Goal: Task Accomplishment & Management: Complete application form

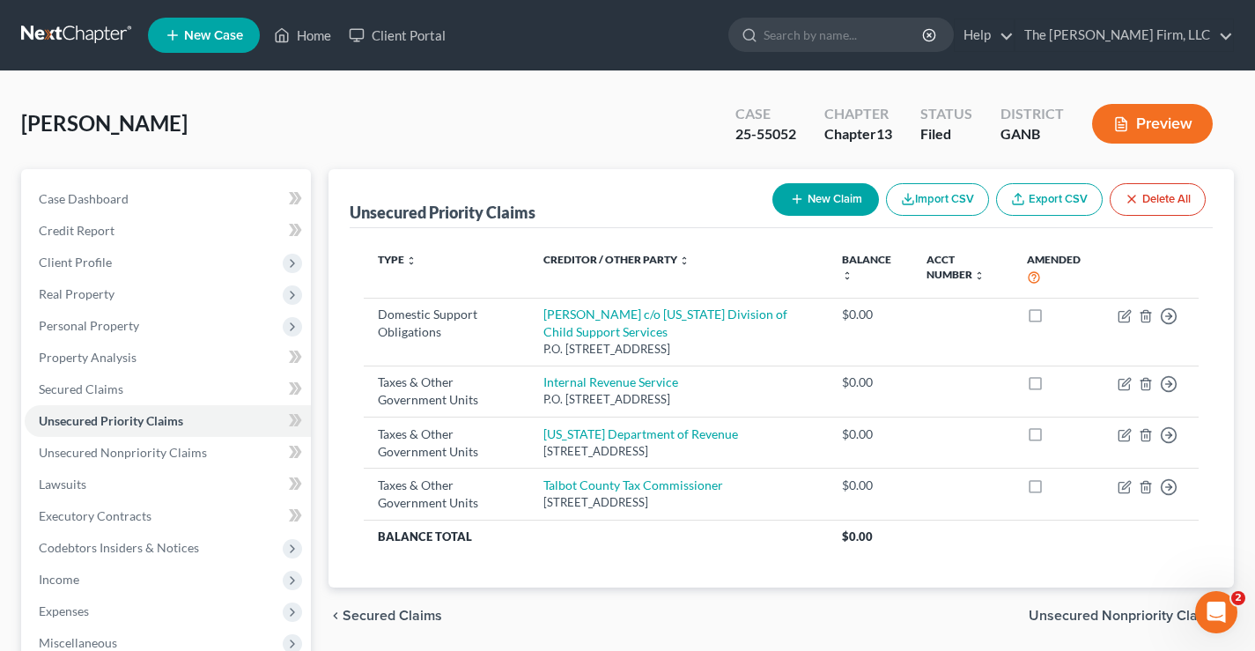
click at [57, 34] on link at bounding box center [77, 35] width 113 height 32
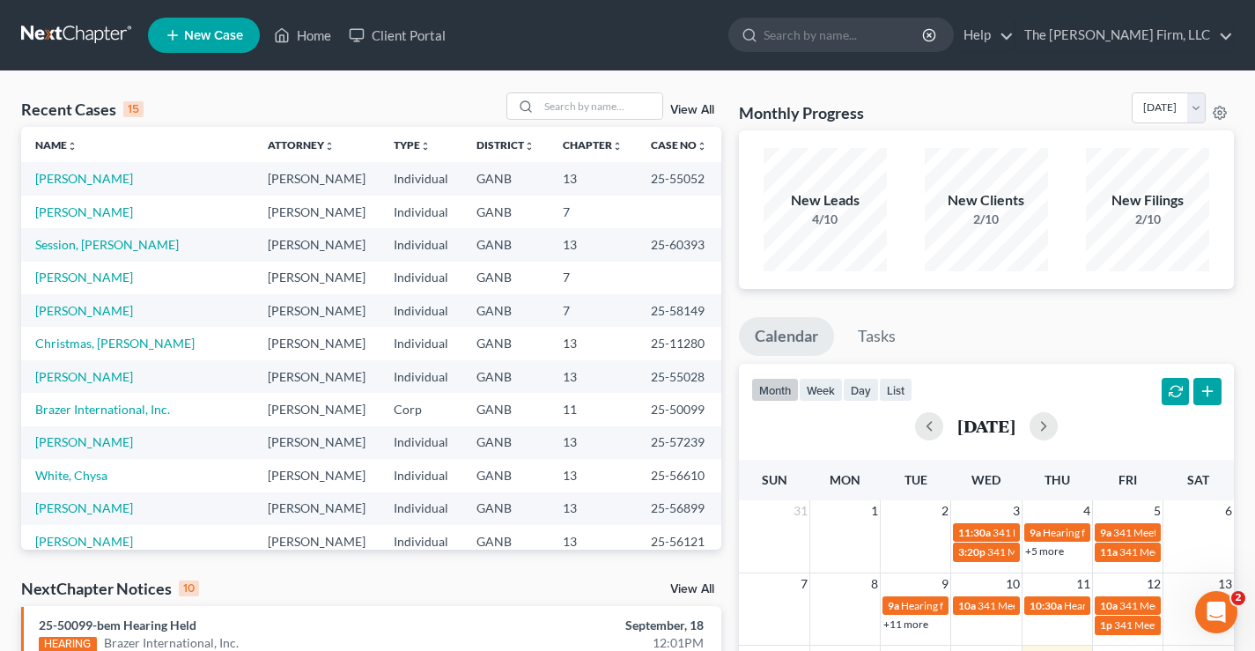
click at [214, 40] on span "New Case" at bounding box center [213, 35] width 59 height 13
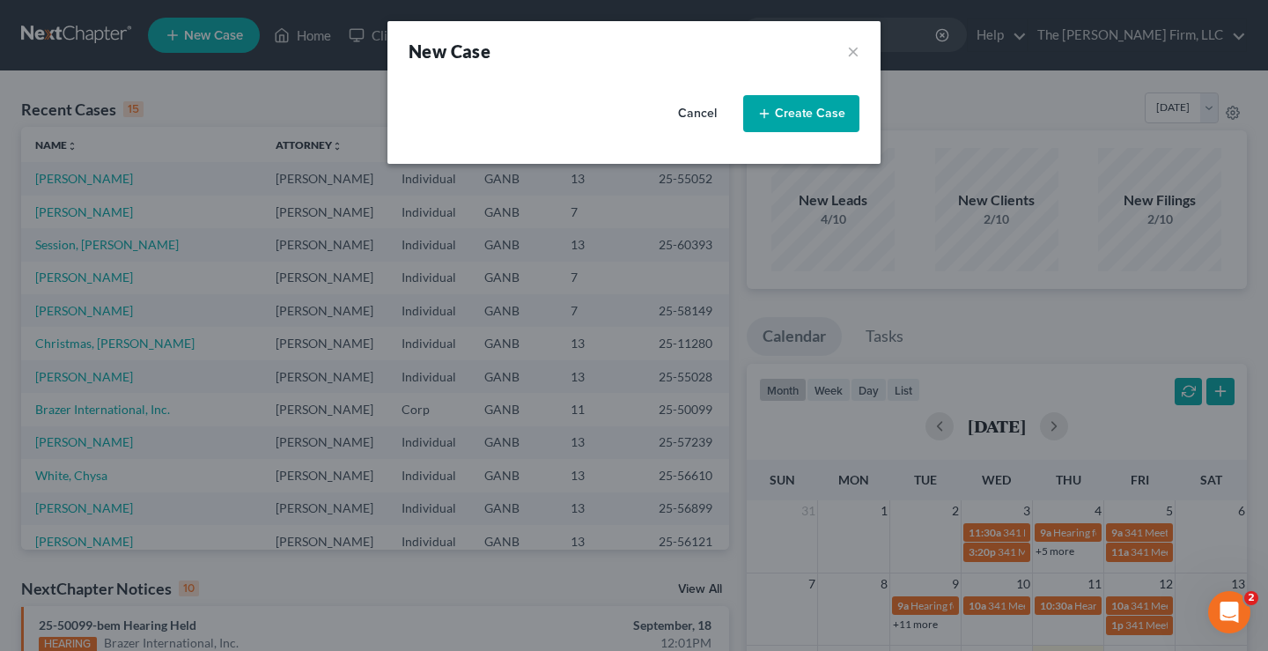
click at [808, 111] on button "Create Case" at bounding box center [801, 113] width 116 height 37
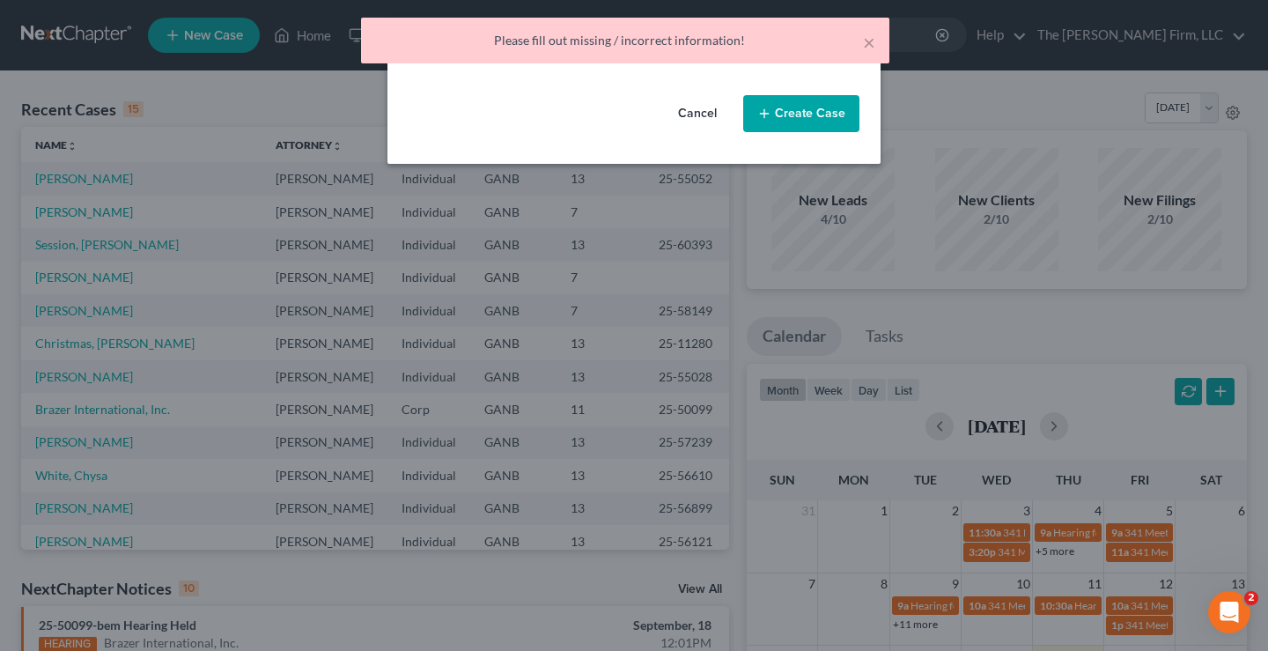
select select "19"
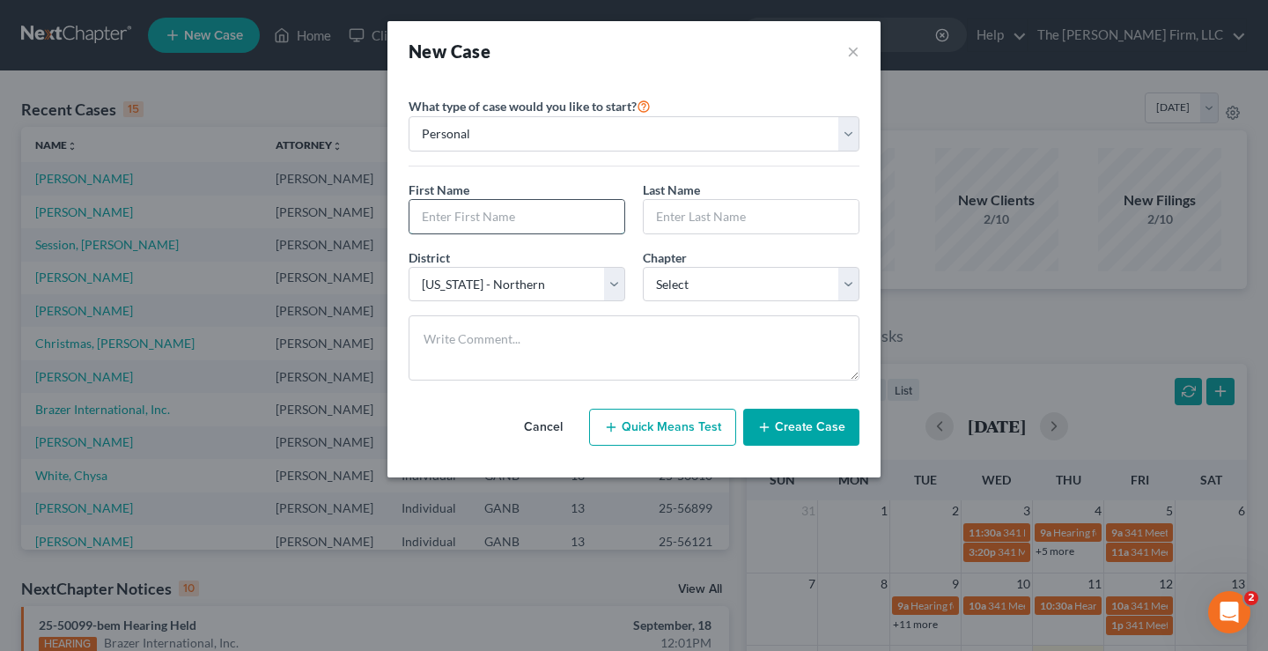
click at [446, 217] on input "text" at bounding box center [516, 216] width 215 height 33
type input "Sandra"
type input "Carter"
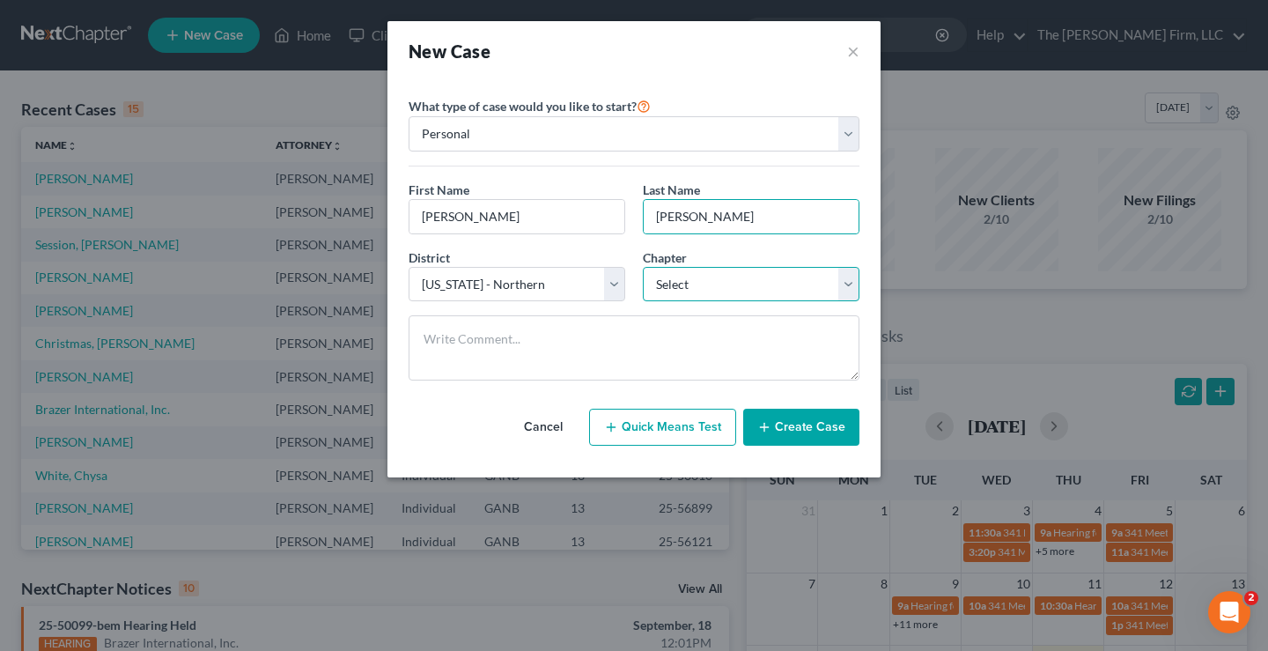
click at [689, 288] on select "Select 7 11 12 13" at bounding box center [751, 284] width 217 height 35
select select "0"
click at [643, 267] on select "Select 7 11 12 13" at bounding box center [751, 284] width 217 height 35
click at [815, 431] on button "Create Case" at bounding box center [801, 427] width 116 height 37
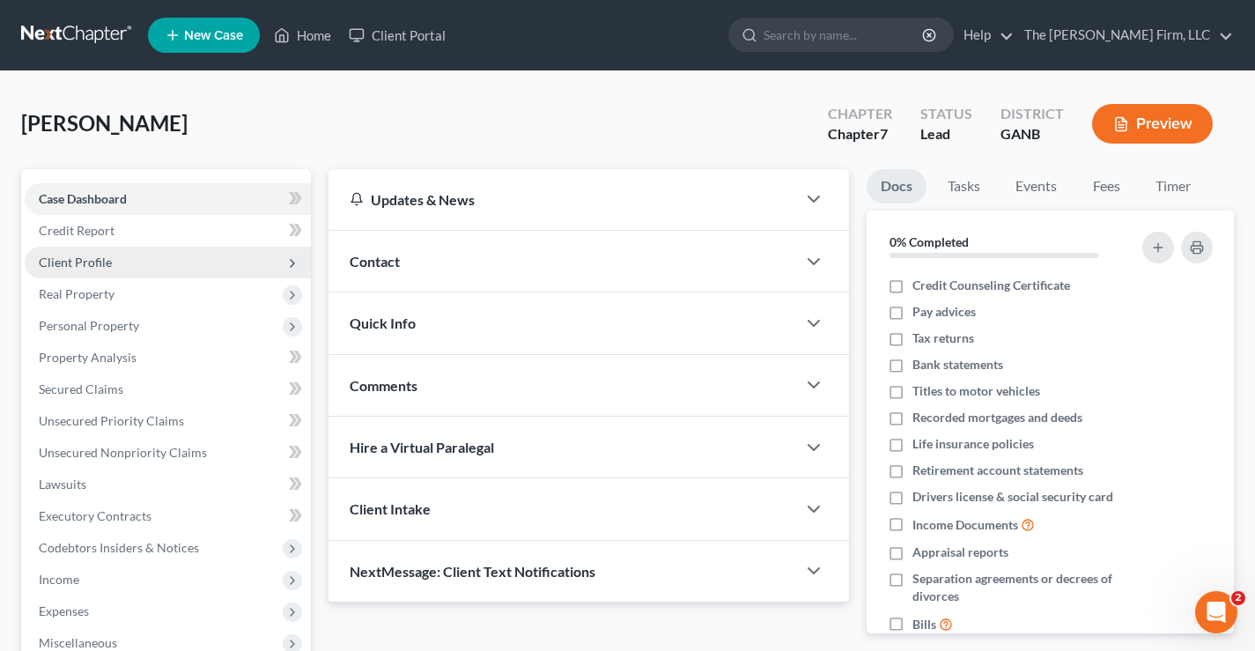
click at [85, 270] on span "Client Profile" at bounding box center [168, 263] width 286 height 32
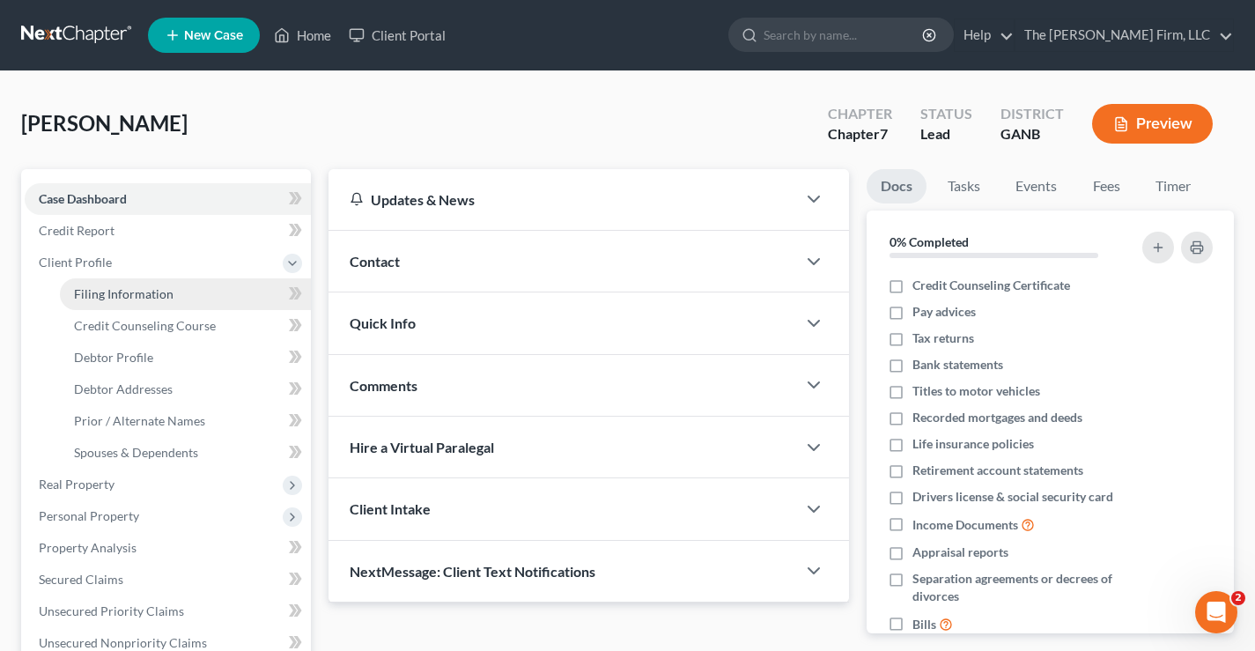
click at [120, 291] on span "Filing Information" at bounding box center [123, 293] width 99 height 15
select select "1"
select select "0"
select select "19"
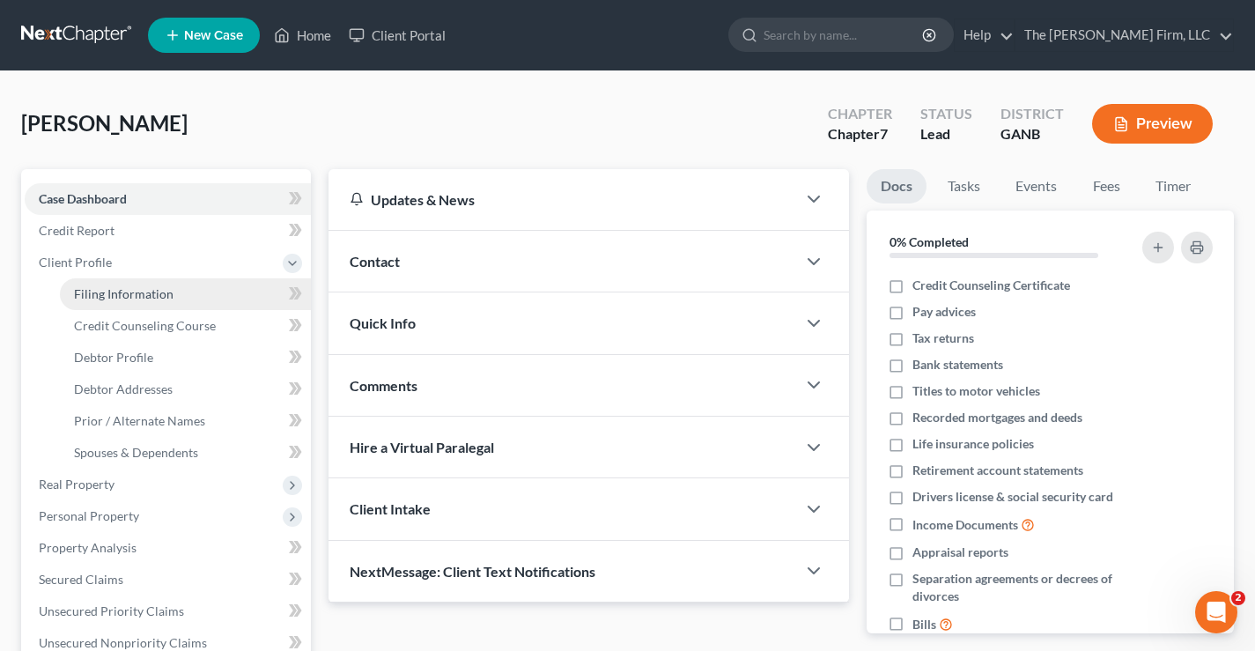
select select "10"
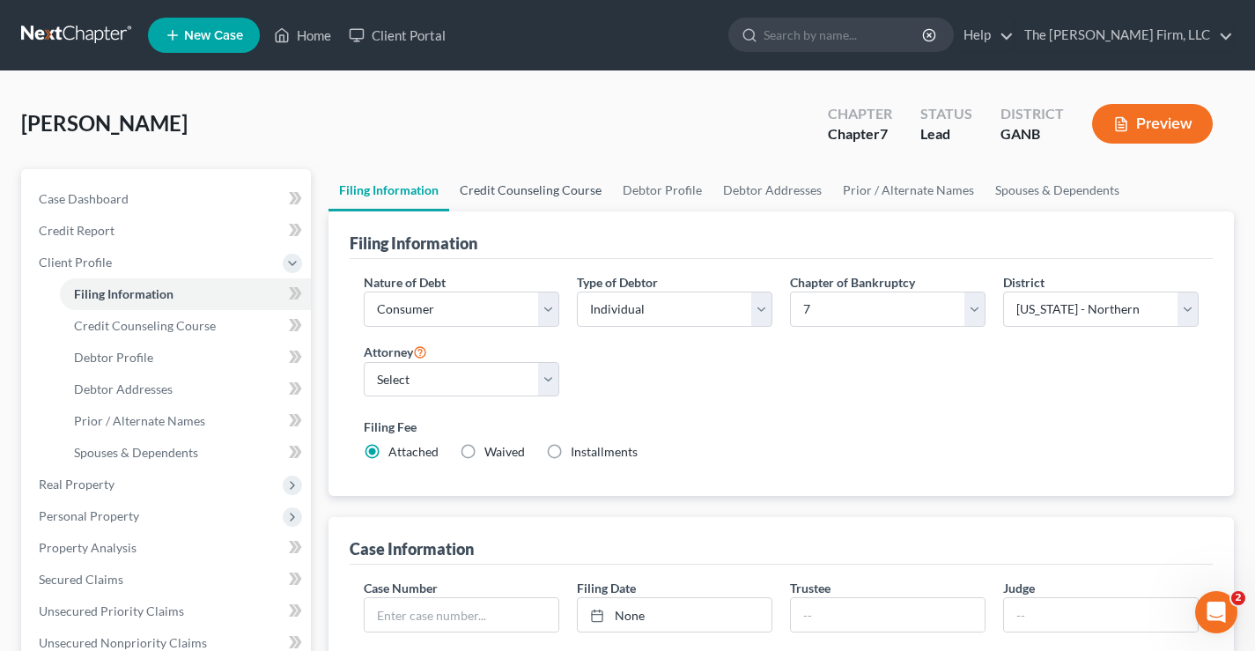
click at [556, 191] on link "Credit Counseling Course" at bounding box center [530, 190] width 163 height 42
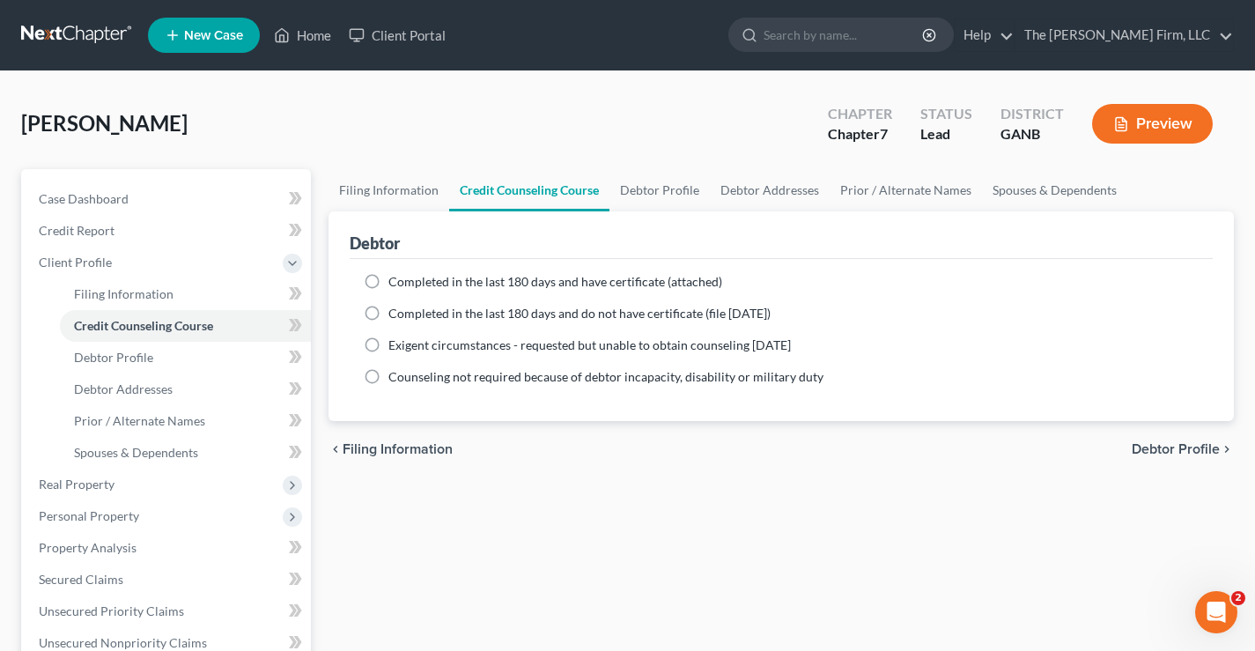
click at [388, 282] on label "Completed in the last 180 days and have certificate (attached)" at bounding box center [555, 282] width 334 height 18
click at [395, 282] on input "Completed in the last 180 days and have certificate (attached)" at bounding box center [400, 278] width 11 height 11
radio input "true"
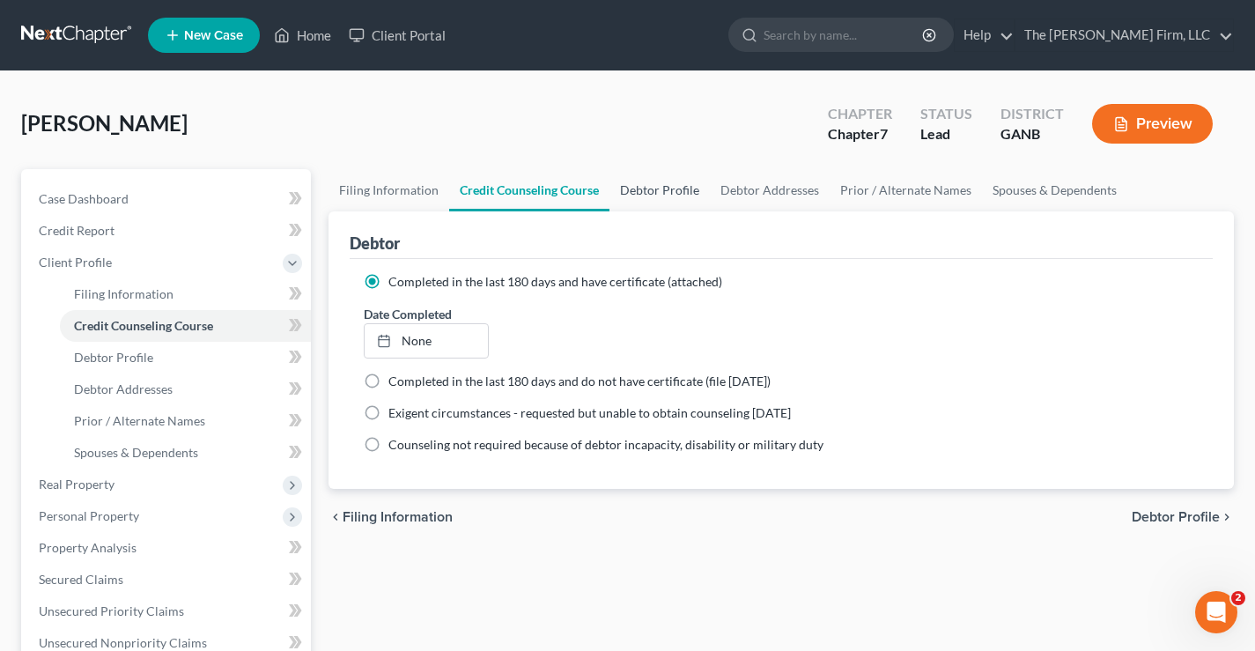
click at [662, 194] on link "Debtor Profile" at bounding box center [659, 190] width 100 height 42
select select "0"
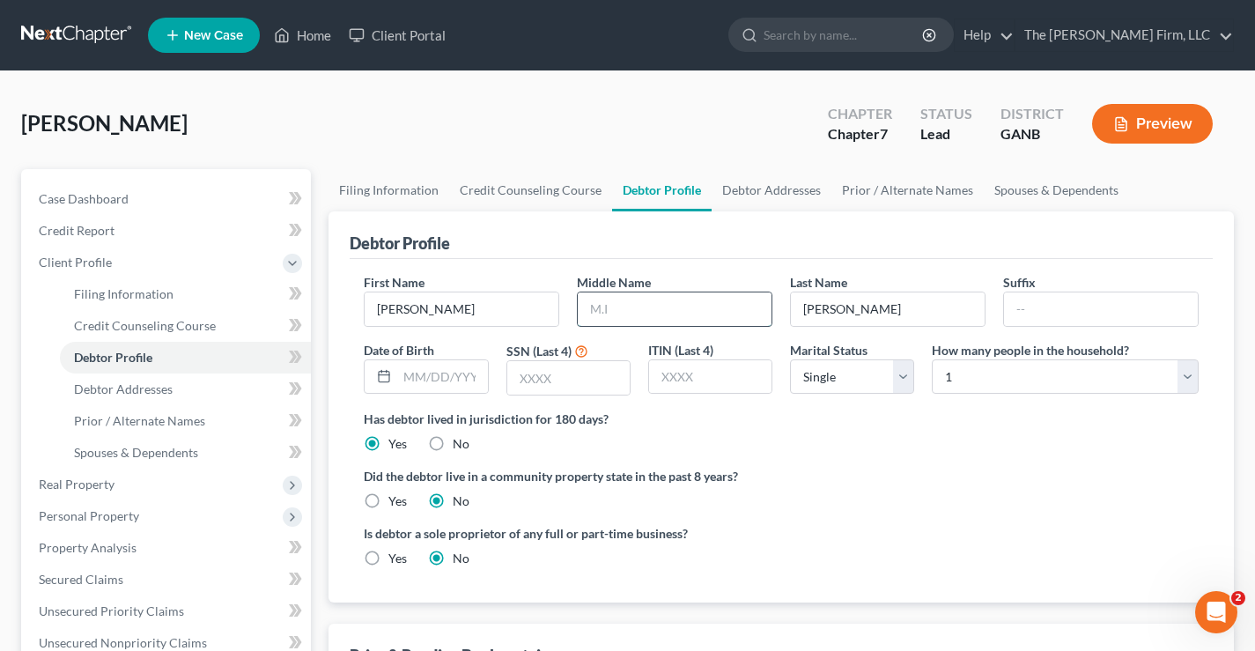
click at [616, 311] on input "text" at bounding box center [675, 308] width 194 height 33
type input "Gail"
click at [416, 372] on input "text" at bounding box center [442, 376] width 90 height 33
type input "10/11/1950"
click at [529, 383] on input "text" at bounding box center [568, 377] width 122 height 33
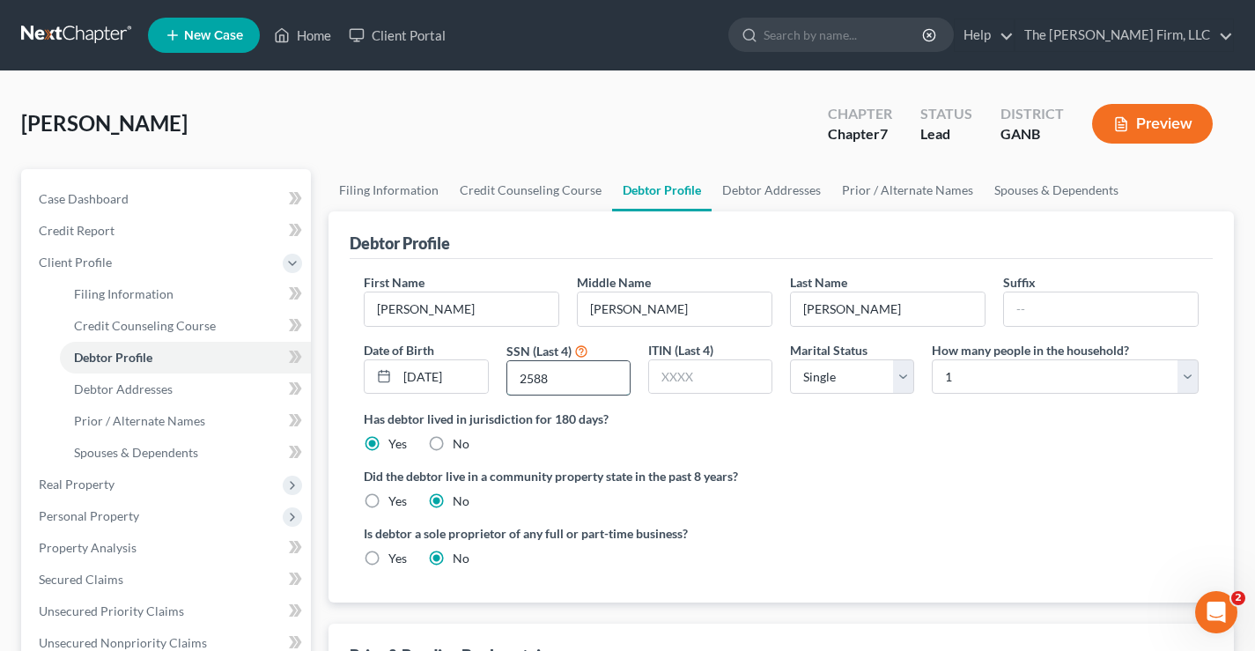
click at [562, 381] on input "2588" at bounding box center [568, 377] width 122 height 33
type input "2"
type input "8516"
click at [893, 448] on div "Has debtor lived in jurisdiction for 180 days? Yes No Debtor must reside in jur…" at bounding box center [781, 430] width 835 height 43
click at [781, 189] on link "Debtor Addresses" at bounding box center [771, 190] width 120 height 42
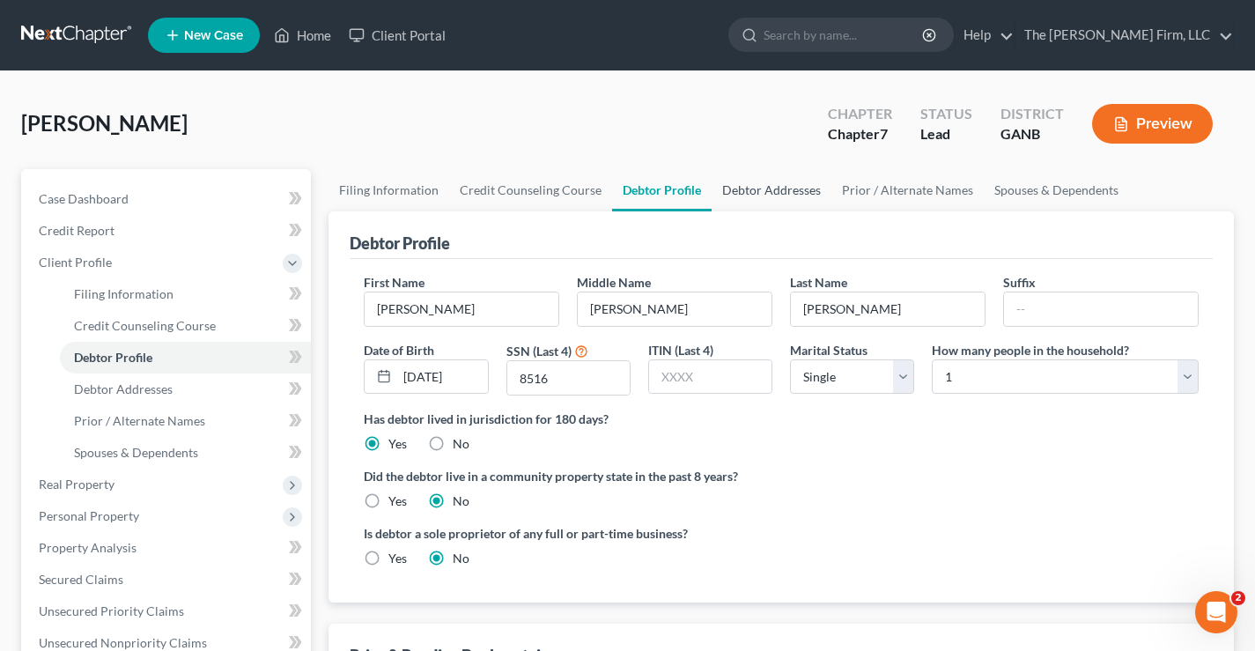
select select "0"
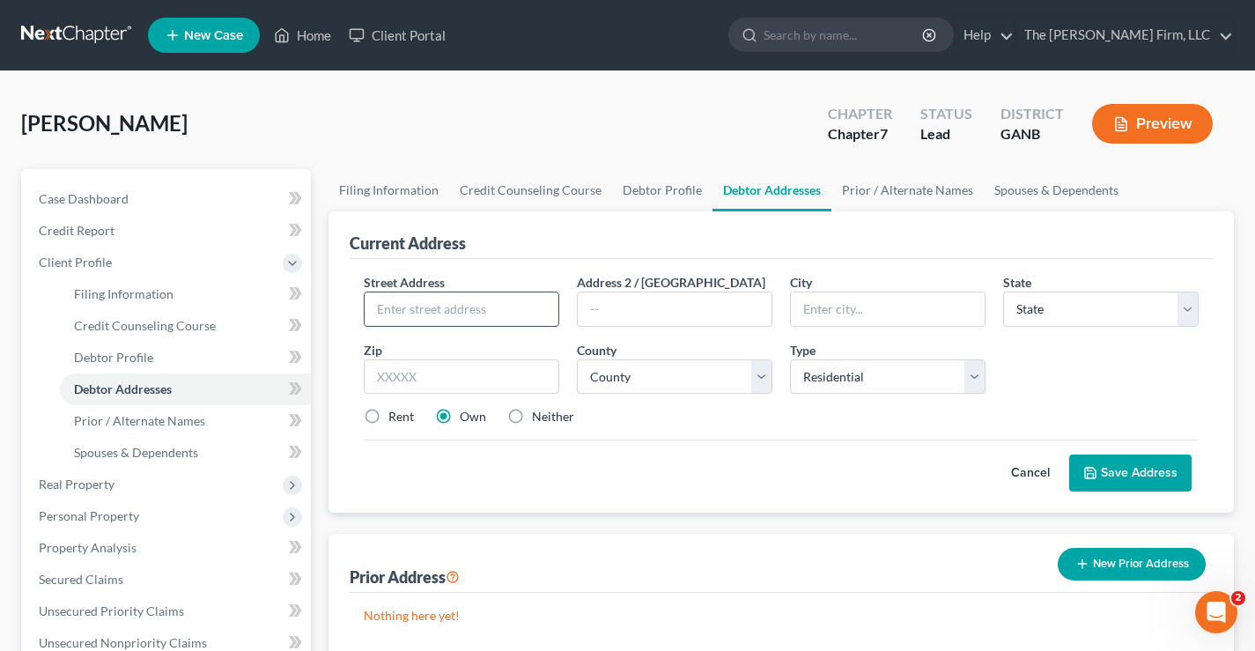
click at [385, 308] on input "text" at bounding box center [462, 308] width 194 height 33
type input "[STREET_ADDRESS][PERSON_NAME]"
type input "Monticello"
select select "10"
type input "31064"
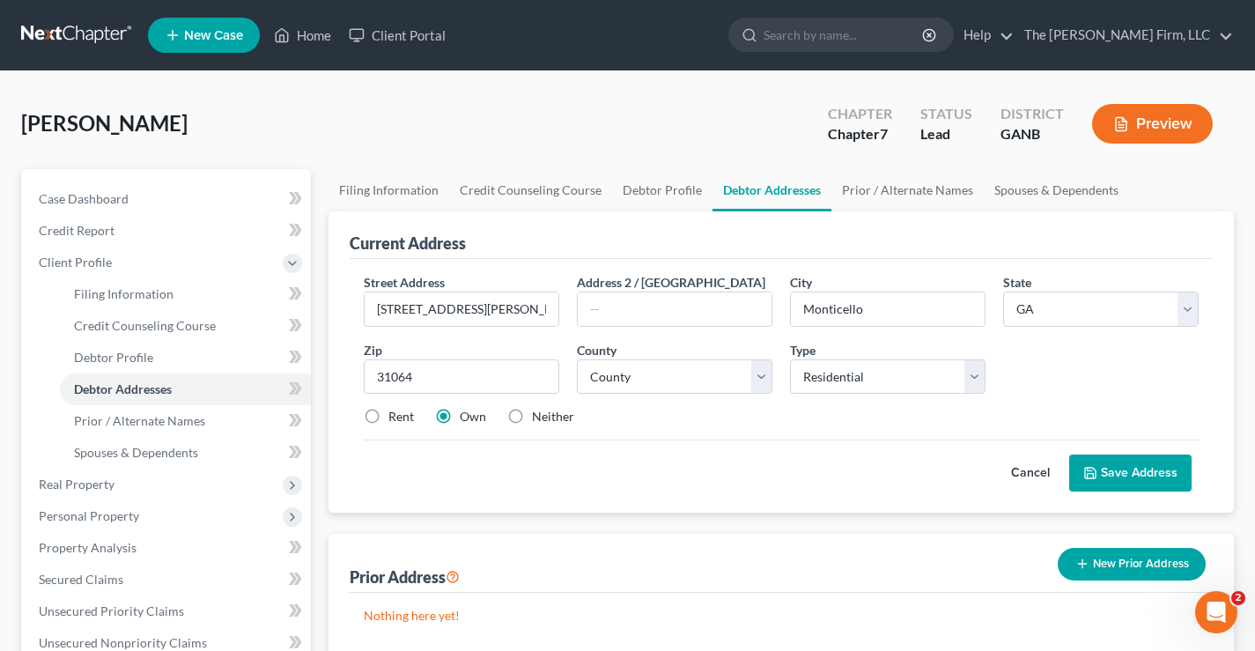
click at [1109, 469] on button "Save Address" at bounding box center [1130, 472] width 122 height 37
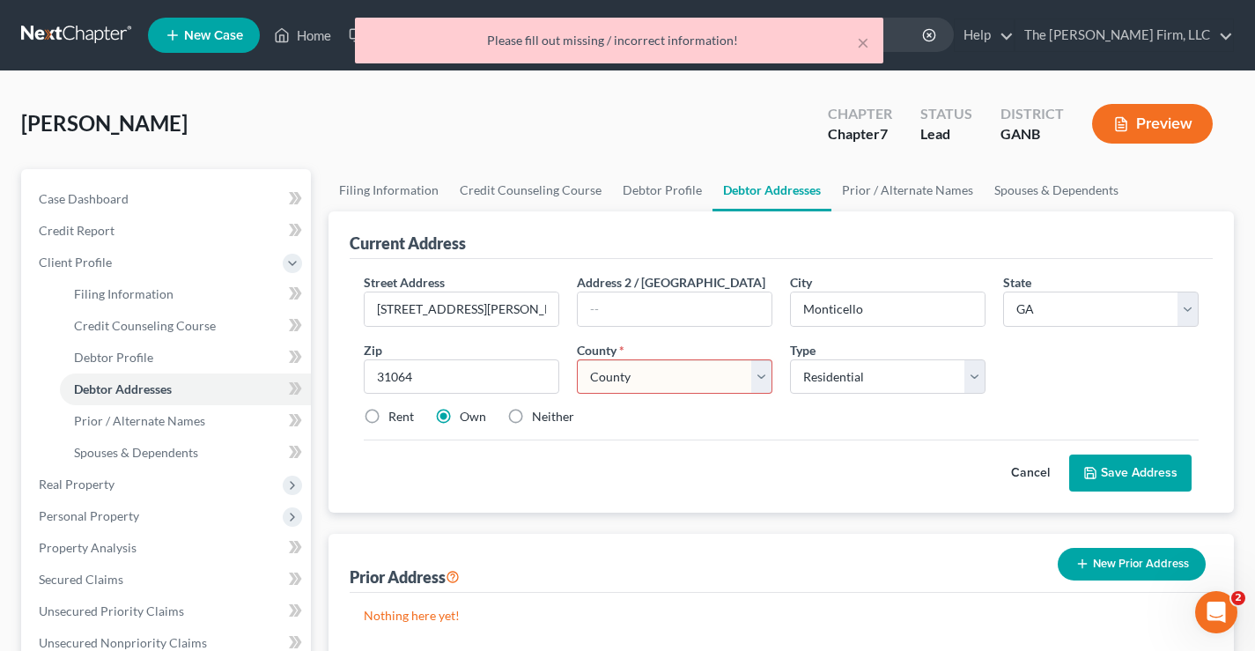
click at [674, 374] on select "County Appling County Atkinson County Bacon County Baker County Baldwin County …" at bounding box center [674, 376] width 195 height 35
select select "78"
click at [577, 359] on select "County Appling County Atkinson County Bacon County Baker County Baldwin County …" at bounding box center [674, 376] width 195 height 35
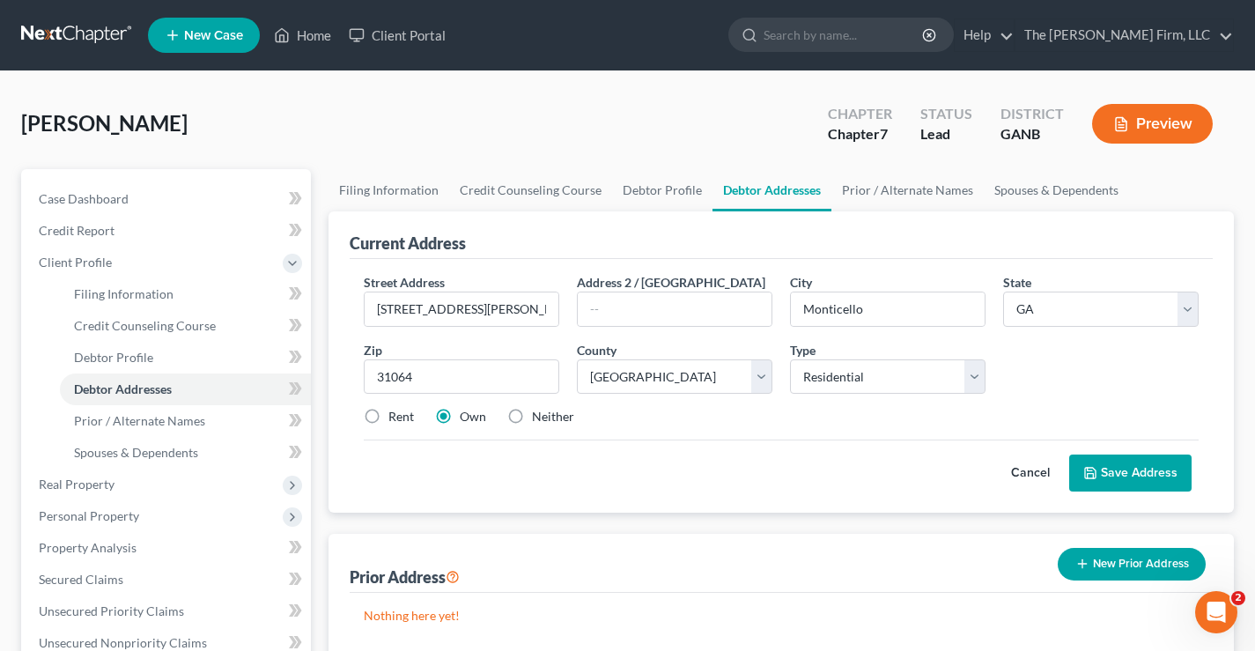
click at [1112, 477] on button "Save Address" at bounding box center [1130, 472] width 122 height 37
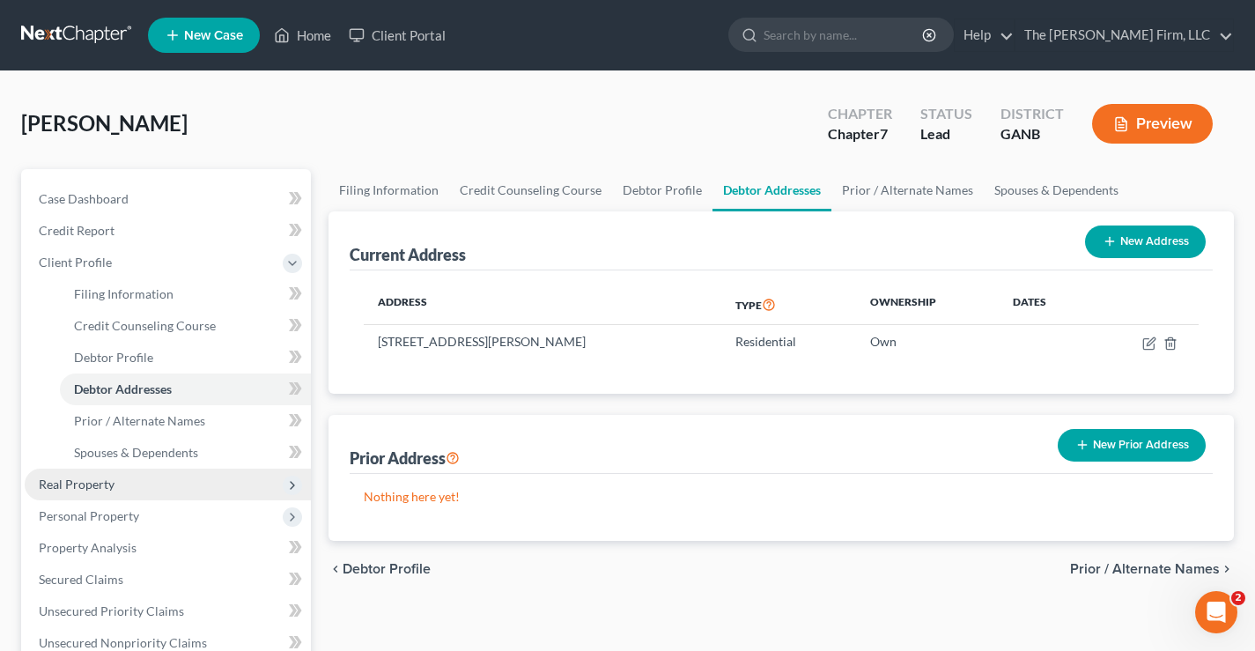
click at [75, 488] on span "Real Property" at bounding box center [77, 483] width 76 height 15
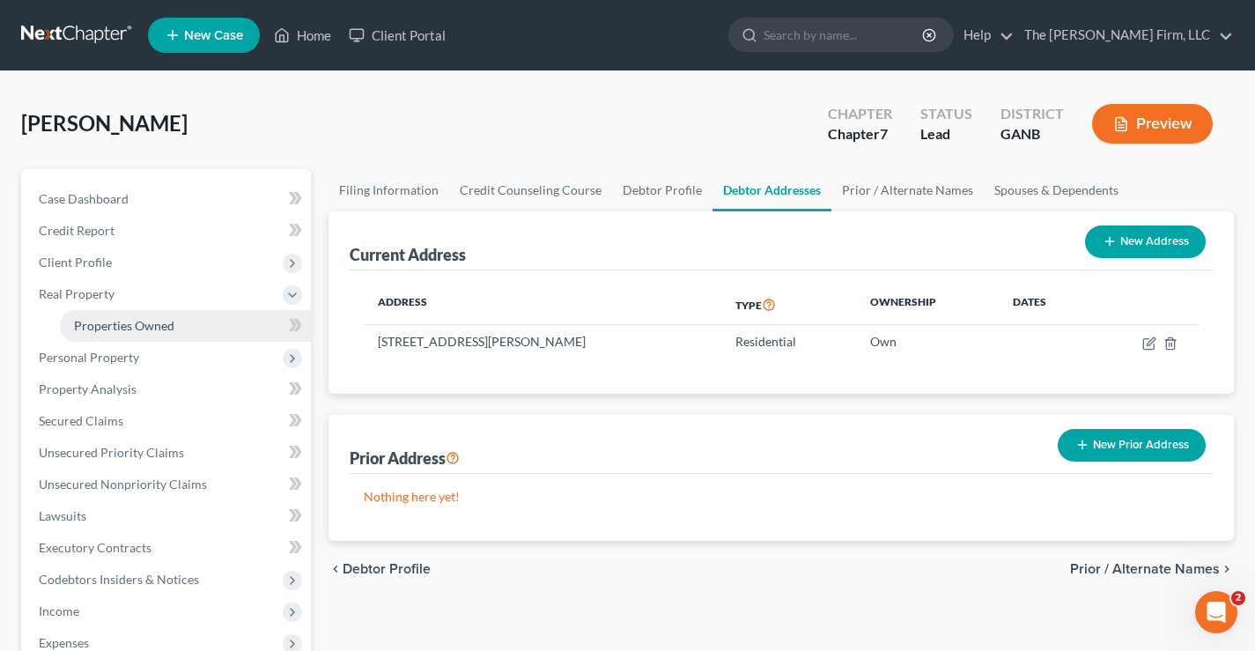
click at [155, 333] on link "Properties Owned" at bounding box center [185, 326] width 251 height 32
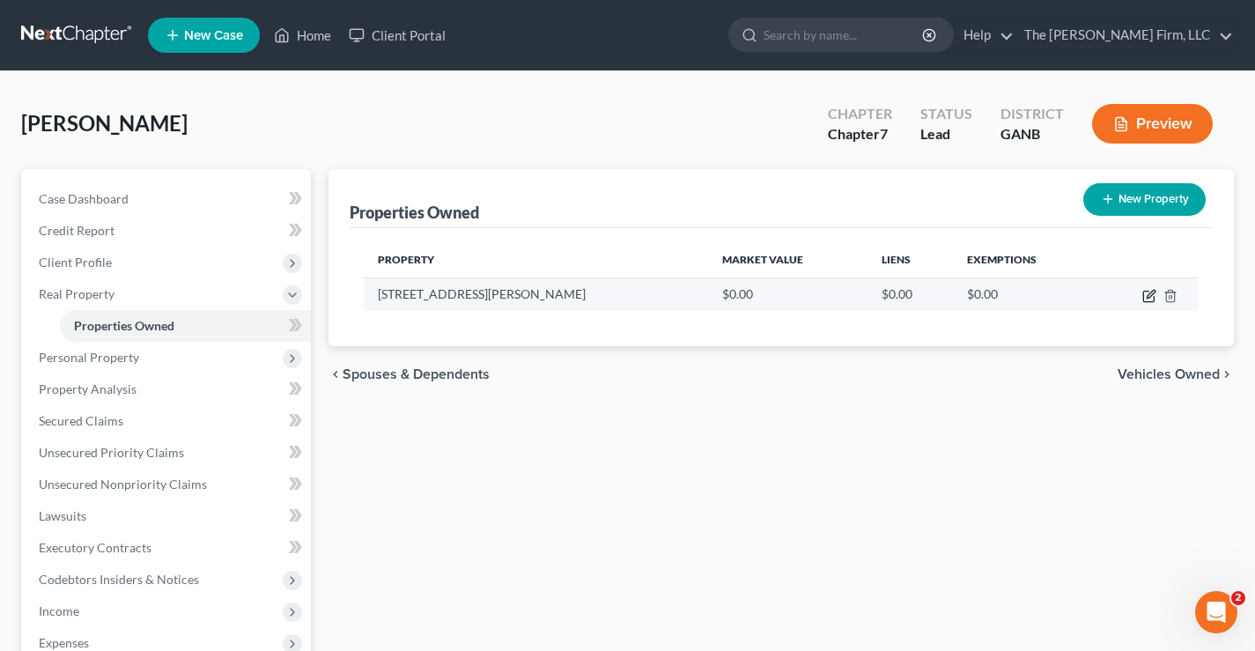
click at [1143, 292] on icon "button" at bounding box center [1148, 296] width 11 height 11
select select "10"
select select "78"
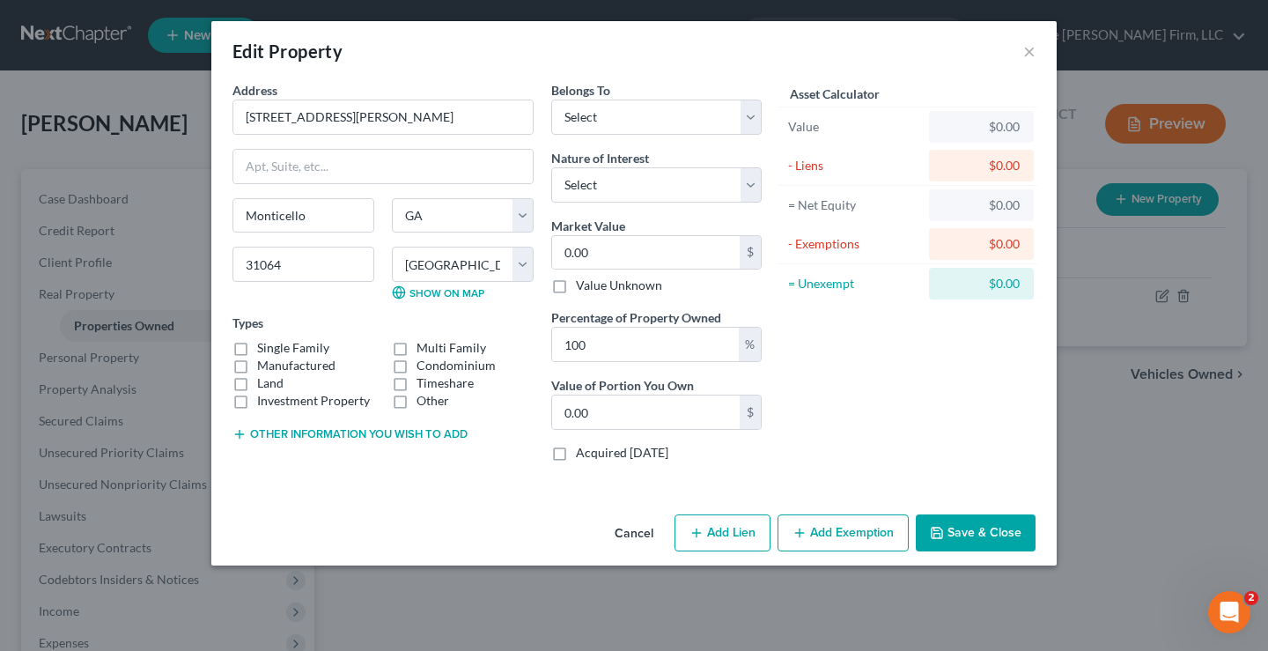
click at [257, 346] on label "Single Family" at bounding box center [293, 348] width 72 height 18
click at [264, 346] on input "Single Family" at bounding box center [269, 344] width 11 height 11
checkbox input "true"
click at [601, 261] on input "0.00" at bounding box center [646, 252] width 188 height 33
type input "3"
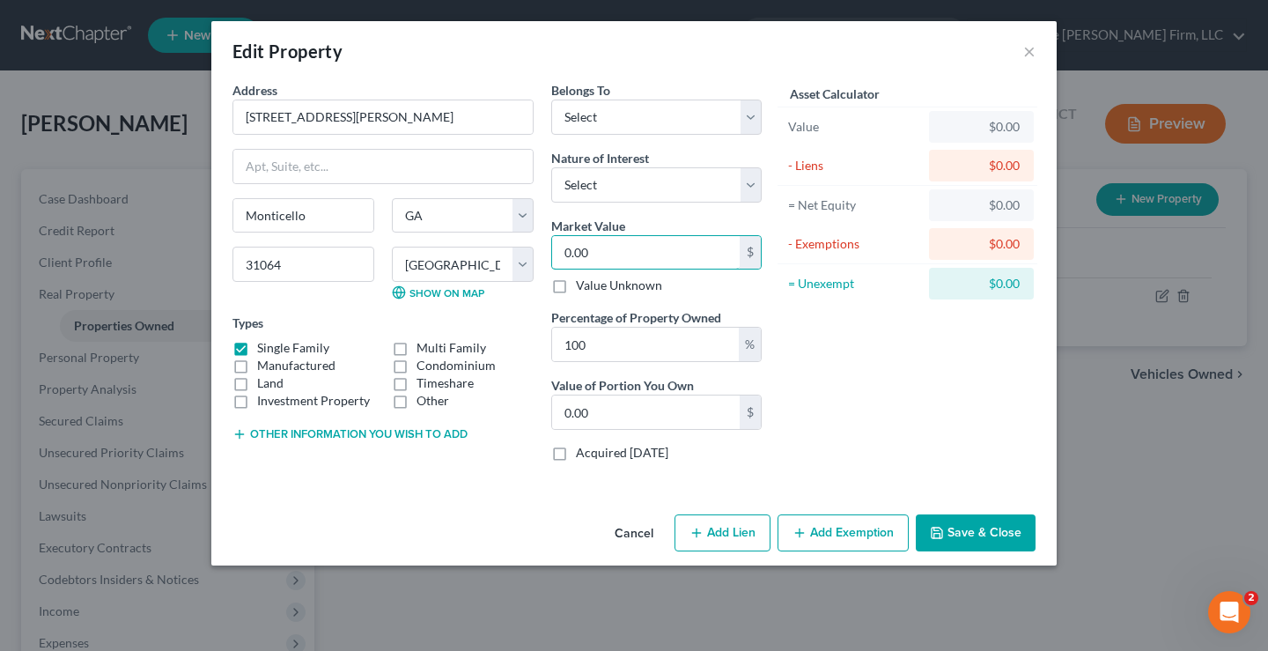
type input "3.00"
type input "30"
type input "30.00"
type input "300"
type input "300.00"
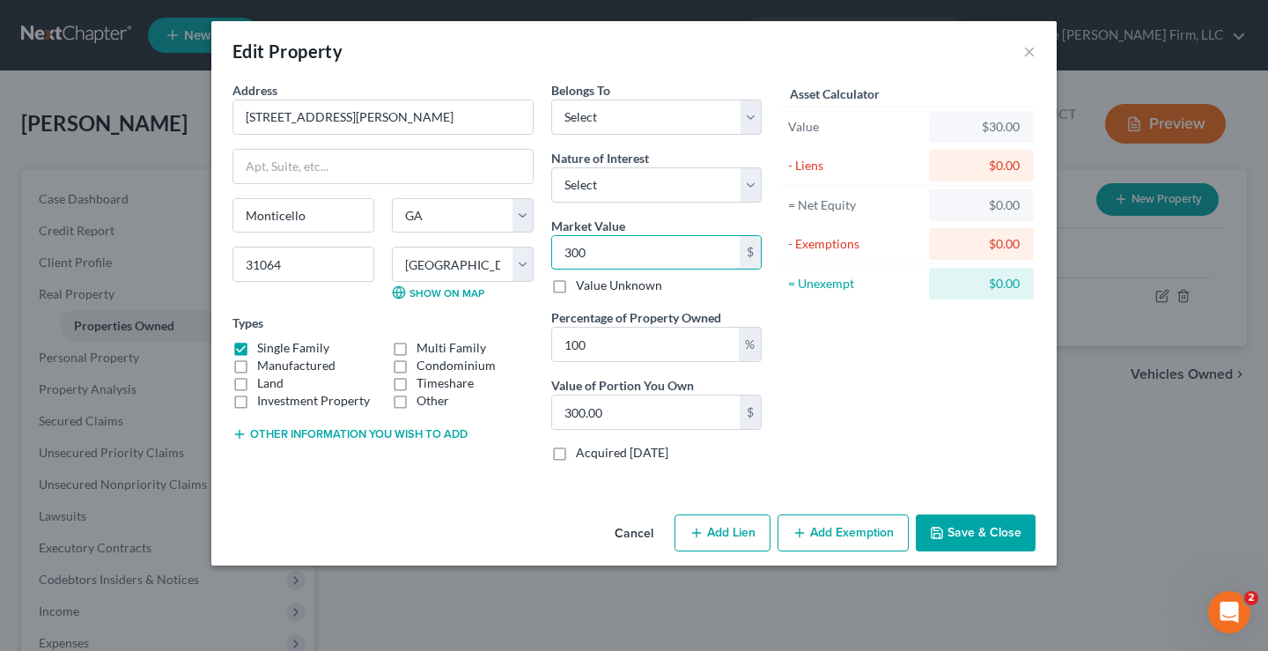
type input "3000"
type input "3,000.00"
type input "3,0000"
type input "30,000.00"
type input "30,000"
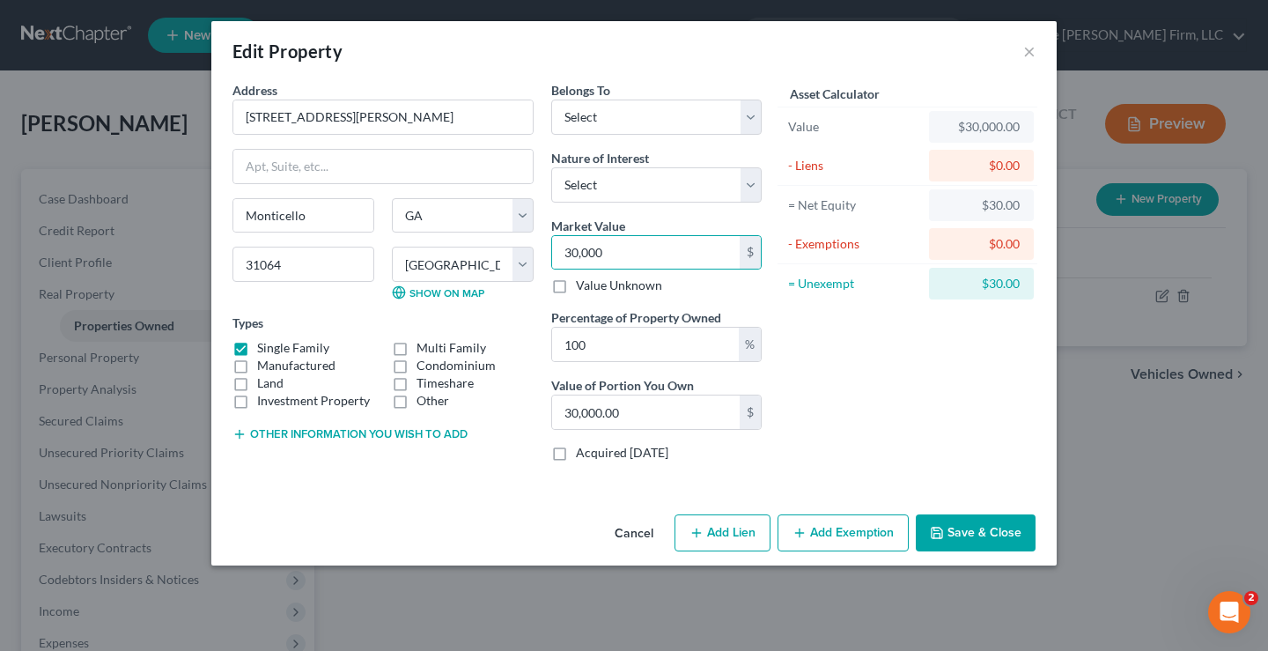
click at [895, 382] on div "Asset Calculator Value $30,000.00 - Liens $0.00 = Net Equity $30.00 - Exemption…" at bounding box center [907, 278] width 274 height 394
click at [747, 118] on select "Select Debtor 1 Only Debtor 2 Only Debtor 1 And Debtor 2 Only At Least One Of T…" at bounding box center [656, 116] width 210 height 35
select select "0"
click at [551, 99] on select "Select Debtor 1 Only Debtor 2 Only Debtor 1 And Debtor 2 Only At Least One Of T…" at bounding box center [656, 116] width 210 height 35
click at [888, 346] on div "Asset Calculator Value $30,000.00 - Liens $0.00 = Net Equity $30.00 - Exemption…" at bounding box center [907, 278] width 274 height 394
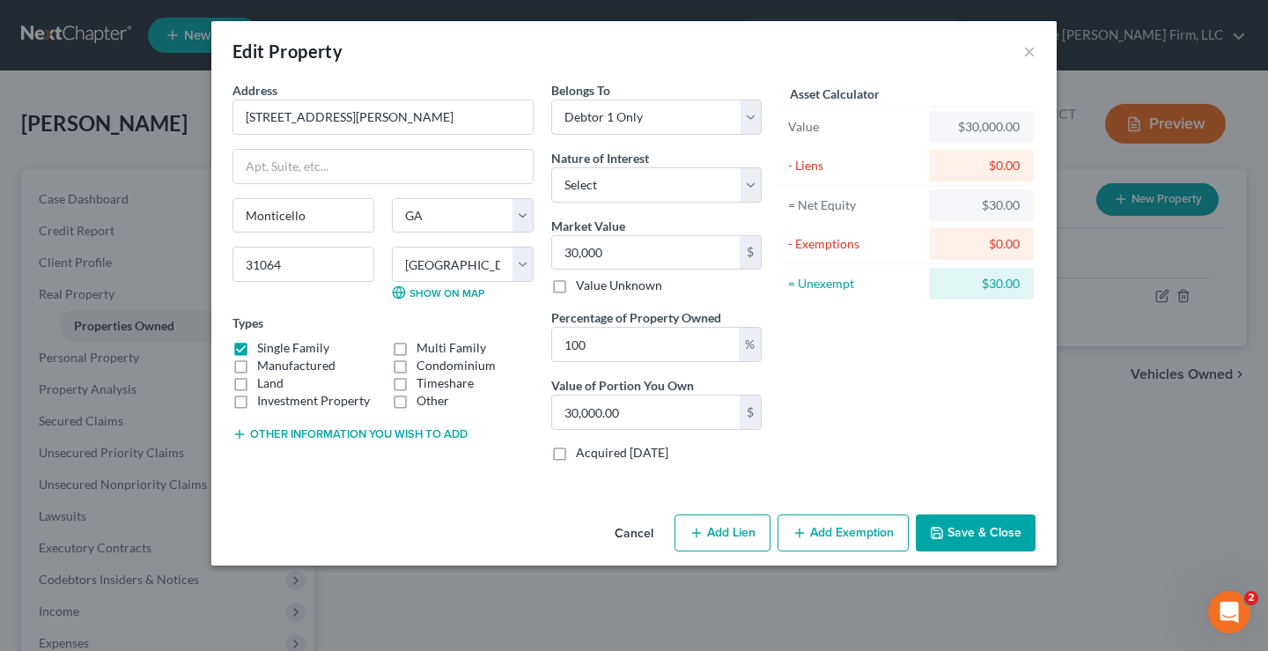
click at [994, 534] on button "Save & Close" at bounding box center [976, 532] width 120 height 37
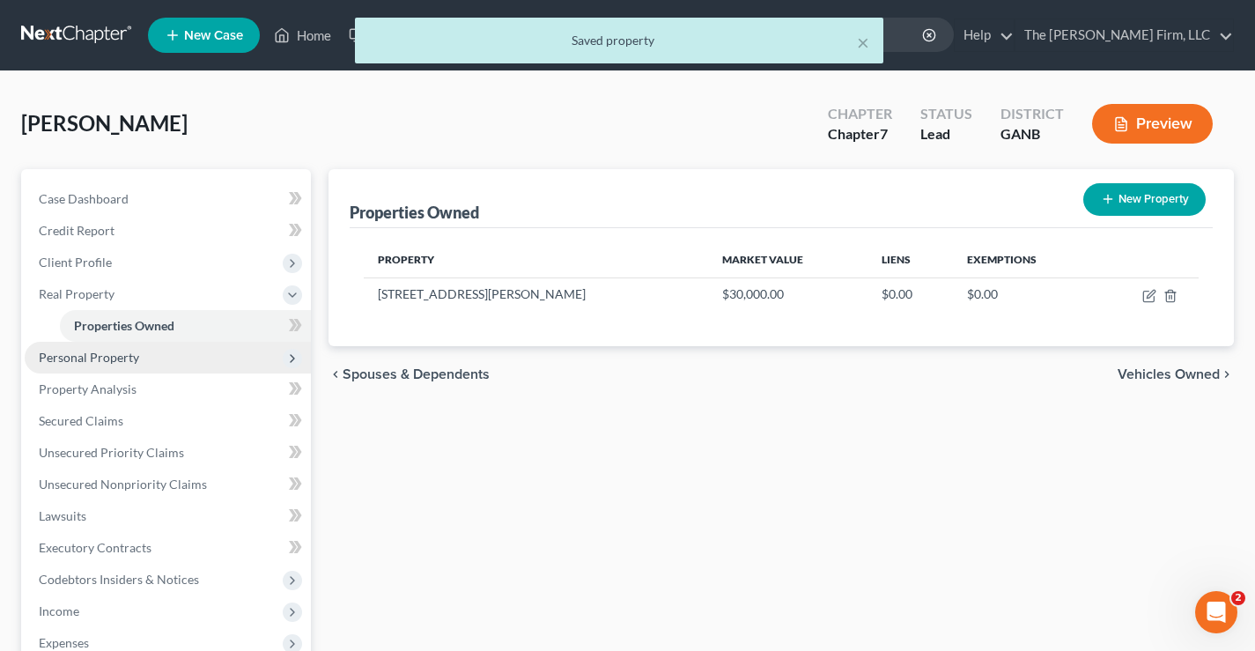
click at [102, 363] on span "Personal Property" at bounding box center [89, 357] width 100 height 15
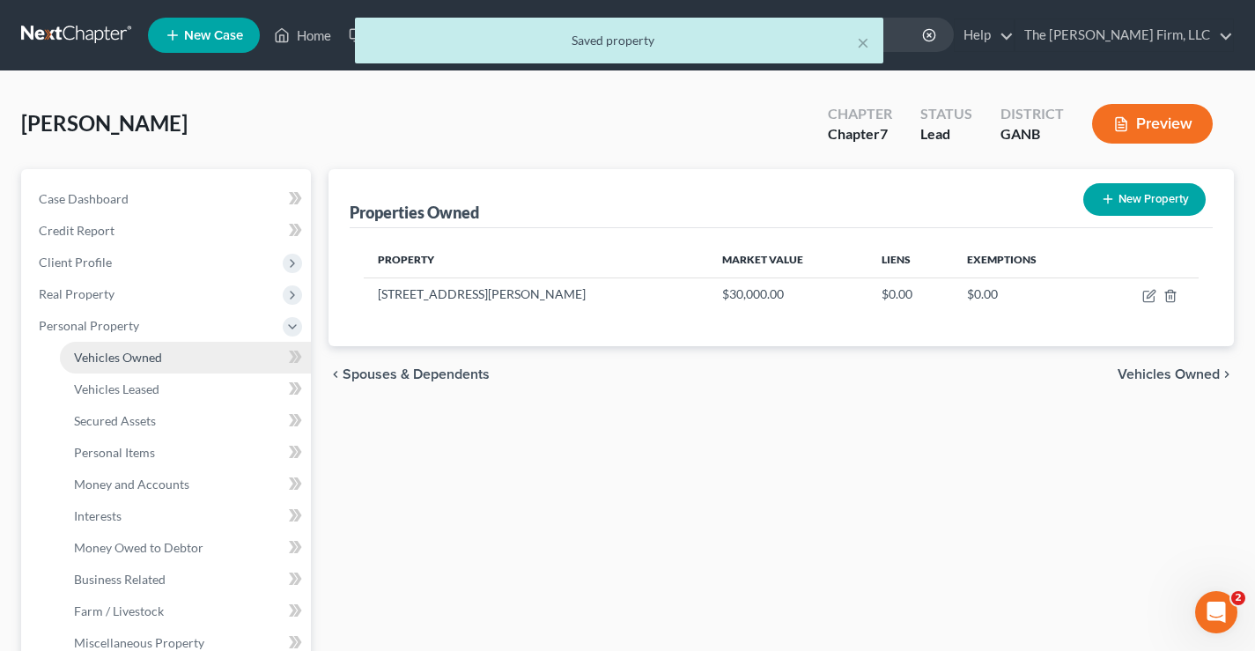
click at [129, 355] on span "Vehicles Owned" at bounding box center [118, 357] width 88 height 15
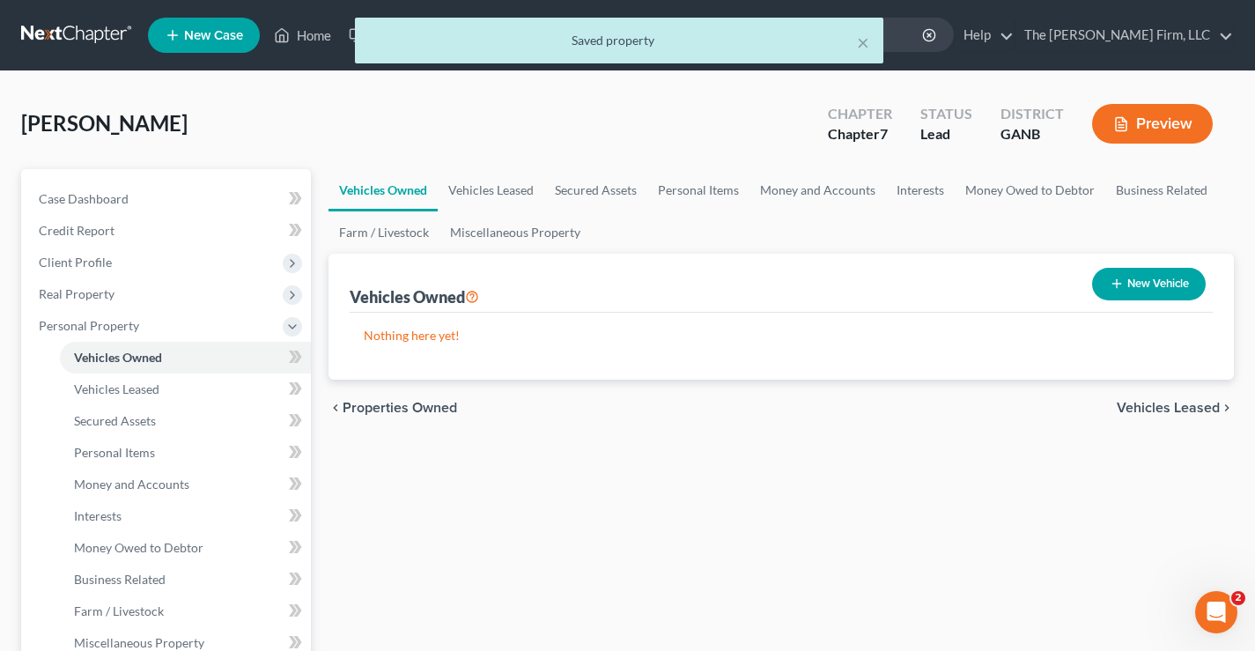
click at [1166, 278] on button "New Vehicle" at bounding box center [1149, 284] width 114 height 33
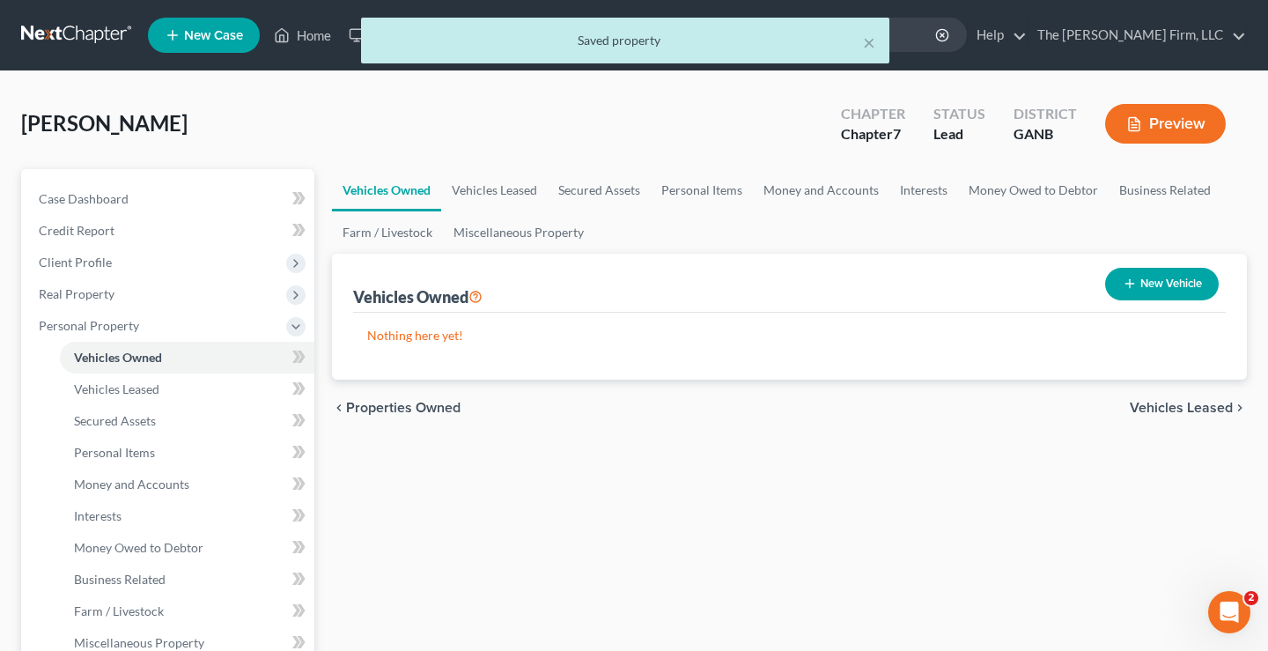
select select "0"
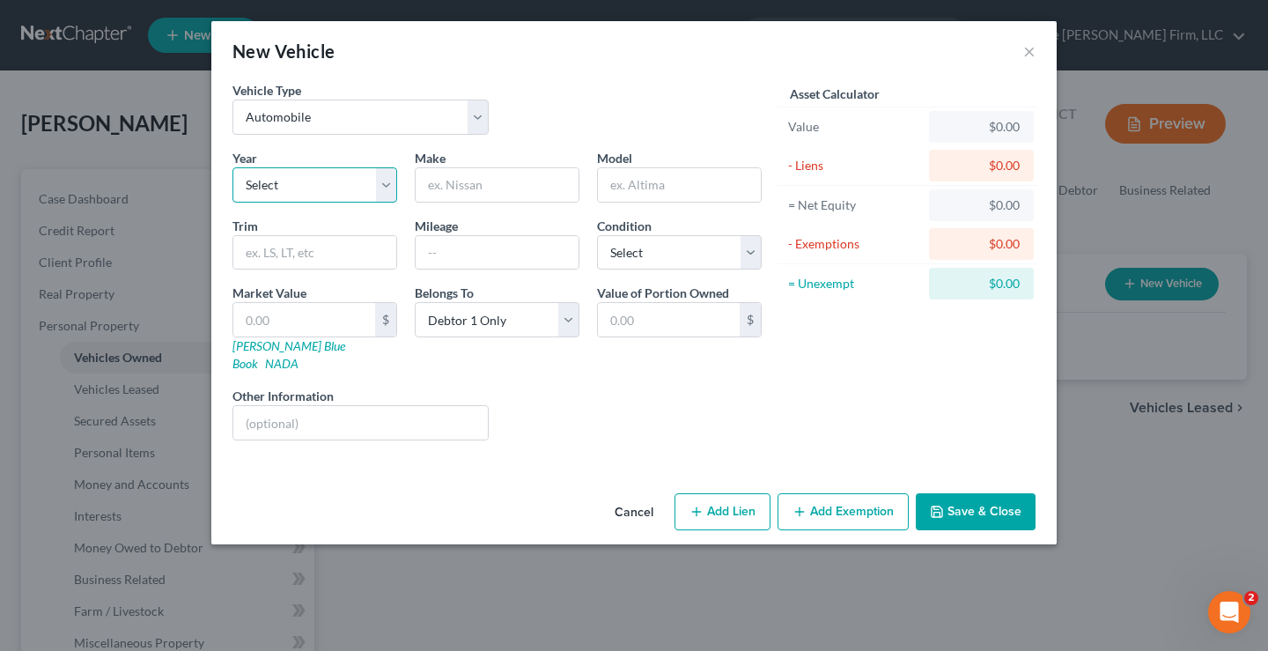
click at [330, 189] on select "Select 2026 2025 2024 2023 2022 2021 2020 2019 2018 2017 2016 2015 2014 2013 20…" at bounding box center [314, 184] width 165 height 35
select select "6"
click at [232, 167] on select "Select 2026 2025 2024 2023 2022 2021 2020 2019 2018 2017 2016 2015 2014 2013 20…" at bounding box center [314, 184] width 165 height 35
drag, startPoint x: 488, startPoint y: 177, endPoint x: 595, endPoint y: 191, distance: 108.3
click at [488, 177] on input "text" at bounding box center [497, 184] width 163 height 33
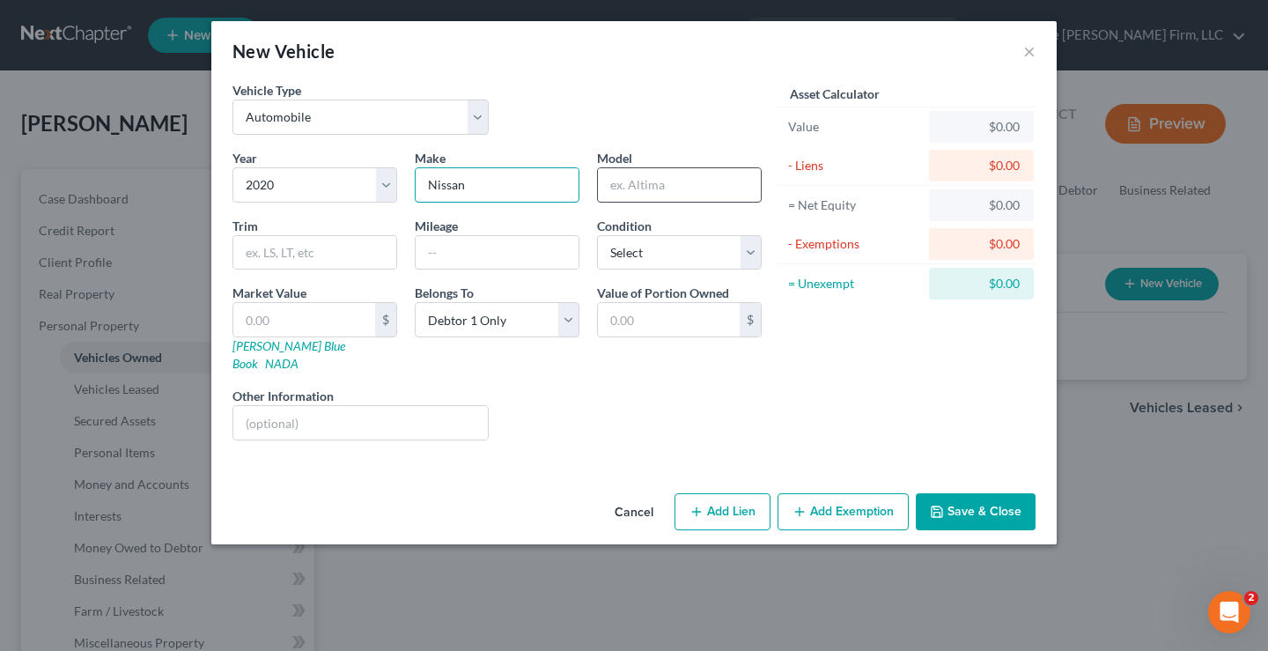
type input "Nissan"
type input "Kicks"
type input "1"
type input "1.00"
type input "10"
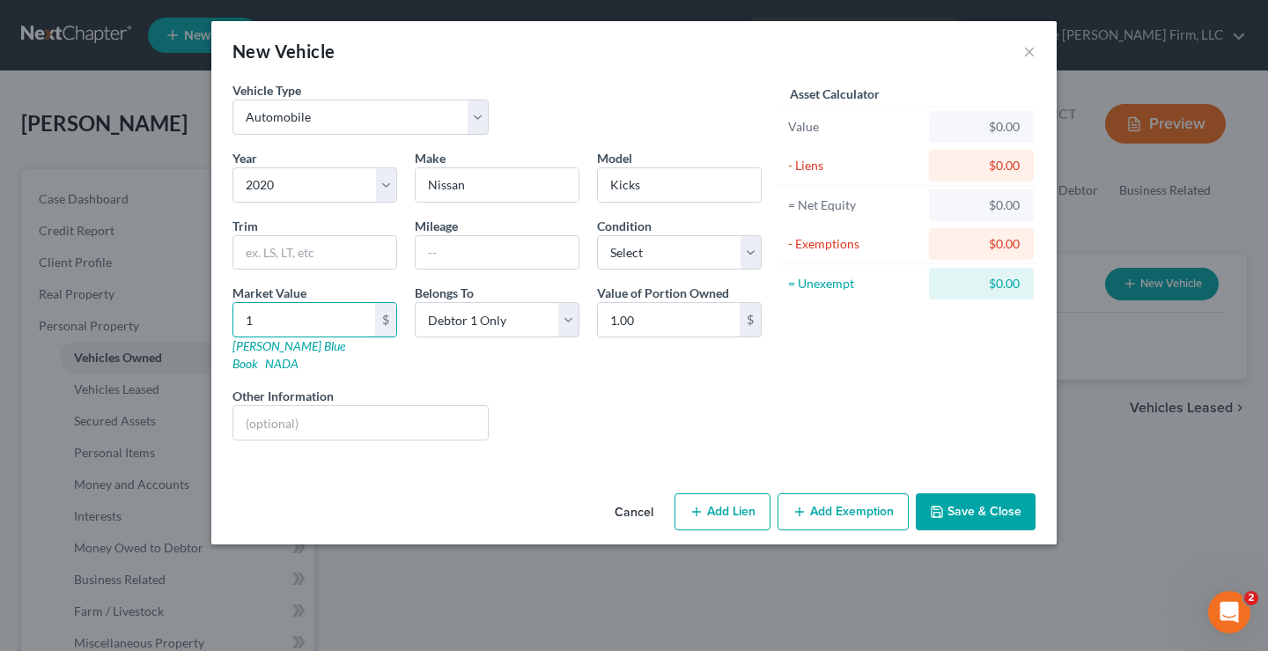
type input "10.00"
type input "100"
type input "100.00"
type input "1000"
type input "1,000.00"
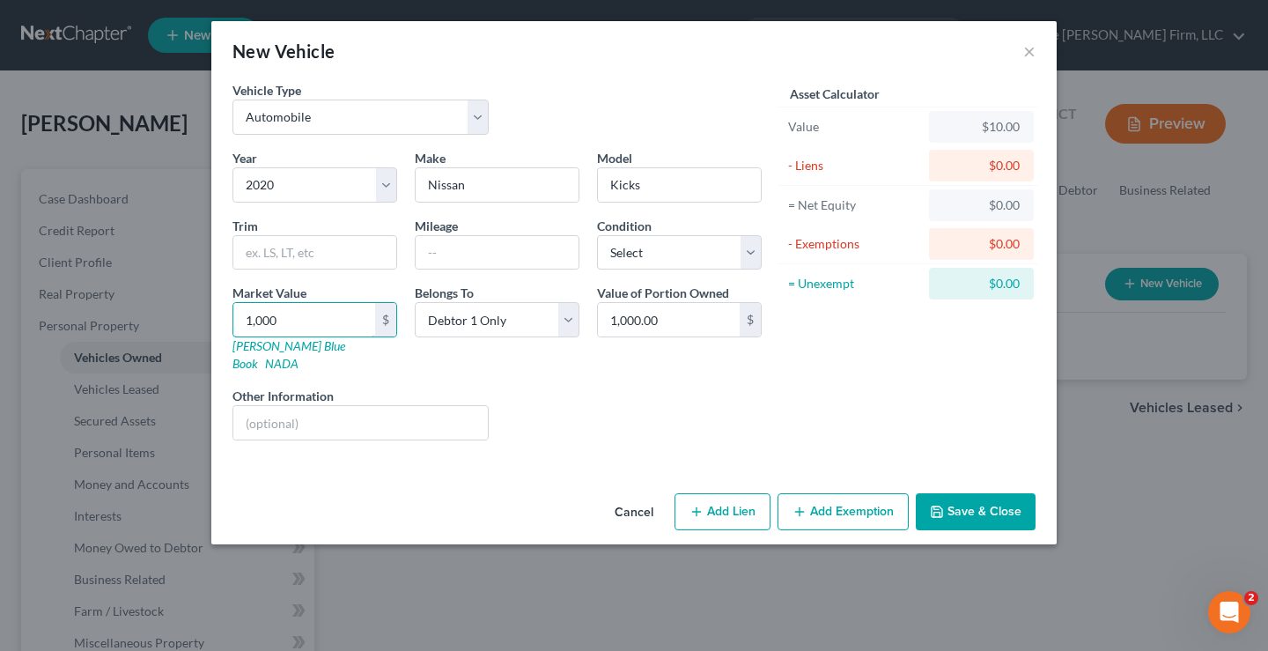
type input "1,0000"
type input "10,000.00"
type input "10,000"
click at [829, 393] on div "Asset Calculator Value $10,000.00 - Liens $0.00 = Net Equity $10.00 - Exemption…" at bounding box center [907, 267] width 274 height 373
click at [1003, 493] on button "Save & Close" at bounding box center [976, 511] width 120 height 37
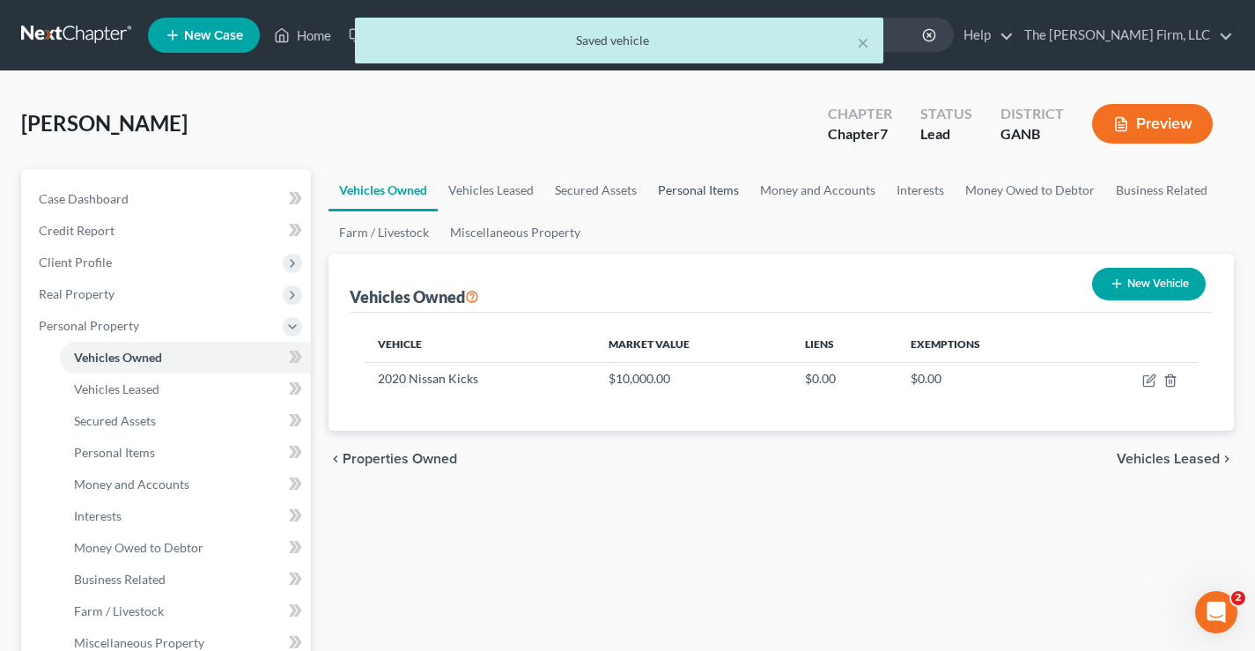
click at [694, 186] on link "Personal Items" at bounding box center [698, 190] width 102 height 42
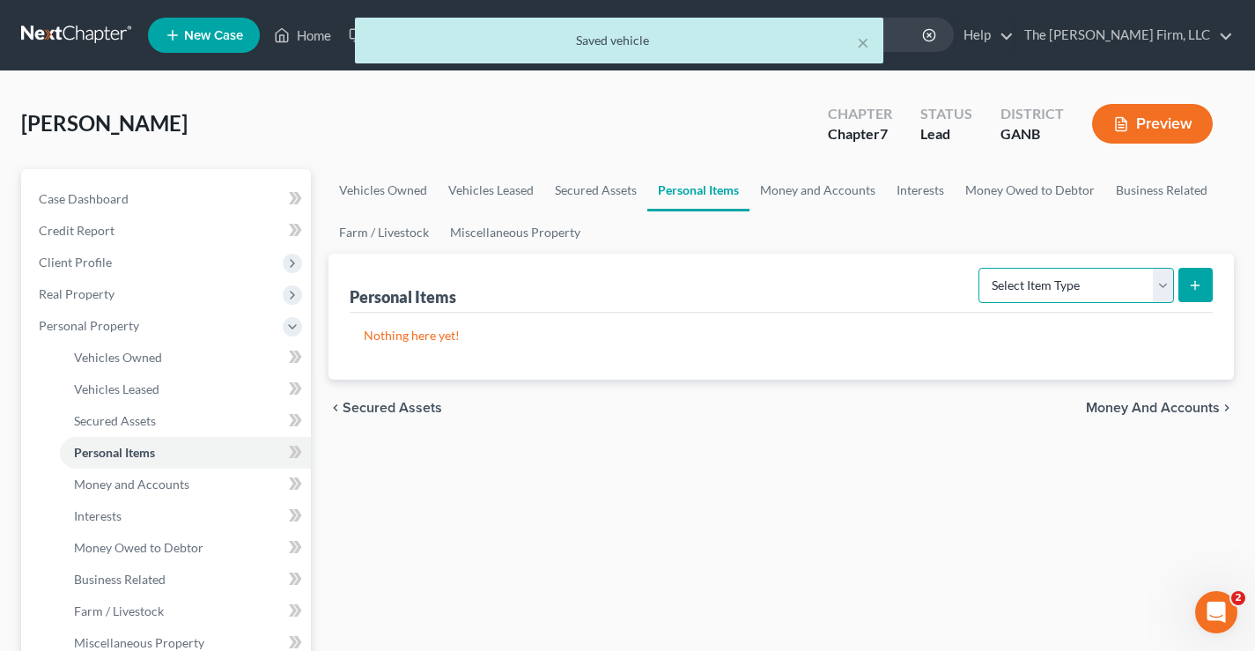
click at [1106, 291] on select "Select Item Type Clothing Collectibles Of Value Electronics Firearms Household …" at bounding box center [1075, 285] width 195 height 35
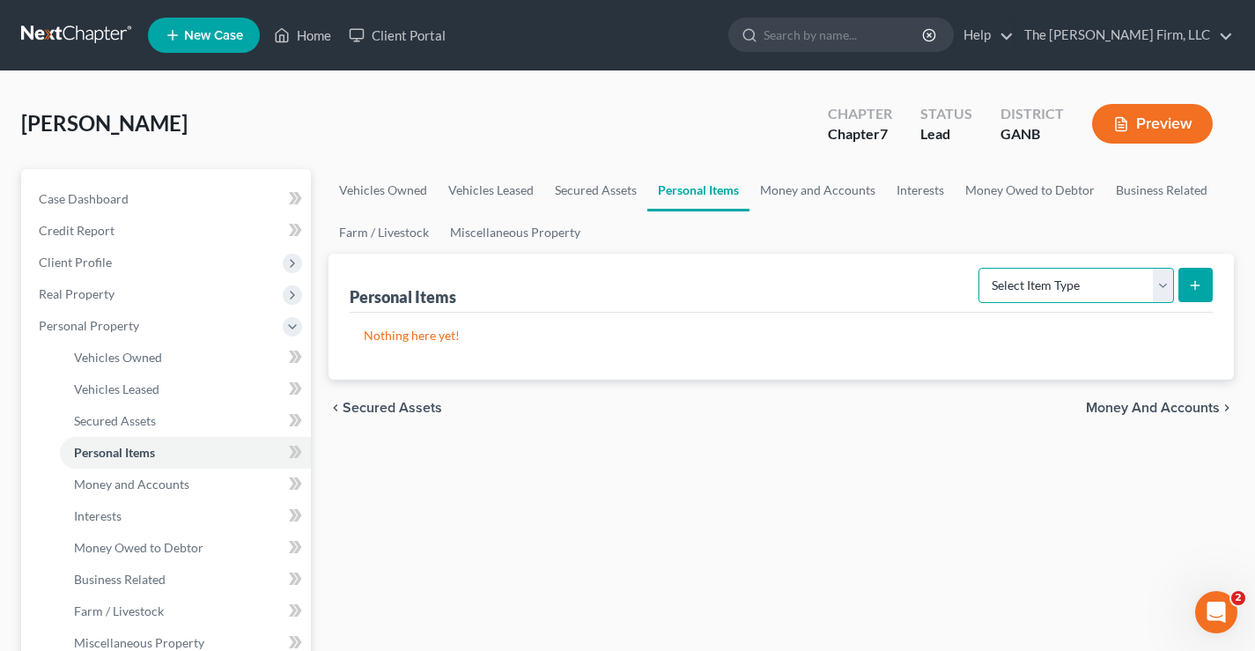
select select "clothing"
click at [980, 268] on select "Select Item Type Clothing Collectibles Of Value Electronics Firearms Household …" at bounding box center [1075, 285] width 195 height 35
click at [1205, 282] on button "submit" at bounding box center [1195, 285] width 34 height 34
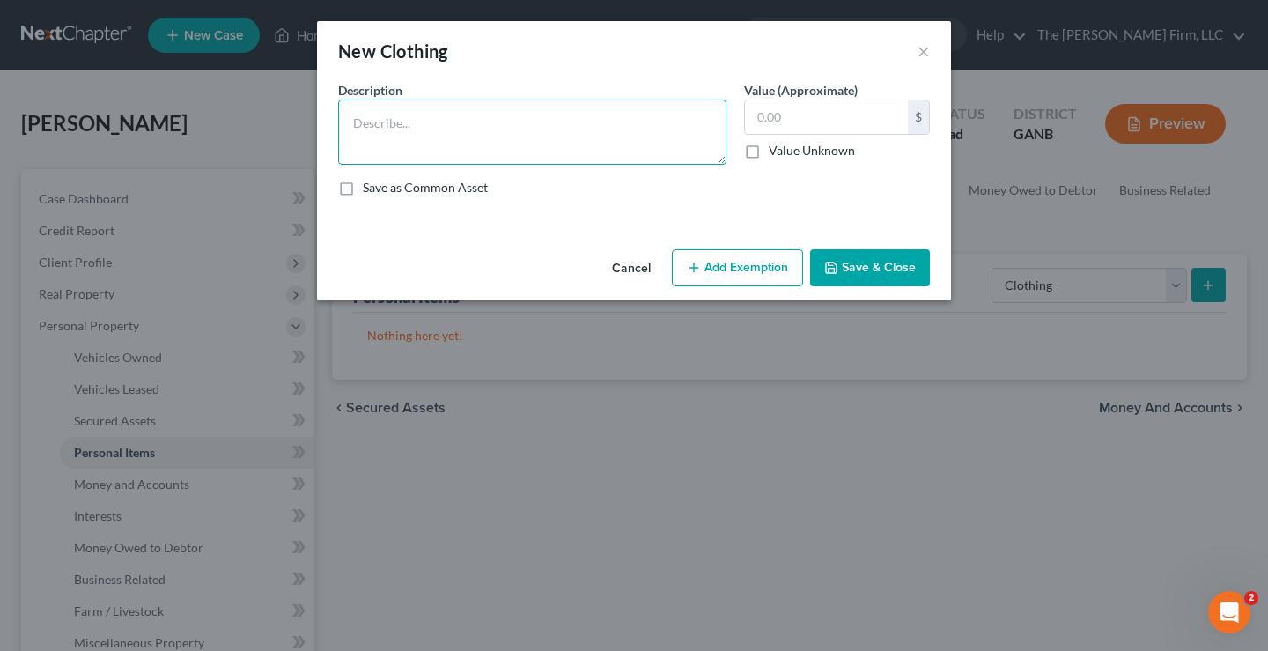
click at [424, 129] on textarea at bounding box center [532, 131] width 388 height 65
drag, startPoint x: 421, startPoint y: 133, endPoint x: 291, endPoint y: 119, distance: 131.1
click at [297, 117] on div "New Clothing × An exemption set must first be selected from the Filing Informat…" at bounding box center [634, 325] width 1268 height 651
type textarea "Clothing"
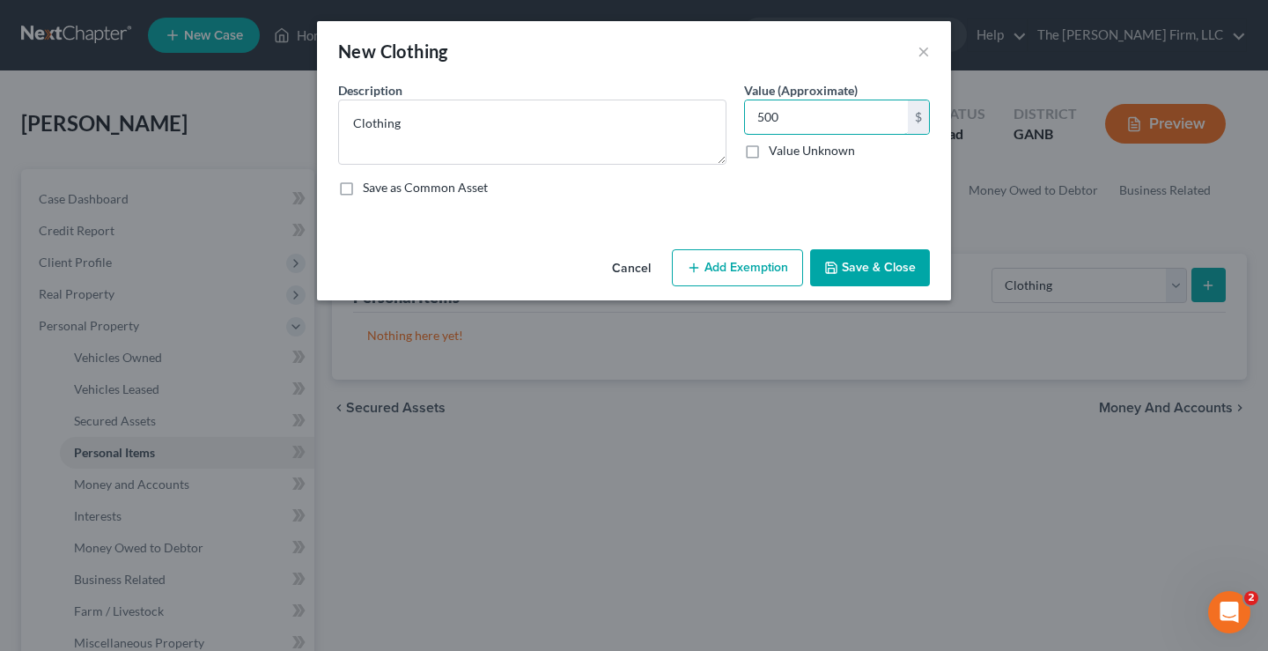
type input "500"
click at [737, 263] on button "Add Exemption" at bounding box center [737, 267] width 131 height 37
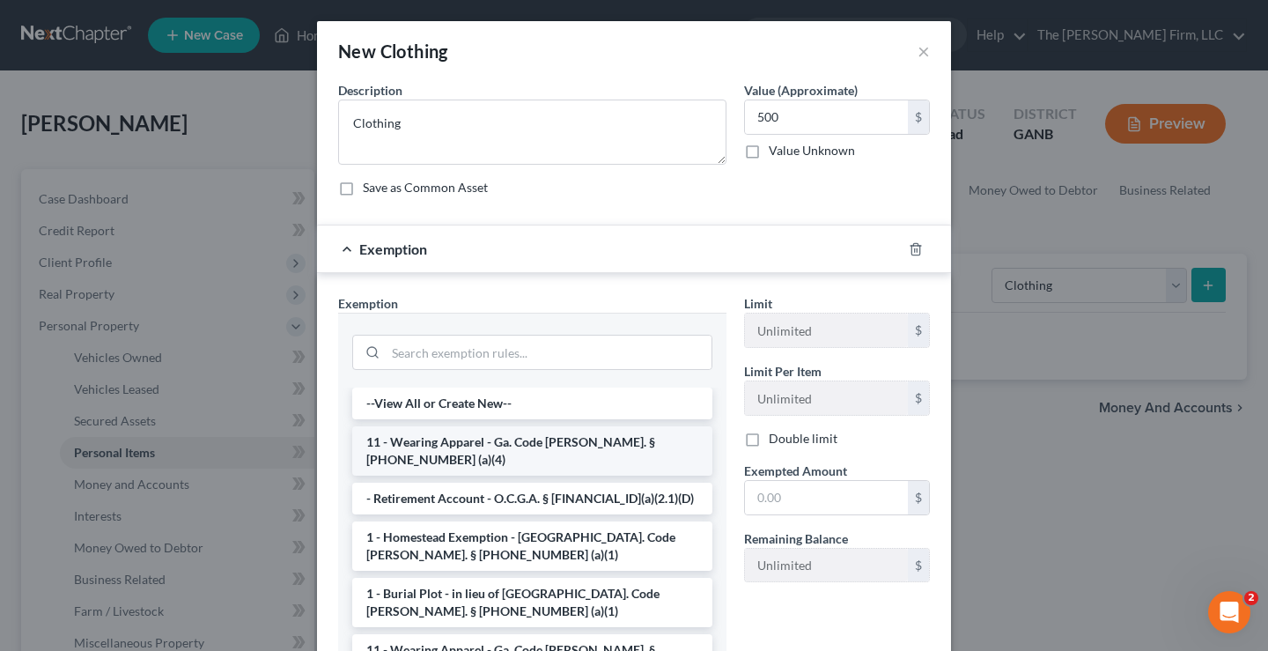
click at [437, 440] on li "11 - Wearing Apparel - Ga. Code [PERSON_NAME]. § [PHONE_NUMBER] (a)(4)" at bounding box center [532, 450] width 360 height 49
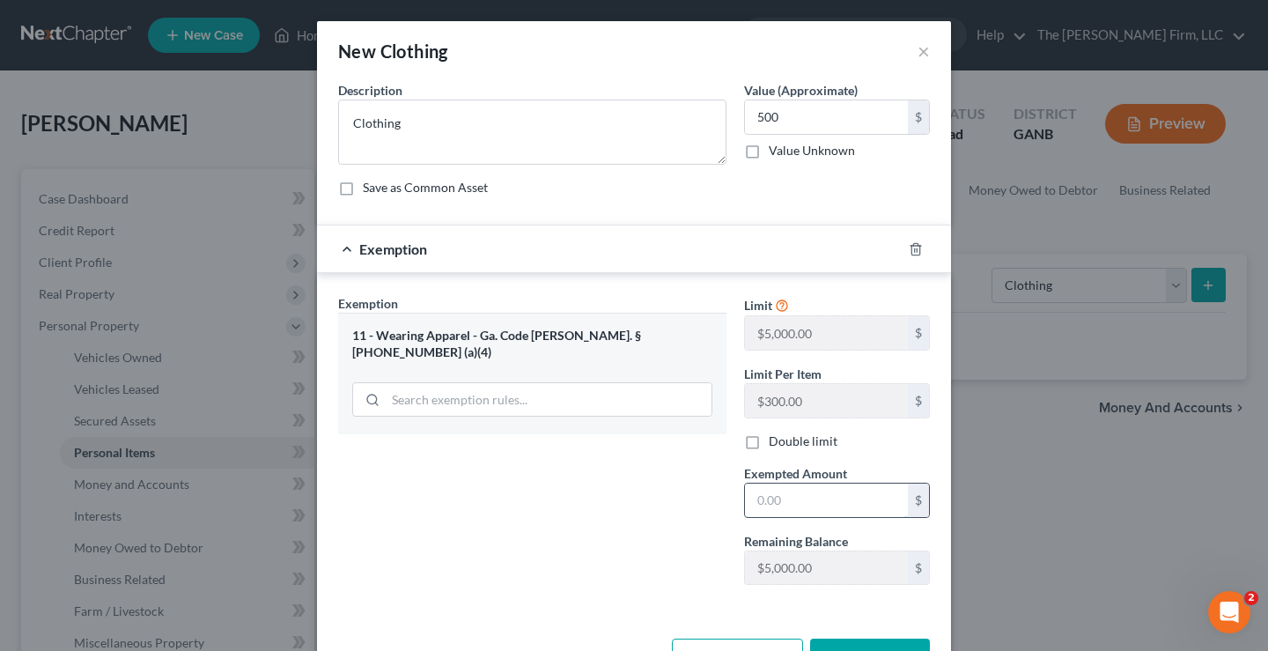
click at [797, 503] on input "text" at bounding box center [826, 499] width 163 height 33
type input "500"
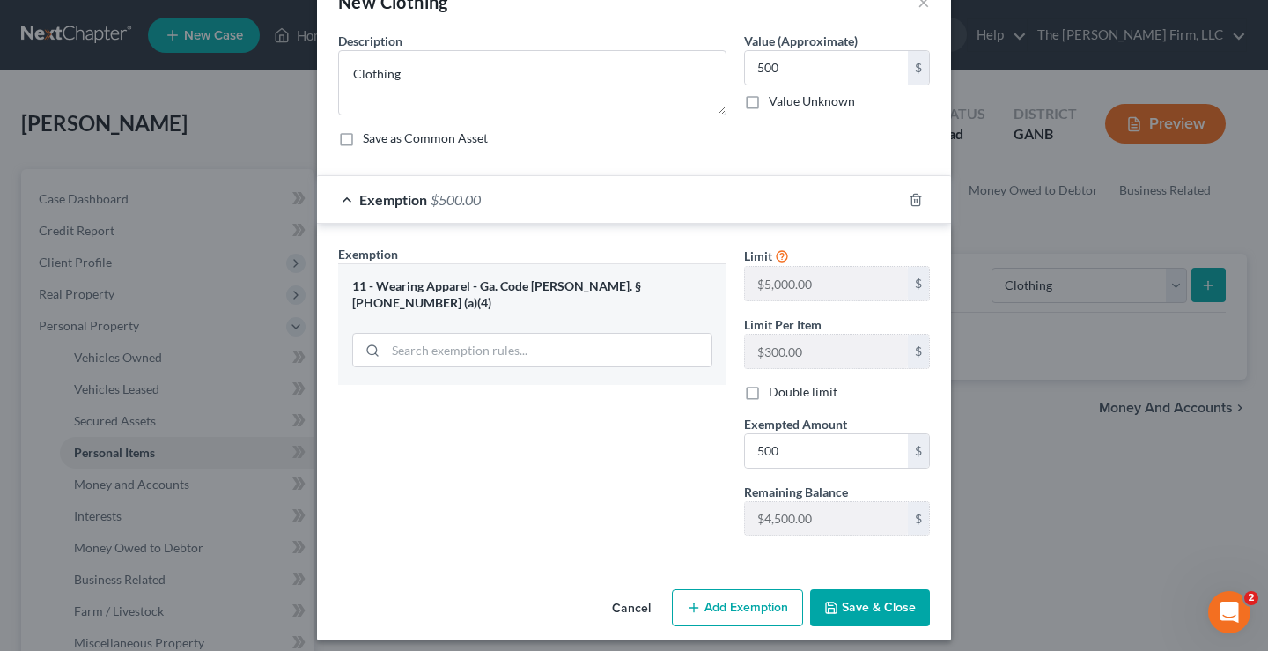
scroll to position [60, 0]
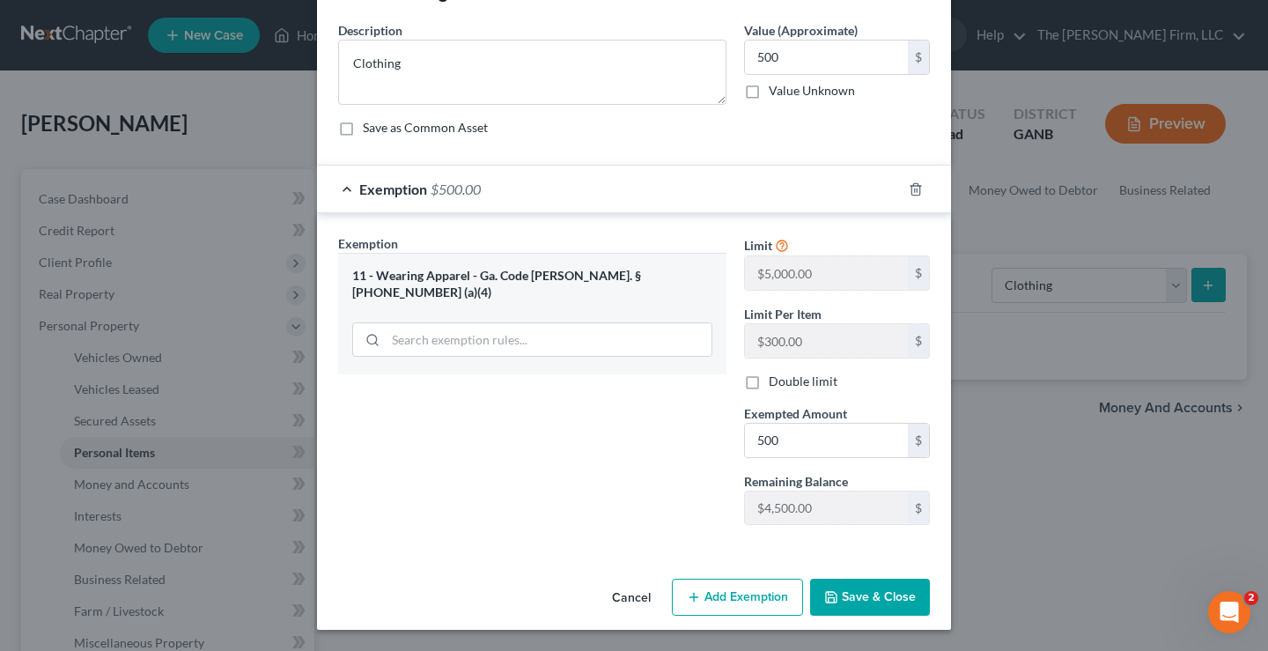
click at [867, 600] on button "Save & Close" at bounding box center [870, 596] width 120 height 37
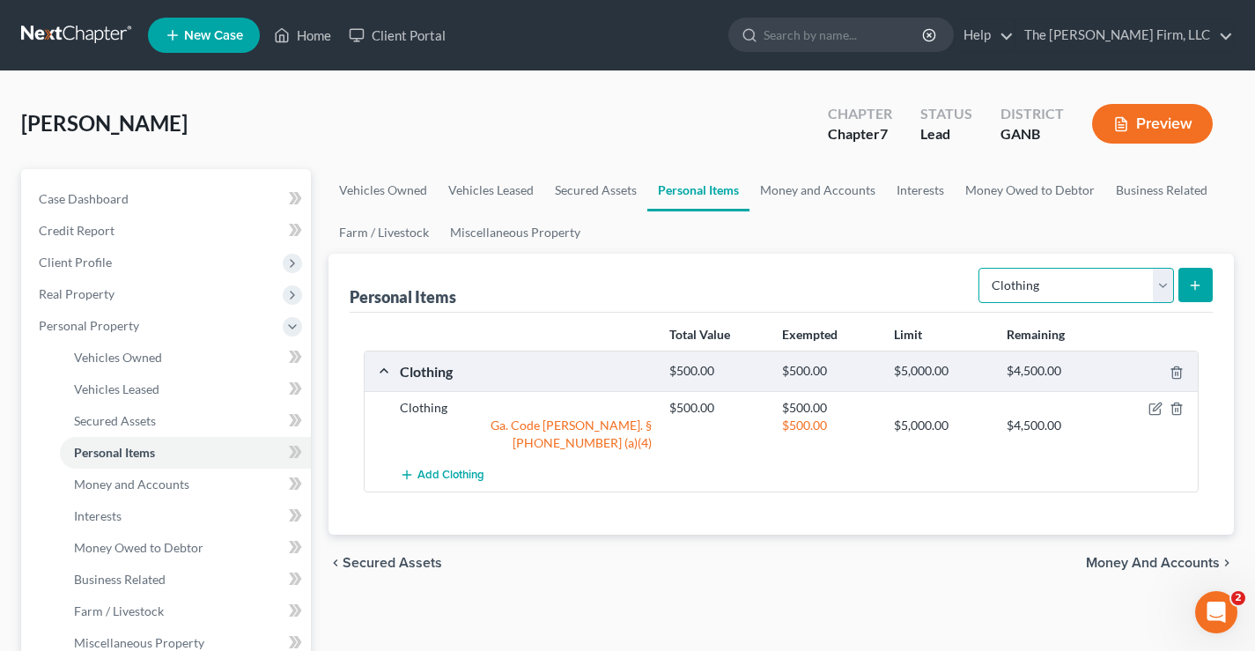
click at [1093, 290] on select "Select Item Type Clothing Collectibles Of Value Electronics Firearms Household …" at bounding box center [1075, 285] width 195 height 35
select select "household_goods"
click at [980, 268] on select "Select Item Type Clothing Collectibles Of Value Electronics Firearms Household …" at bounding box center [1075, 285] width 195 height 35
click at [1193, 276] on button "submit" at bounding box center [1195, 285] width 34 height 34
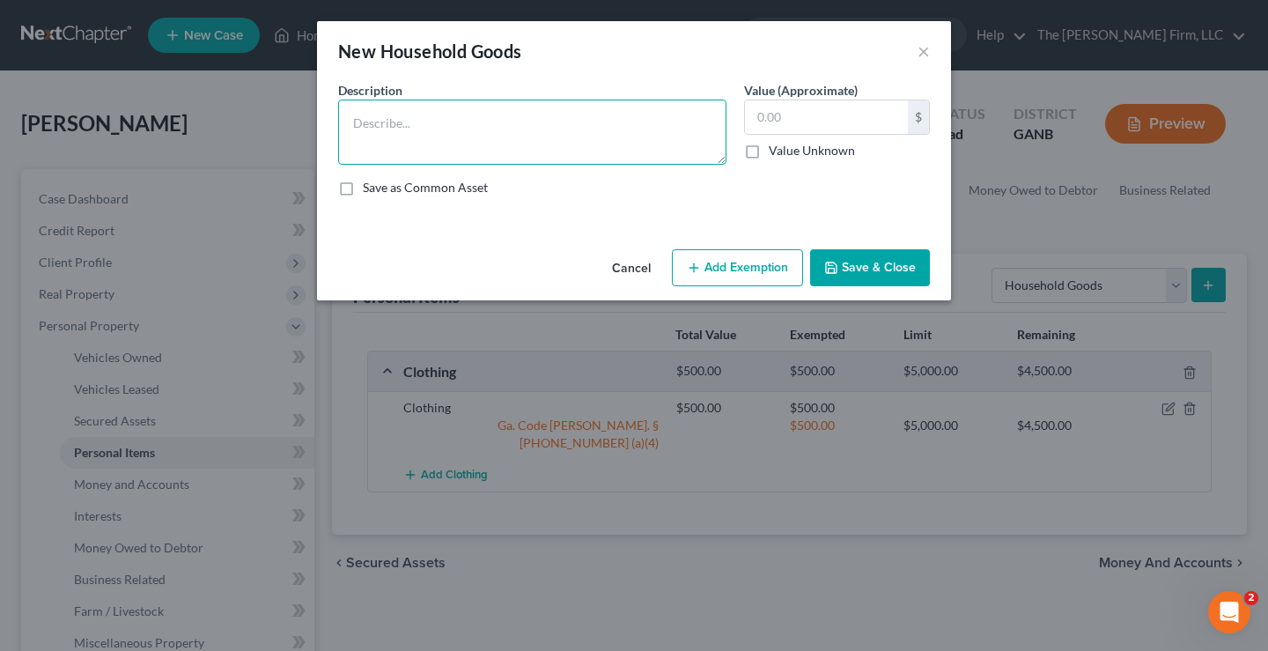
click at [428, 141] on textarea at bounding box center [532, 131] width 388 height 65
type textarea "Household Goods"
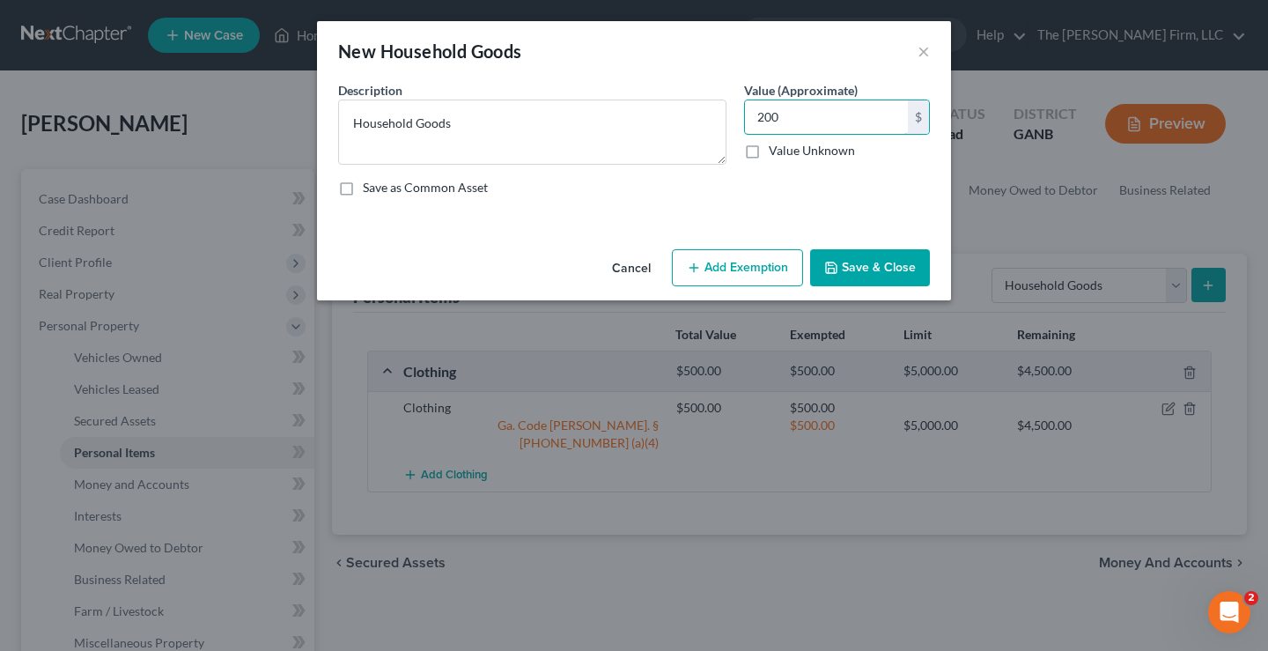
type input "200"
click at [748, 262] on button "Add Exemption" at bounding box center [737, 267] width 131 height 37
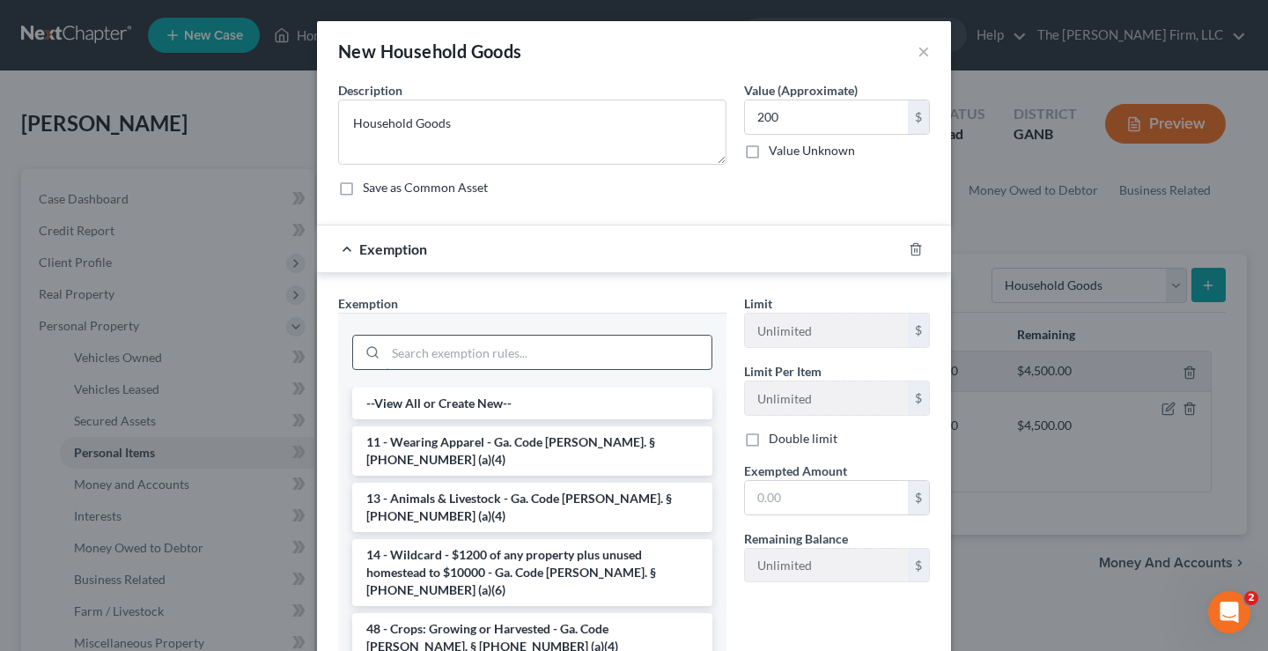
click at [490, 350] on input "search" at bounding box center [549, 351] width 326 height 33
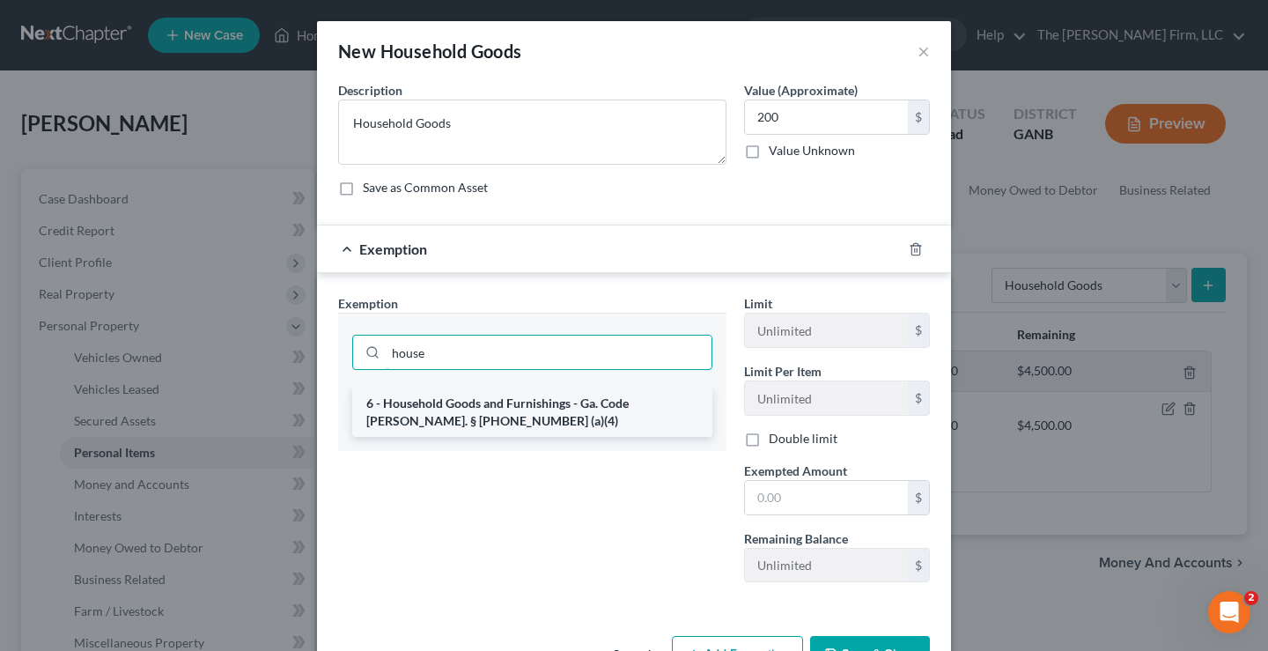
type input "house"
click at [470, 422] on li "6 - Household Goods and Furnishings - Ga. Code [PERSON_NAME]. § [PHONE_NUMBER] …" at bounding box center [532, 411] width 360 height 49
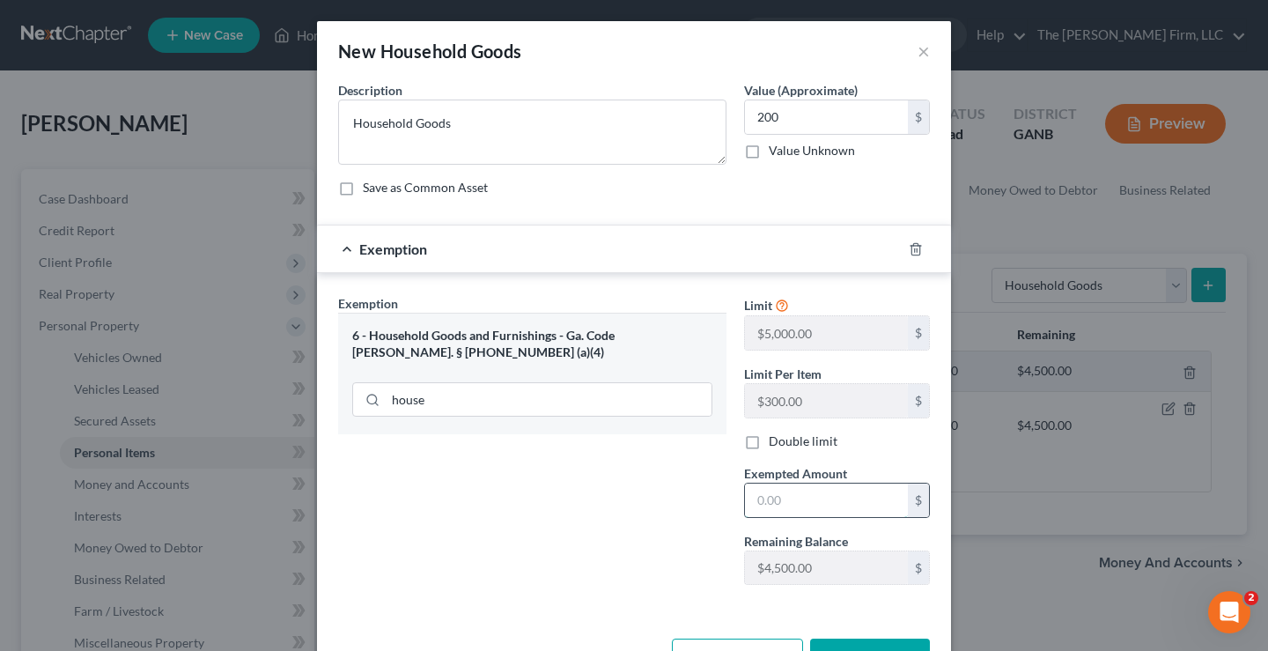
click at [800, 505] on input "text" at bounding box center [826, 499] width 163 height 33
type input "200"
click at [564, 483] on div "Exemption Set must be selected for CA. Exemption * 6 - Household Goods and Furn…" at bounding box center [532, 446] width 406 height 305
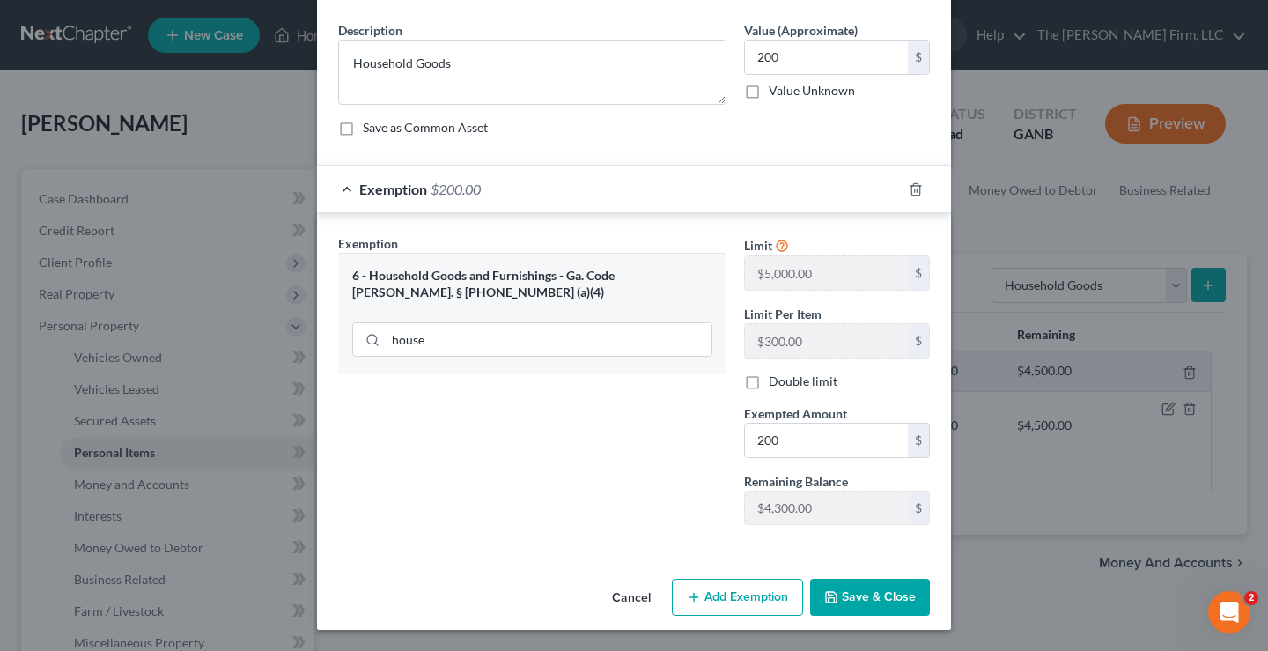
click at [869, 600] on button "Save & Close" at bounding box center [870, 596] width 120 height 37
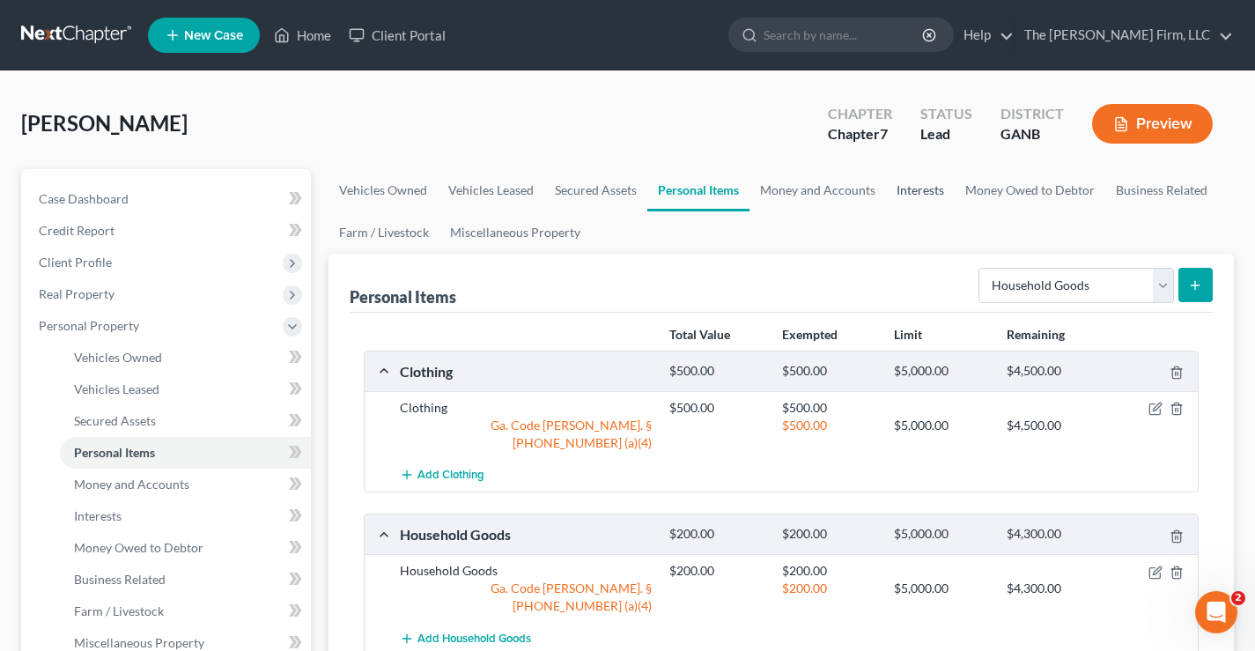
click at [908, 192] on link "Interests" at bounding box center [920, 190] width 69 height 42
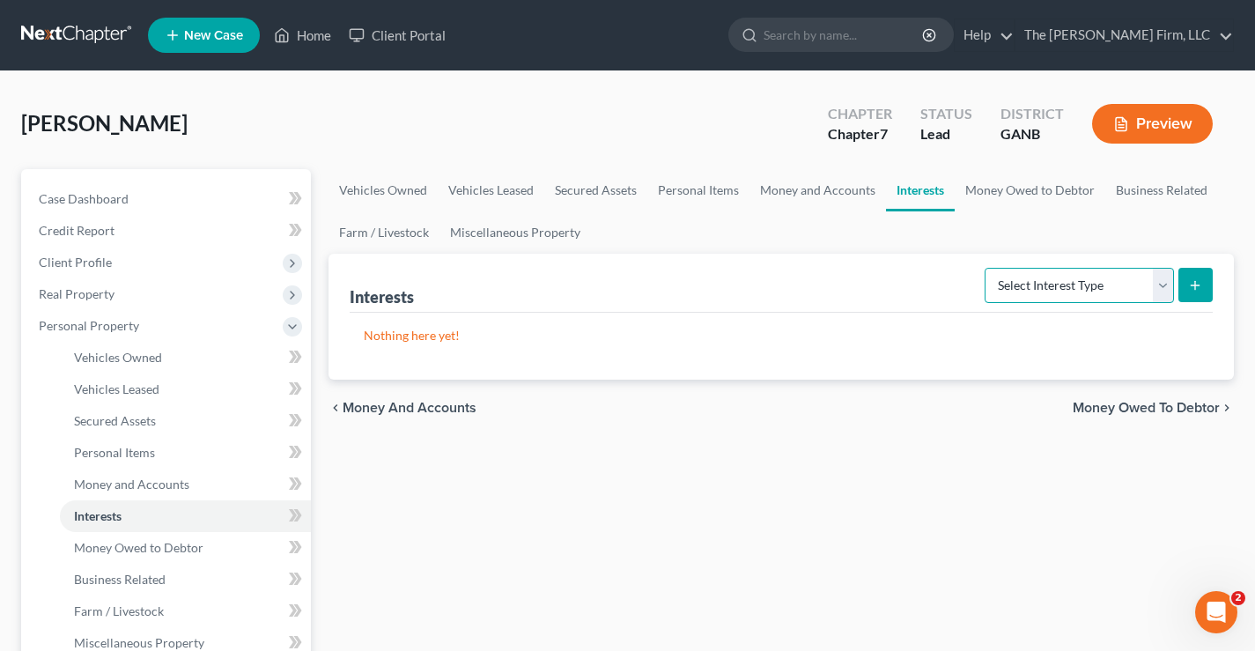
click at [1069, 287] on select "Select Interest Type 401K Annuity Bond Education IRA Government Bond Government…" at bounding box center [1078, 285] width 189 height 35
select select "whole_life_insurance"
click at [986, 268] on select "Select Interest Type 401K Annuity Bond Education IRA Government Bond Government…" at bounding box center [1078, 285] width 189 height 35
click at [1191, 281] on icon "submit" at bounding box center [1195, 285] width 14 height 14
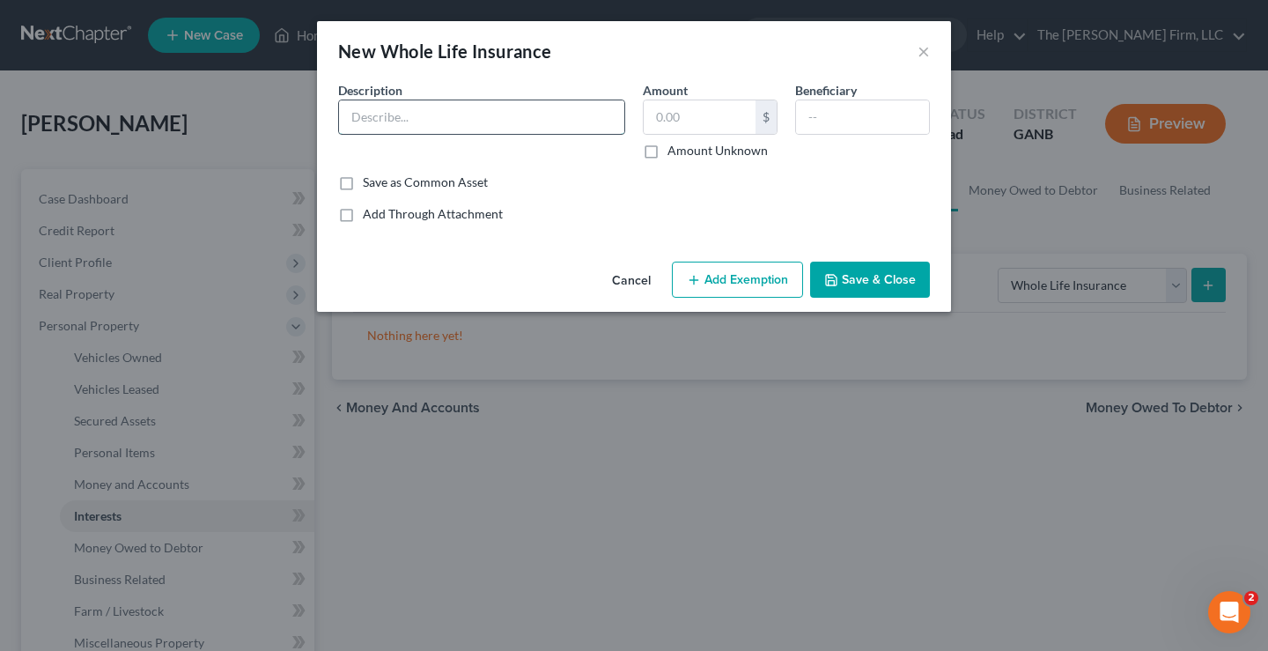
click at [374, 116] on input "text" at bounding box center [481, 116] width 285 height 33
type input "Kemper"
click at [670, 112] on input "text" at bounding box center [700, 116] width 112 height 33
type input "744.02"
click at [754, 272] on button "Add Exemption" at bounding box center [737, 280] width 131 height 37
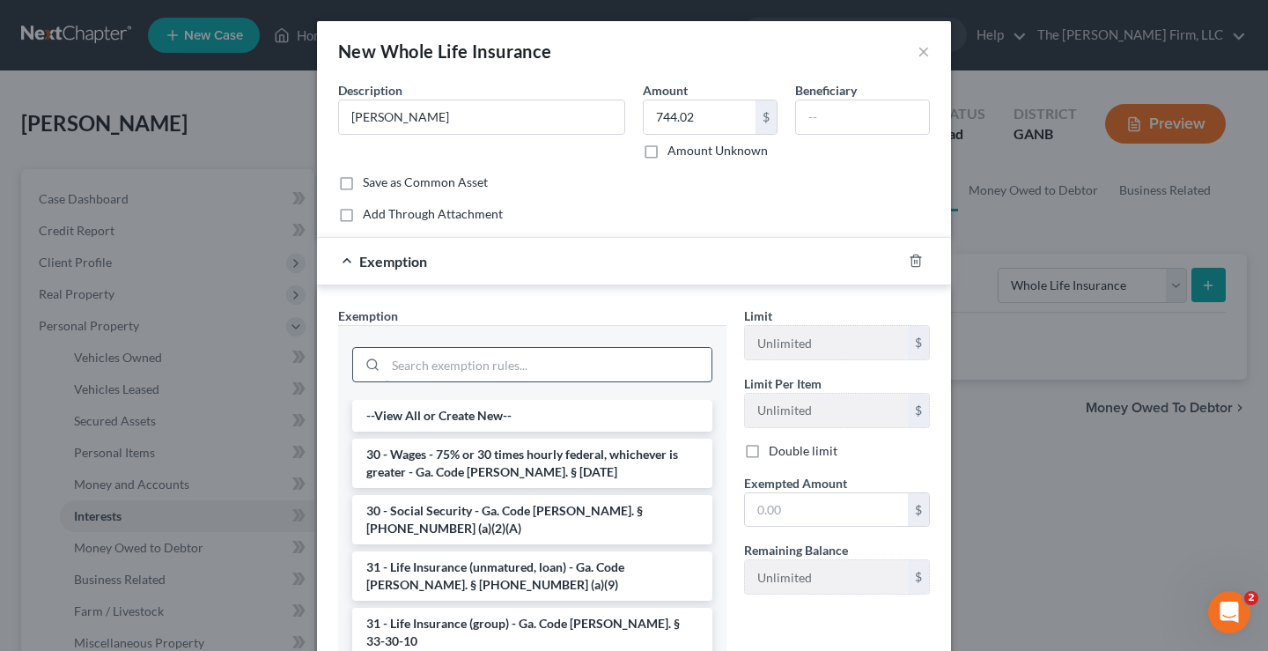
click at [453, 363] on input "search" at bounding box center [549, 364] width 326 height 33
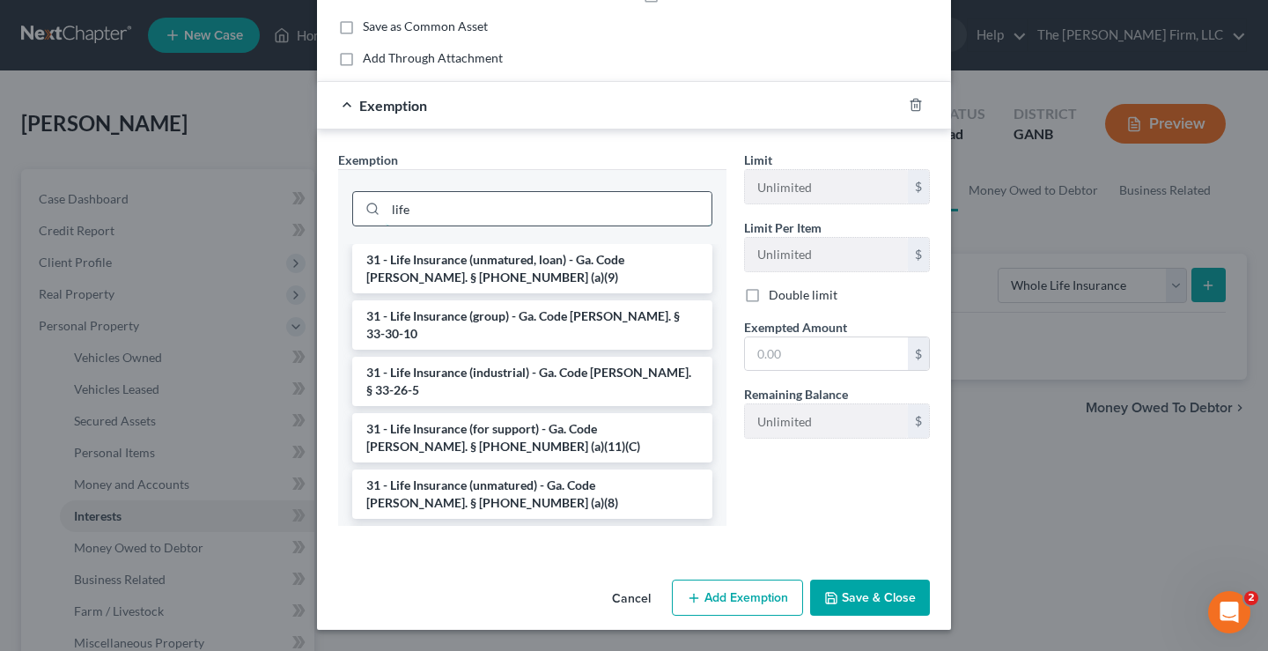
drag, startPoint x: 421, startPoint y: 212, endPoint x: 361, endPoint y: 204, distance: 60.4
click at [363, 204] on div "life" at bounding box center [532, 208] width 360 height 35
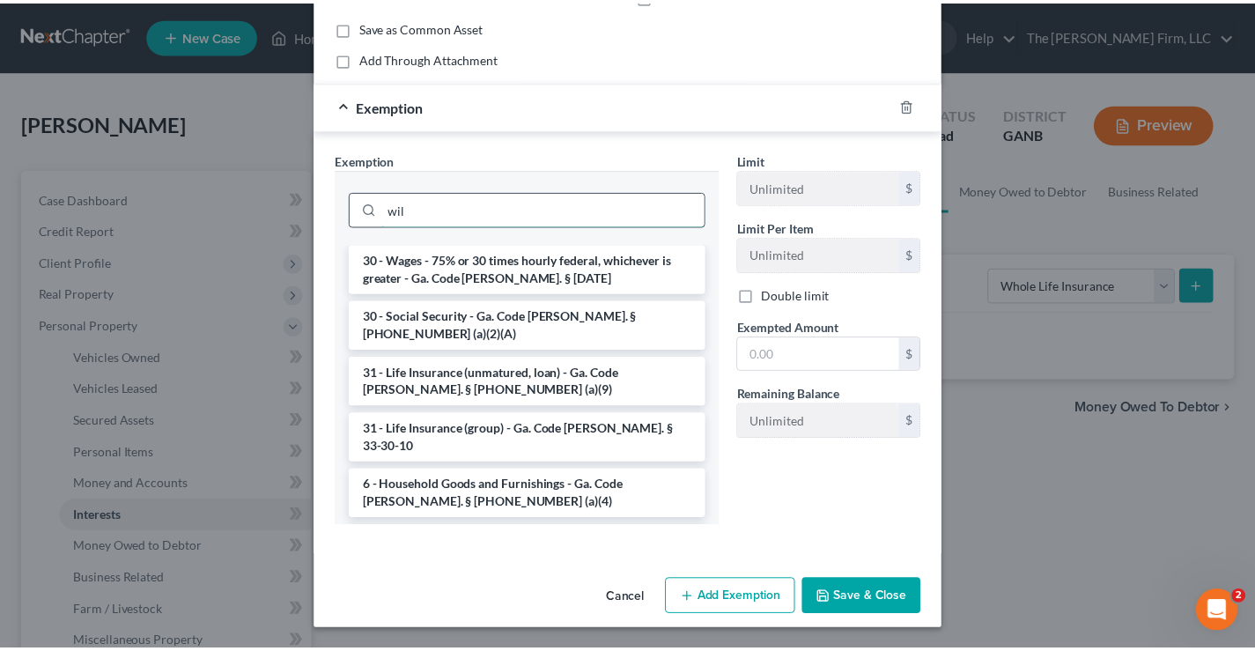
scroll to position [70, 0]
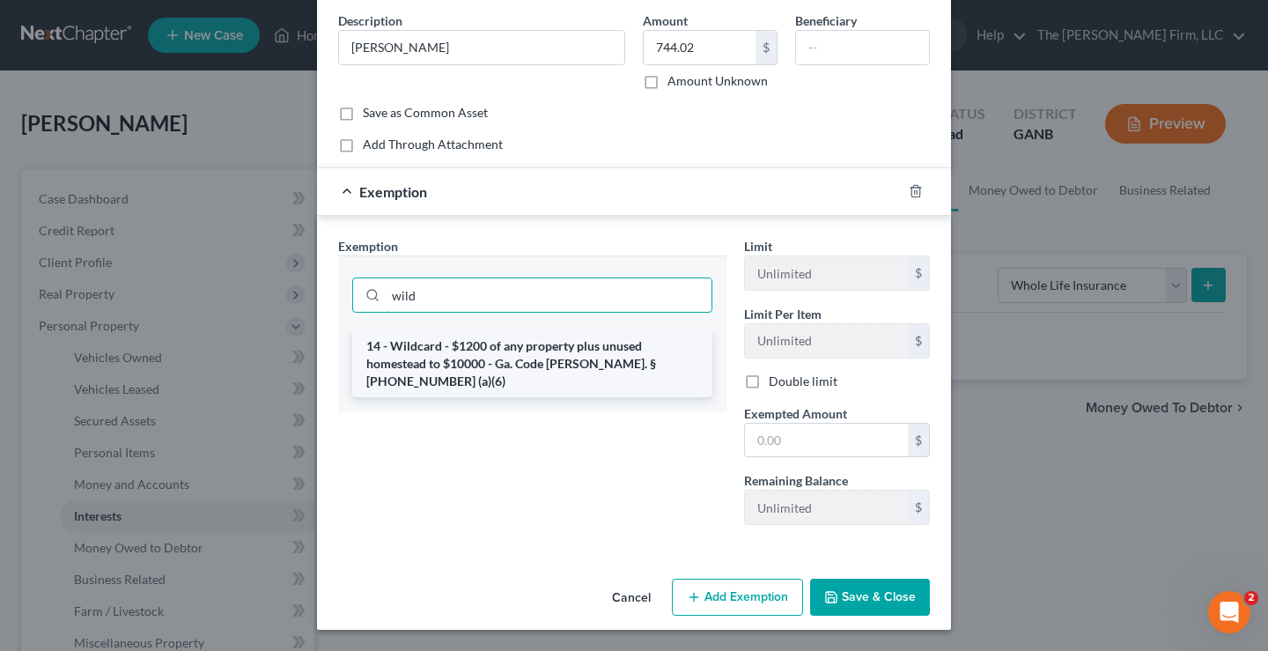
type input "wild"
click at [514, 347] on li "14 - Wildcard - $1200 of any property plus unused homestead to $10000 - Ga. Cod…" at bounding box center [532, 363] width 360 height 67
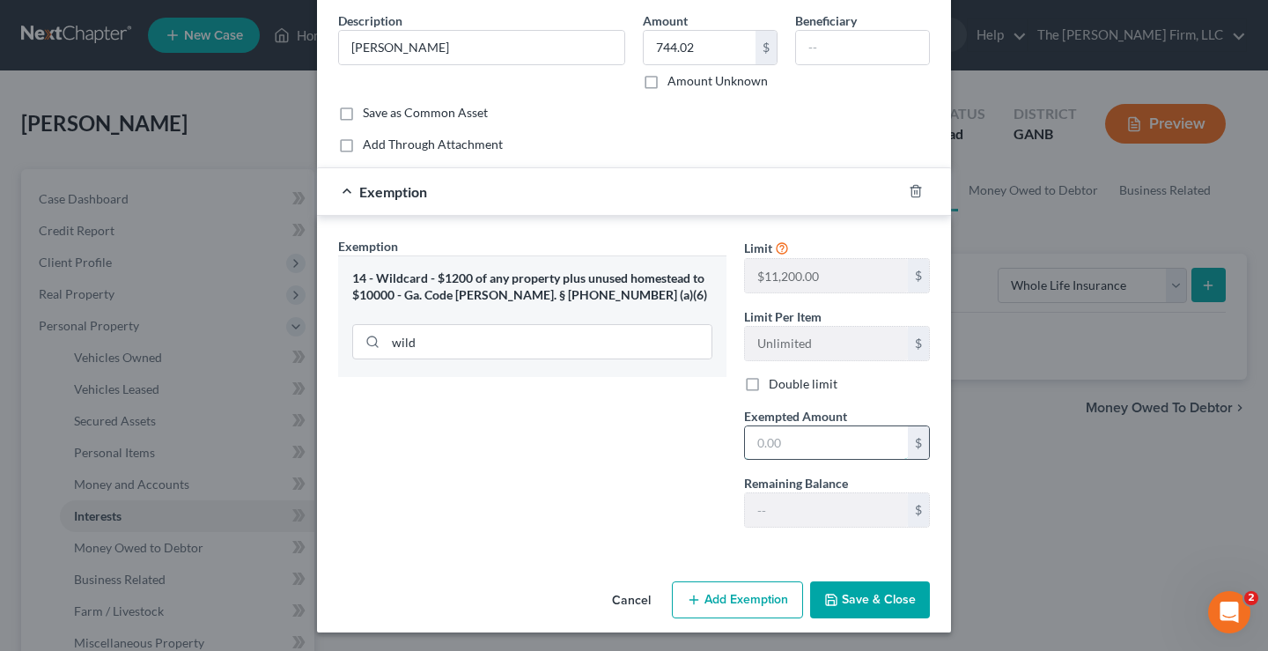
click at [818, 445] on input "text" at bounding box center [826, 442] width 163 height 33
type input "744.02"
click at [586, 428] on div "Exemption Set must be selected for CA. Exemption * 14 - Wildcard - $1200 of any…" at bounding box center [532, 389] width 406 height 305
click at [858, 596] on button "Save & Close" at bounding box center [870, 599] width 120 height 37
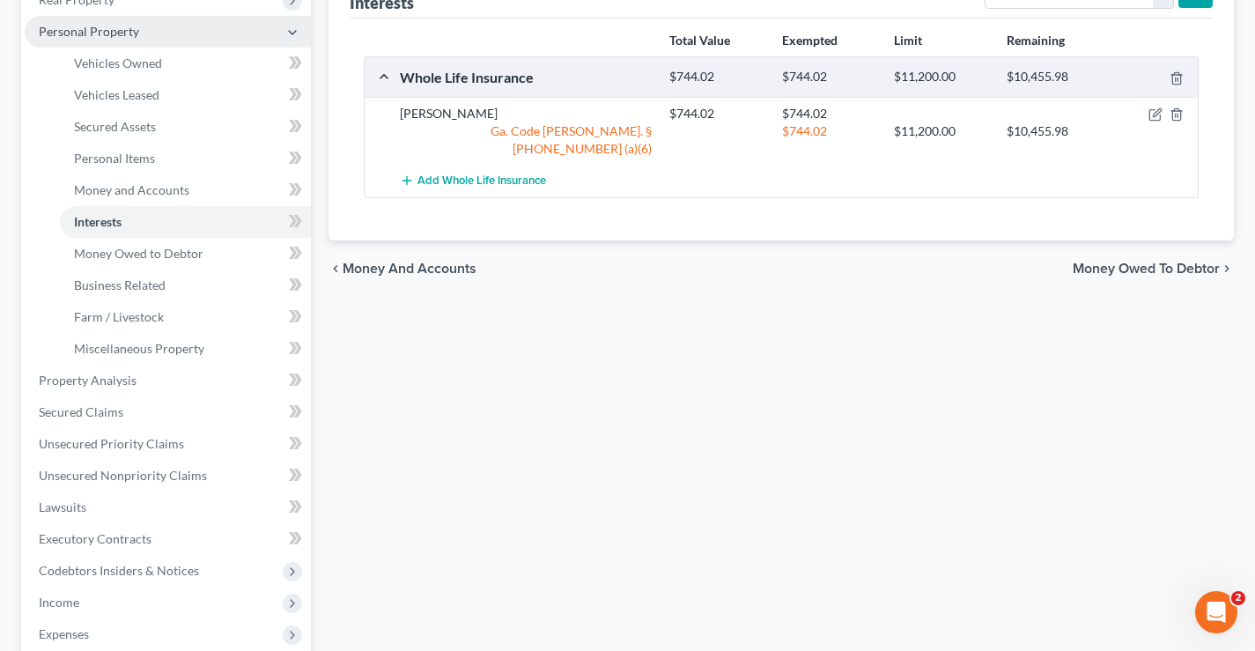
scroll to position [352, 0]
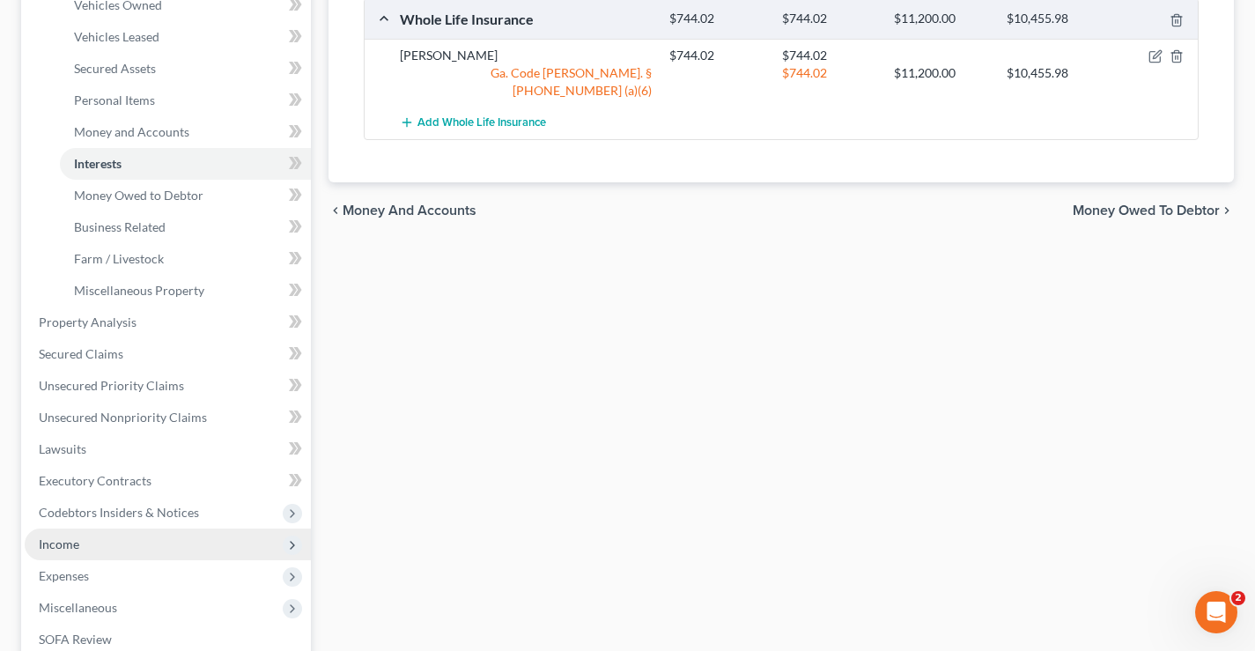
click at [60, 546] on span "Income" at bounding box center [59, 543] width 41 height 15
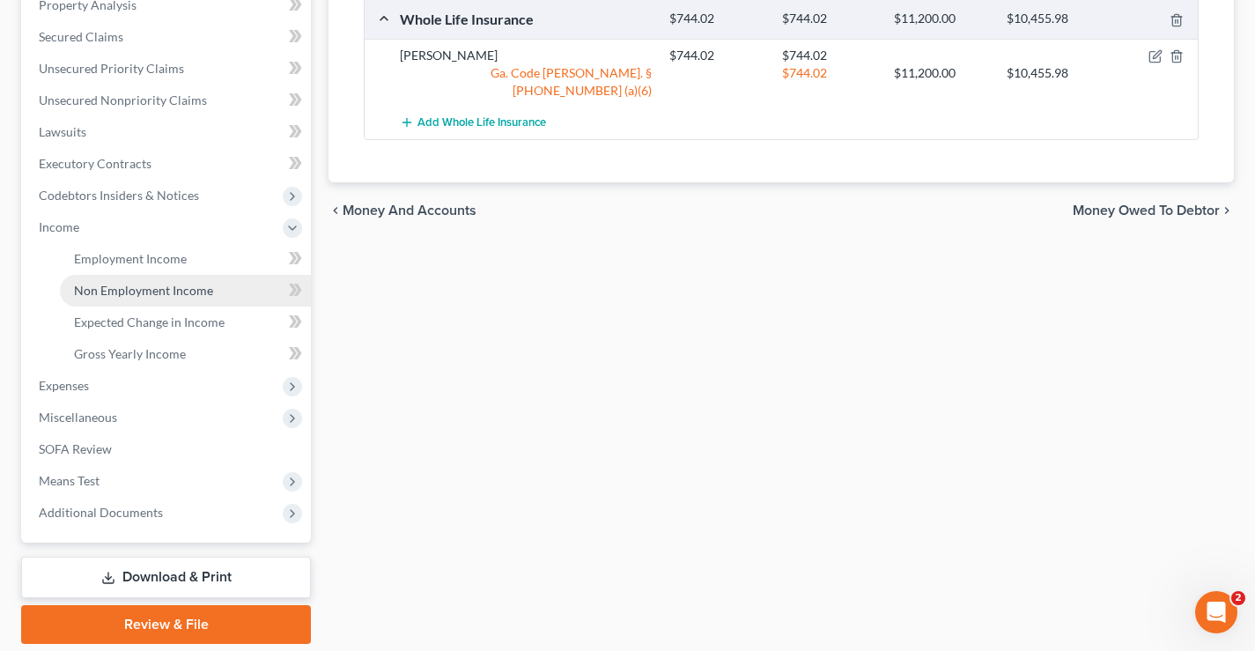
click at [93, 291] on span "Non Employment Income" at bounding box center [143, 290] width 139 height 15
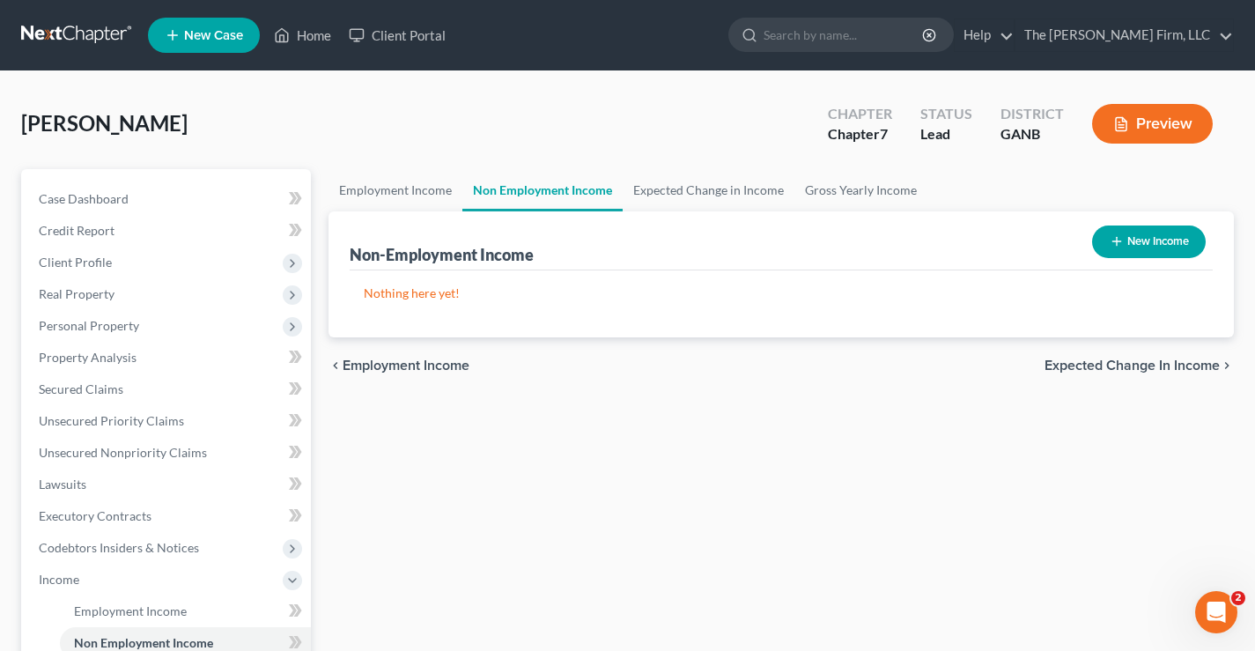
click at [1168, 244] on button "New Income" at bounding box center [1149, 241] width 114 height 33
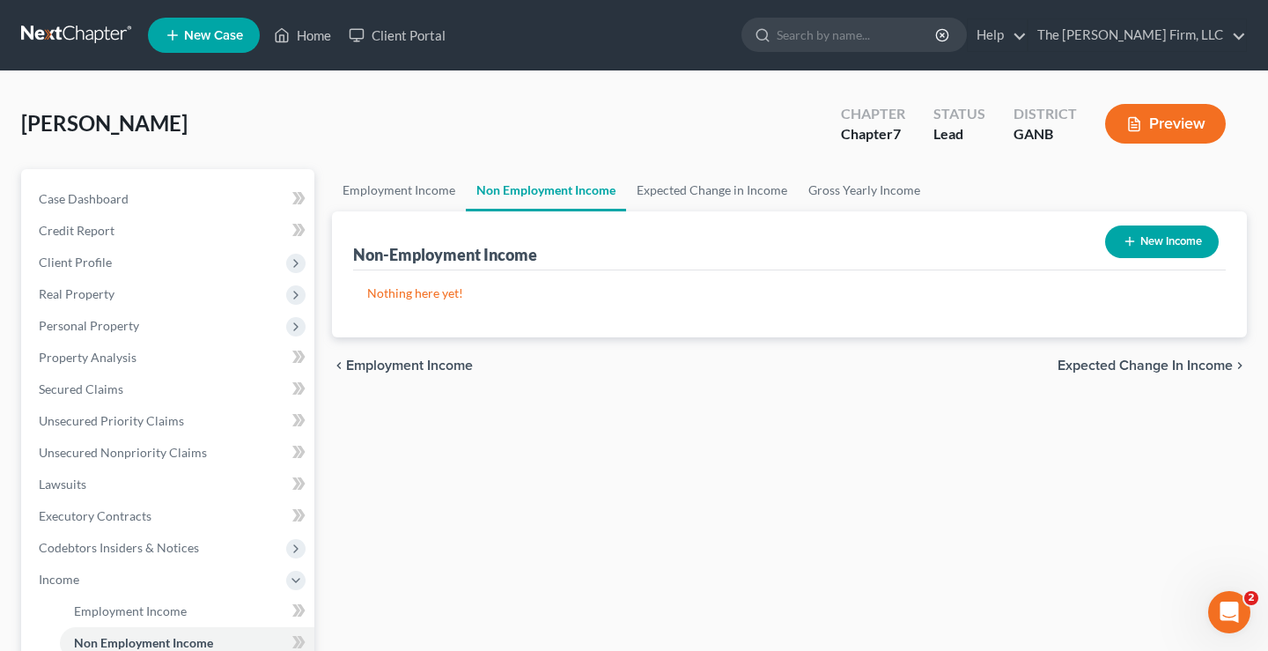
select select "0"
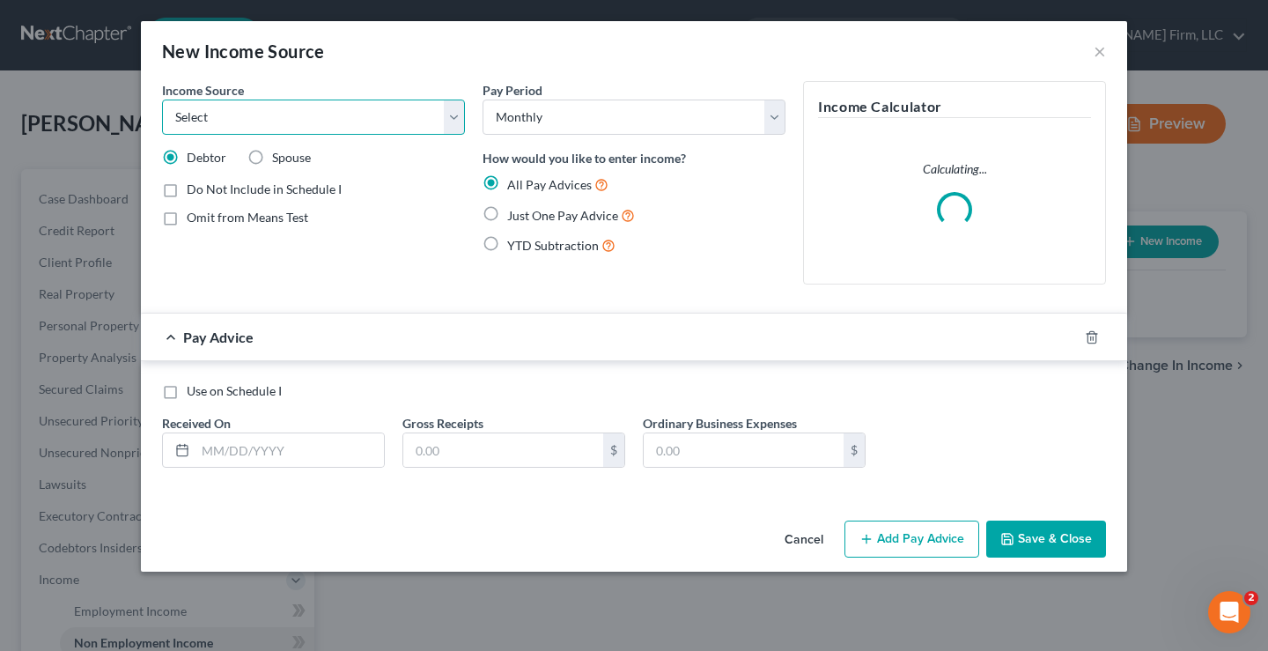
click at [292, 119] on select "Select Unemployment Disability (from employer) Pension Retirement Social Securi…" at bounding box center [313, 116] width 303 height 35
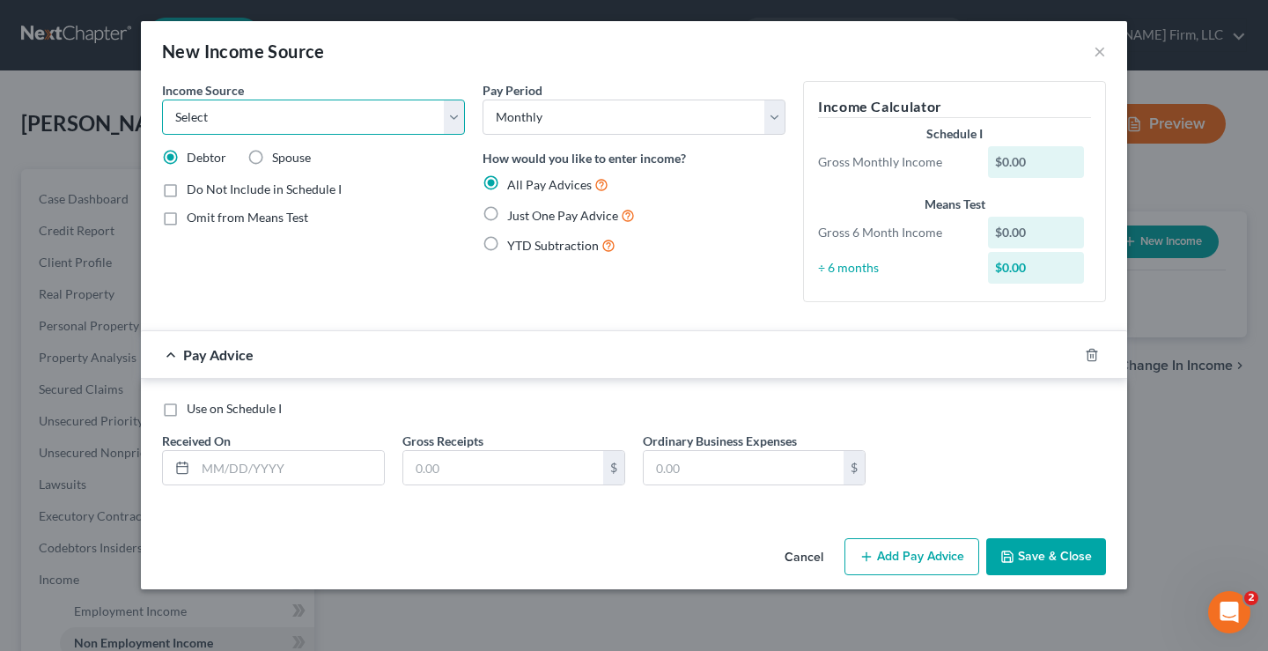
select select "4"
click at [162, 99] on select "Select Unemployment Disability (from employer) Pension Retirement Social Securi…" at bounding box center [313, 116] width 303 height 35
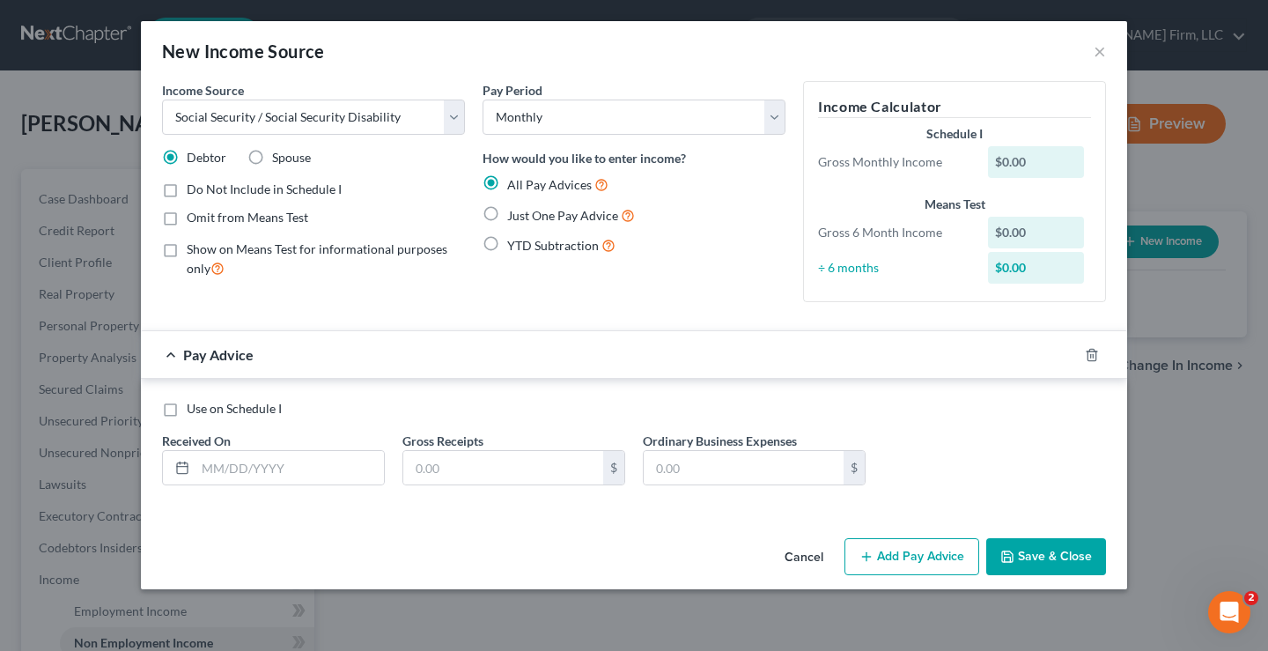
click at [507, 215] on label "Just One Pay Advice" at bounding box center [571, 215] width 128 height 20
click at [514, 215] on input "Just One Pay Advice" at bounding box center [519, 210] width 11 height 11
radio input "true"
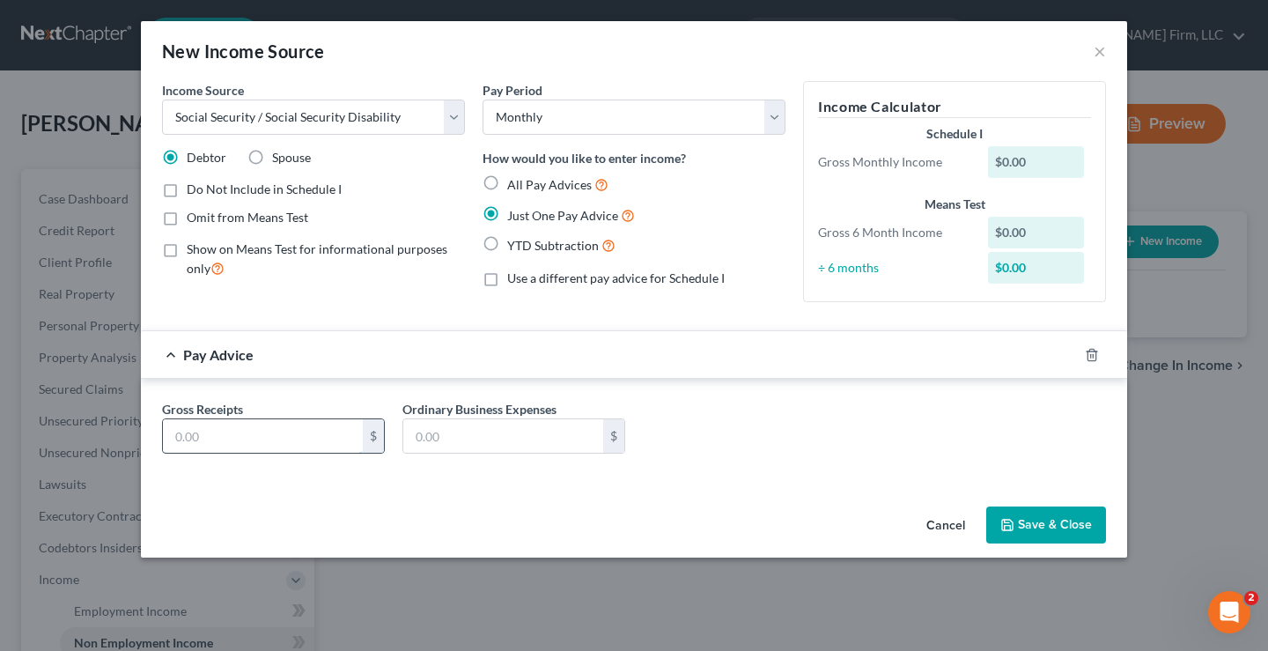
drag, startPoint x: 236, startPoint y: 437, endPoint x: 223, endPoint y: 440, distance: 13.7
click at [232, 437] on input "text" at bounding box center [263, 435] width 200 height 33
type input "1,100"
click at [1050, 537] on button "Save & Close" at bounding box center [1046, 524] width 120 height 37
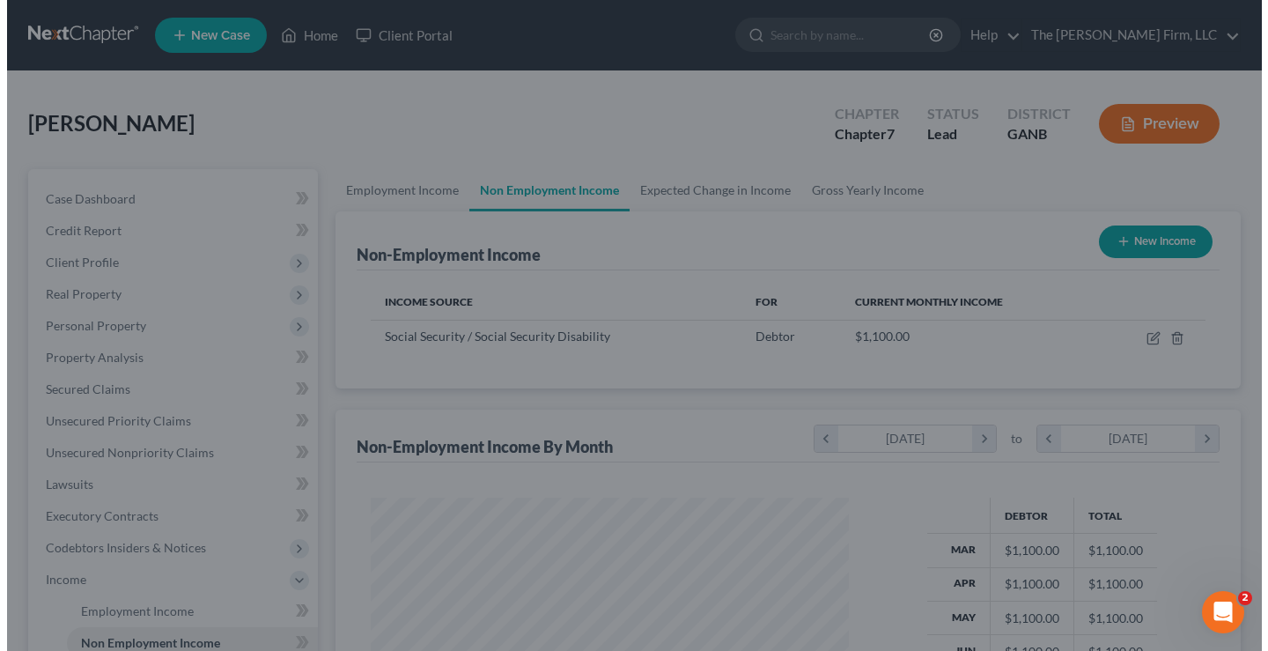
scroll to position [316, 507]
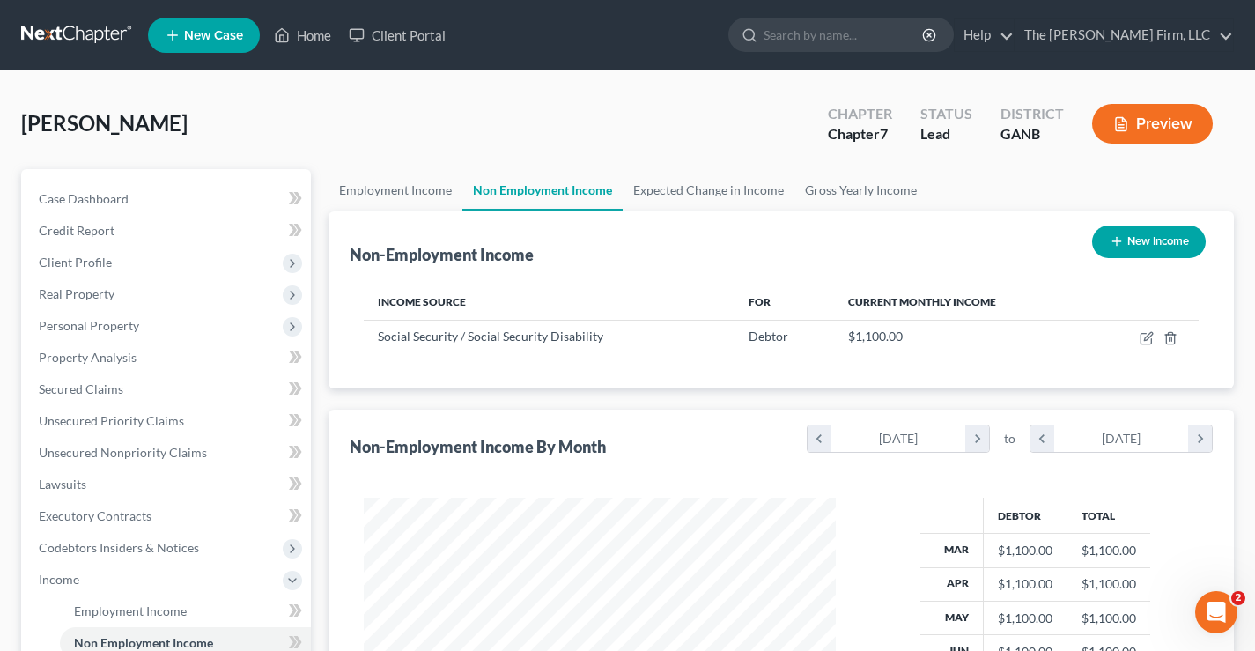
click at [1139, 240] on button "New Income" at bounding box center [1149, 241] width 114 height 33
select select "0"
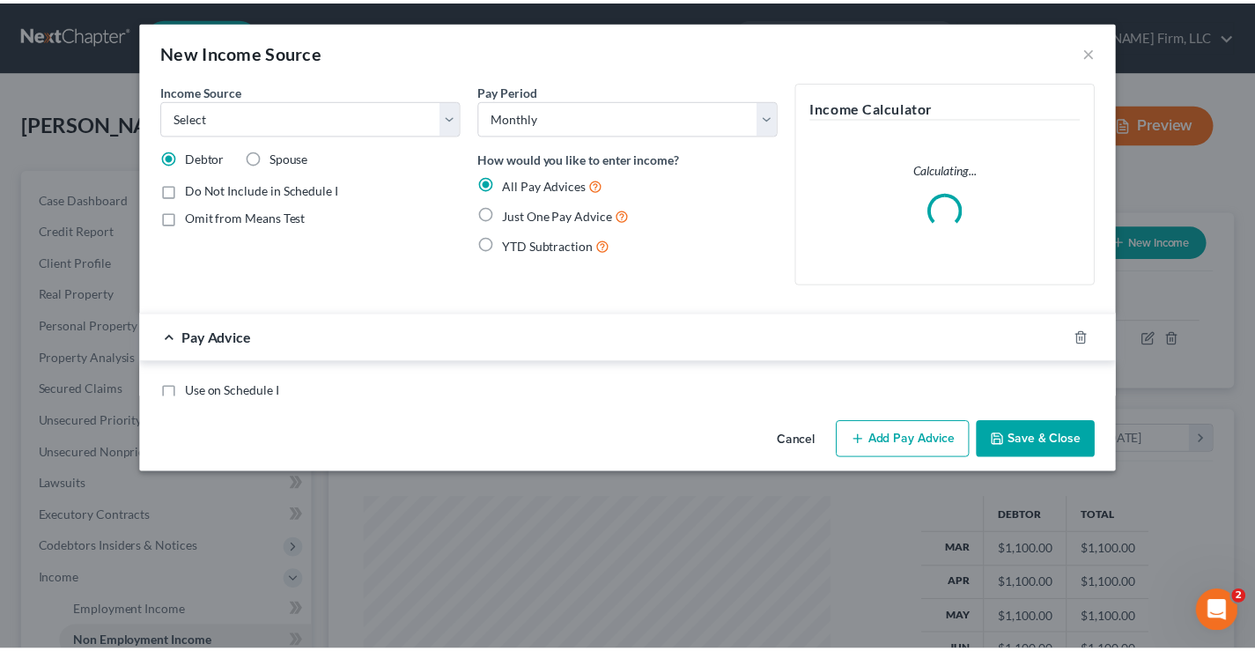
scroll to position [316, 513]
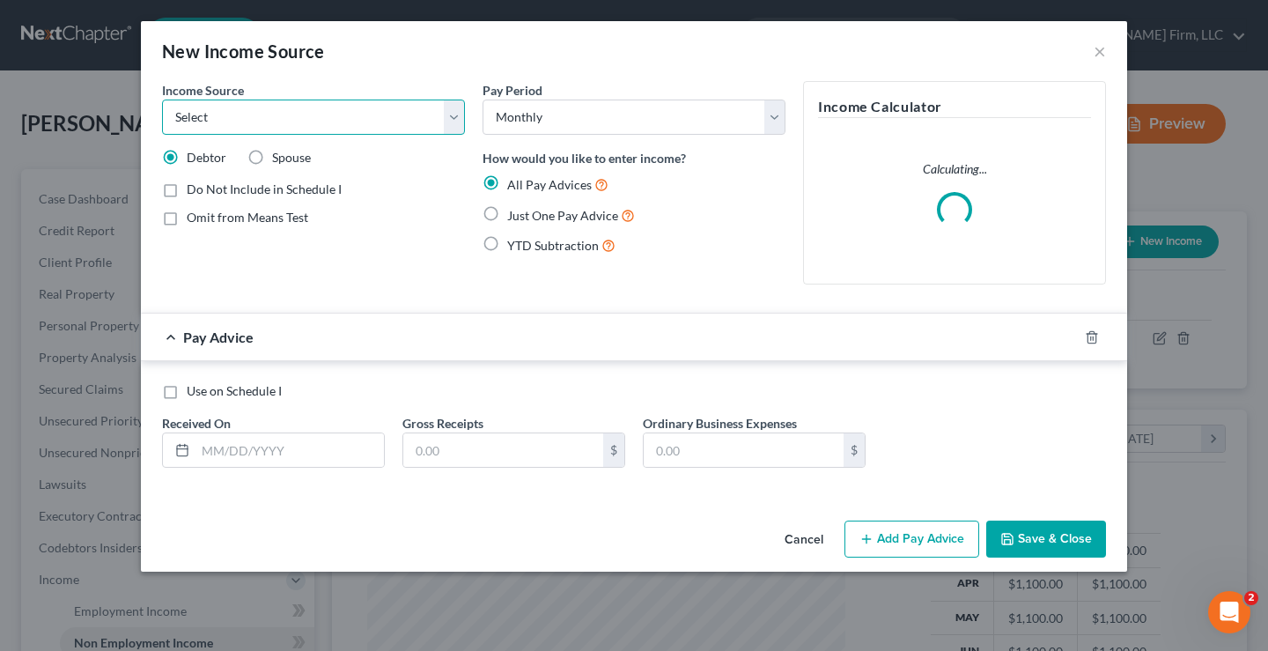
click at [281, 123] on select "Select Unemployment Disability (from employer) Pension Retirement Social Securi…" at bounding box center [313, 116] width 303 height 35
select select "3"
click at [162, 99] on select "Select Unemployment Disability (from employer) Pension Retirement Social Securi…" at bounding box center [313, 116] width 303 height 35
click at [507, 215] on label "Just One Pay Advice" at bounding box center [571, 215] width 128 height 20
click at [514, 215] on input "Just One Pay Advice" at bounding box center [519, 210] width 11 height 11
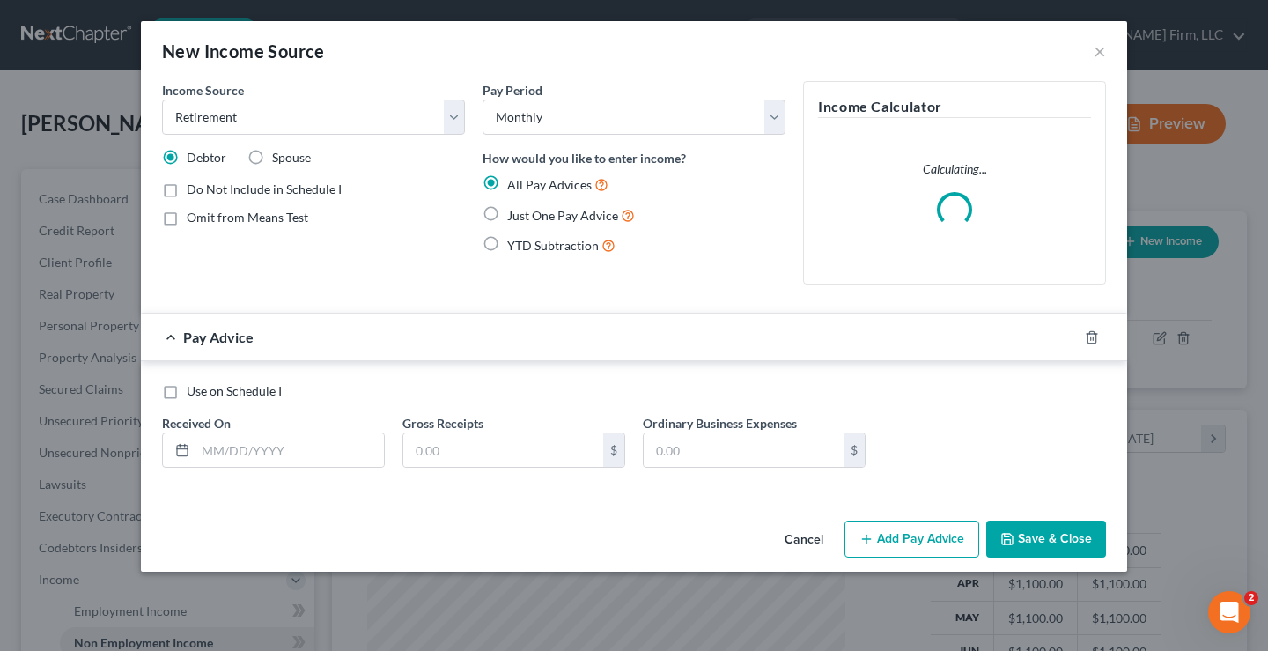
radio input "true"
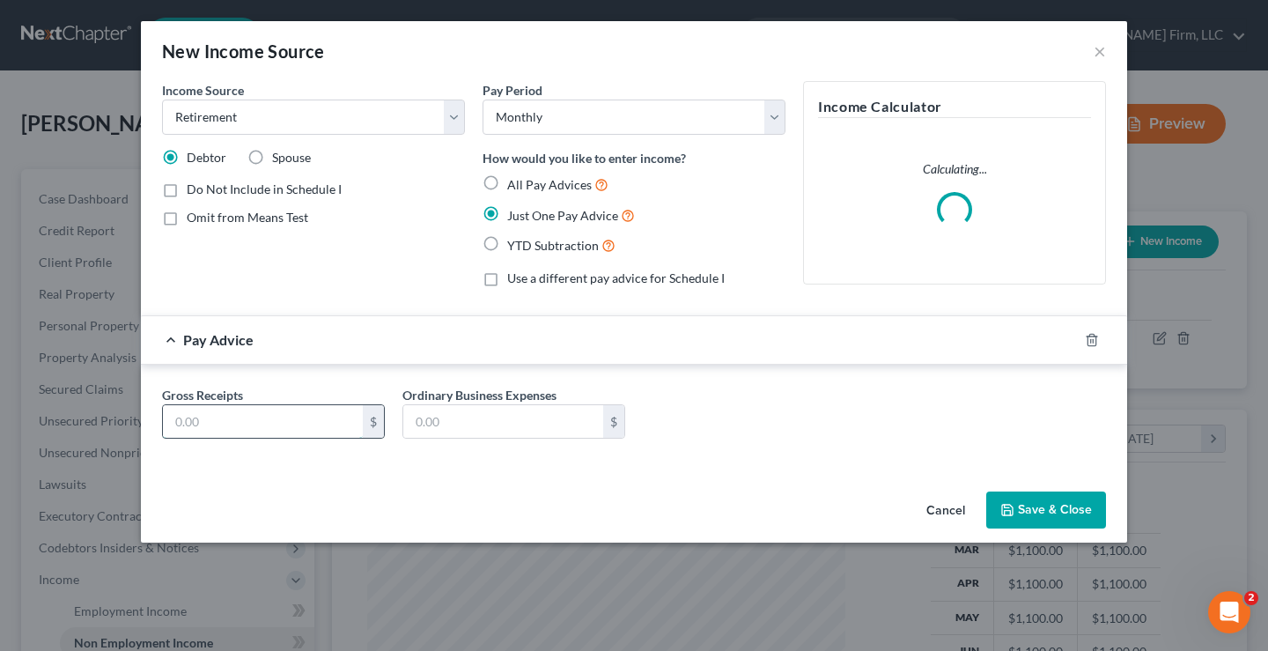
drag, startPoint x: 249, startPoint y: 418, endPoint x: 239, endPoint y: 418, distance: 10.6
click at [247, 418] on input "text" at bounding box center [263, 421] width 200 height 33
type input "278"
click at [1036, 506] on button "Save & Close" at bounding box center [1046, 509] width 120 height 37
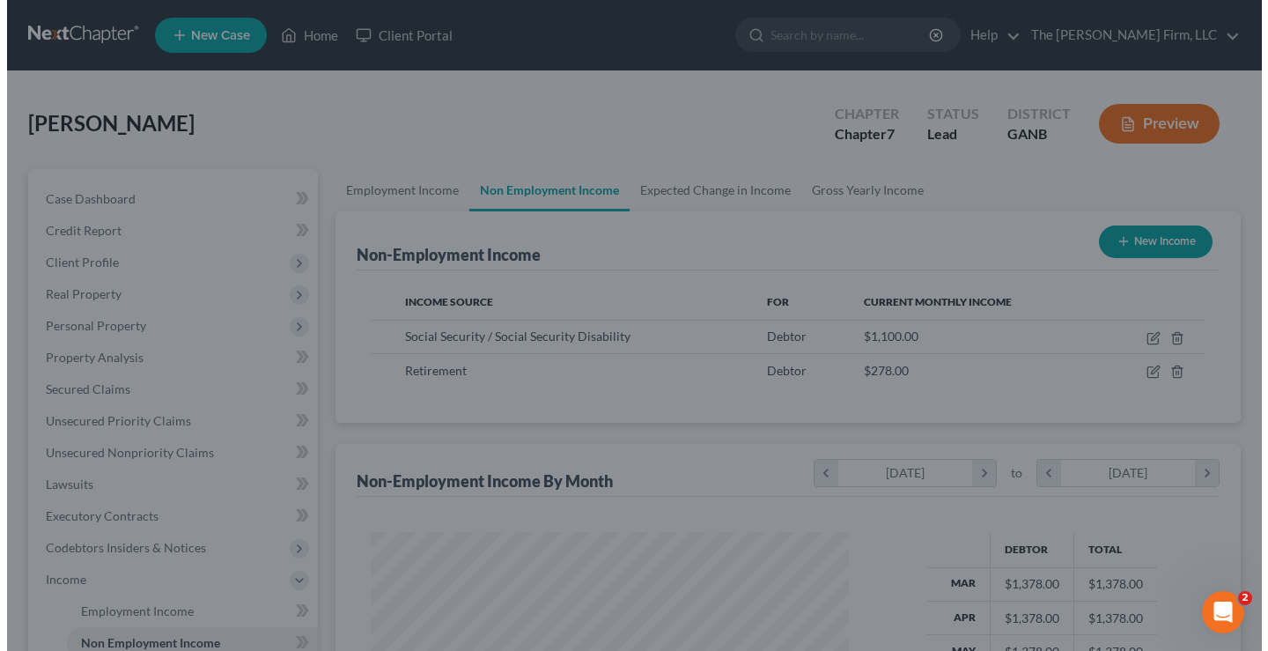
scroll to position [880197, 880005]
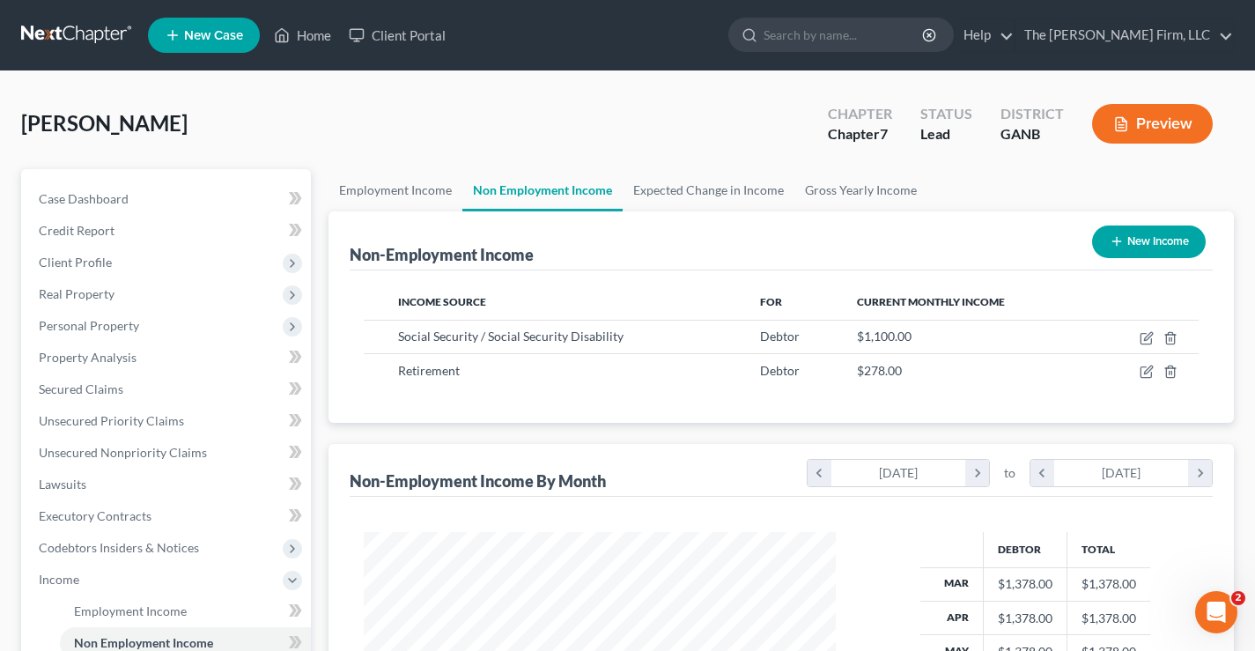
click at [1168, 250] on button "New Income" at bounding box center [1149, 241] width 114 height 33
select select "0"
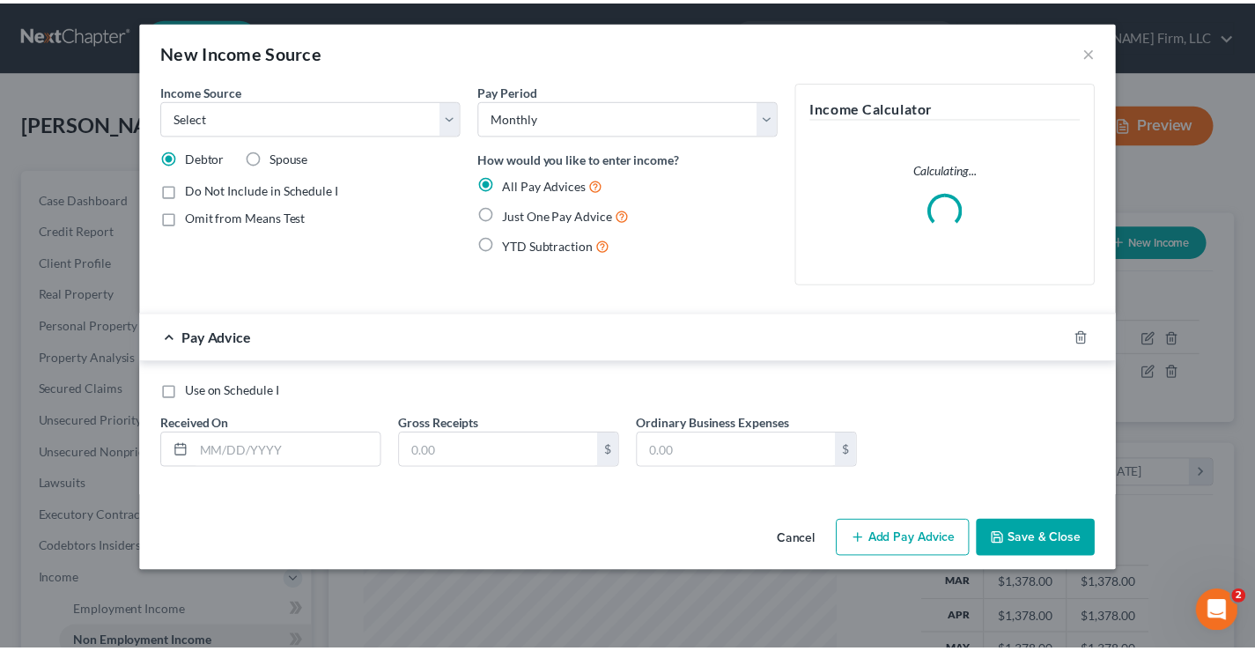
scroll to position [316, 513]
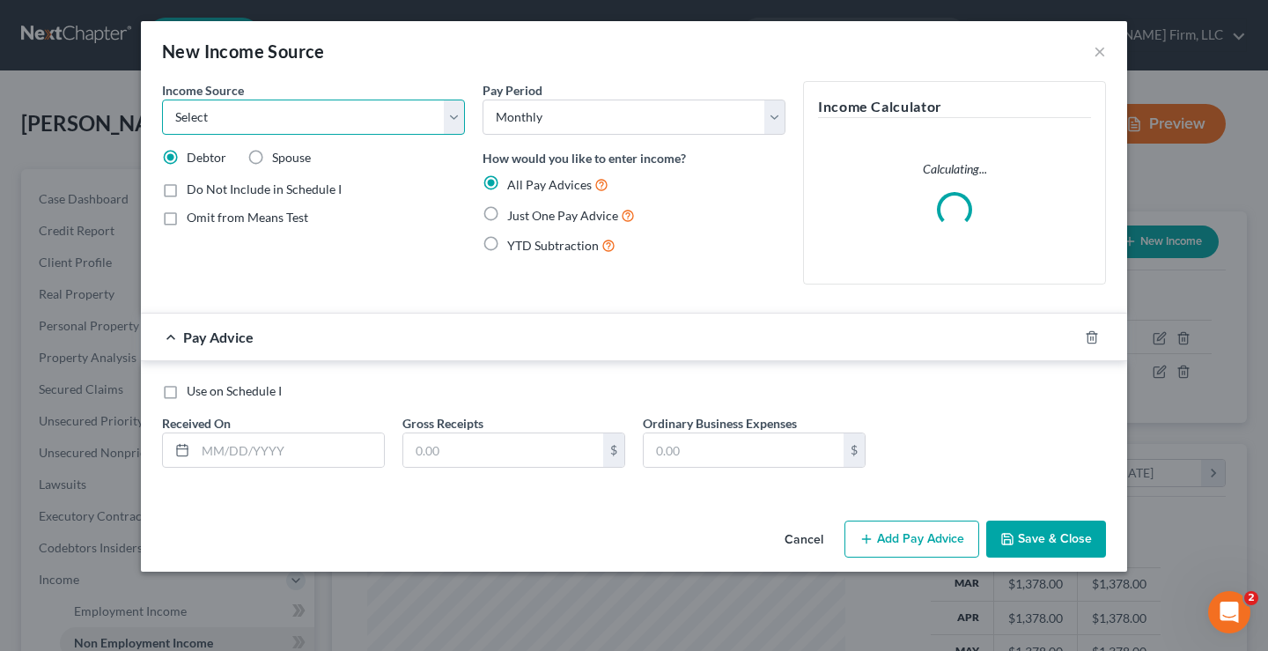
click at [454, 116] on select "Select Unemployment Disability (from employer) Pension Retirement Social Securi…" at bounding box center [313, 116] width 303 height 35
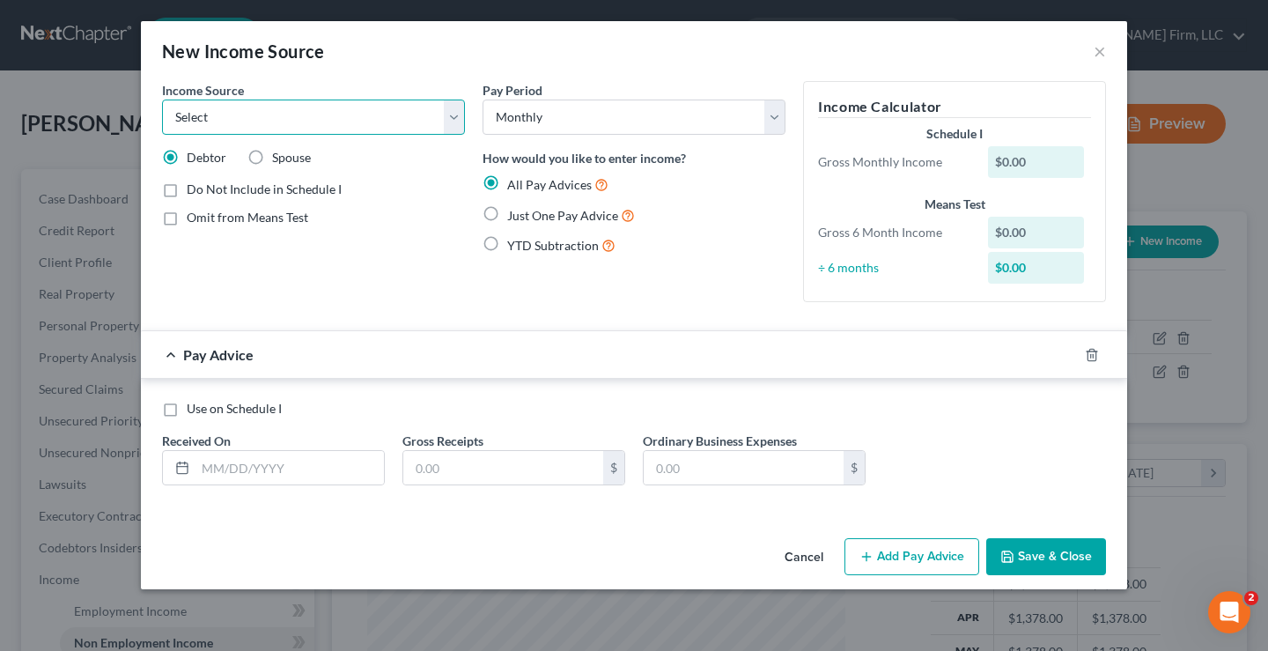
select select "13"
click at [162, 99] on select "Select Unemployment Disability (from employer) Pension Retirement Social Securi…" at bounding box center [313, 116] width 303 height 35
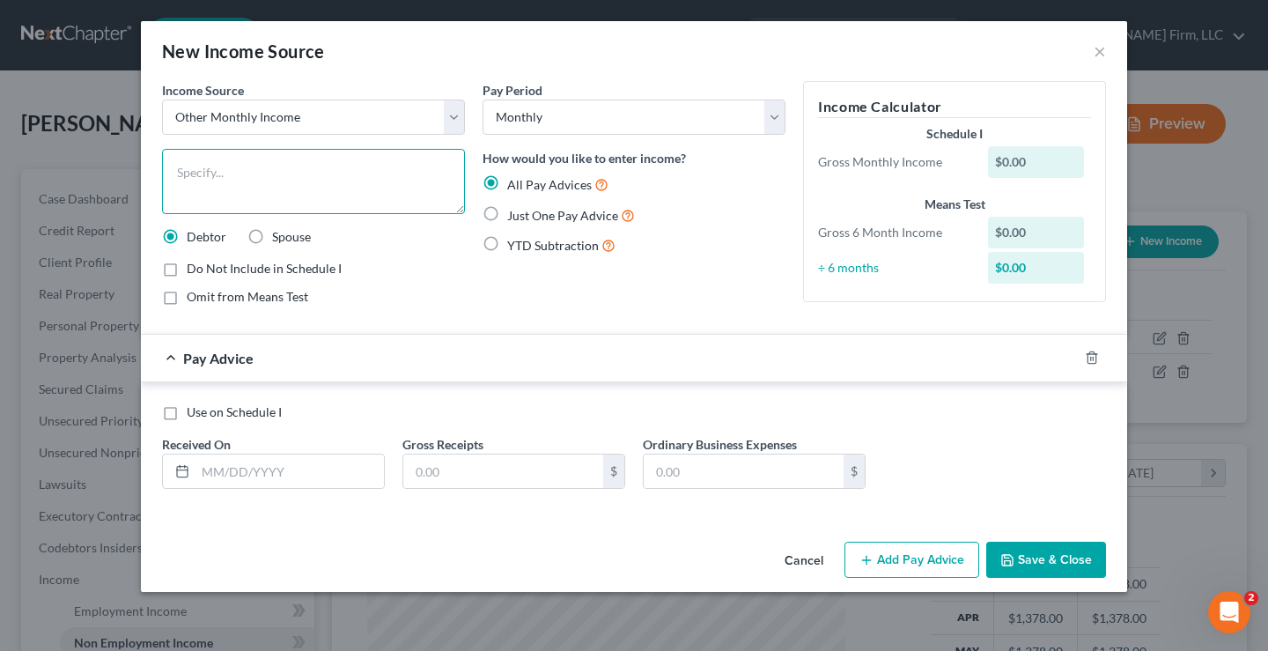
click at [227, 174] on textarea at bounding box center [313, 181] width 303 height 65
type textarea "Stipend"
click at [507, 216] on label "Just One Pay Advice" at bounding box center [571, 215] width 128 height 20
click at [514, 216] on input "Just One Pay Advice" at bounding box center [519, 210] width 11 height 11
radio input "true"
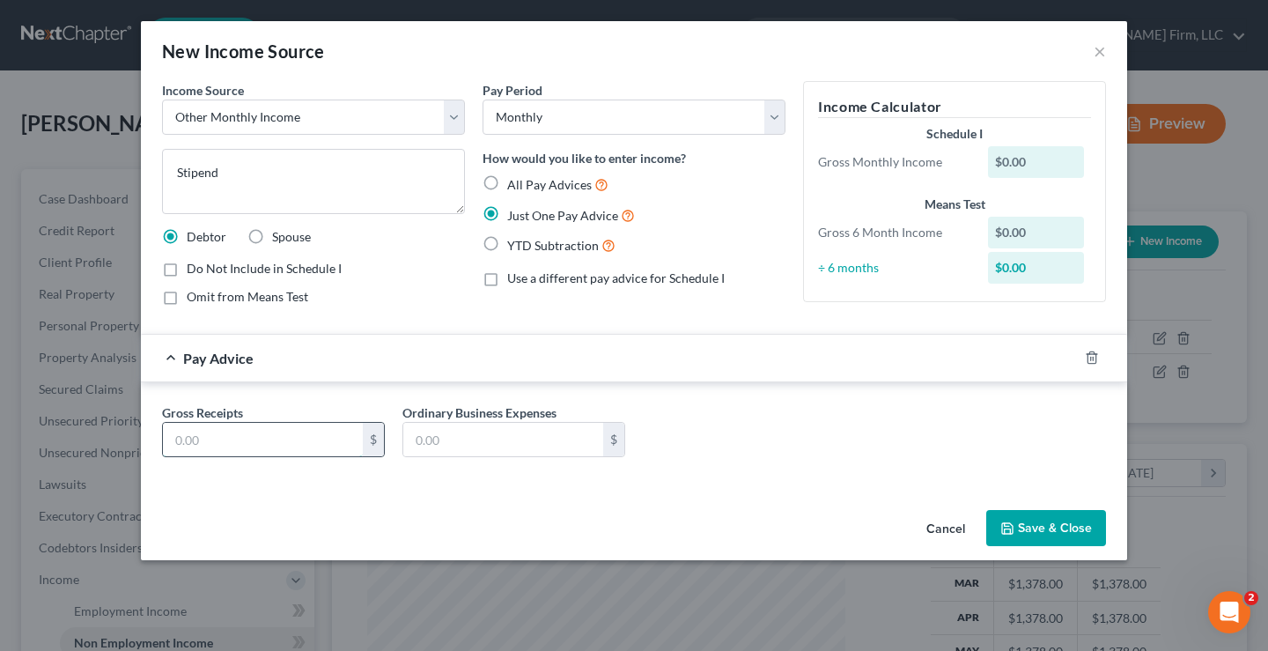
drag, startPoint x: 193, startPoint y: 435, endPoint x: 182, endPoint y: 433, distance: 10.7
click at [193, 435] on input "text" at bounding box center [263, 439] width 200 height 33
type input "200"
drag, startPoint x: 958, startPoint y: 429, endPoint x: 989, endPoint y: 457, distance: 41.8
click at [960, 431] on div "Gross Receipts 200 $ Ordinary Business Expenses $" at bounding box center [634, 437] width 962 height 68
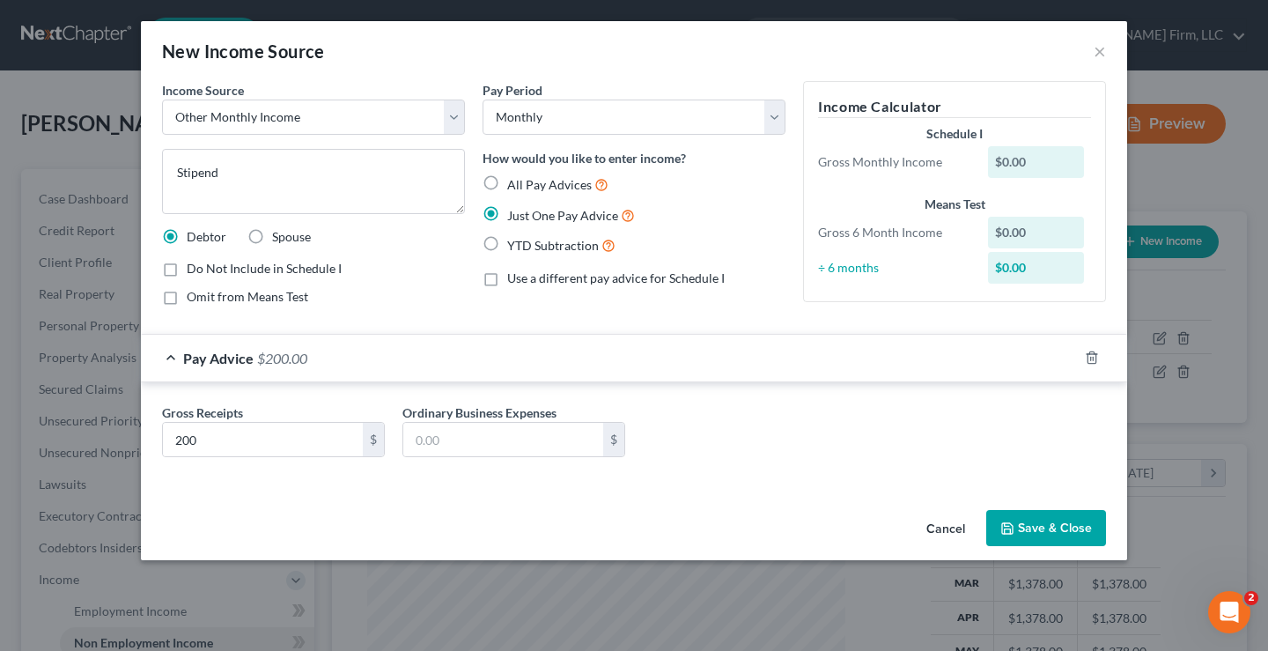
click at [1043, 529] on button "Save & Close" at bounding box center [1046, 528] width 120 height 37
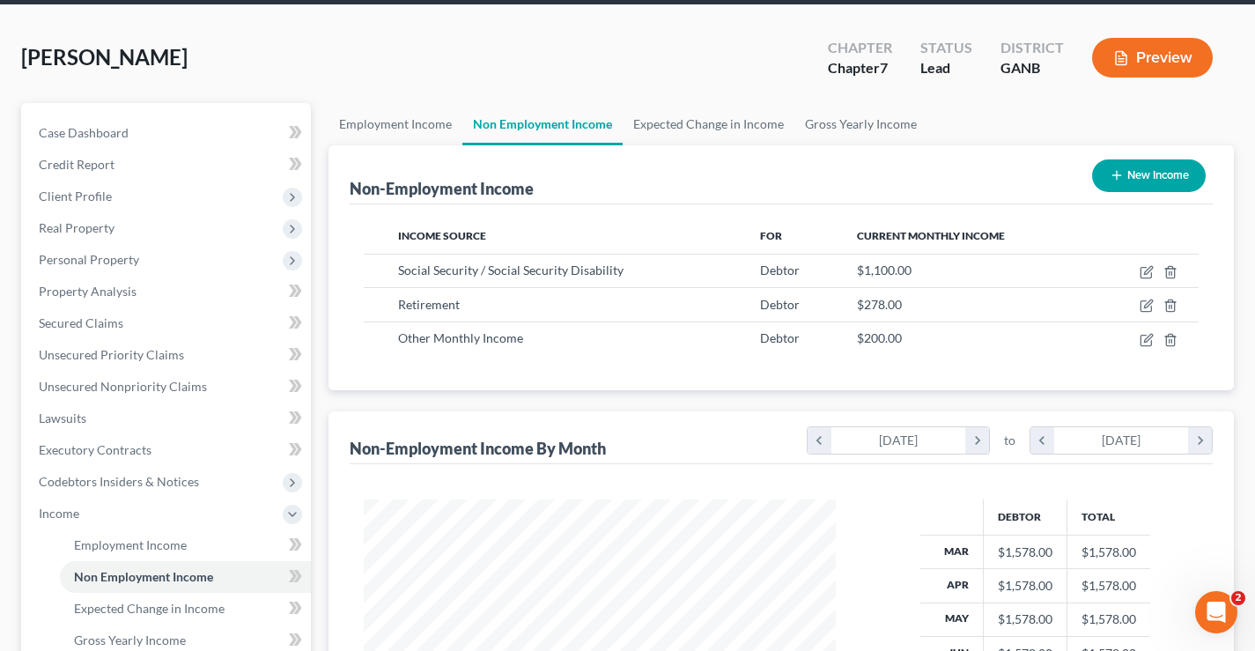
scroll to position [264, 0]
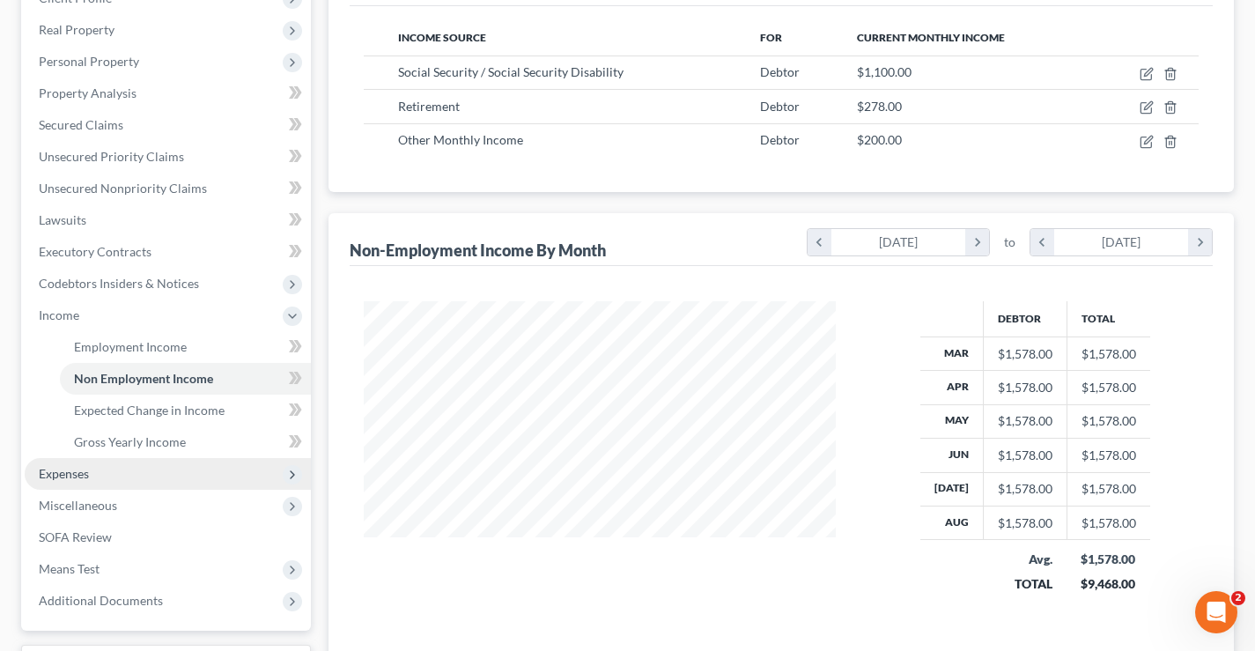
click at [56, 477] on span "Expenses" at bounding box center [64, 473] width 50 height 15
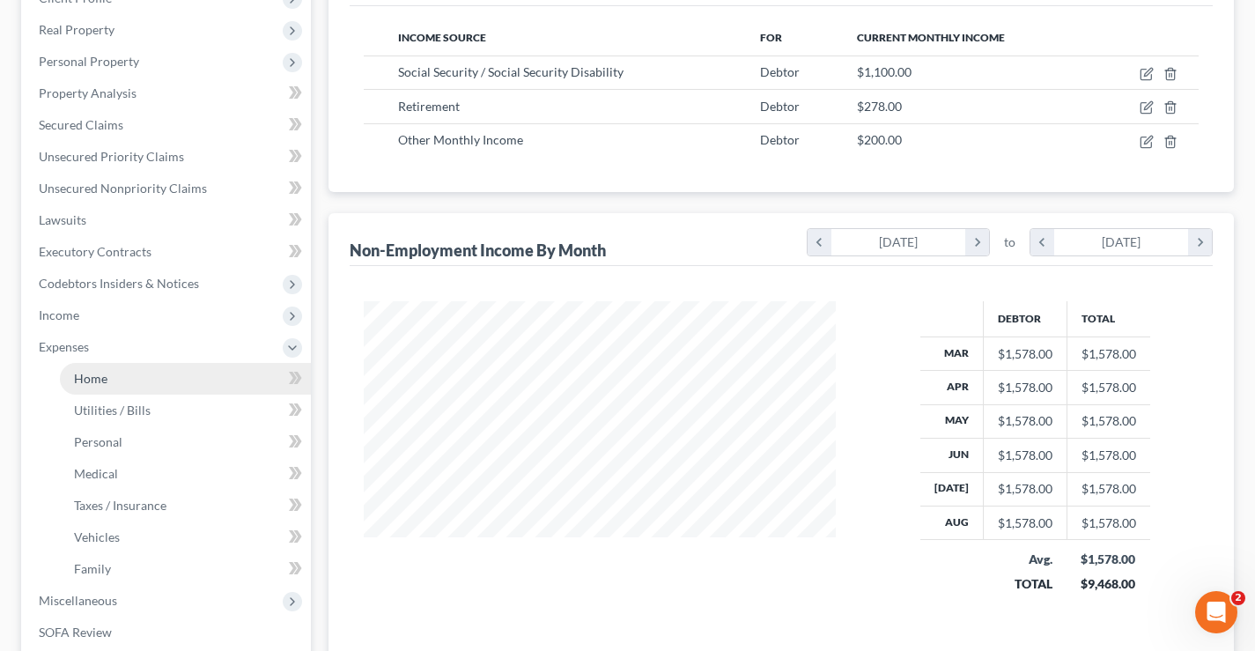
click at [122, 378] on link "Home" at bounding box center [185, 379] width 251 height 32
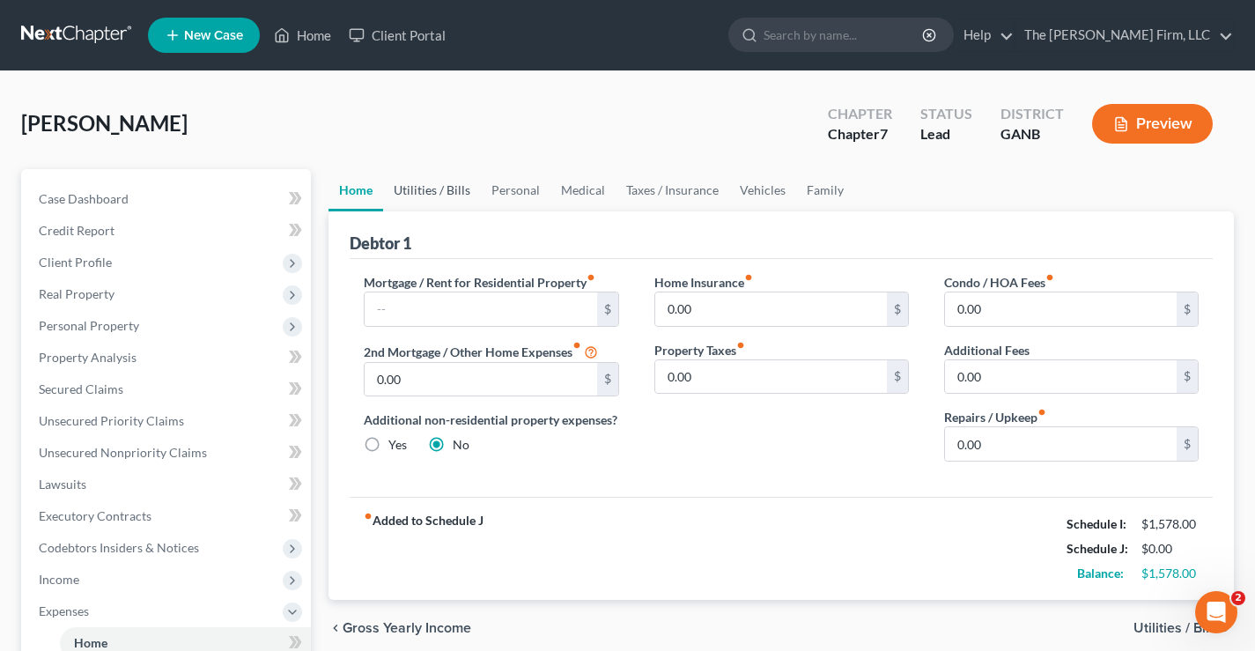
click at [416, 190] on link "Utilities / Bills" at bounding box center [432, 190] width 98 height 42
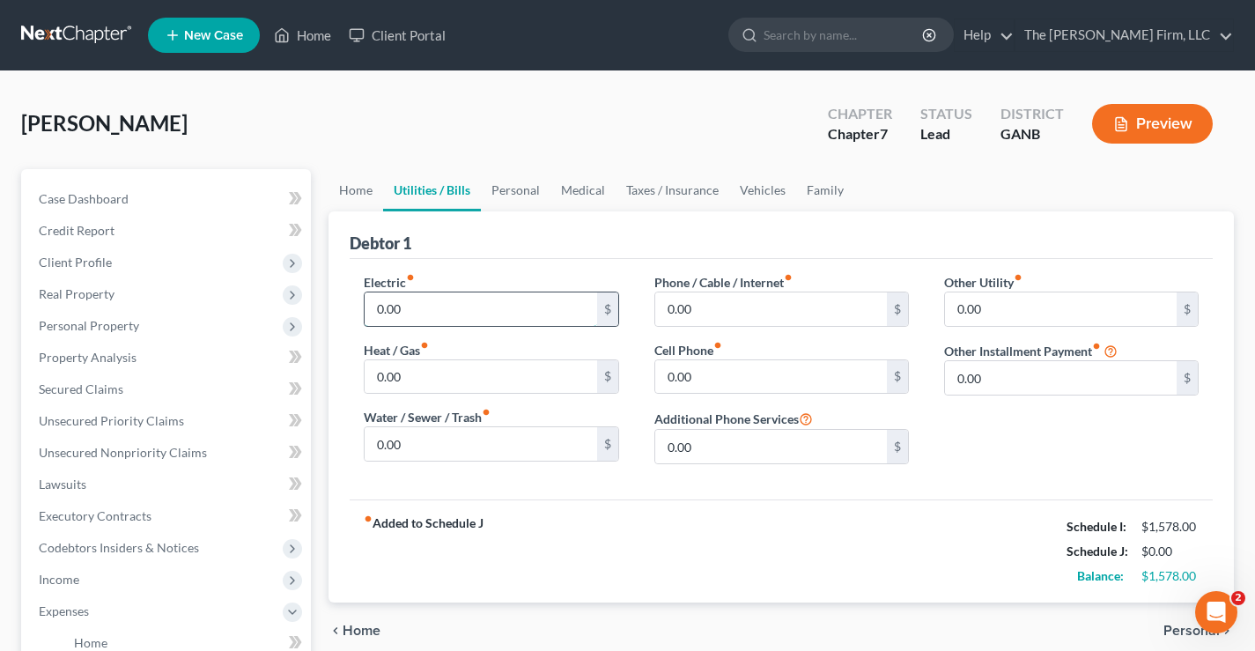
click at [423, 317] on input "0.00" at bounding box center [481, 308] width 232 height 33
type input "45"
type input "30"
type input "108"
type input "35"
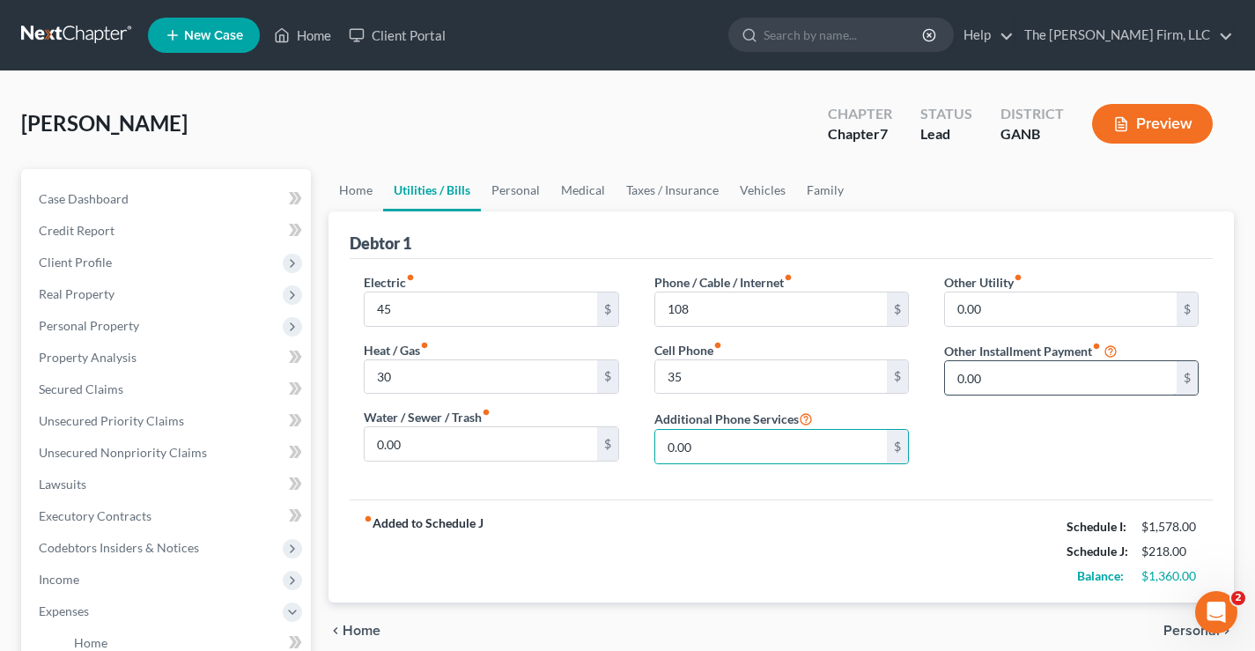
click at [1001, 378] on input "0.00" at bounding box center [1061, 377] width 232 height 33
type input "45"
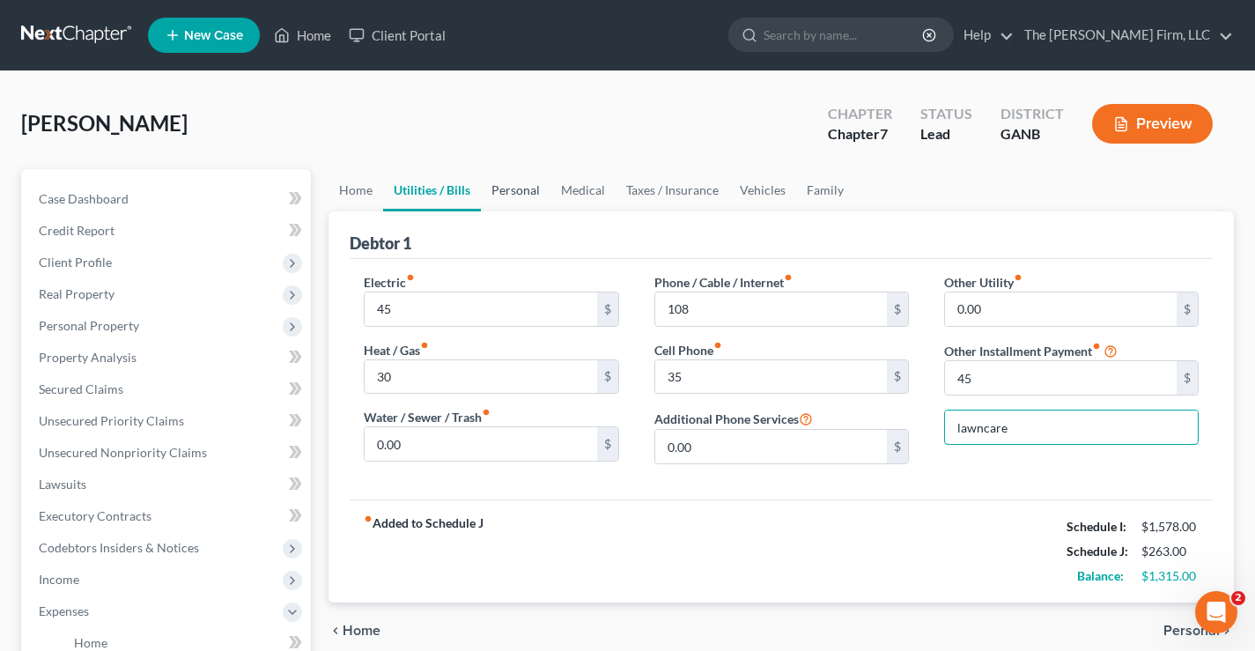
type input "lawncare"
click at [523, 192] on link "Personal" at bounding box center [516, 190] width 70 height 42
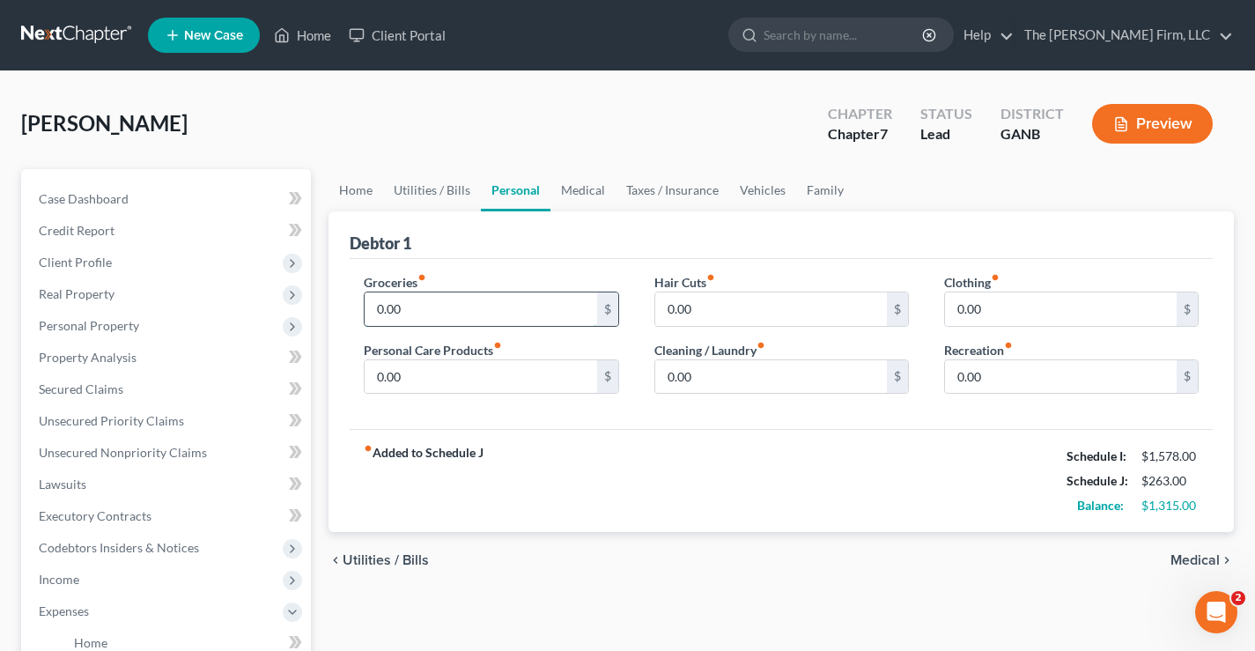
click at [462, 308] on input "0.00" at bounding box center [481, 308] width 232 height 33
type input "400"
type input "50"
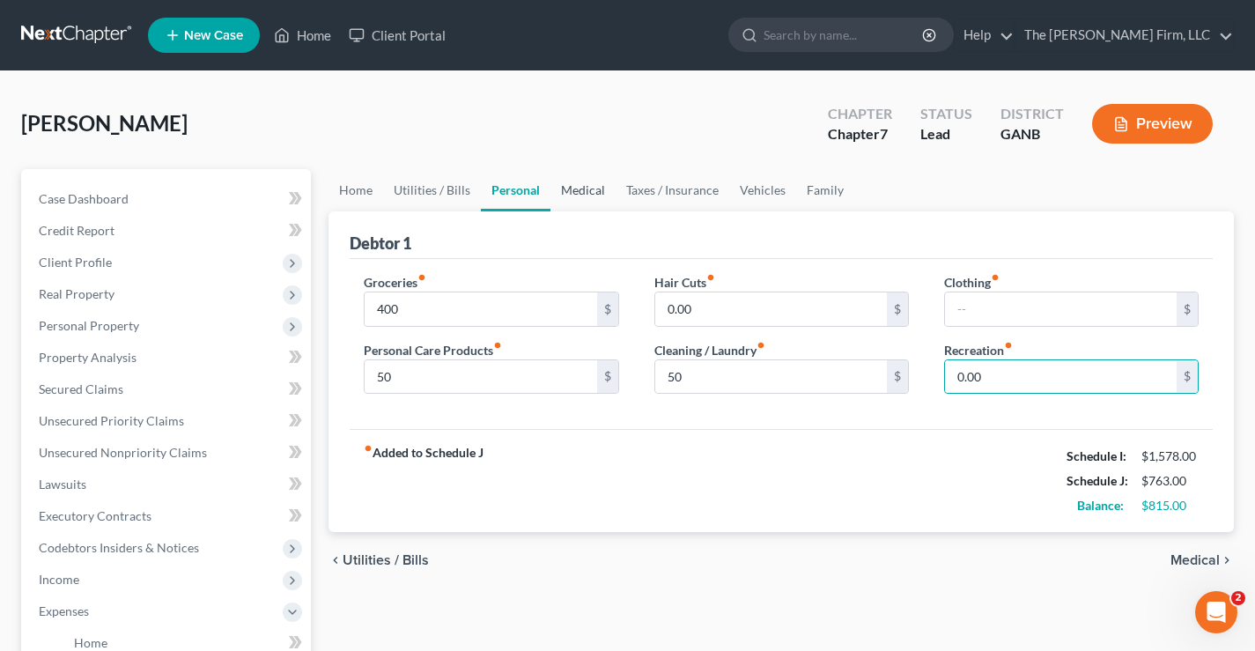
click at [573, 194] on link "Medical" at bounding box center [582, 190] width 65 height 42
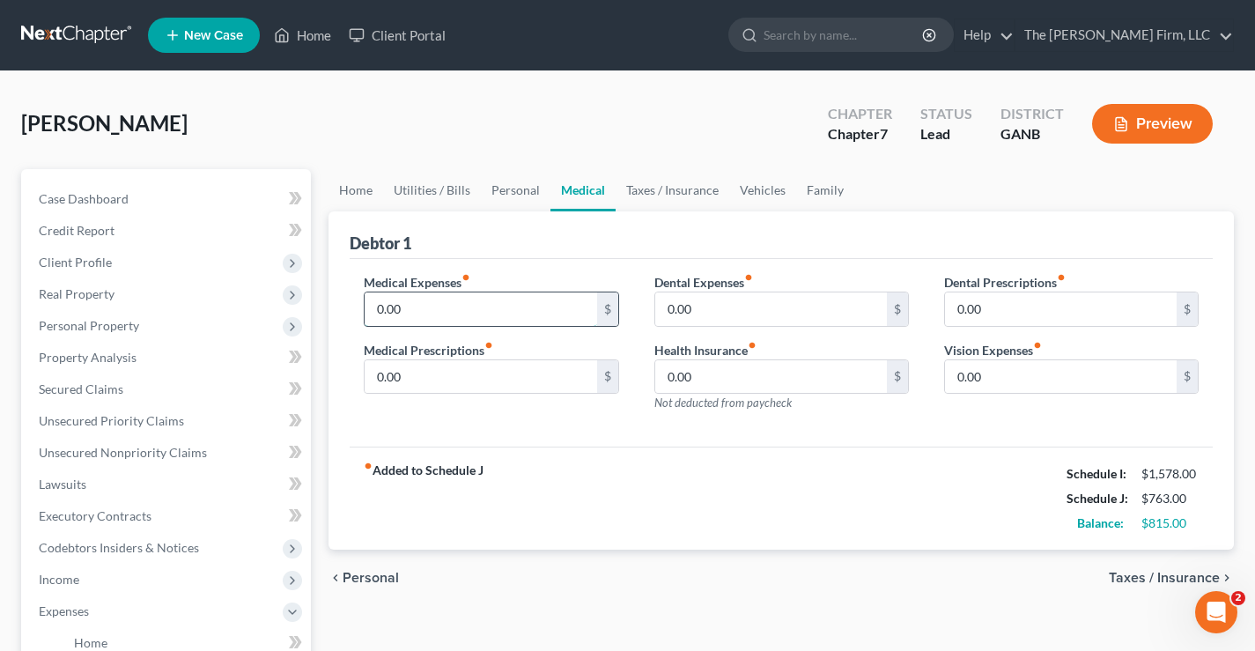
click at [459, 310] on input "0.00" at bounding box center [481, 308] width 232 height 33
type input "50"
click at [690, 188] on link "Taxes / Insurance" at bounding box center [672, 190] width 114 height 42
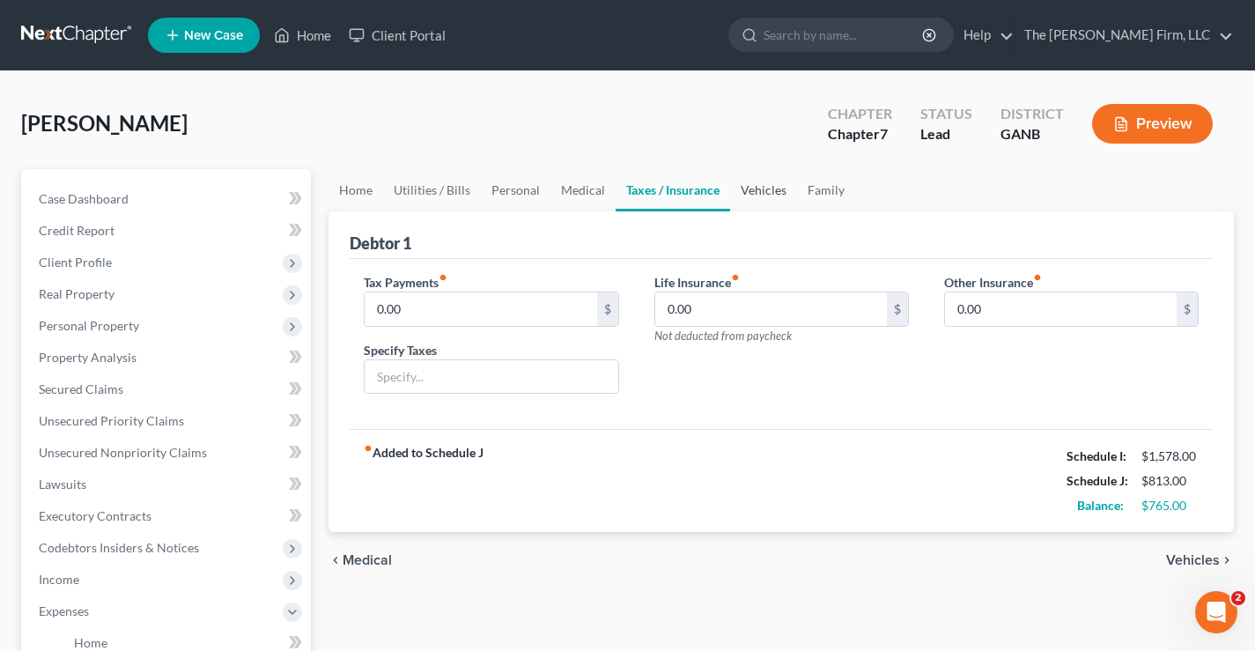
click at [757, 191] on link "Vehicles" at bounding box center [763, 190] width 67 height 42
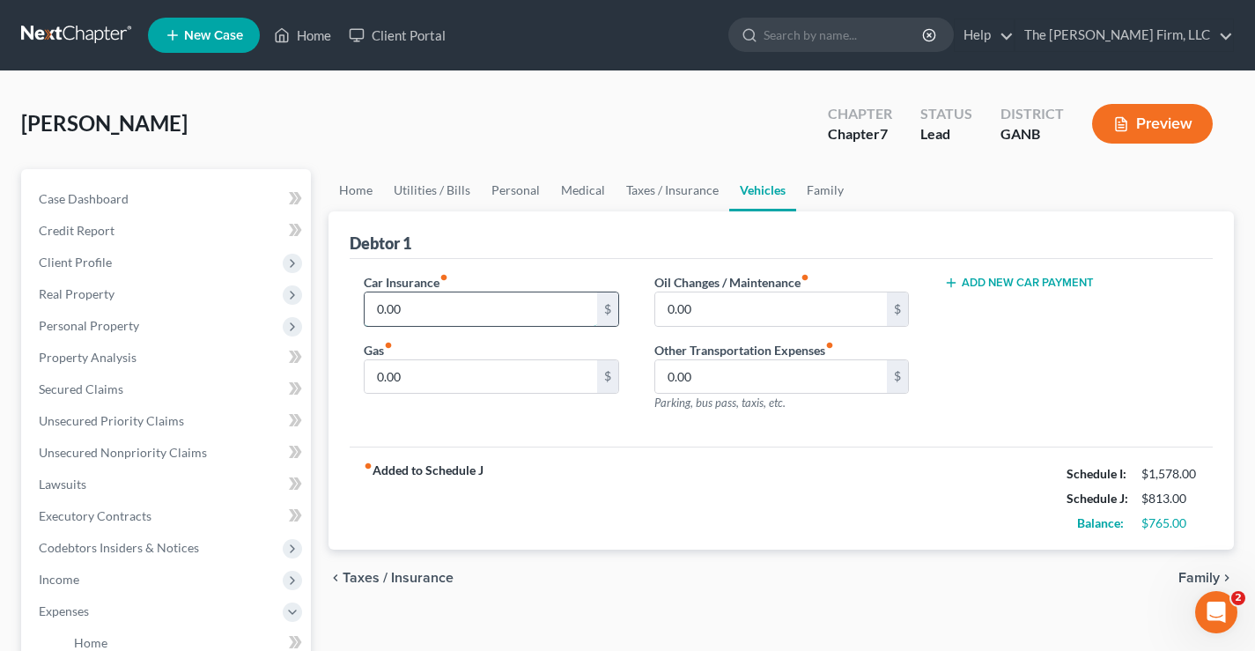
click at [491, 302] on input "0.00" at bounding box center [481, 308] width 232 height 33
type input "204"
type input "80"
click at [441, 193] on link "Utilities / Bills" at bounding box center [432, 190] width 98 height 42
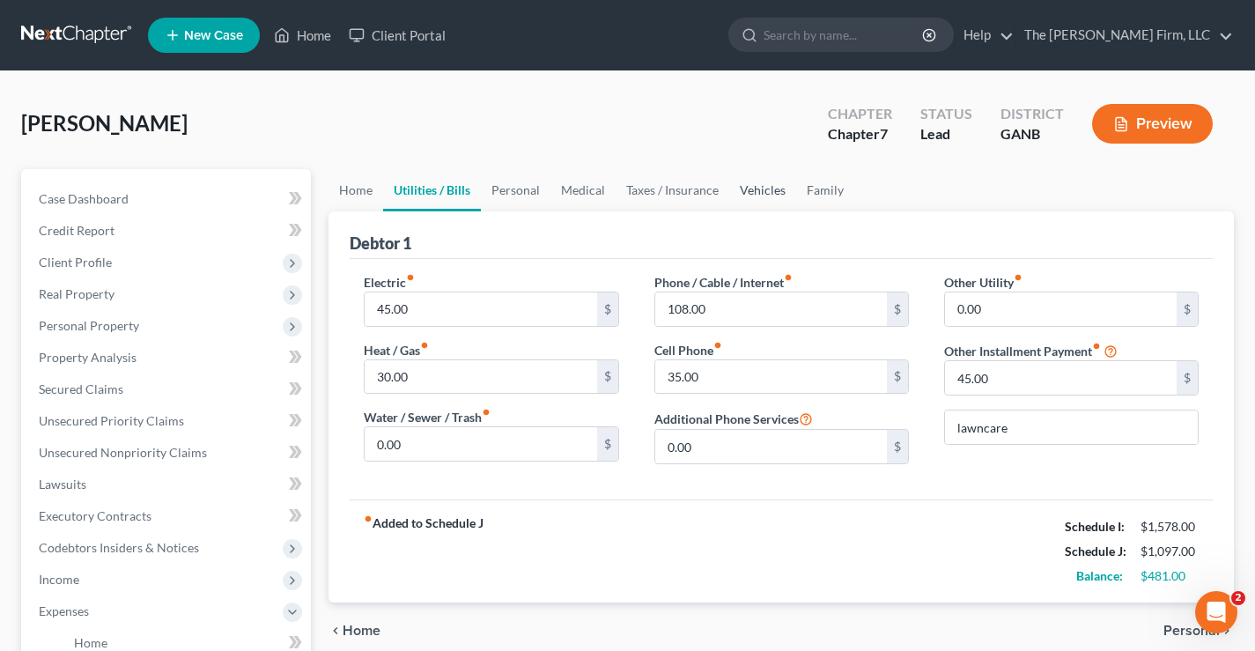
click at [764, 188] on link "Vehicles" at bounding box center [762, 190] width 67 height 42
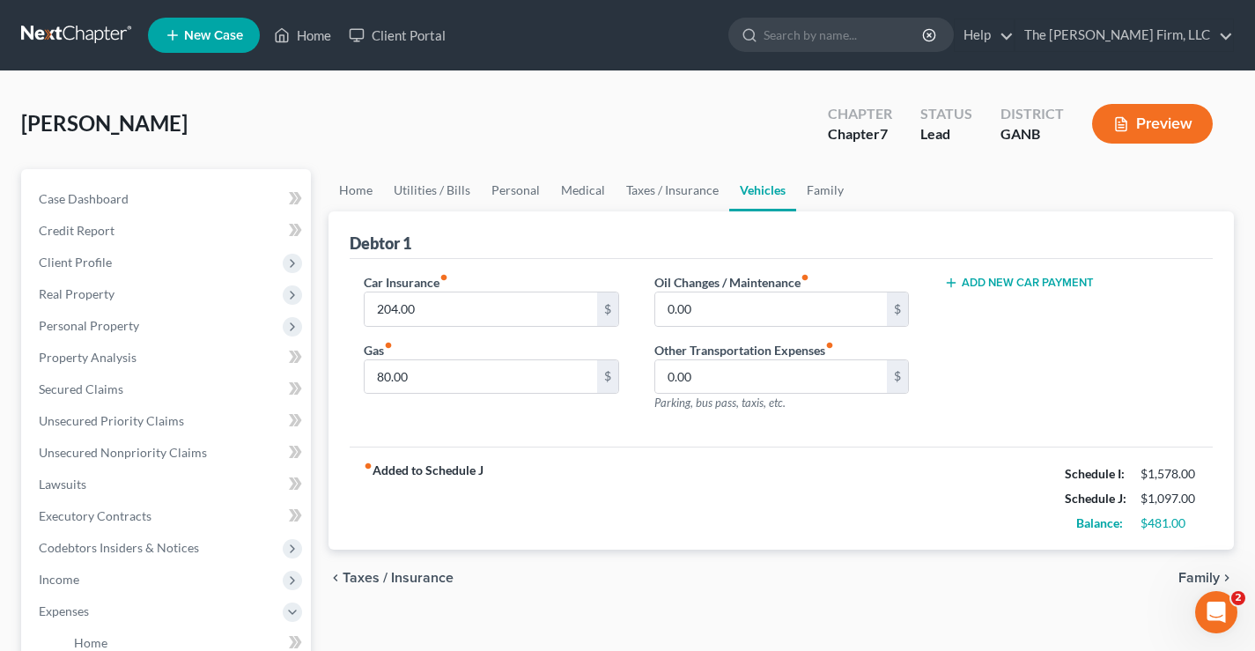
click at [1030, 282] on button "Add New Car Payment" at bounding box center [1019, 283] width 150 height 14
click at [1005, 305] on input "text" at bounding box center [1049, 308] width 209 height 33
type input "438"
click at [705, 147] on div "[PERSON_NAME] Upgraded Chapter Chapter 7 Status Lead District GANB Preview" at bounding box center [627, 130] width 1212 height 77
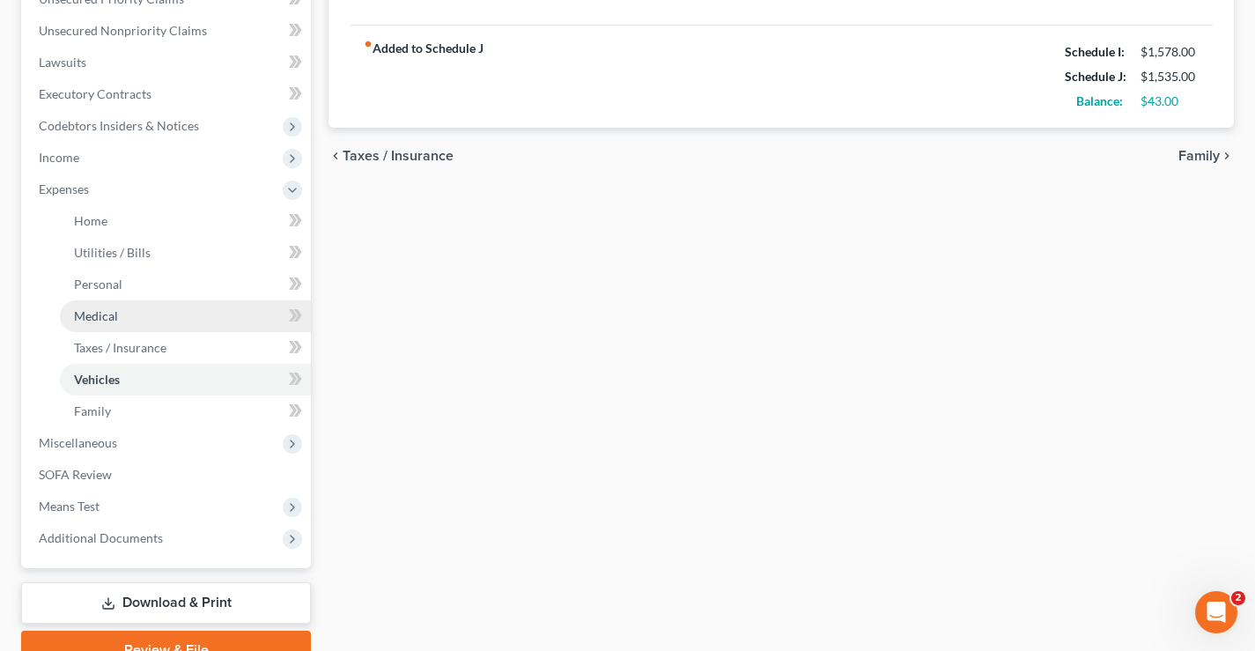
scroll to position [507, 0]
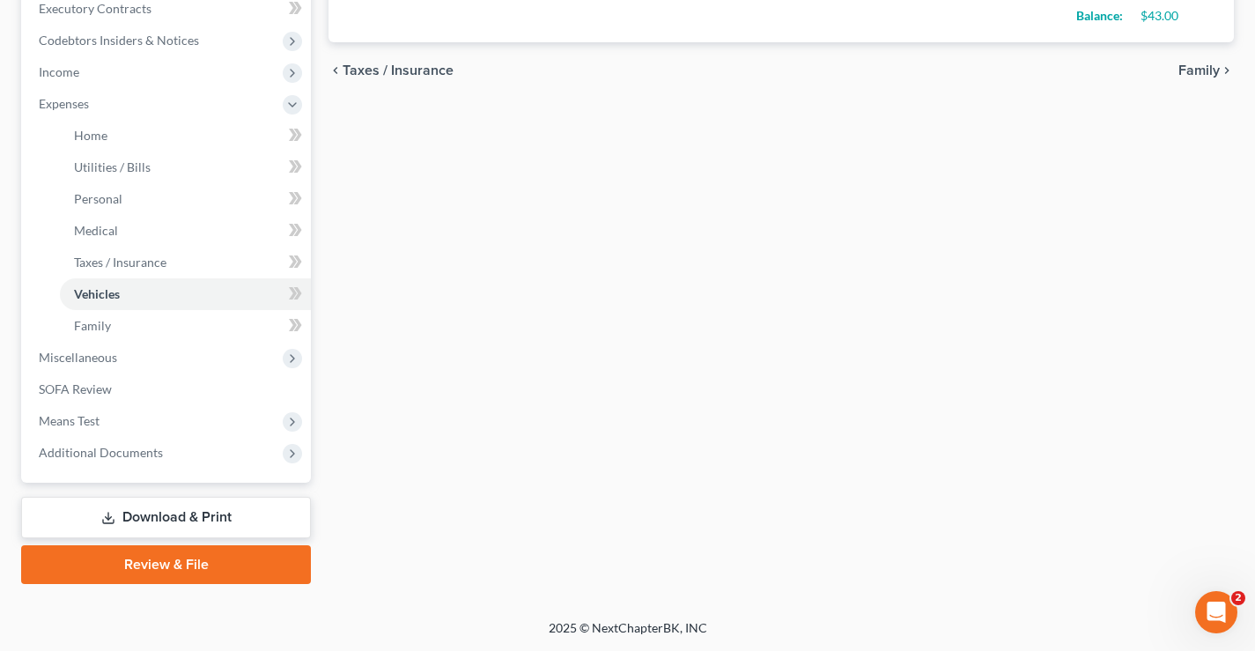
click at [550, 377] on div "Home Utilities / Bills Personal Medical Taxes / Insurance Vehicles Family Debto…" at bounding box center [781, 123] width 923 height 922
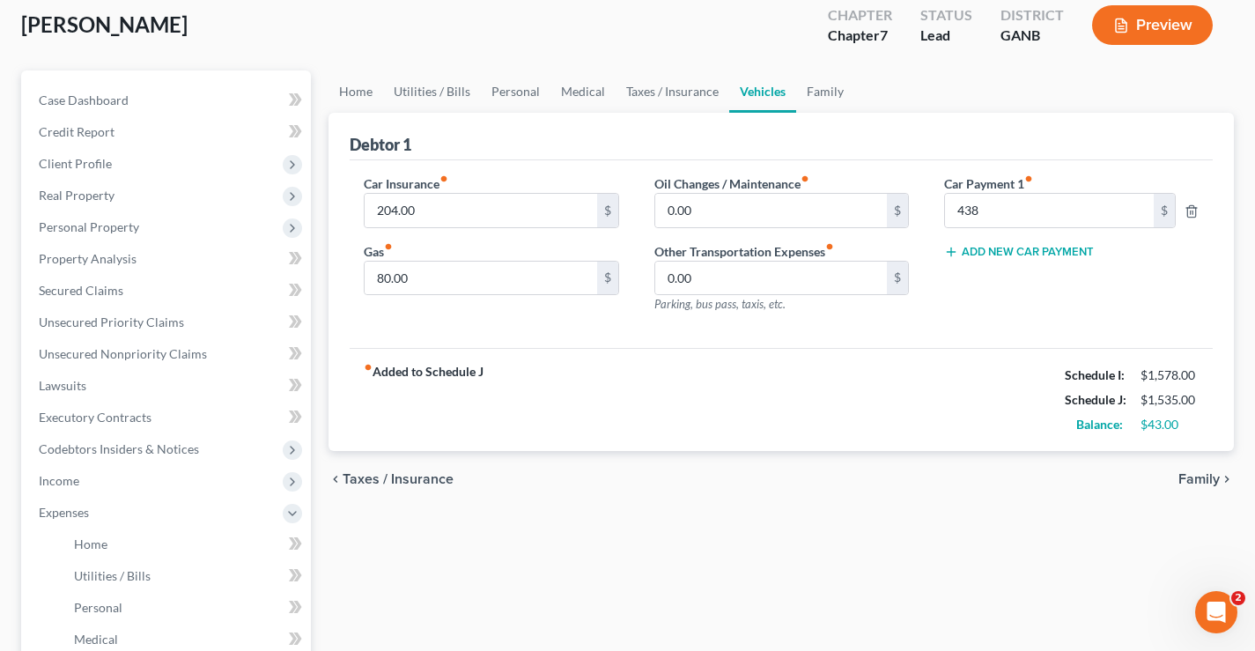
scroll to position [21, 0]
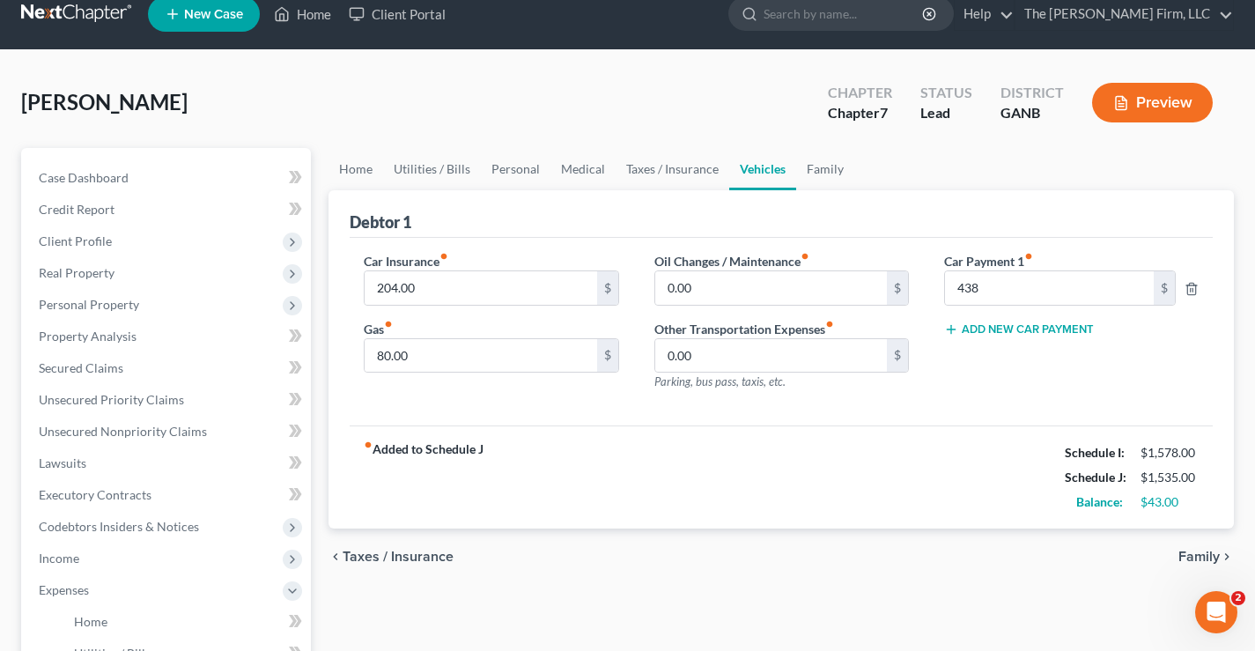
click at [618, 110] on div "[PERSON_NAME] Upgraded Chapter Chapter 7 Status Lead District GANB Preview" at bounding box center [627, 109] width 1212 height 77
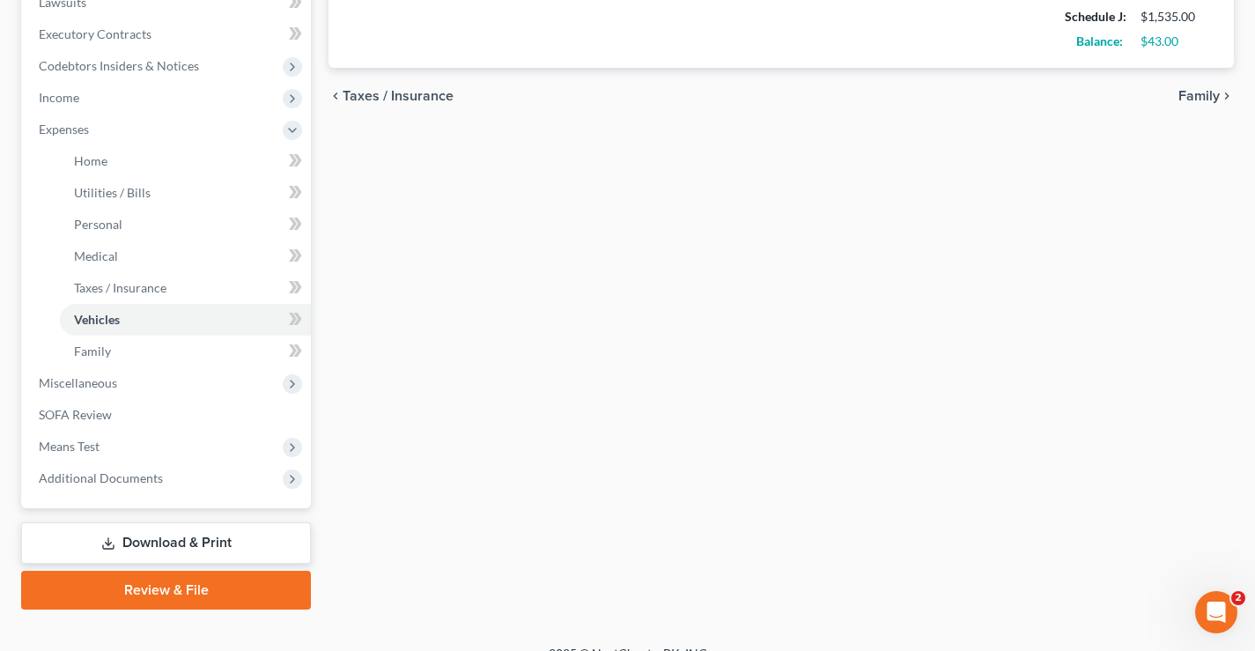
scroll to position [507, 0]
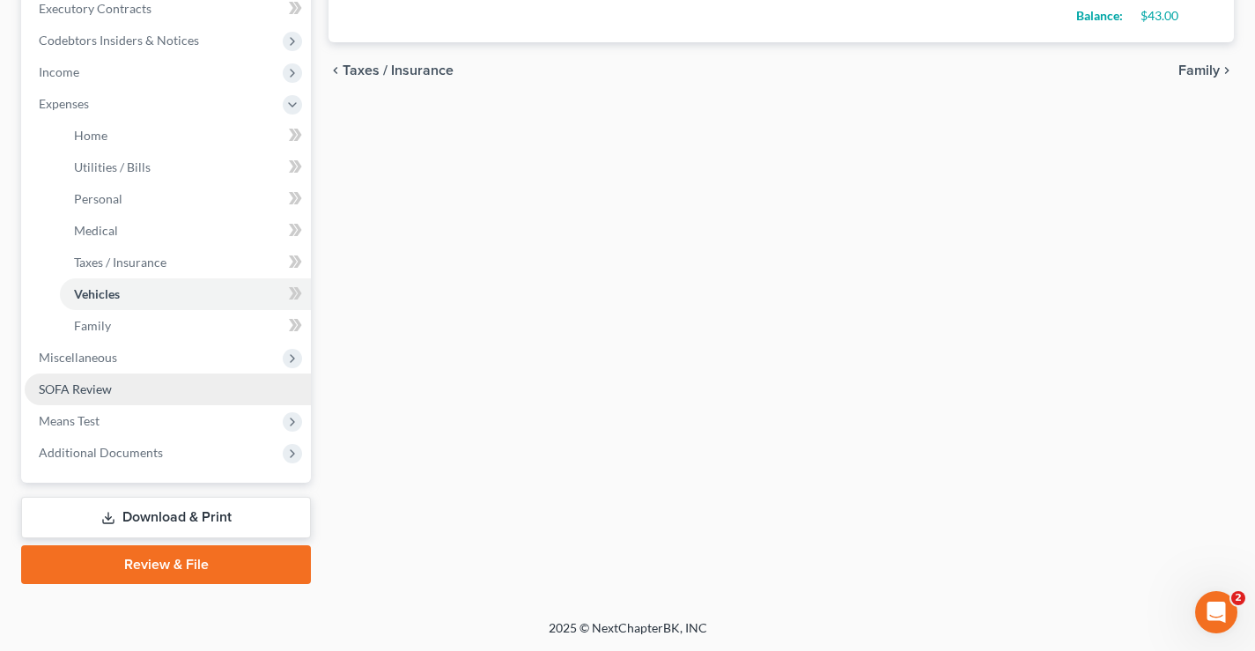
click at [54, 385] on span "SOFA Review" at bounding box center [75, 388] width 73 height 15
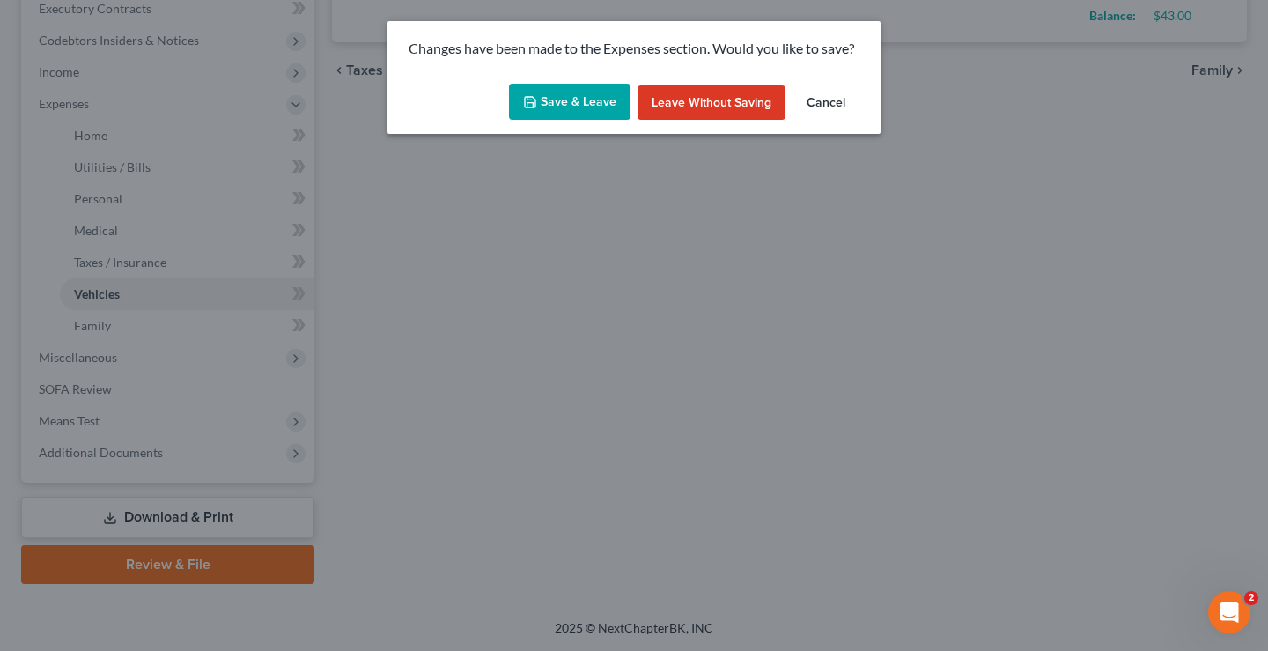
click at [537, 101] on icon "button" at bounding box center [530, 102] width 14 height 14
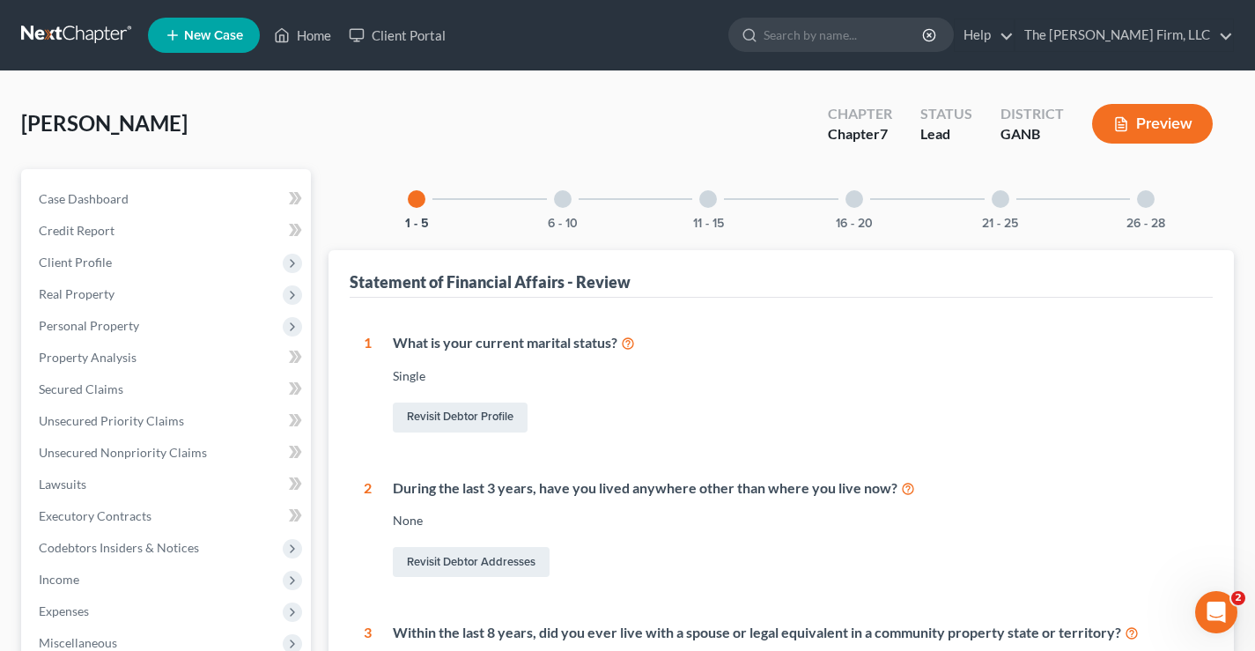
scroll to position [352, 0]
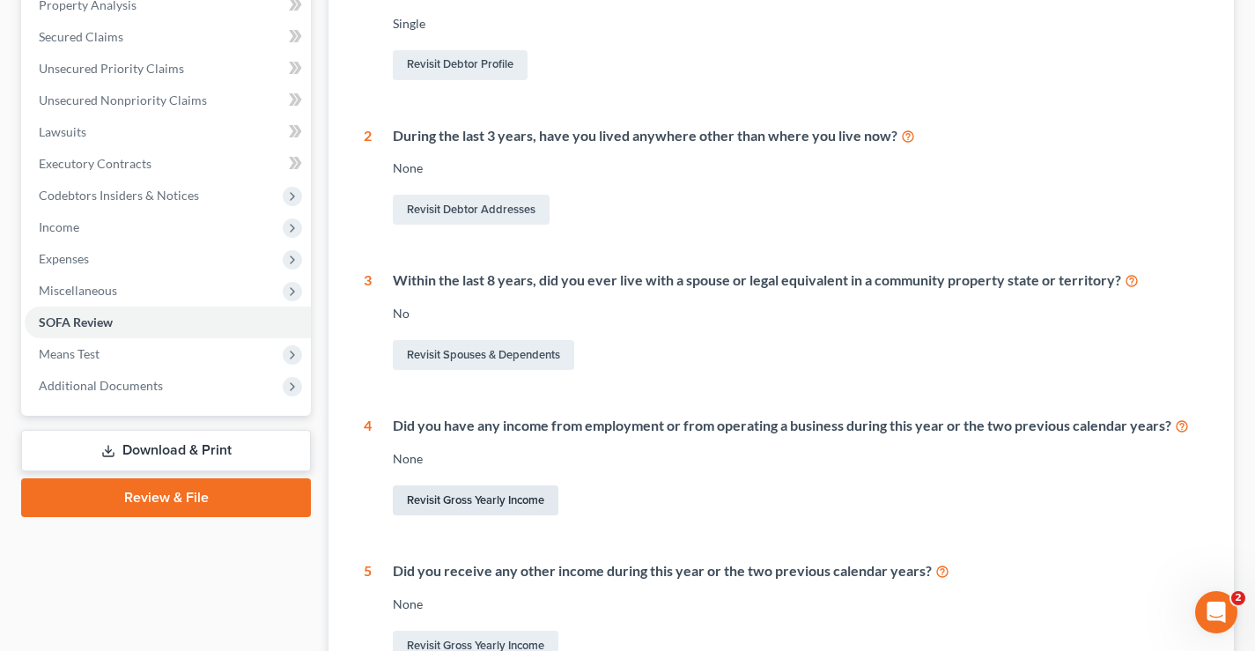
drag, startPoint x: 497, startPoint y: 498, endPoint x: 675, endPoint y: 463, distance: 182.2
click at [497, 498] on link "Revisit Gross Yearly Income" at bounding box center [476, 500] width 166 height 30
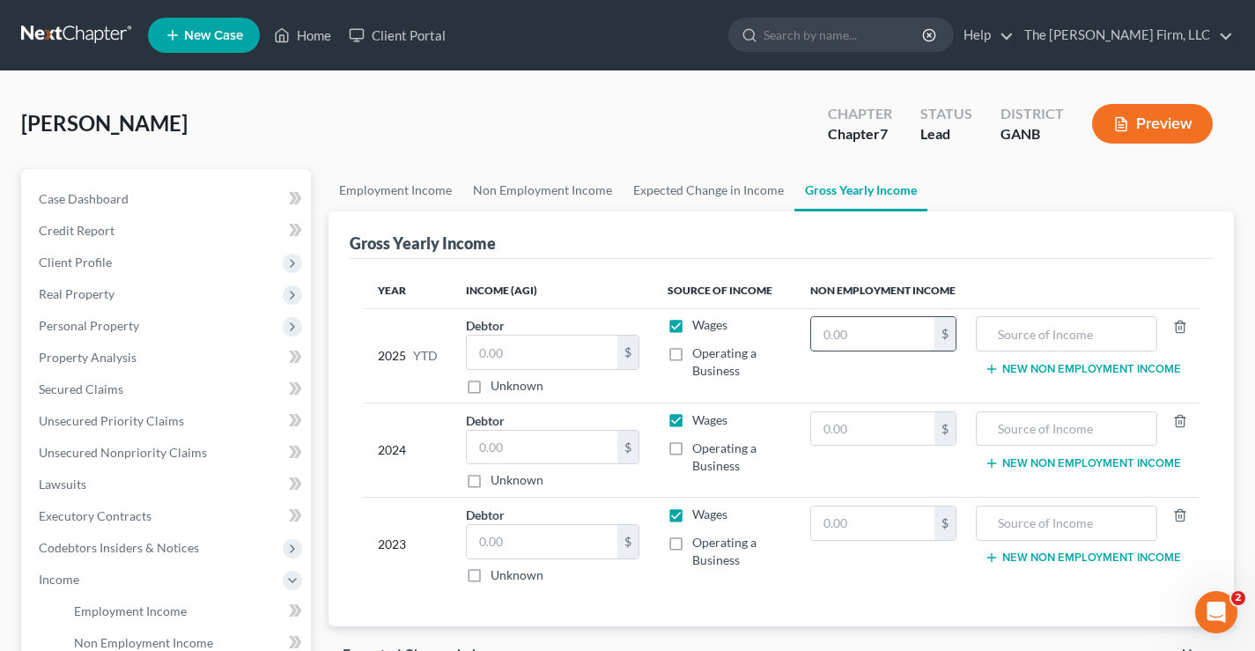
click at [855, 336] on input "text" at bounding box center [872, 333] width 123 height 33
type input "14,202"
drag, startPoint x: 1124, startPoint y: 335, endPoint x: 991, endPoint y: 331, distance: 133.9
click at [991, 331] on input "SSI/Retirement/Stipend" at bounding box center [1066, 333] width 162 height 33
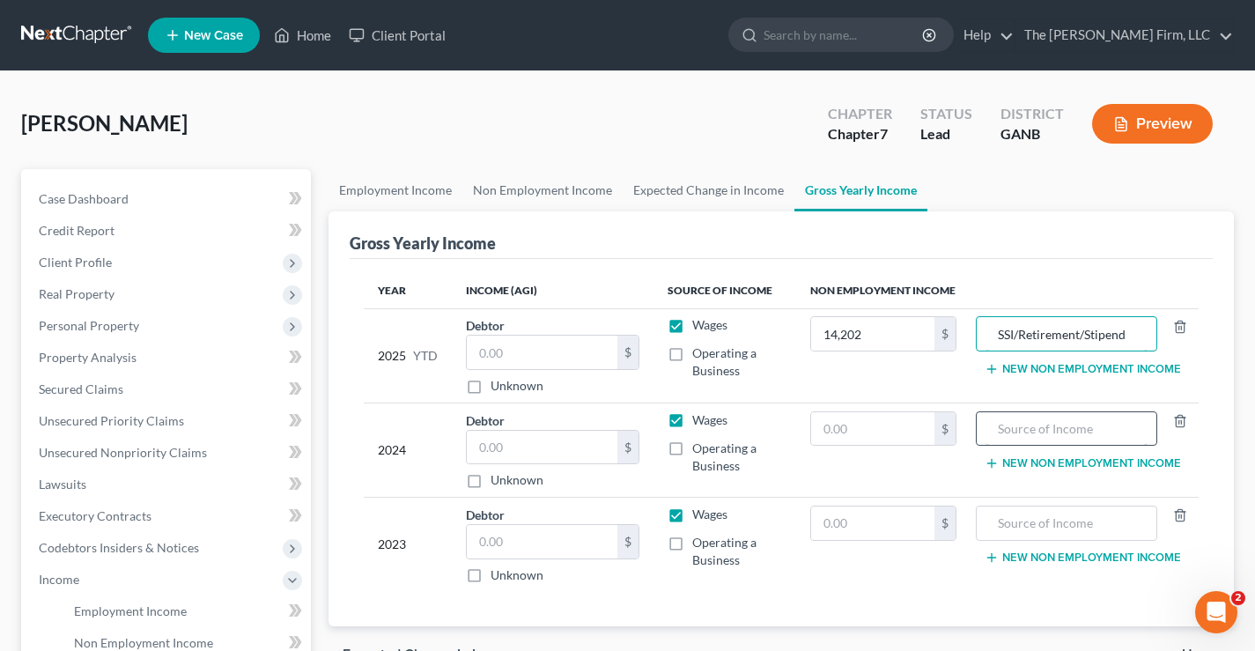
type input "SSI/Retirement/Stipend"
click at [1000, 425] on input "text" at bounding box center [1066, 428] width 162 height 33
paste input "SSI/Retirement/Stipend"
type input "SSI/Retirement/Stipend"
click at [1013, 527] on input "text" at bounding box center [1066, 522] width 162 height 33
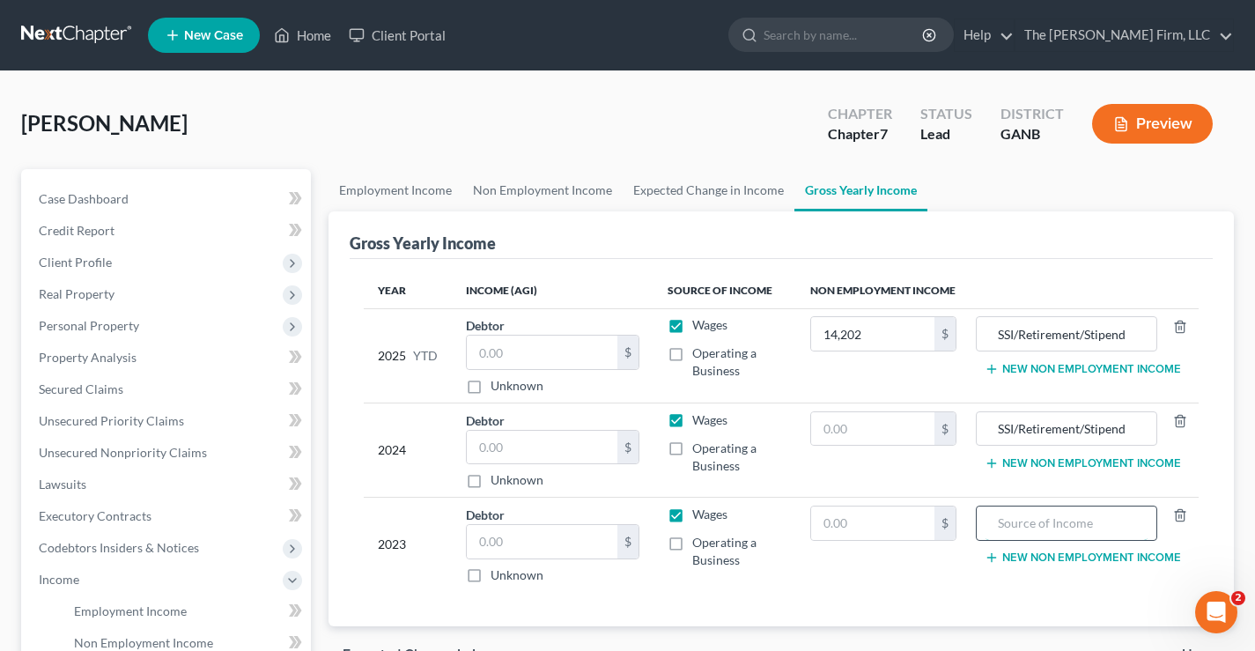
paste input "SSI/Retirement/Stipend"
type input "SSI/Retirement/Stipend"
click at [862, 428] on input "text" at bounding box center [872, 428] width 123 height 33
type input "18,936"
click at [860, 525] on input "text" at bounding box center [872, 522] width 123 height 33
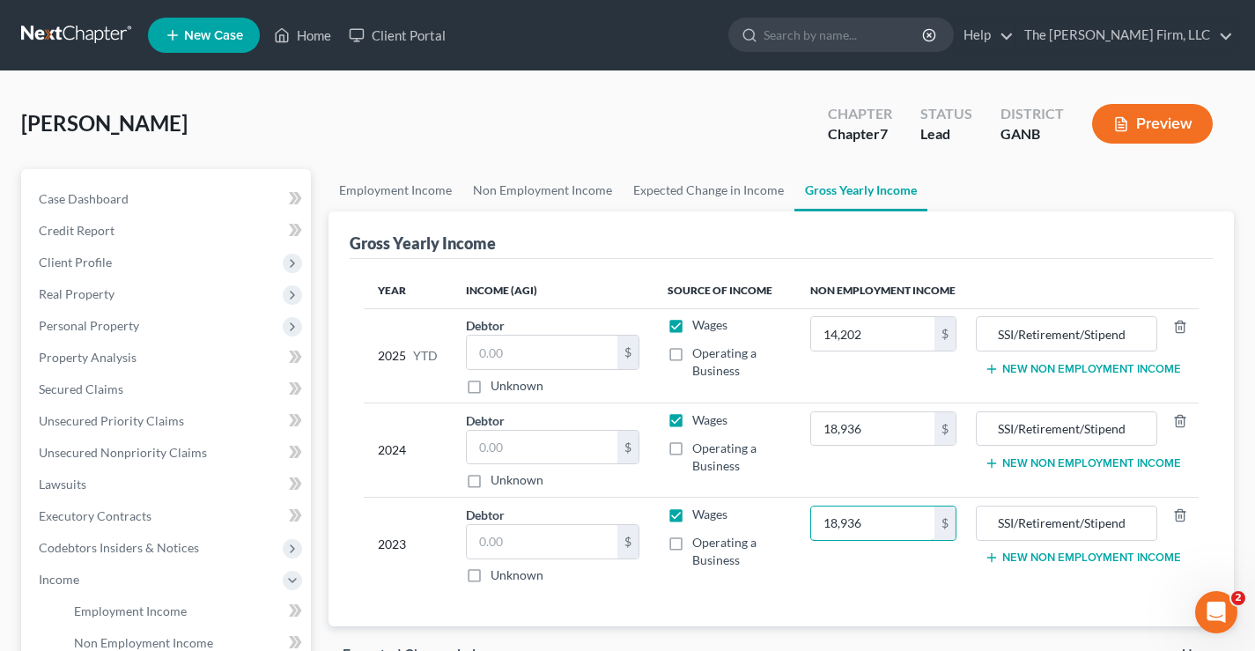
type input "18,936"
click at [886, 598] on div "Year Income (AGI) Source of Income Non Employment Income 2025 YTD Debtor $ Unkn…" at bounding box center [781, 443] width 863 height 368
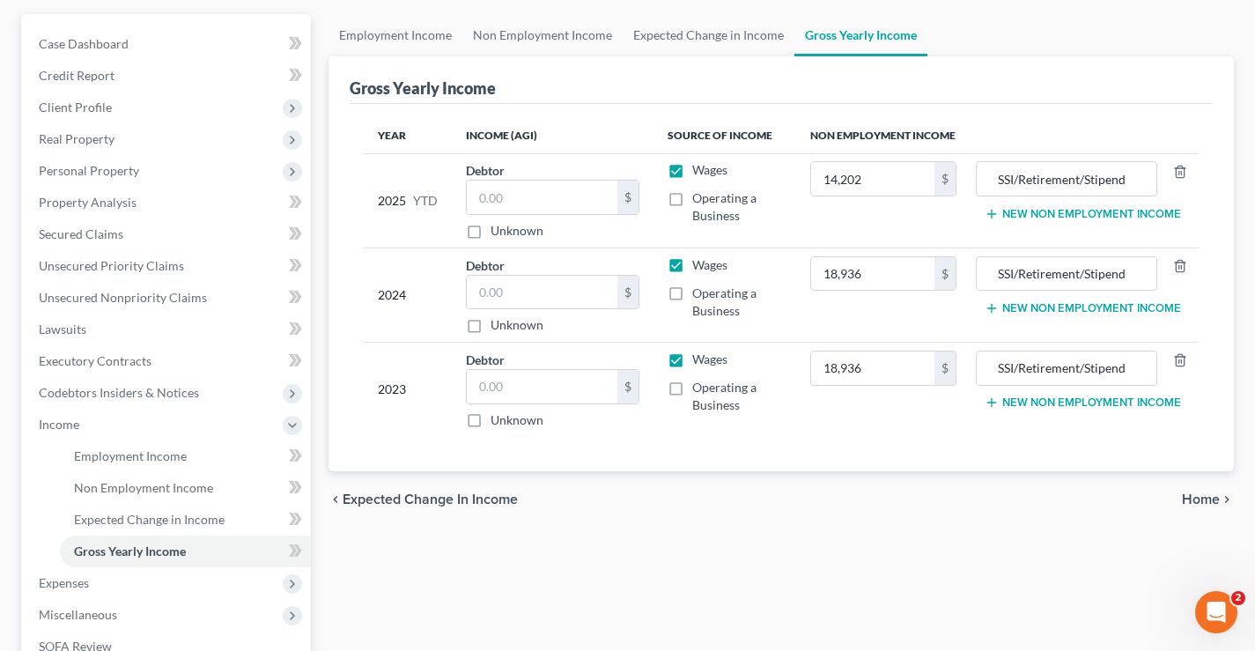
scroll to position [352, 0]
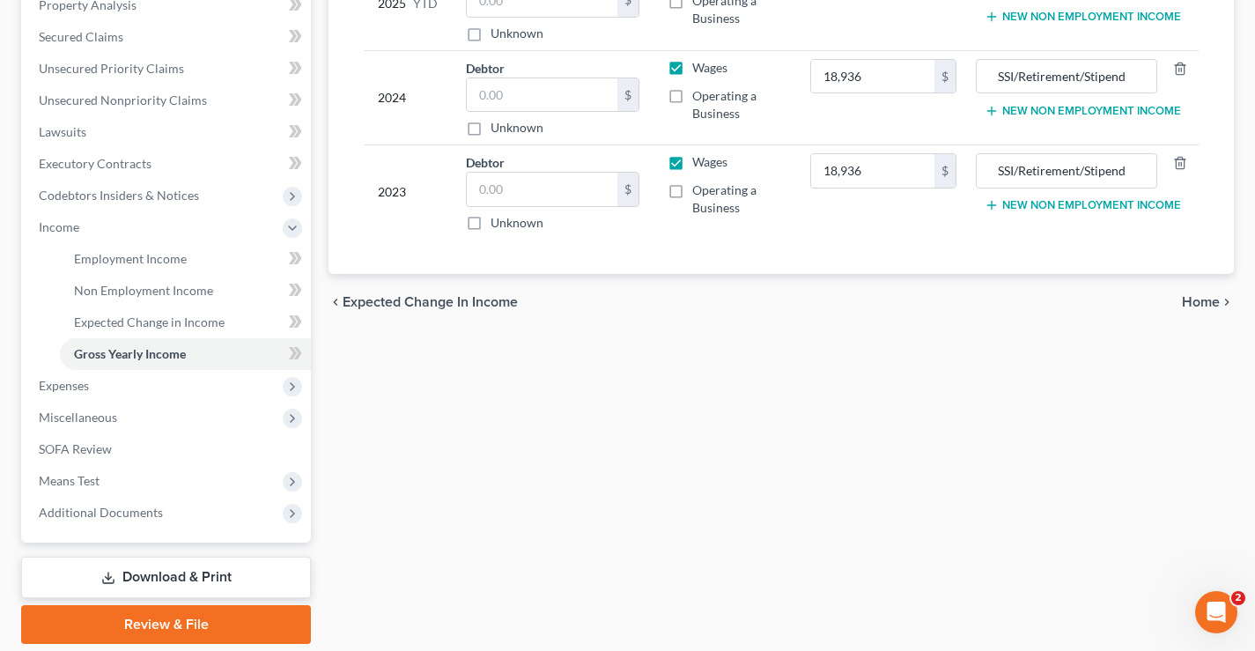
click at [1210, 306] on span "Home" at bounding box center [1201, 302] width 38 height 14
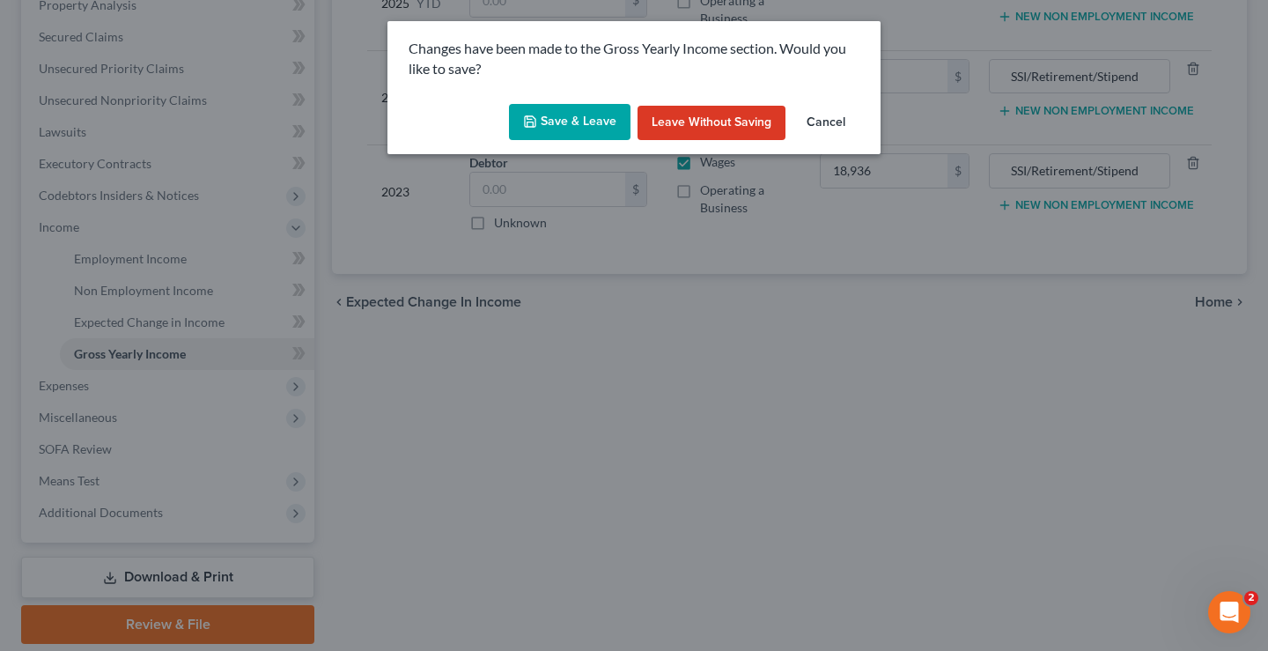
click at [582, 131] on button "Save & Leave" at bounding box center [570, 122] width 122 height 37
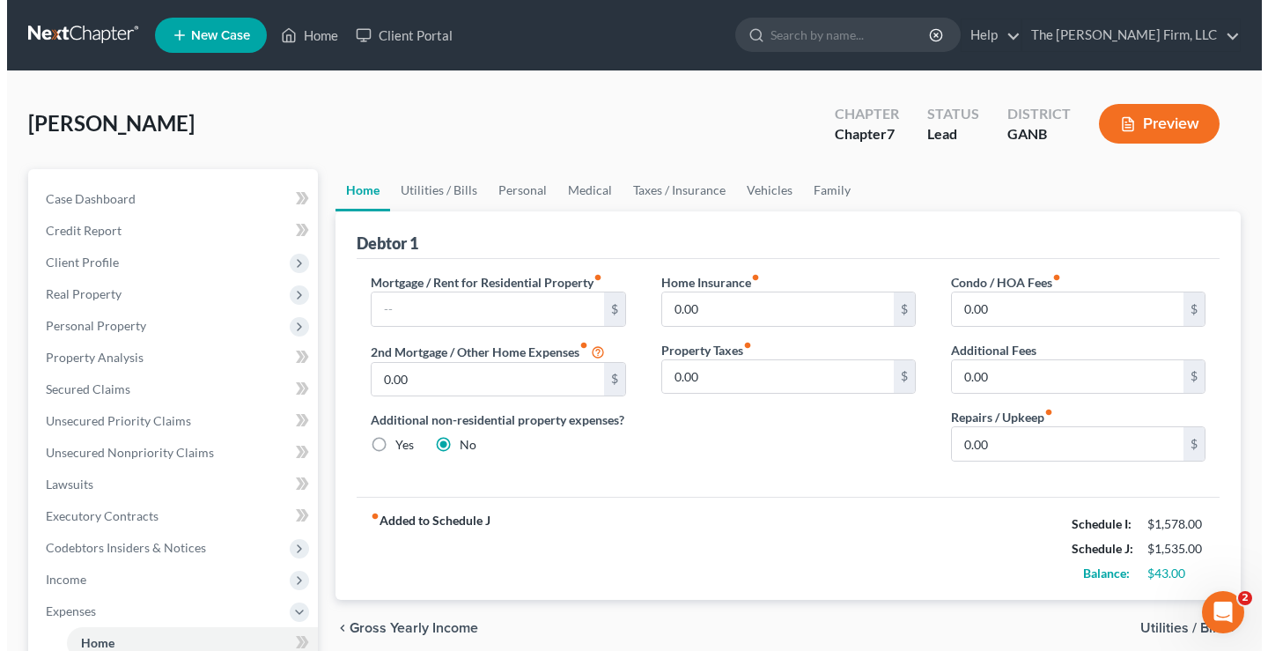
scroll to position [440, 0]
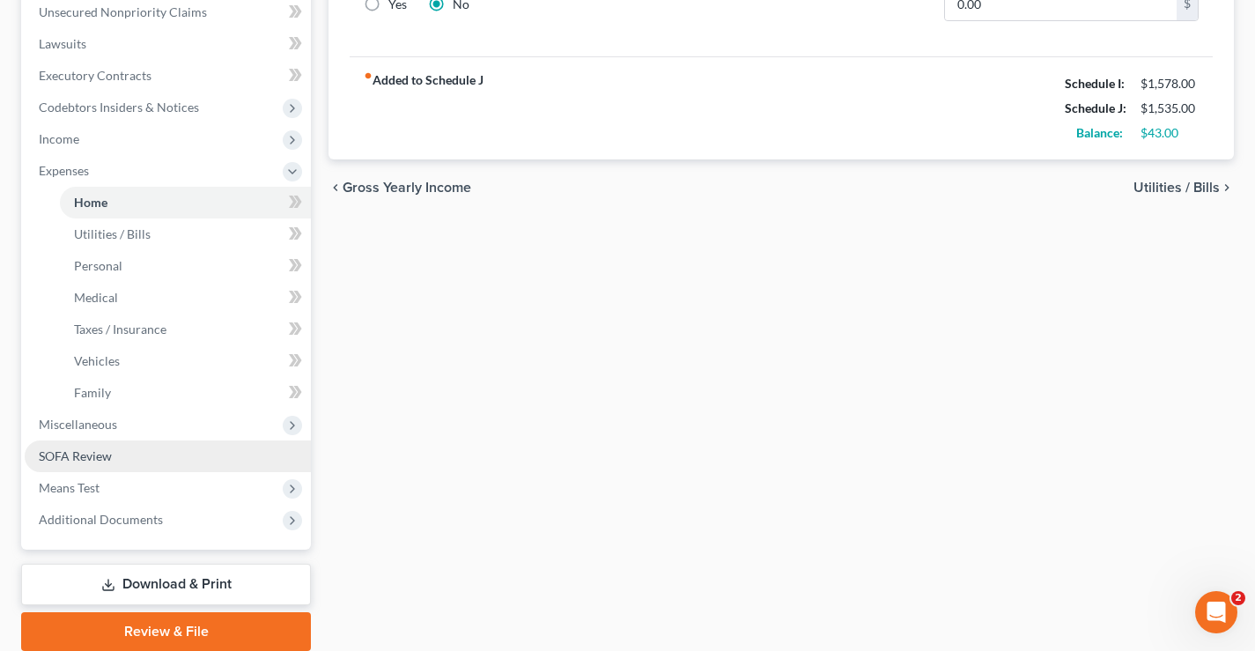
click at [66, 453] on span "SOFA Review" at bounding box center [75, 455] width 73 height 15
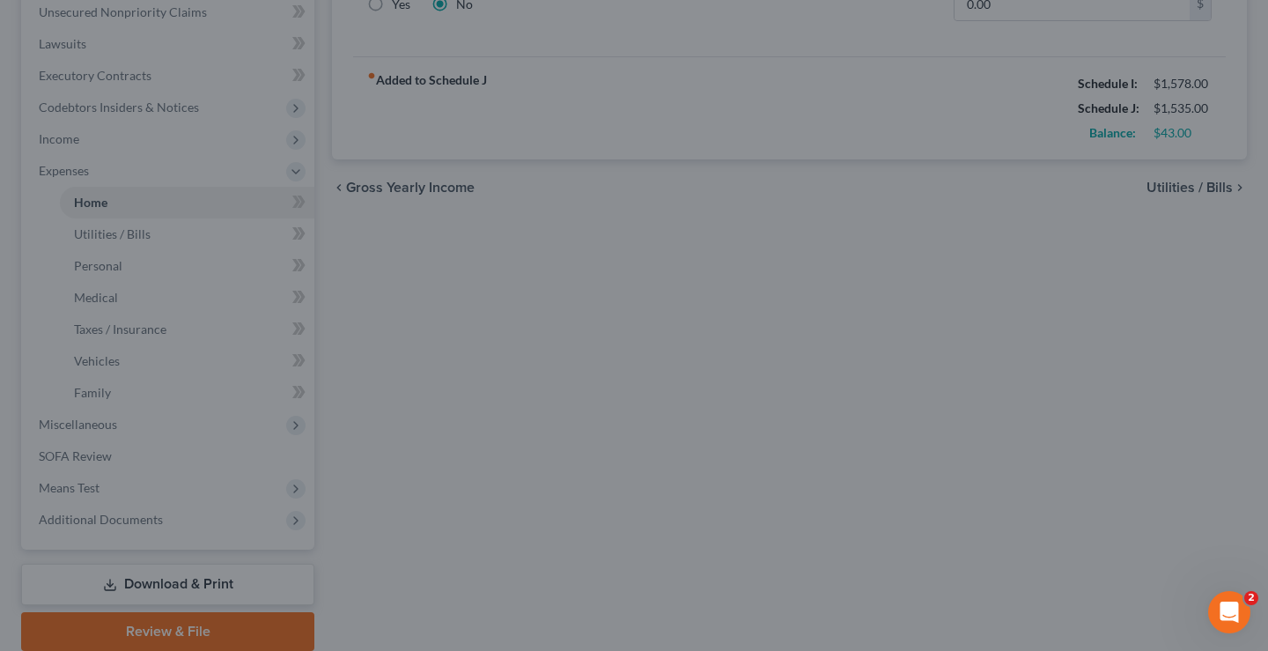
click at [949, 334] on div at bounding box center [634, 325] width 1268 height 651
drag, startPoint x: 681, startPoint y: 319, endPoint x: 578, endPoint y: 304, distance: 103.2
click at [682, 319] on div at bounding box center [634, 325] width 1268 height 651
drag, startPoint x: 1072, startPoint y: 318, endPoint x: 1053, endPoint y: 308, distance: 20.9
click at [1071, 318] on div at bounding box center [634, 325] width 1268 height 651
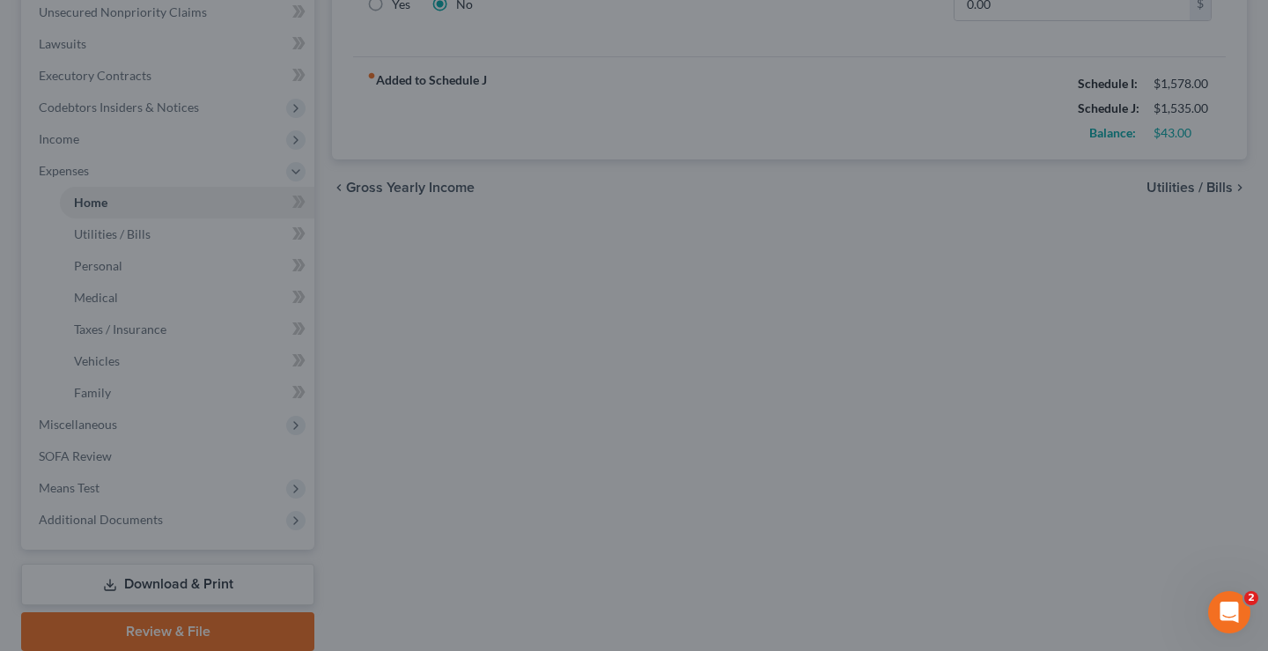
click at [861, 356] on div at bounding box center [634, 325] width 1268 height 651
click at [1220, 604] on icon "Open Intercom Messenger" at bounding box center [1226, 609] width 29 height 29
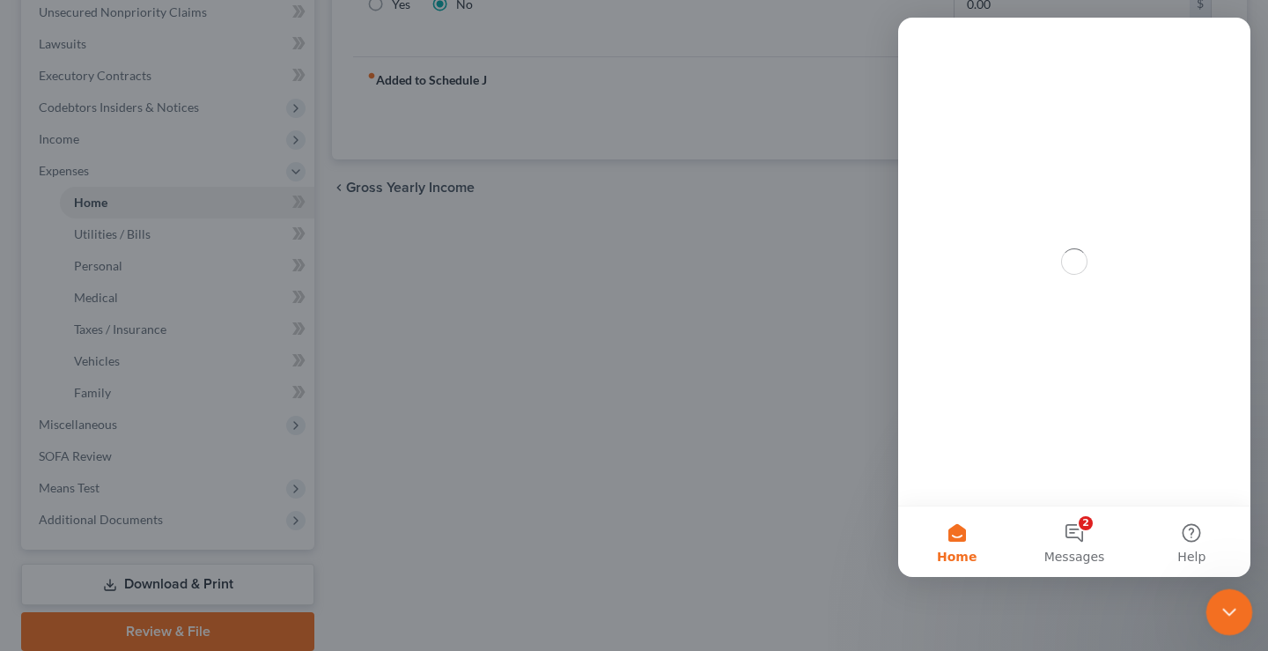
scroll to position [0, 0]
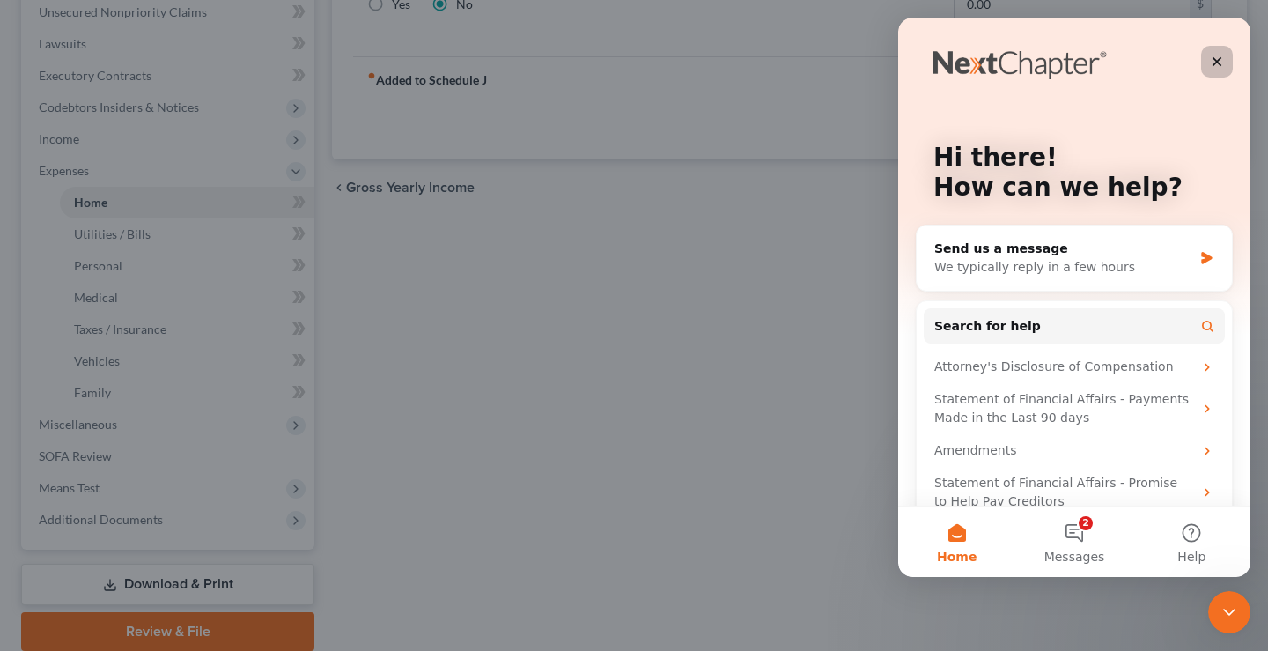
click at [1212, 63] on icon "Close" at bounding box center [1217, 62] width 14 height 14
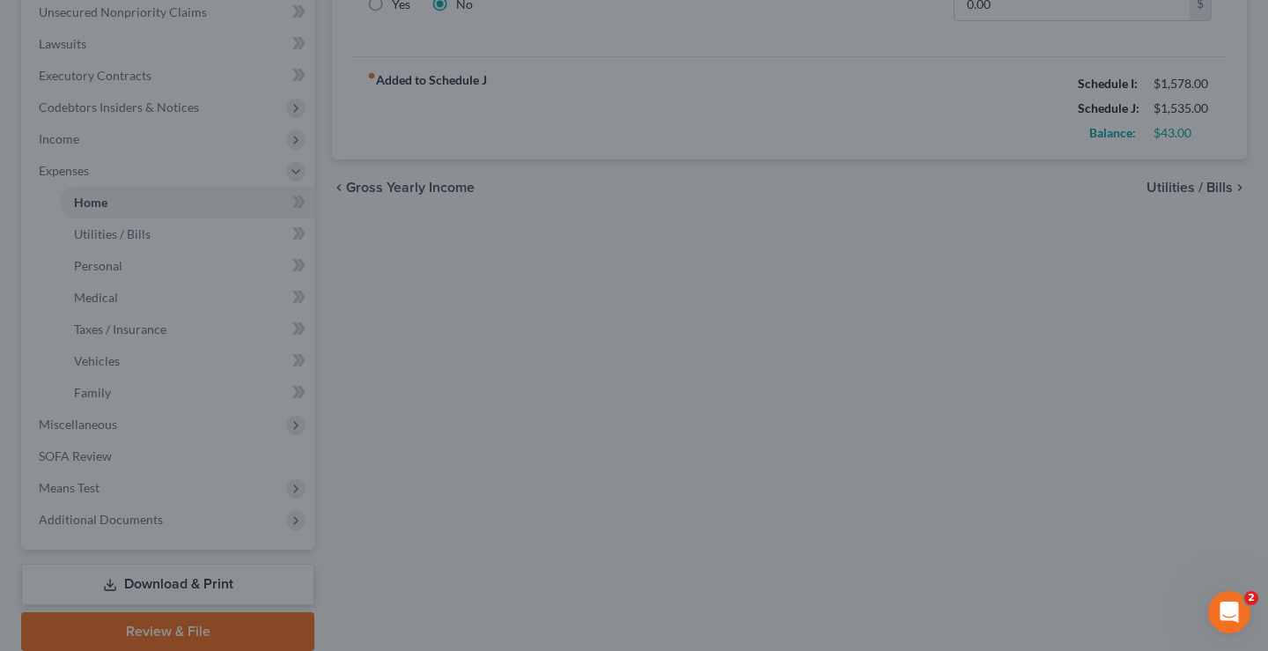
click at [829, 236] on div at bounding box center [634, 325] width 1268 height 651
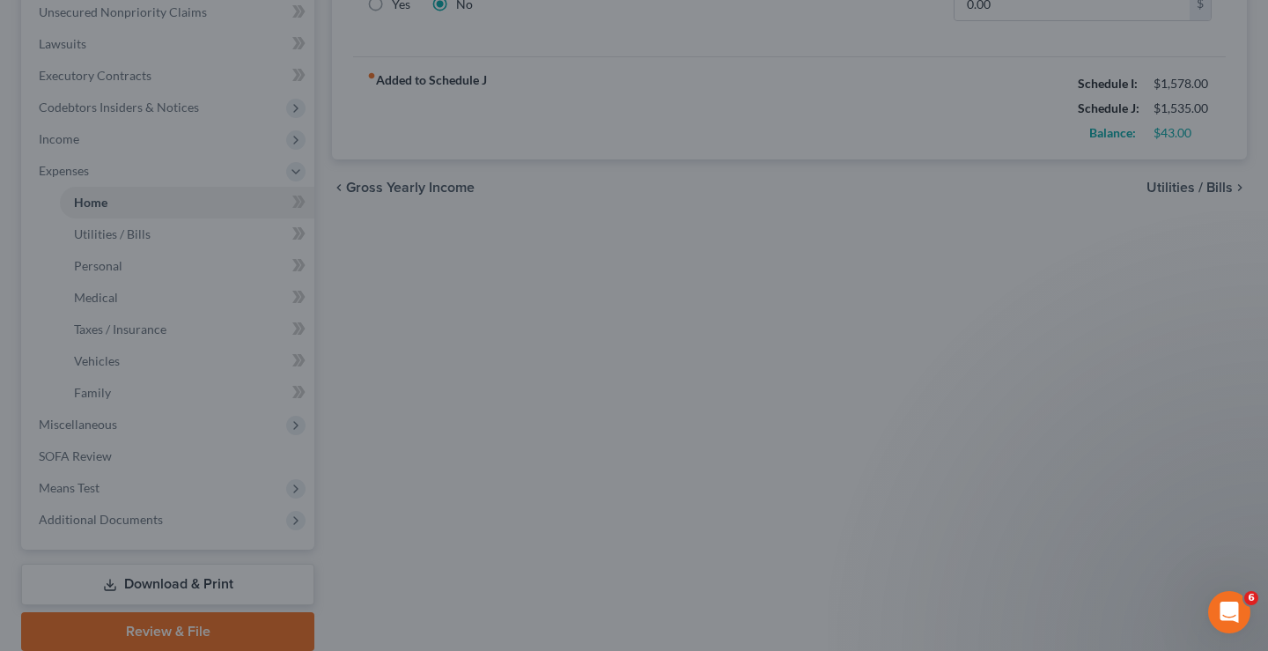
click at [684, 301] on div at bounding box center [634, 325] width 1268 height 651
click at [680, 301] on div at bounding box center [634, 325] width 1268 height 651
click at [547, 408] on div at bounding box center [634, 325] width 1268 height 651
click at [501, 281] on div at bounding box center [634, 325] width 1268 height 651
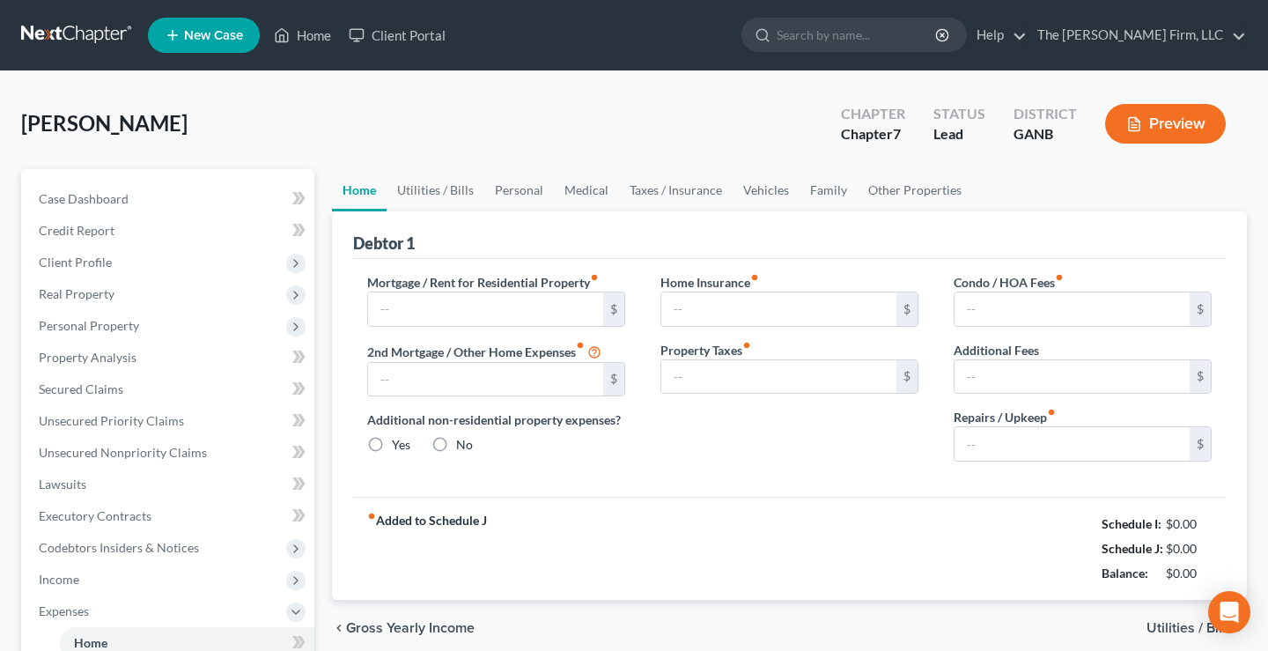
type input "0.00"
radio input "true"
type input "0.00"
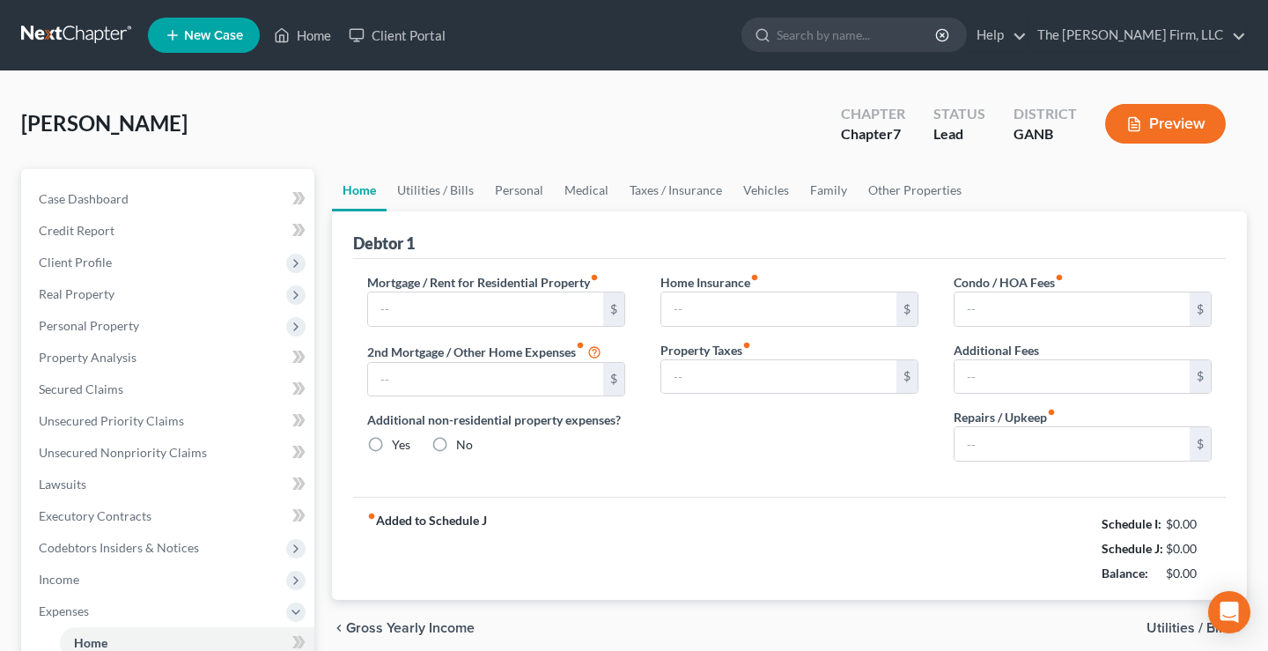
type input "0.00"
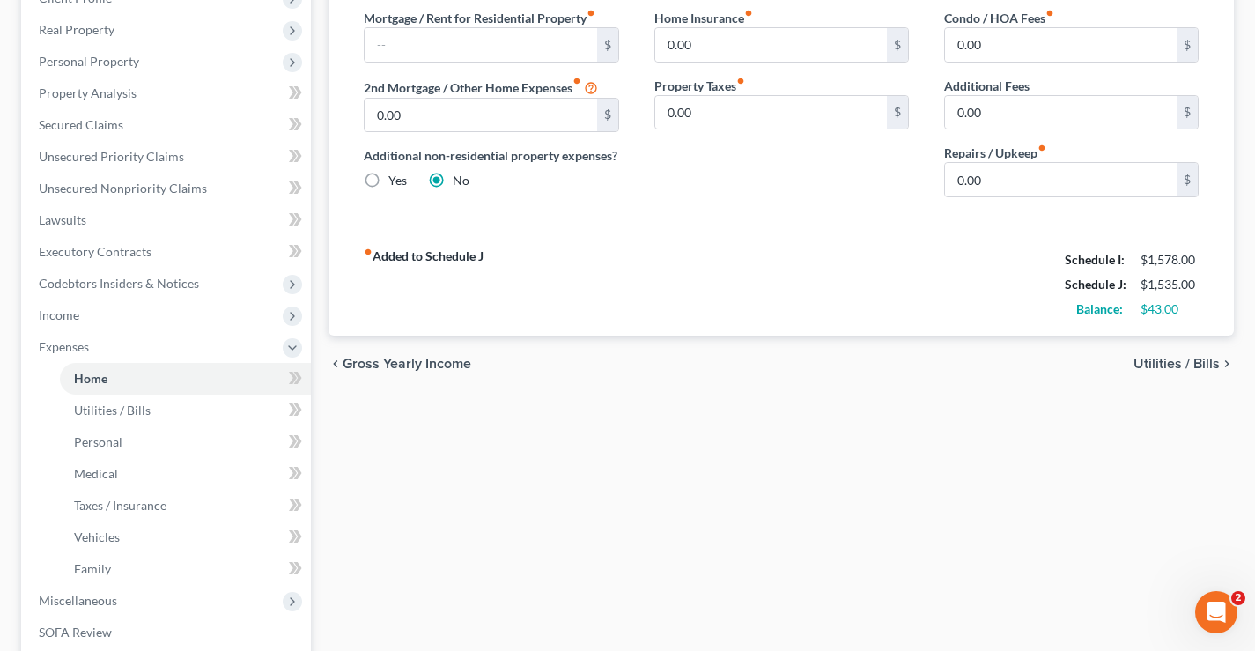
scroll to position [507, 0]
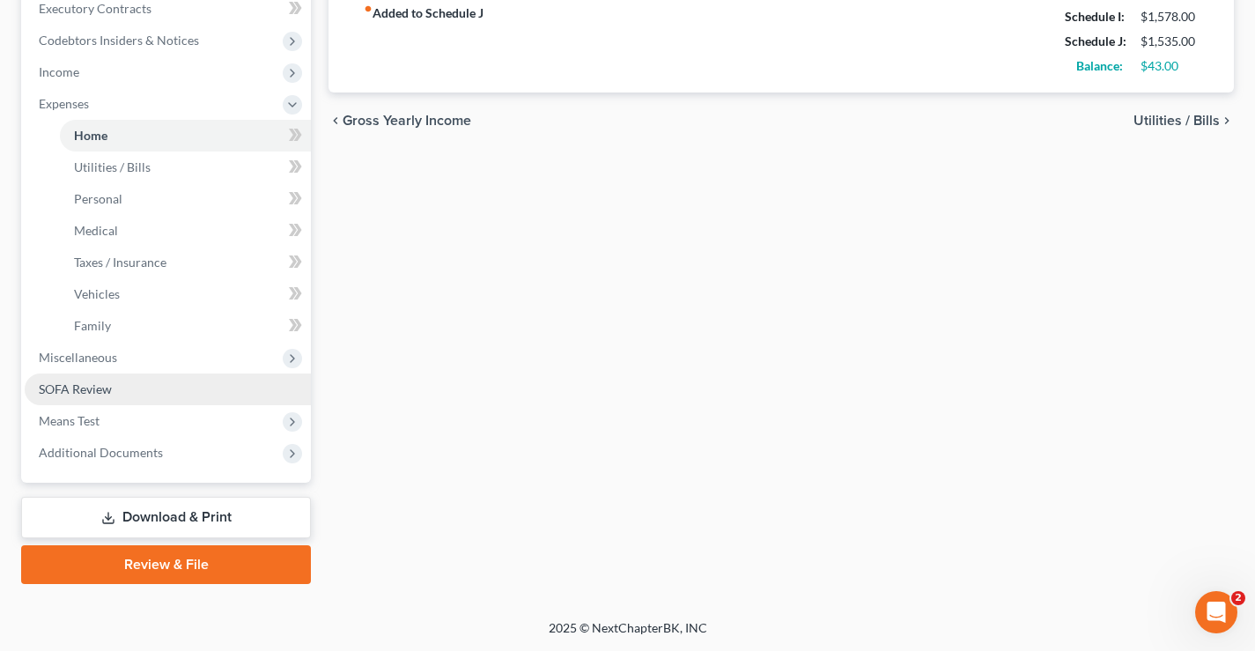
click at [55, 387] on span "SOFA Review" at bounding box center [75, 388] width 73 height 15
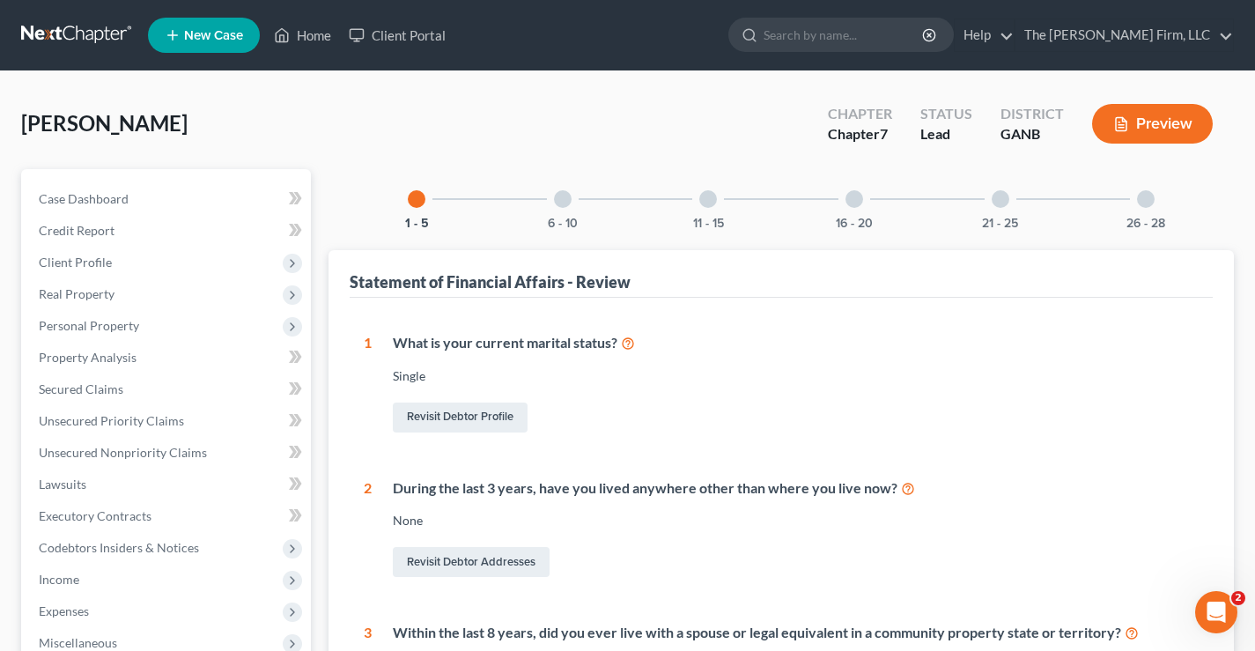
click at [858, 198] on div at bounding box center [854, 199] width 18 height 18
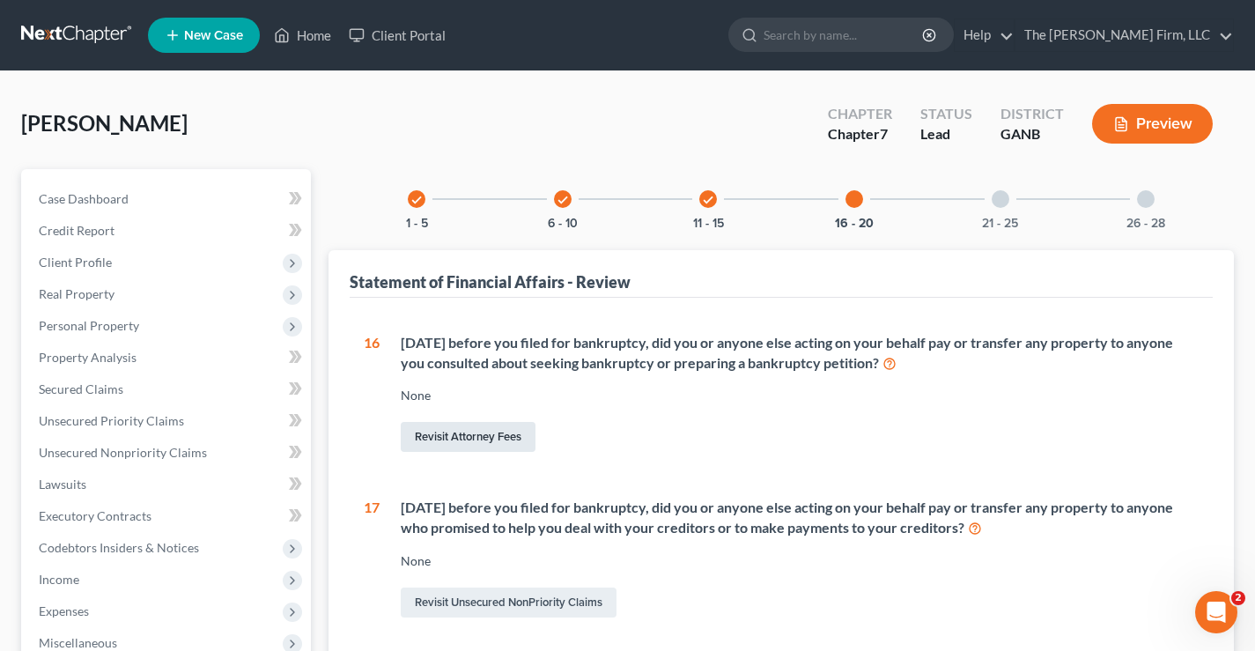
click at [436, 440] on link "Revisit Attorney Fees" at bounding box center [468, 437] width 135 height 30
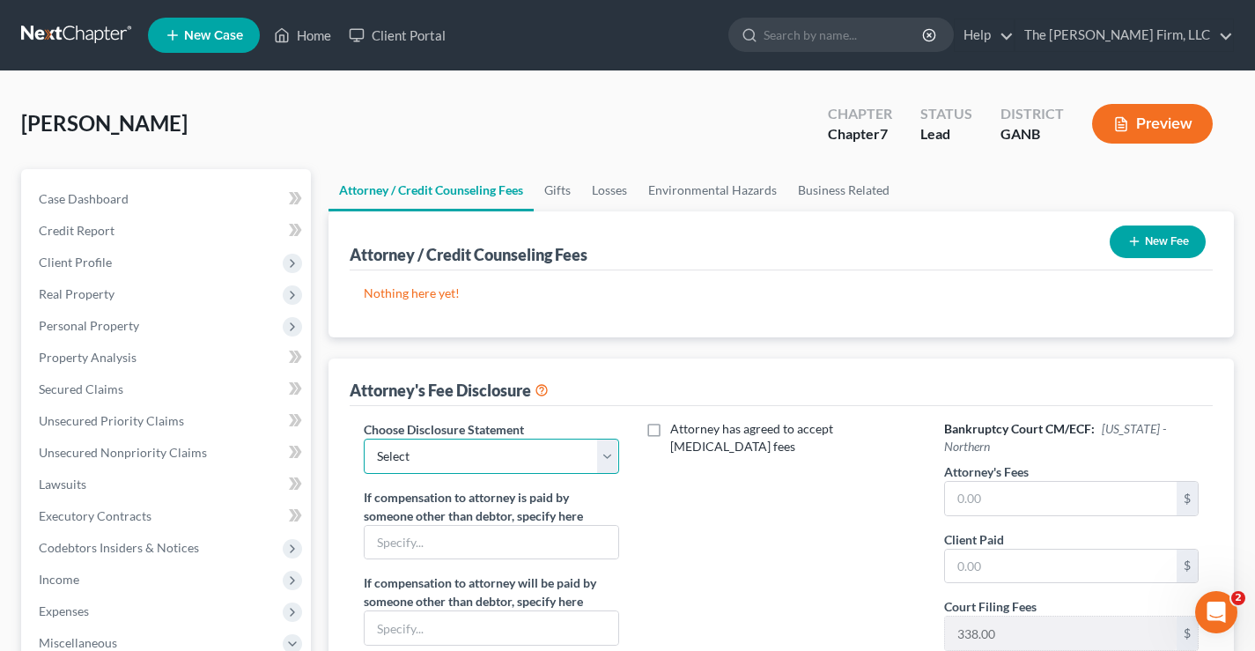
click at [409, 458] on select "Select Chapter 13" at bounding box center [491, 455] width 254 height 35
select select "0"
click at [364, 438] on select "Select Chapter 13" at bounding box center [491, 455] width 254 height 35
click at [967, 493] on input "text" at bounding box center [1061, 498] width 232 height 33
click at [1150, 241] on button "New Fee" at bounding box center [1157, 241] width 96 height 33
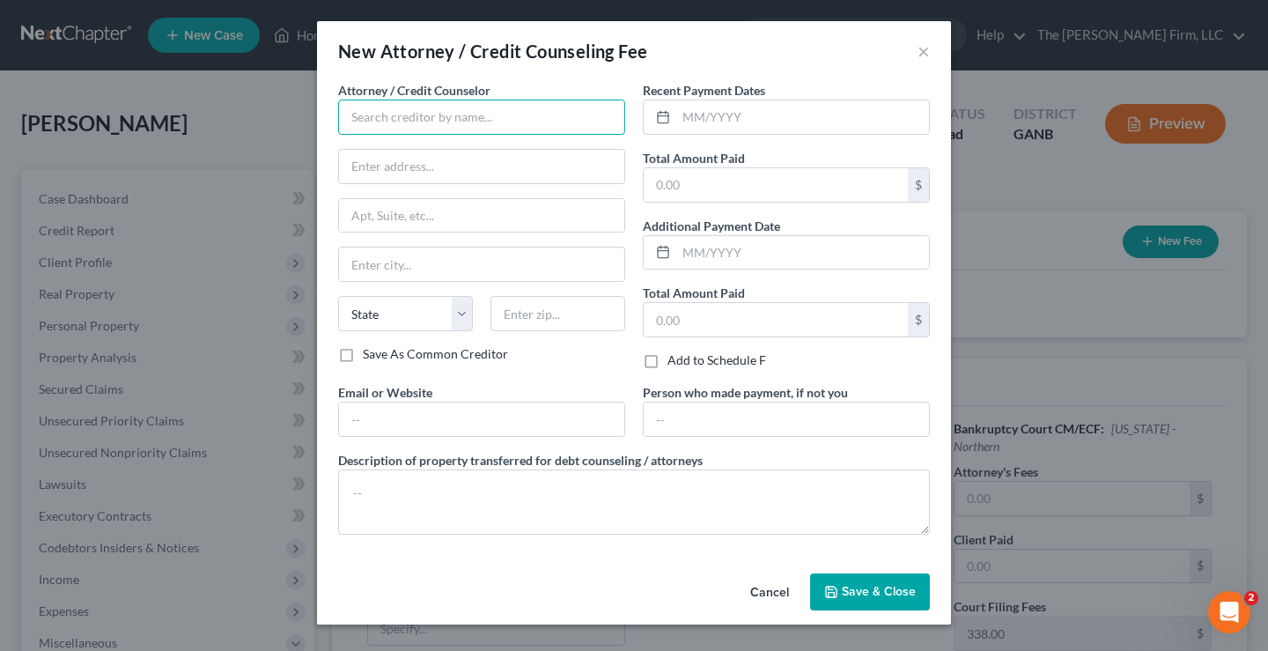
click at [360, 114] on input "text" at bounding box center [481, 116] width 287 height 35
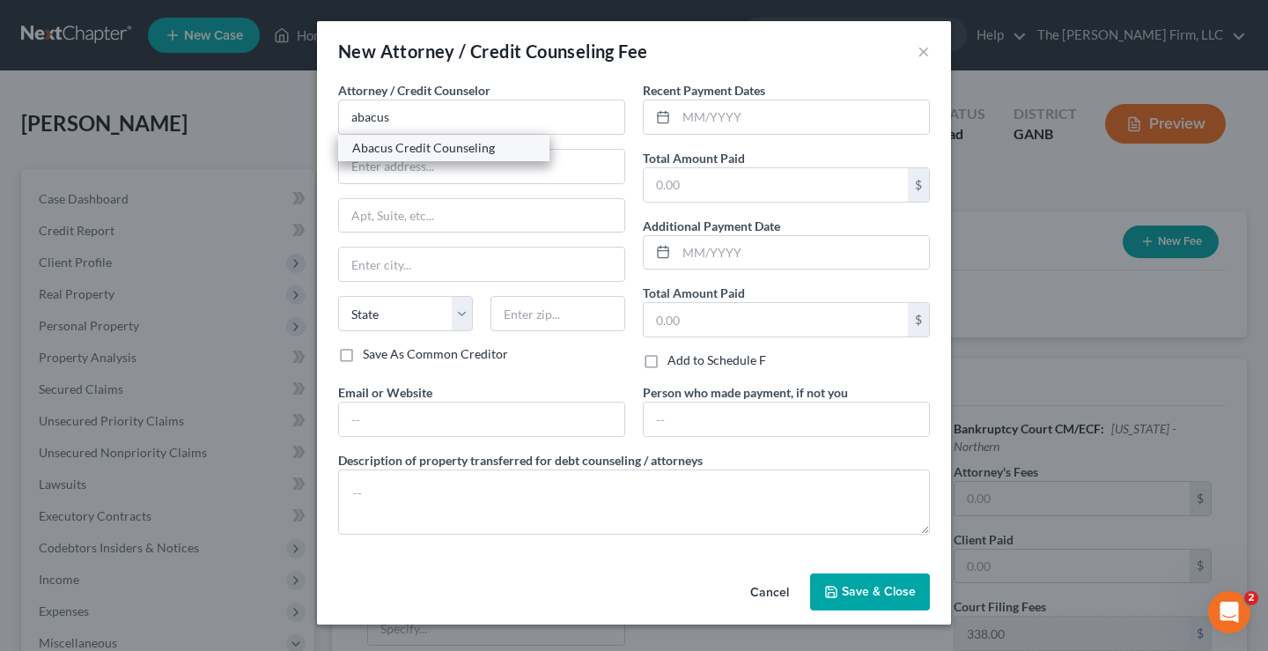
click at [417, 144] on div "Abacus Credit Counseling" at bounding box center [443, 148] width 183 height 18
type input "Abacus Credit Counseling"
type input "[STREET_ADDRESS]"
type input "Encino"
select select "4"
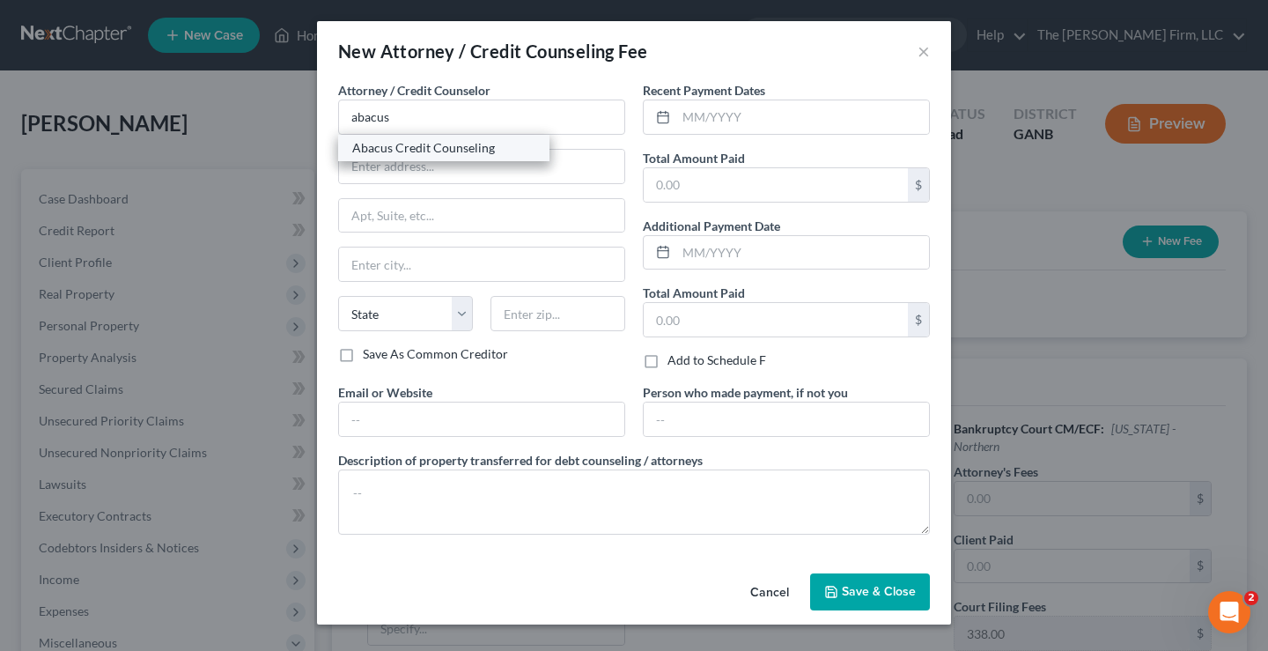
type input "91316"
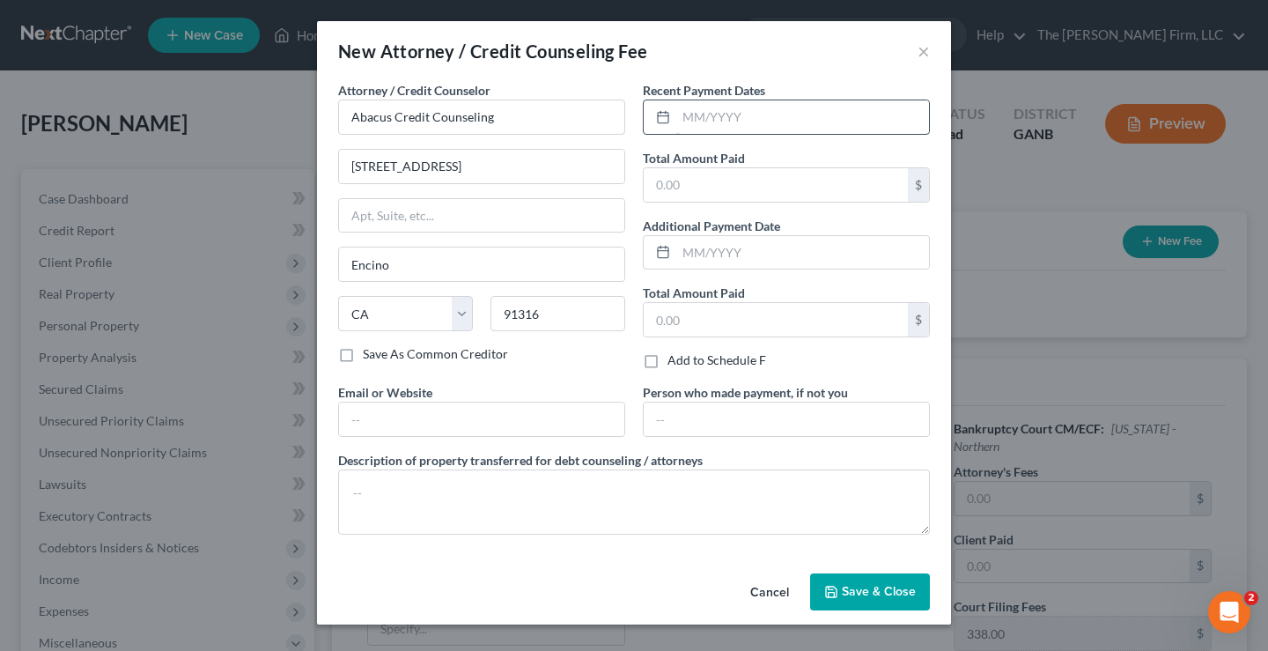
click at [741, 114] on input "text" at bounding box center [802, 116] width 253 height 33
type input "[DATE]"
click at [706, 176] on input "text" at bounding box center [776, 184] width 264 height 33
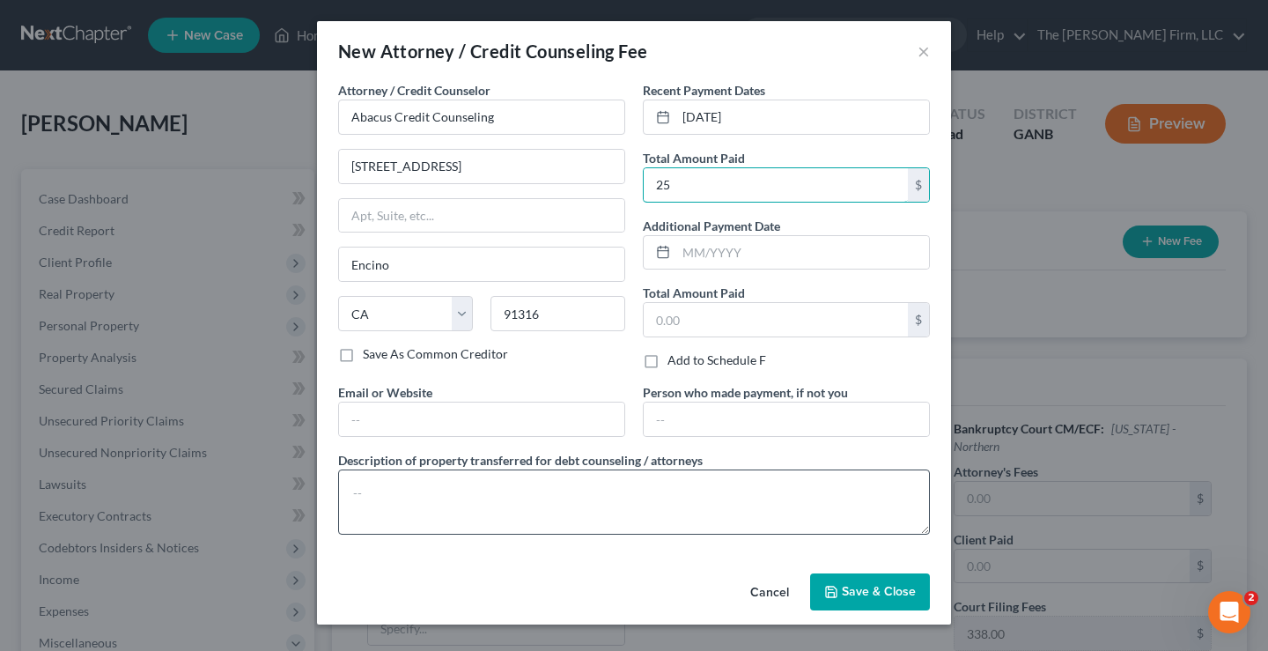
type input "25"
click at [365, 502] on textarea at bounding box center [634, 501] width 592 height 65
type textarea "$25 CCC"
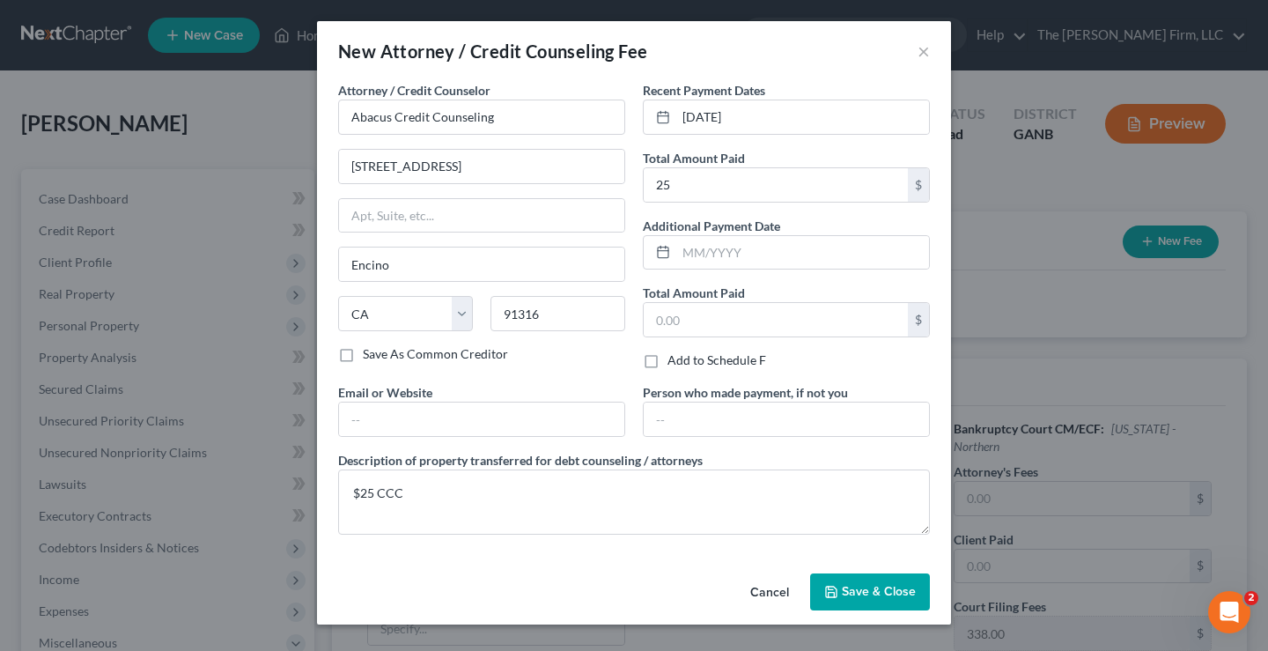
click at [891, 587] on span "Save & Close" at bounding box center [879, 591] width 74 height 15
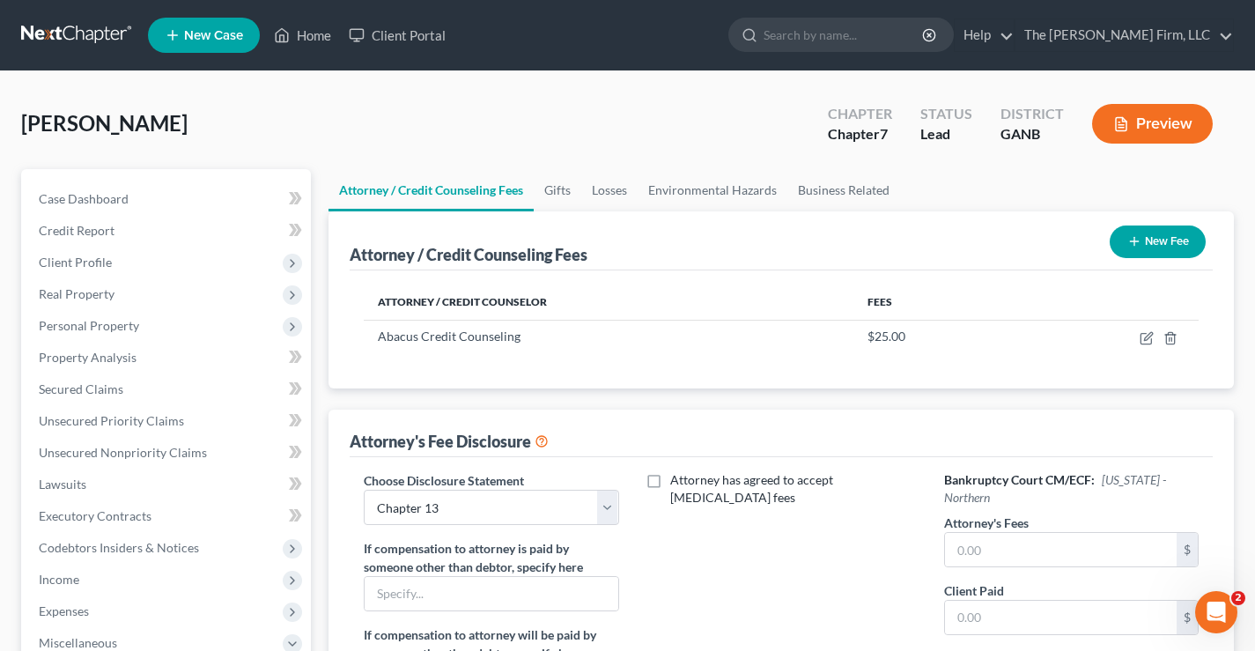
click at [1152, 236] on button "New Fee" at bounding box center [1157, 241] width 96 height 33
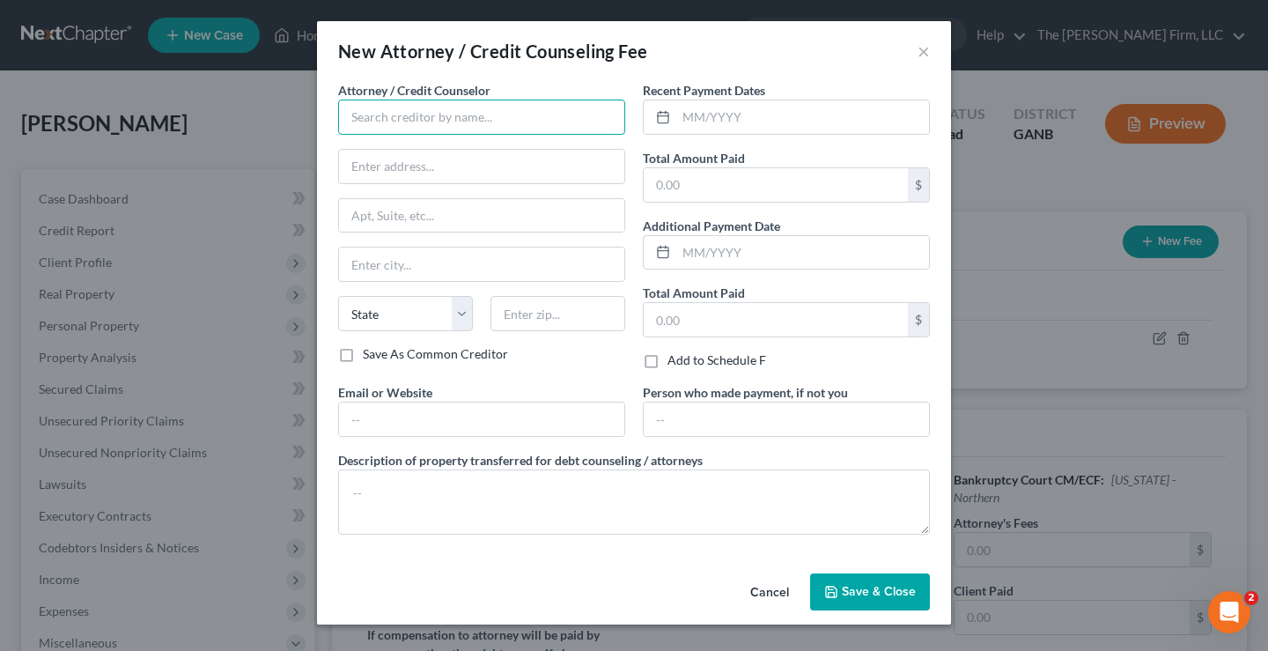
click at [505, 110] on input "text" at bounding box center [481, 116] width 287 height 35
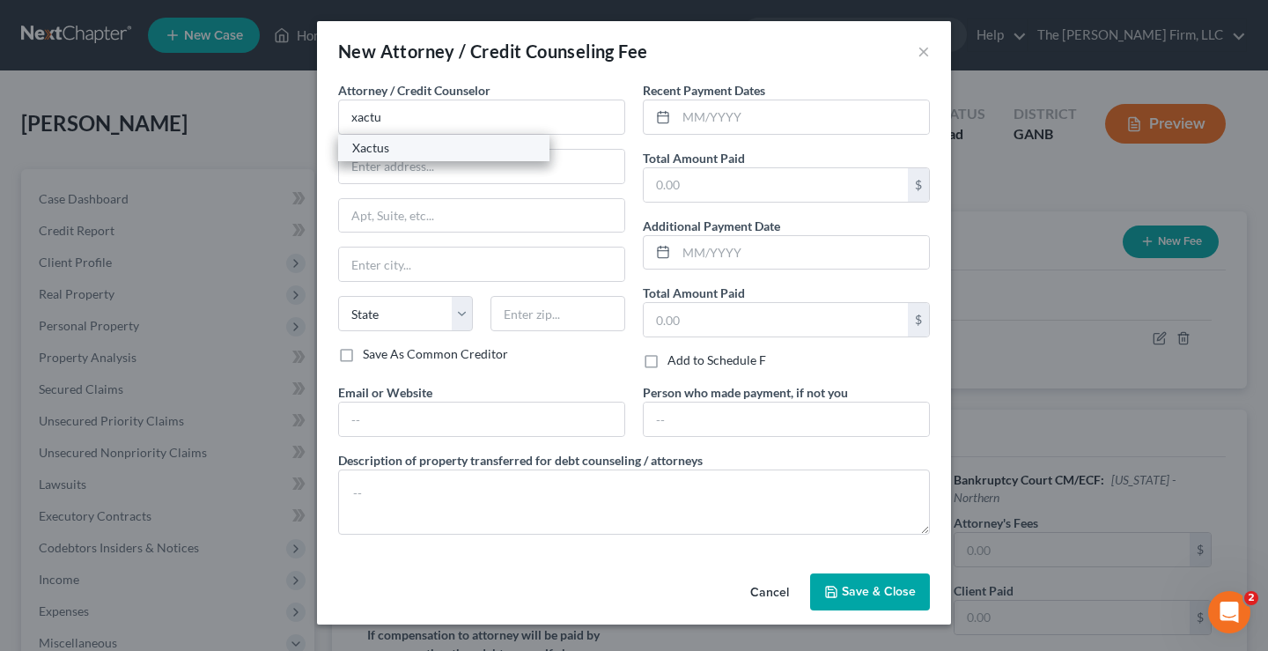
click at [430, 149] on div "Xactus" at bounding box center [443, 148] width 183 height 18
type input "Xactus"
type input "[STREET_ADDRESS][PERSON_NAME]"
type input "Broomall"
select select "39"
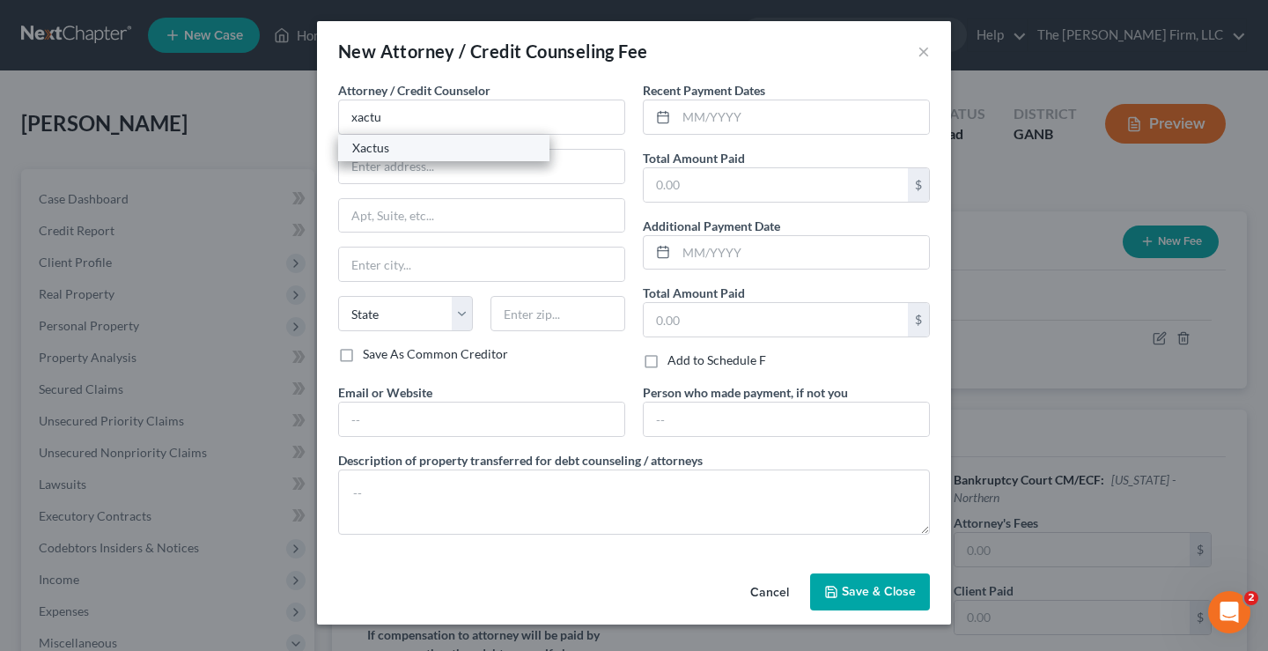
type input "19008"
click at [807, 120] on input "text" at bounding box center [802, 116] width 253 height 33
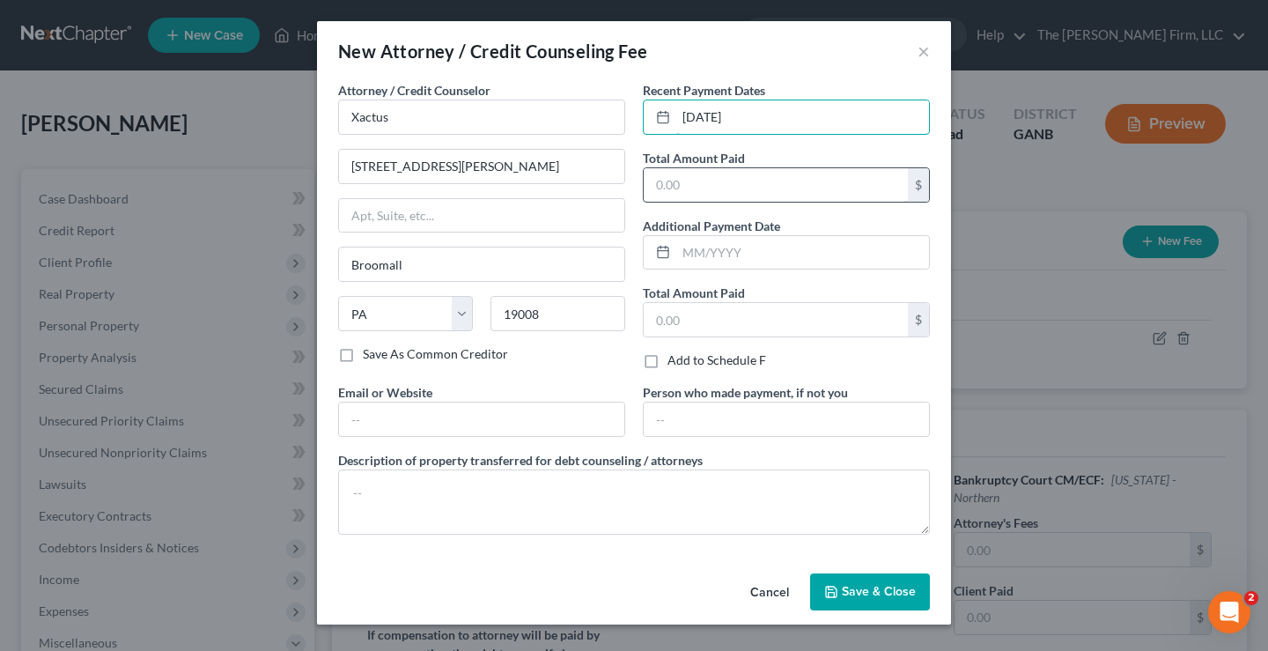
type input "[DATE]"
click at [726, 188] on input "text" at bounding box center [776, 184] width 264 height 33
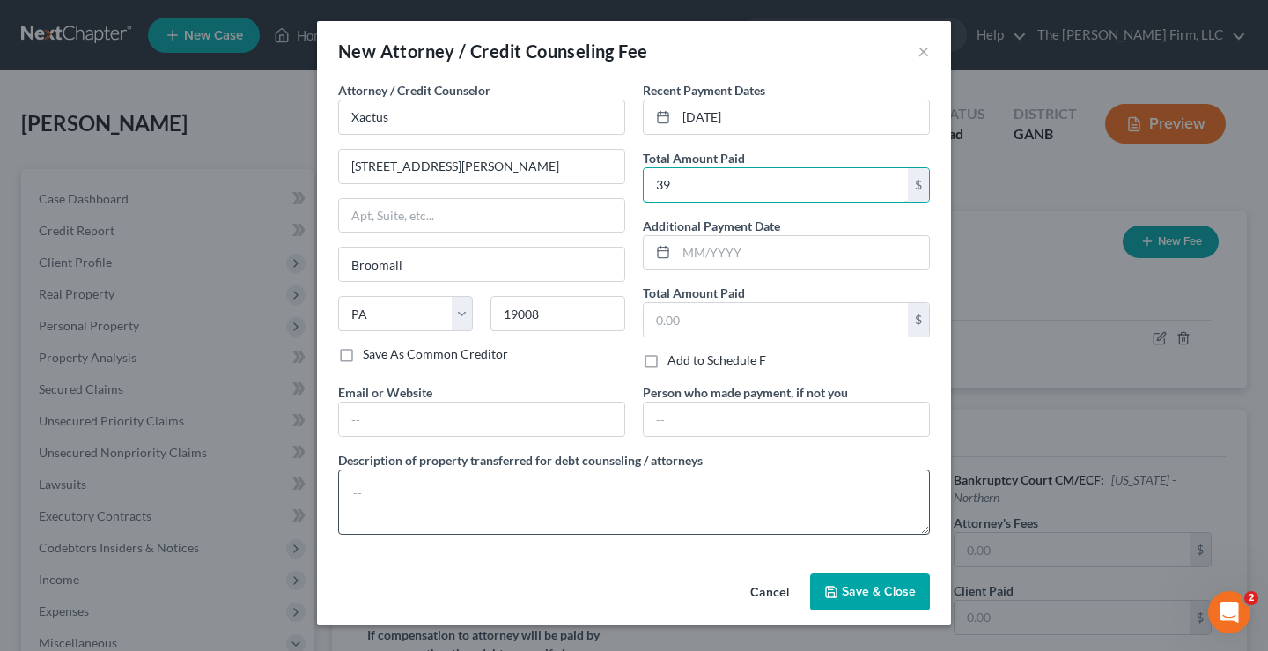
type input "39"
drag, startPoint x: 468, startPoint y: 513, endPoint x: 529, endPoint y: 463, distance: 78.8
click at [473, 506] on textarea at bounding box center [634, 501] width 592 height 65
type textarea "$39 credit reports"
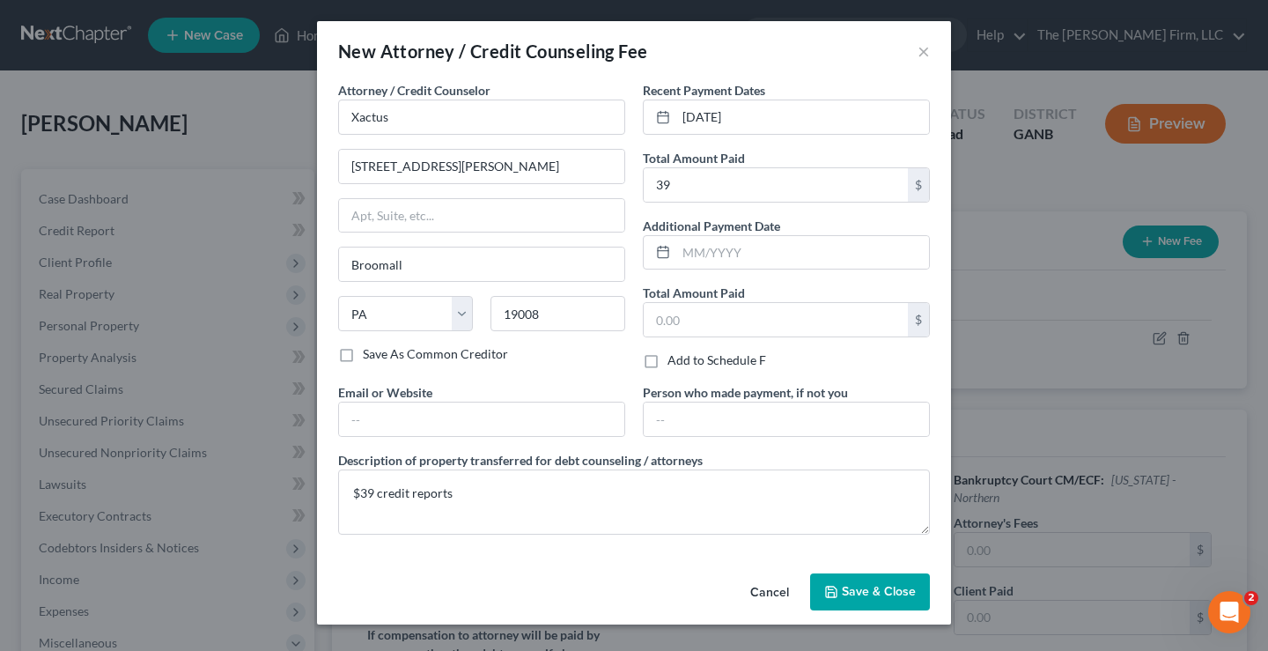
click at [876, 591] on span "Save & Close" at bounding box center [879, 591] width 74 height 15
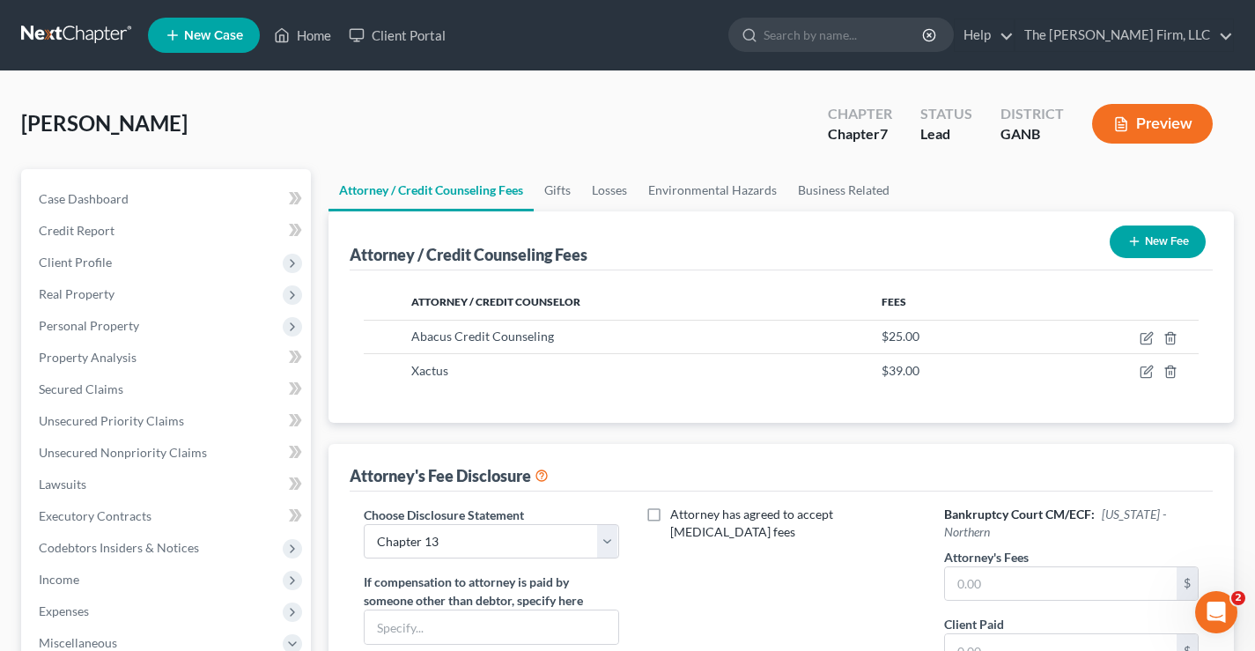
click at [1167, 243] on button "New Fee" at bounding box center [1157, 241] width 96 height 33
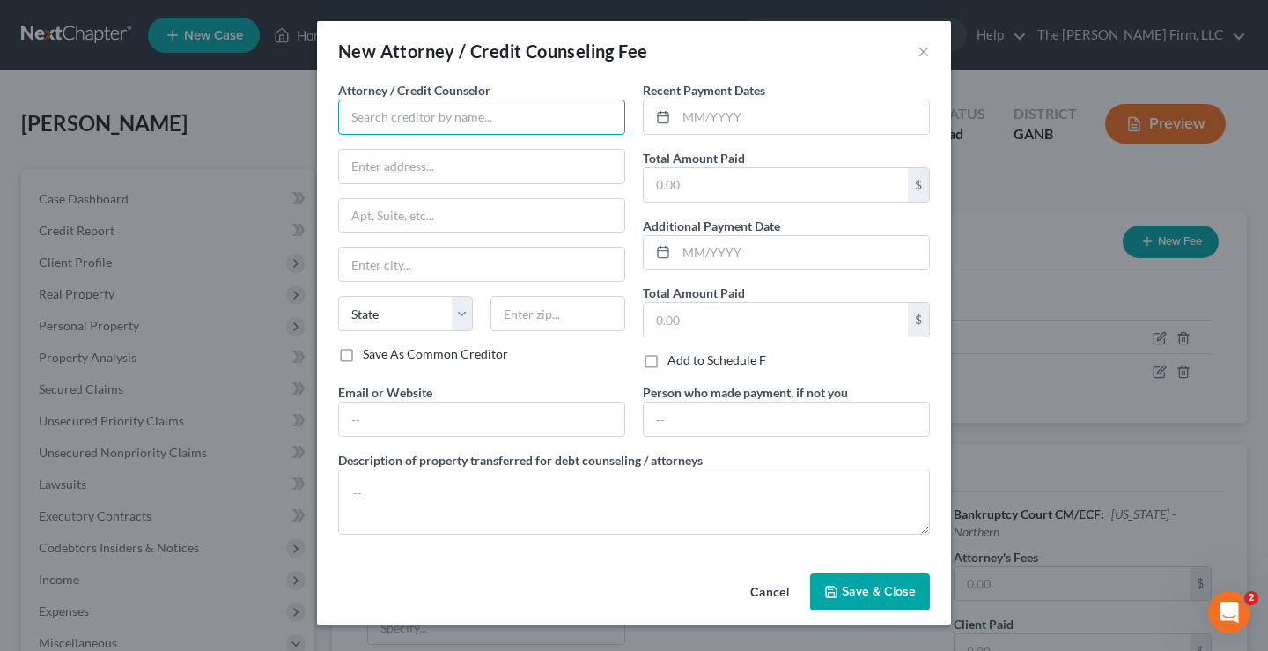
click at [357, 111] on input "text" at bounding box center [481, 116] width 287 height 35
click at [435, 122] on input "text" at bounding box center [481, 116] width 287 height 35
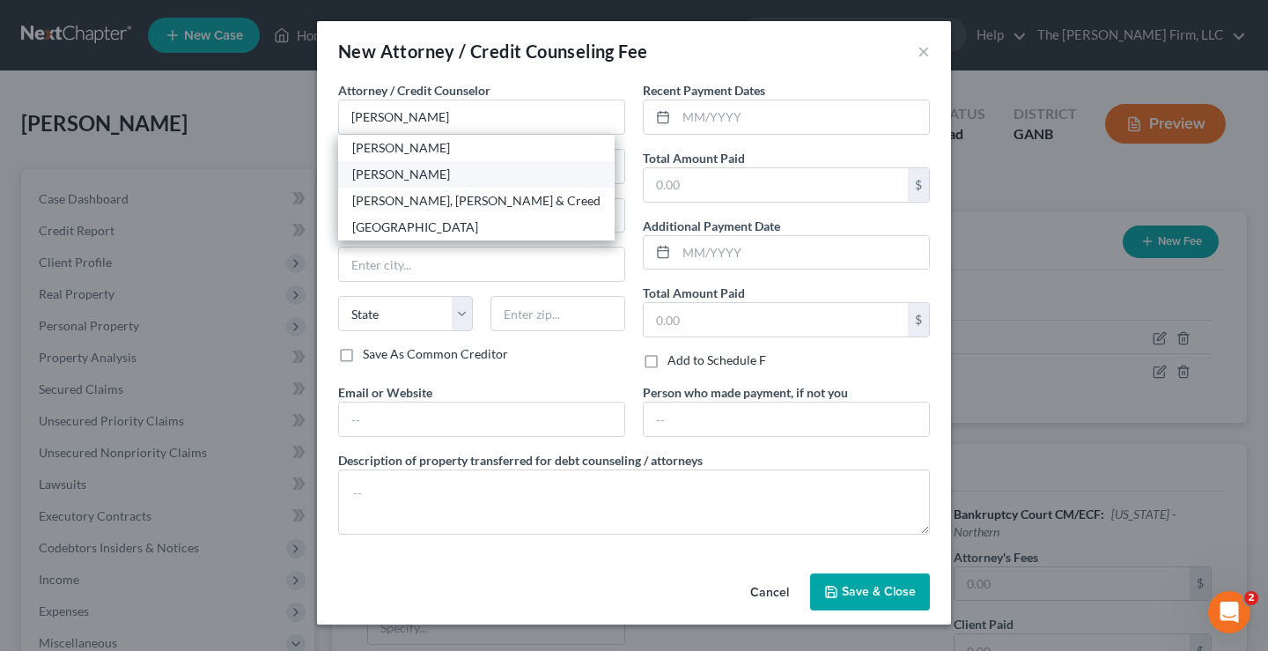
click at [392, 173] on div "[PERSON_NAME]" at bounding box center [476, 175] width 248 height 18
type input "[PERSON_NAME]"
type input "[STREET_ADDRESS] Suite G"
type input "[PERSON_NAME]"
select select "10"
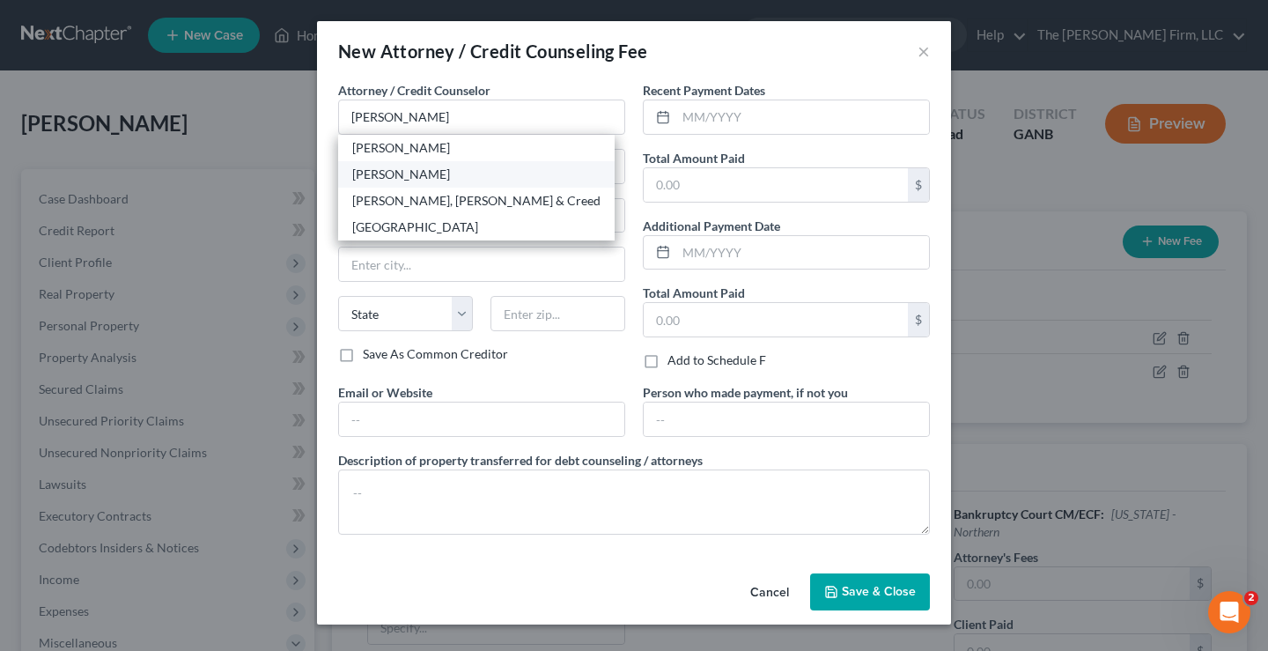
type input "30260"
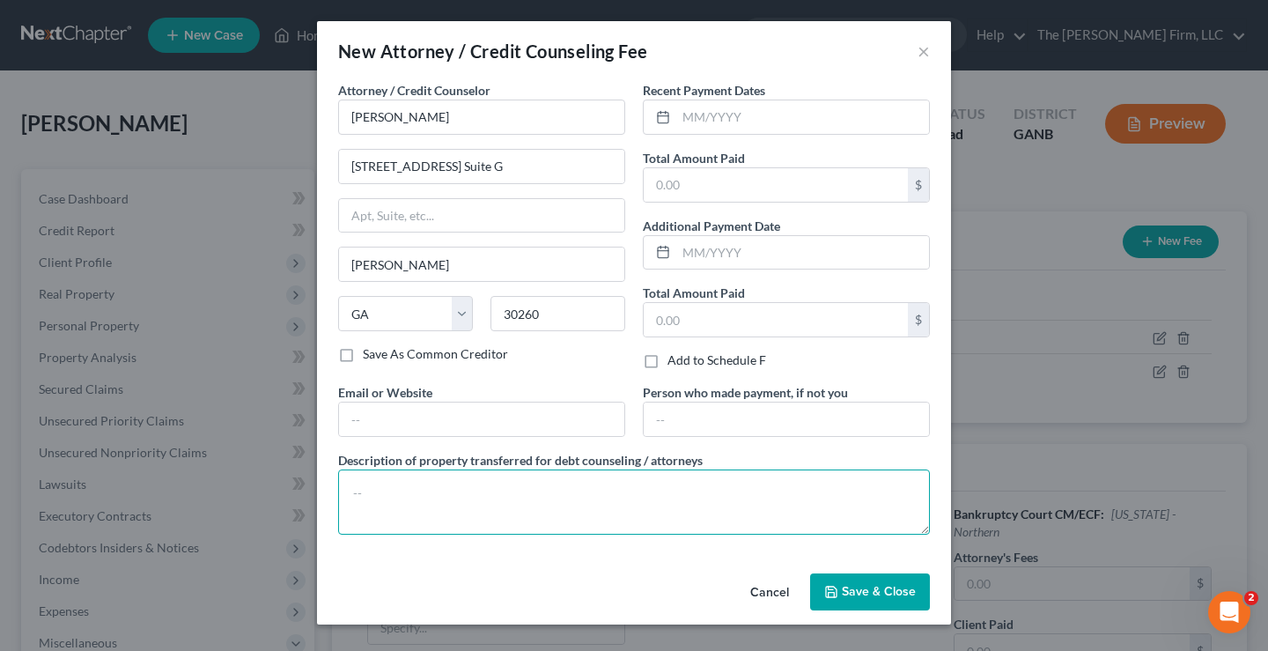
click at [372, 490] on textarea at bounding box center [634, 501] width 592 height 65
type textarea "$338 FF $323 AF"
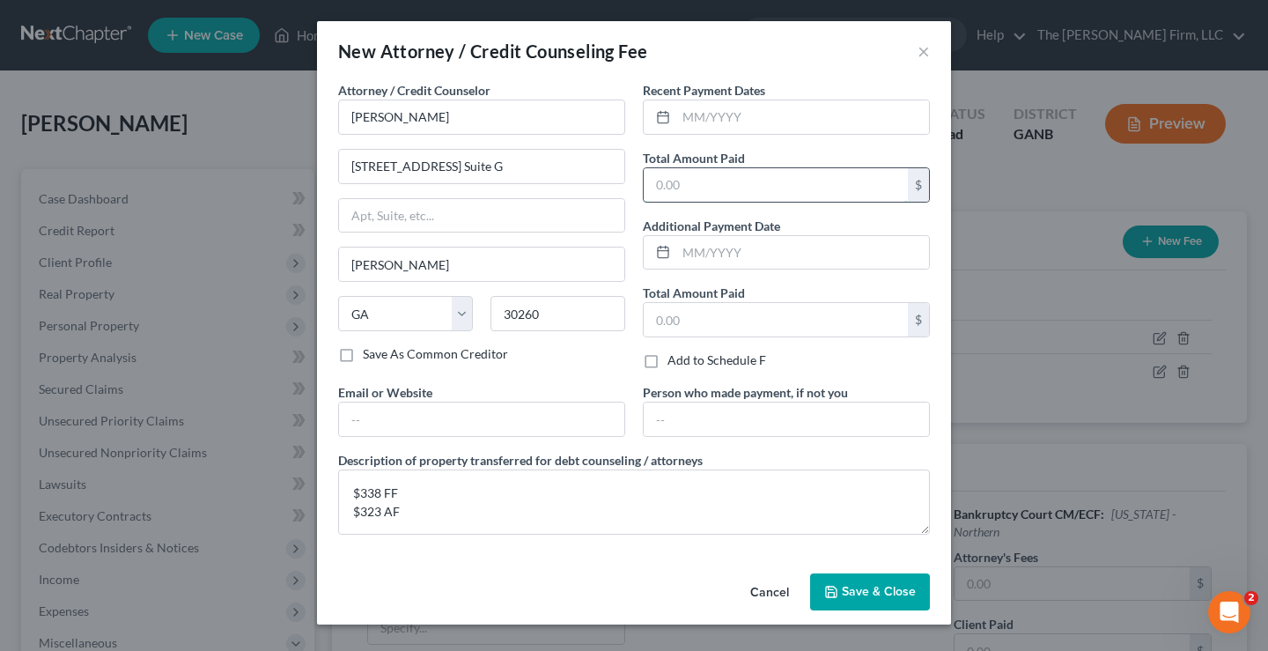
click at [736, 182] on input "text" at bounding box center [776, 184] width 264 height 33
type input "661"
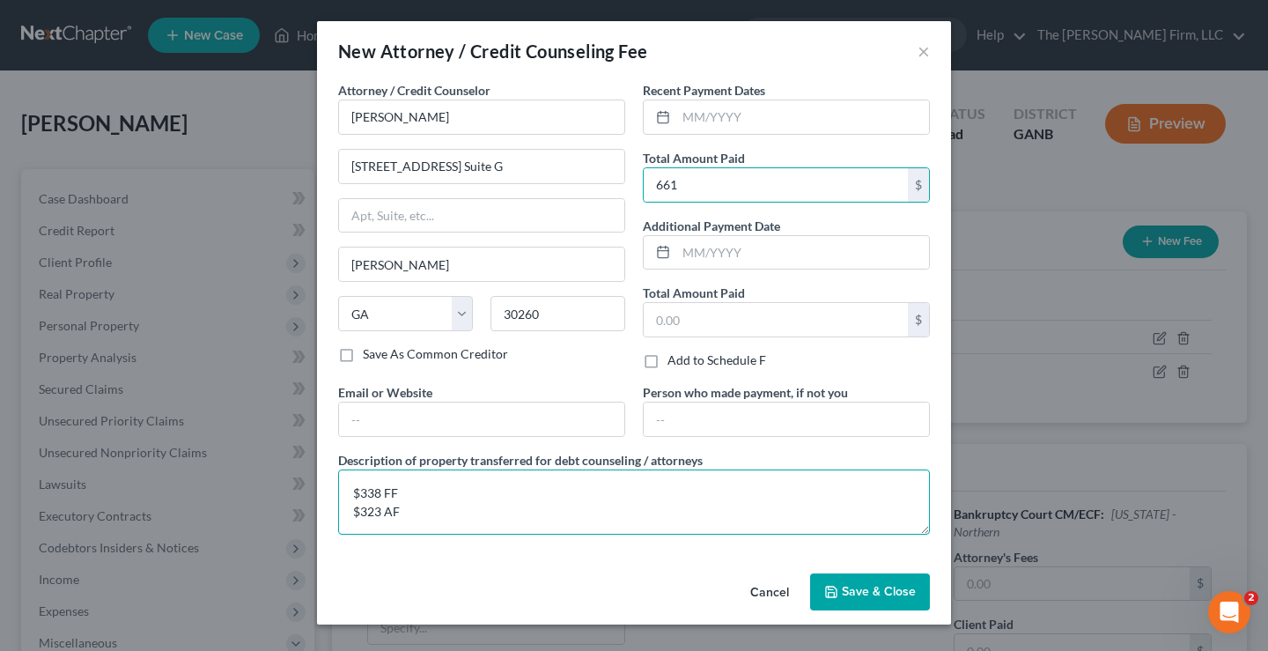
click at [454, 499] on textarea "$338 FF $323 AF" at bounding box center [634, 501] width 592 height 65
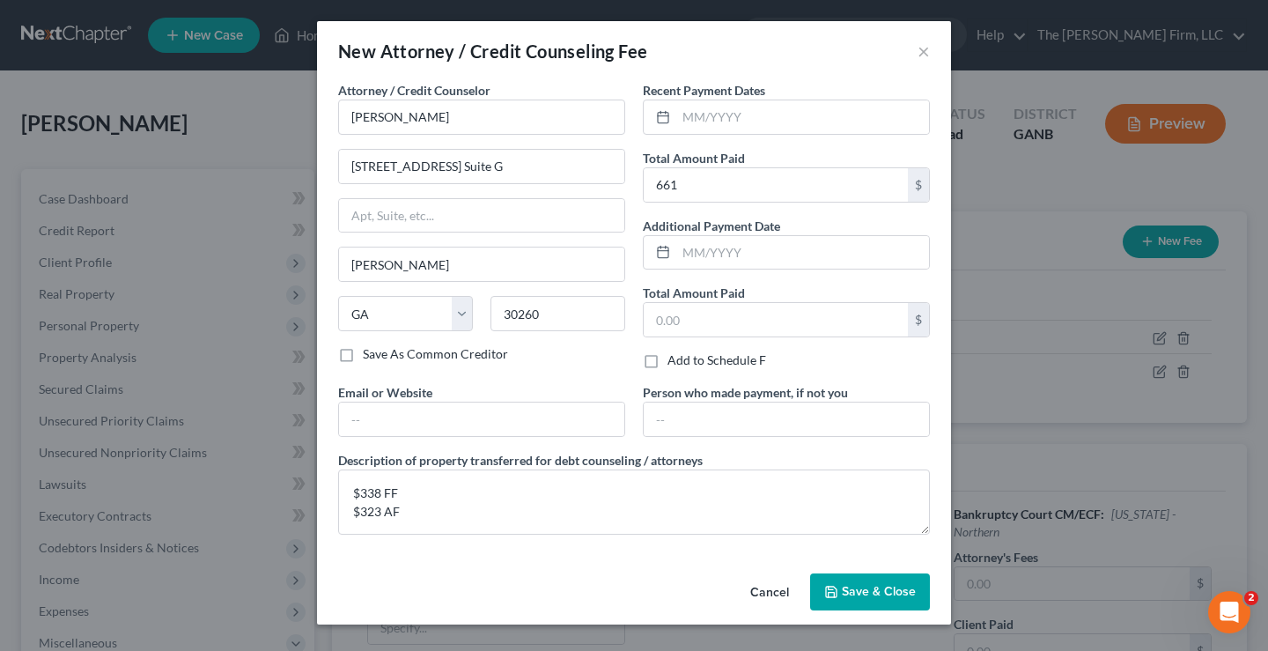
click at [868, 592] on span "Save & Close" at bounding box center [879, 591] width 74 height 15
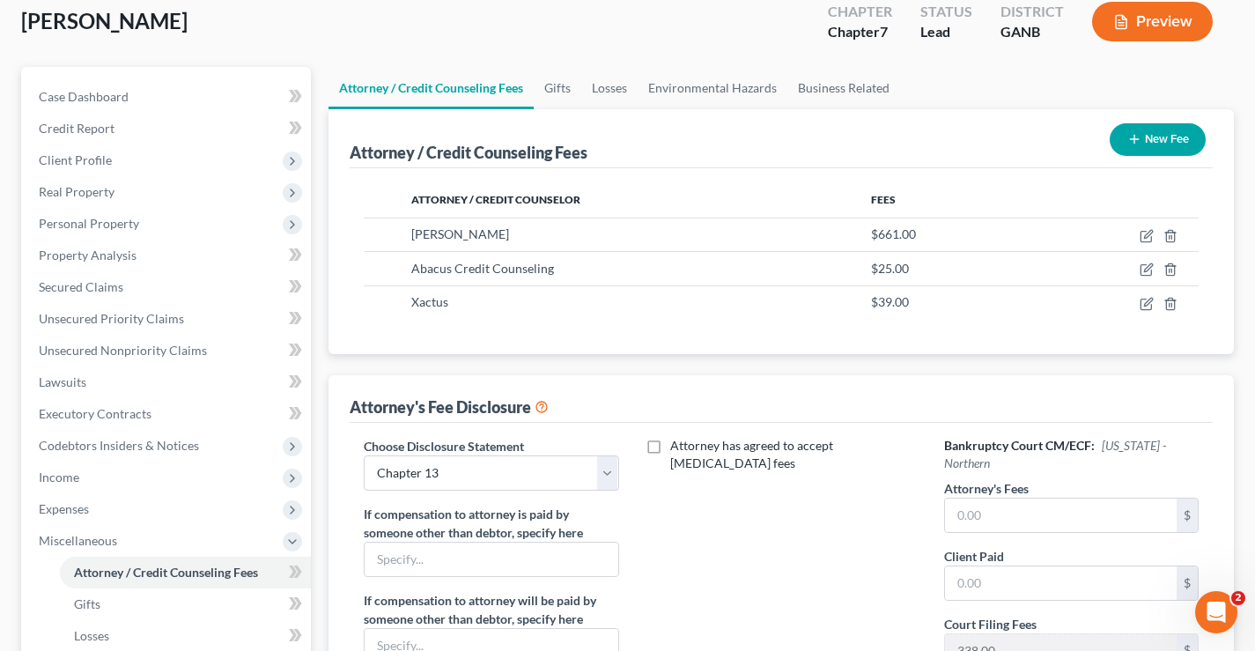
scroll to position [176, 0]
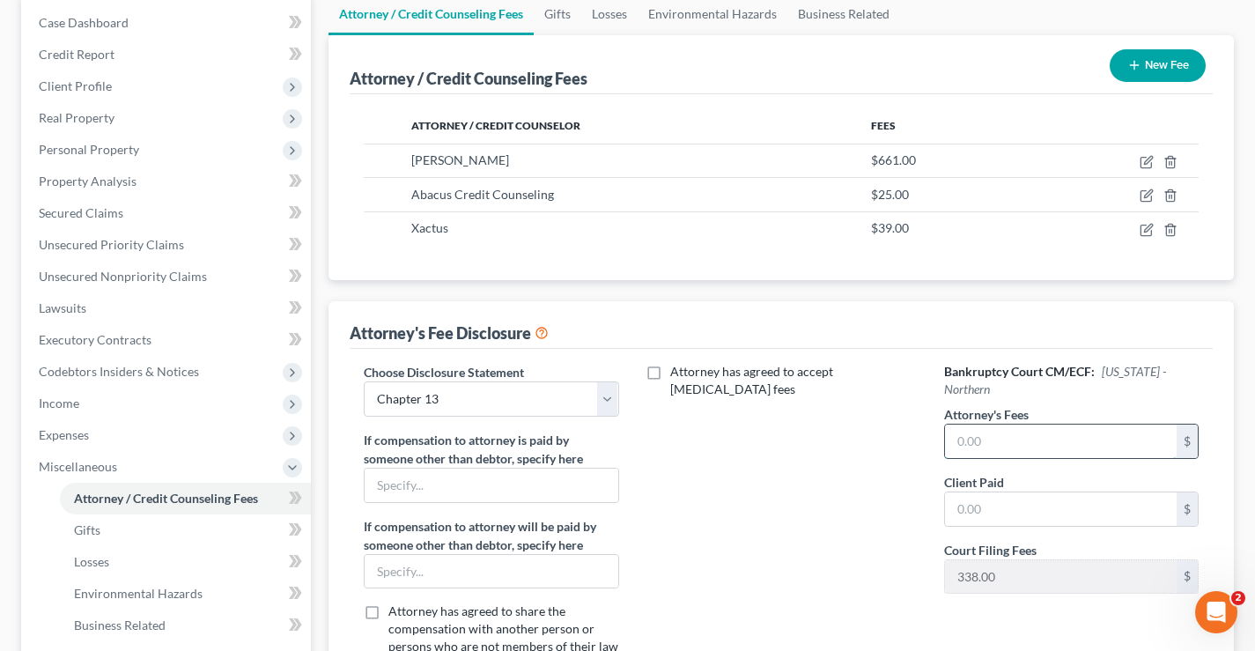
click at [1004, 435] on input "text" at bounding box center [1061, 440] width 232 height 33
type input "1,723"
click at [999, 506] on input "text" at bounding box center [1061, 508] width 232 height 33
type input "323"
click at [851, 513] on div "Attorney has agreed to accept [MEDICAL_DATA] fees" at bounding box center [782, 526] width 290 height 327
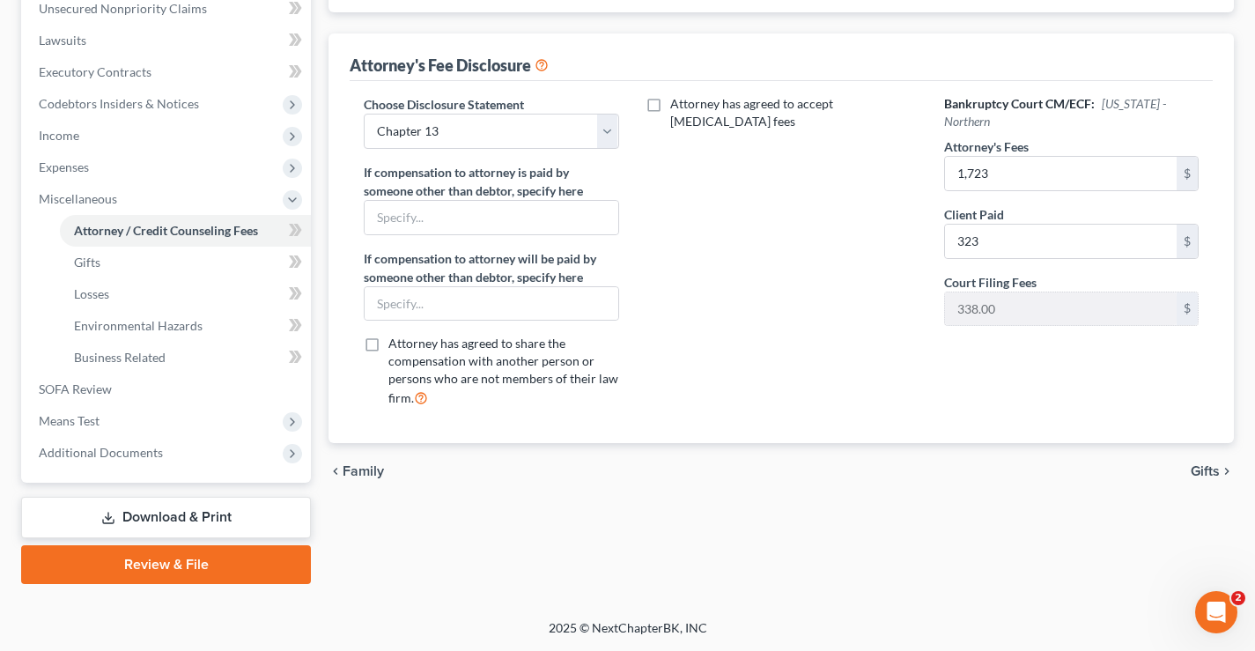
click at [1202, 470] on span "Gifts" at bounding box center [1204, 471] width 29 height 14
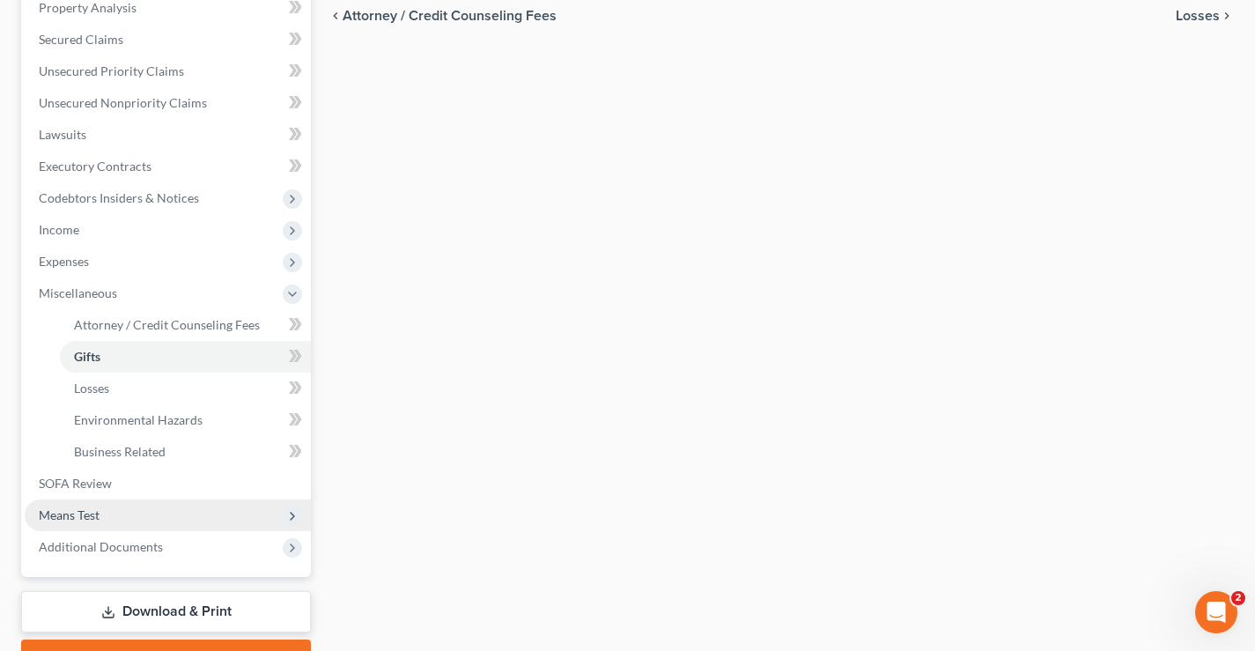
scroll to position [444, 0]
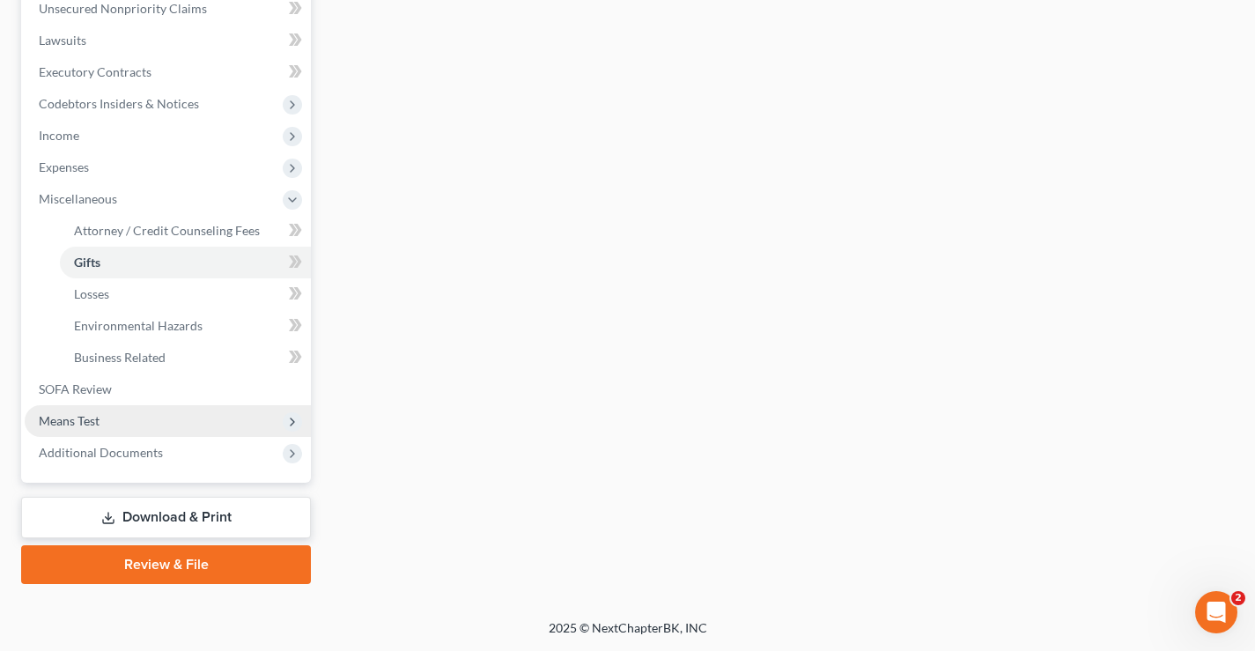
click at [63, 419] on span "Means Test" at bounding box center [69, 420] width 61 height 15
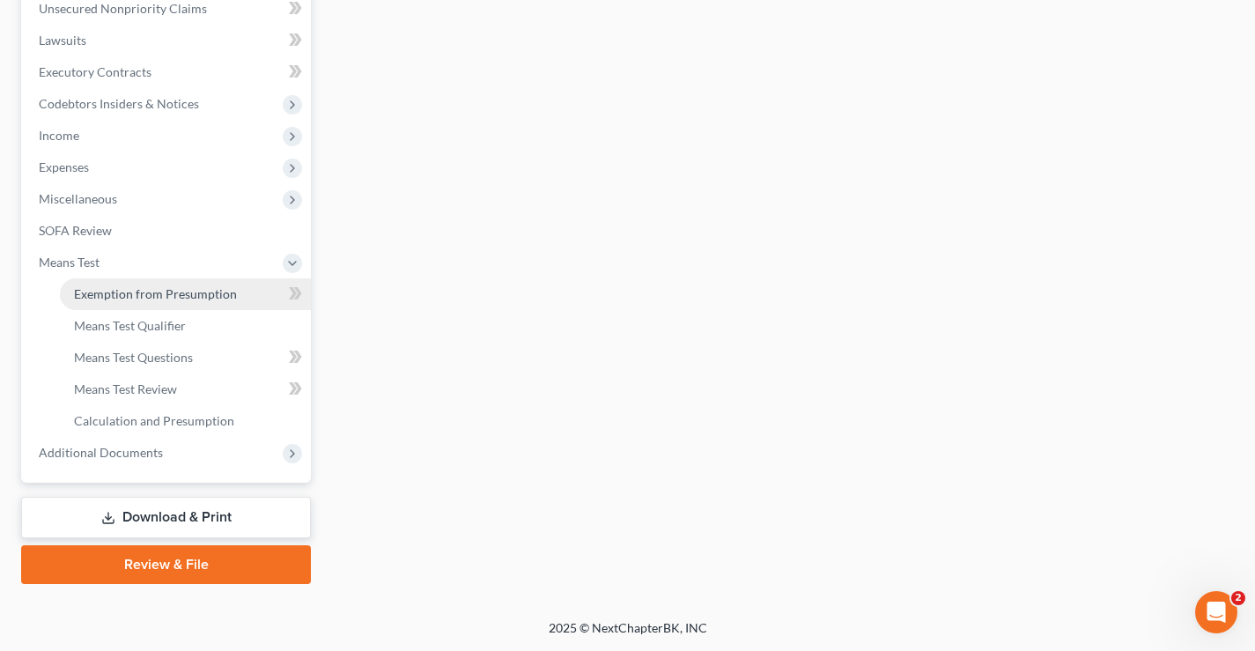
click at [199, 301] on link "Exemption from Presumption" at bounding box center [185, 294] width 251 height 32
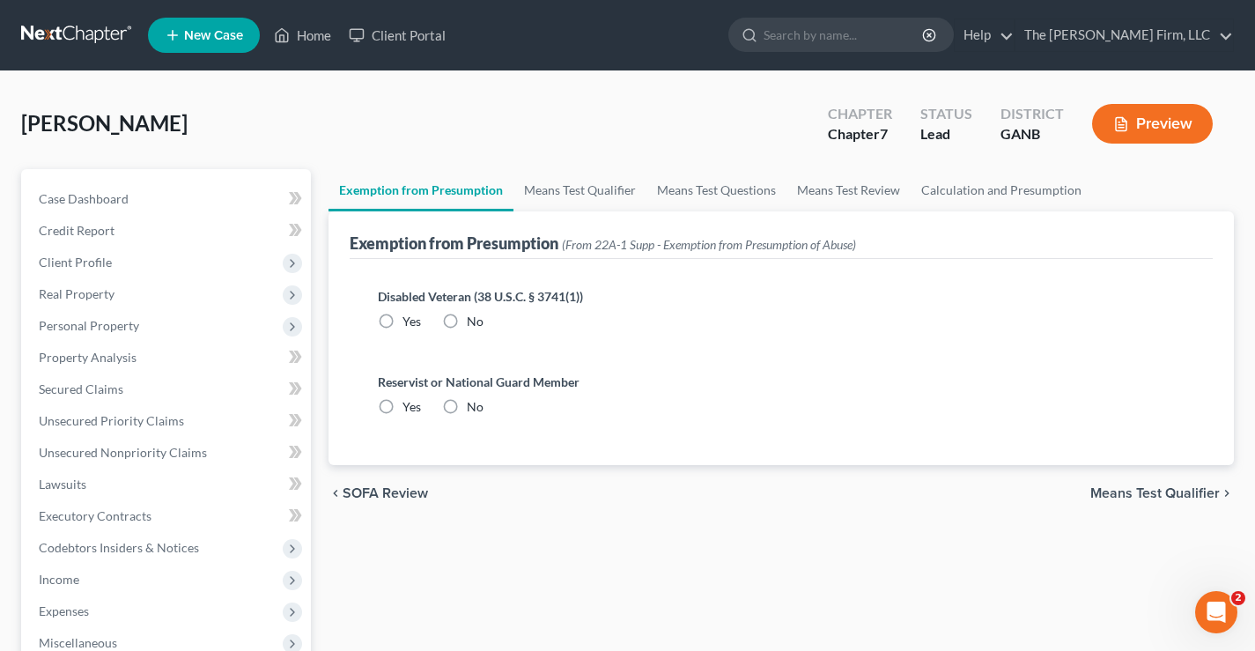
drag, startPoint x: 452, startPoint y: 322, endPoint x: 459, endPoint y: 357, distance: 35.1
click at [467, 323] on label "No" at bounding box center [475, 322] width 17 height 18
click at [474, 323] on input "No" at bounding box center [479, 318] width 11 height 11
radio input "true"
click at [467, 406] on label "No" at bounding box center [475, 407] width 17 height 18
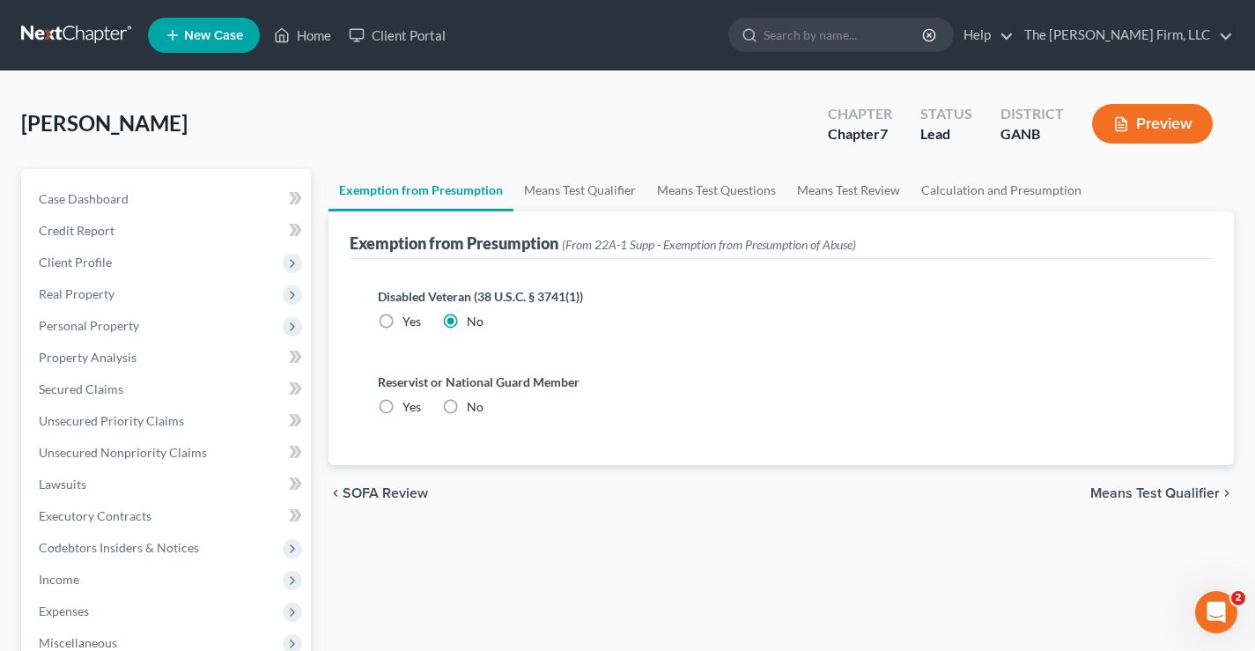
click at [474, 406] on input "No" at bounding box center [479, 403] width 11 height 11
radio input "true"
click at [979, 187] on link "Calculation and Presumption" at bounding box center [1000, 190] width 181 height 42
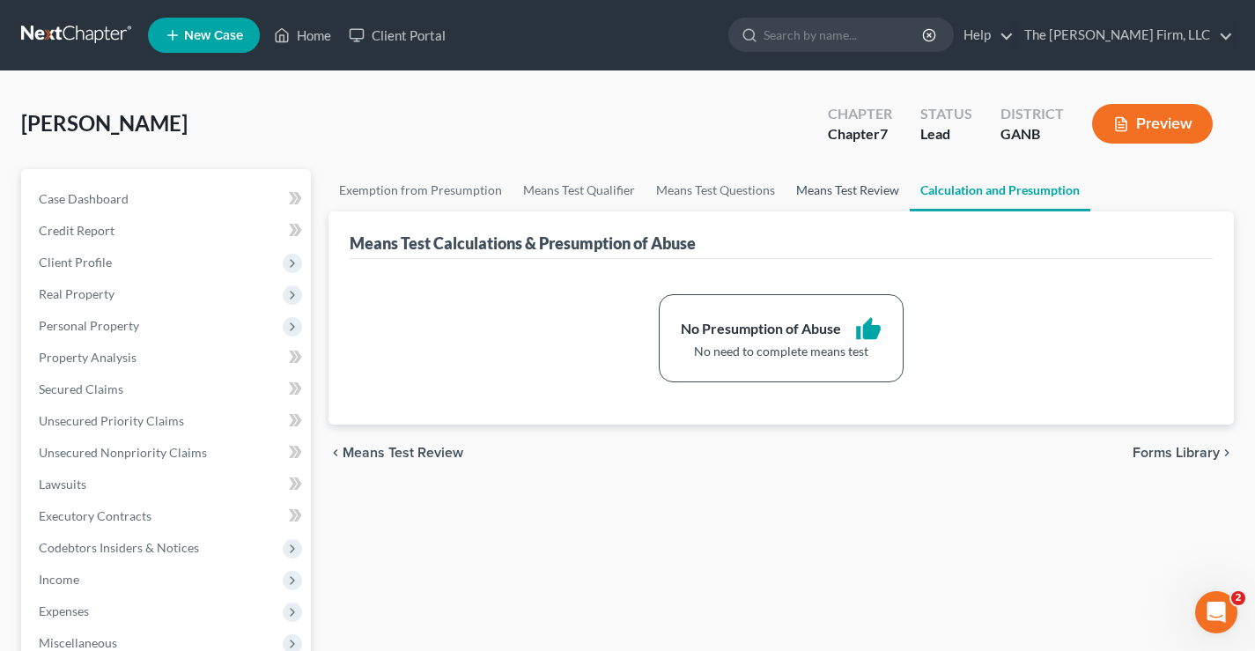
click at [840, 185] on link "Means Test Review" at bounding box center [847, 190] width 124 height 42
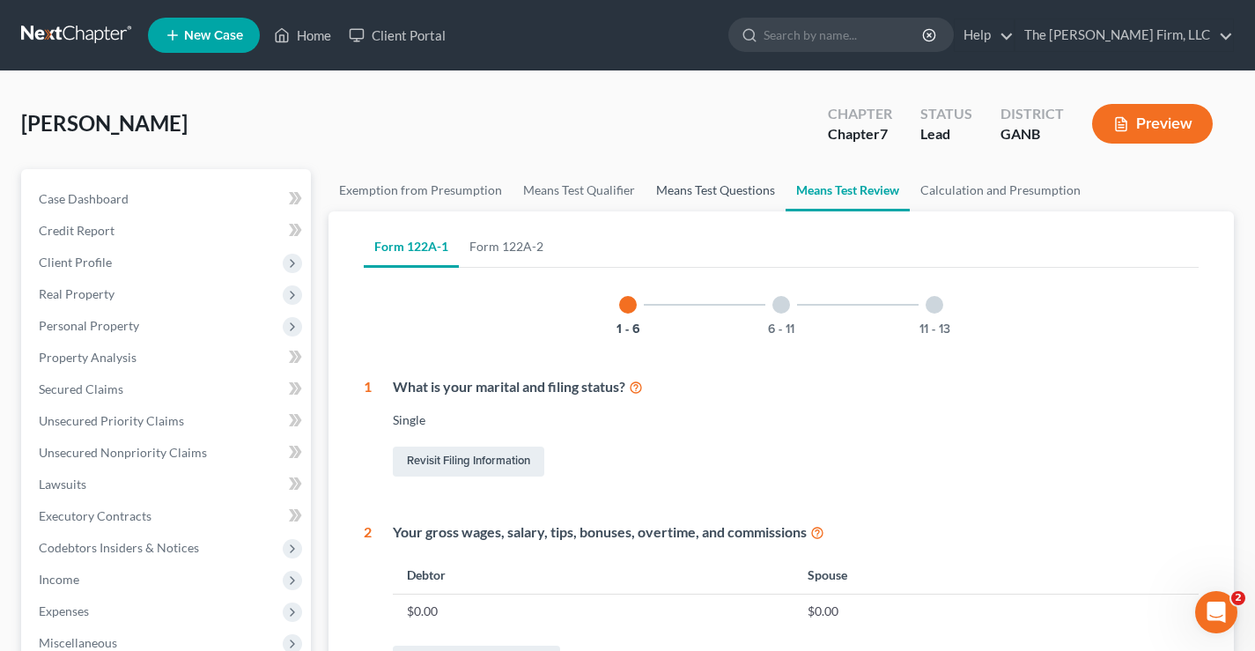
click at [678, 192] on link "Means Test Questions" at bounding box center [715, 190] width 140 height 42
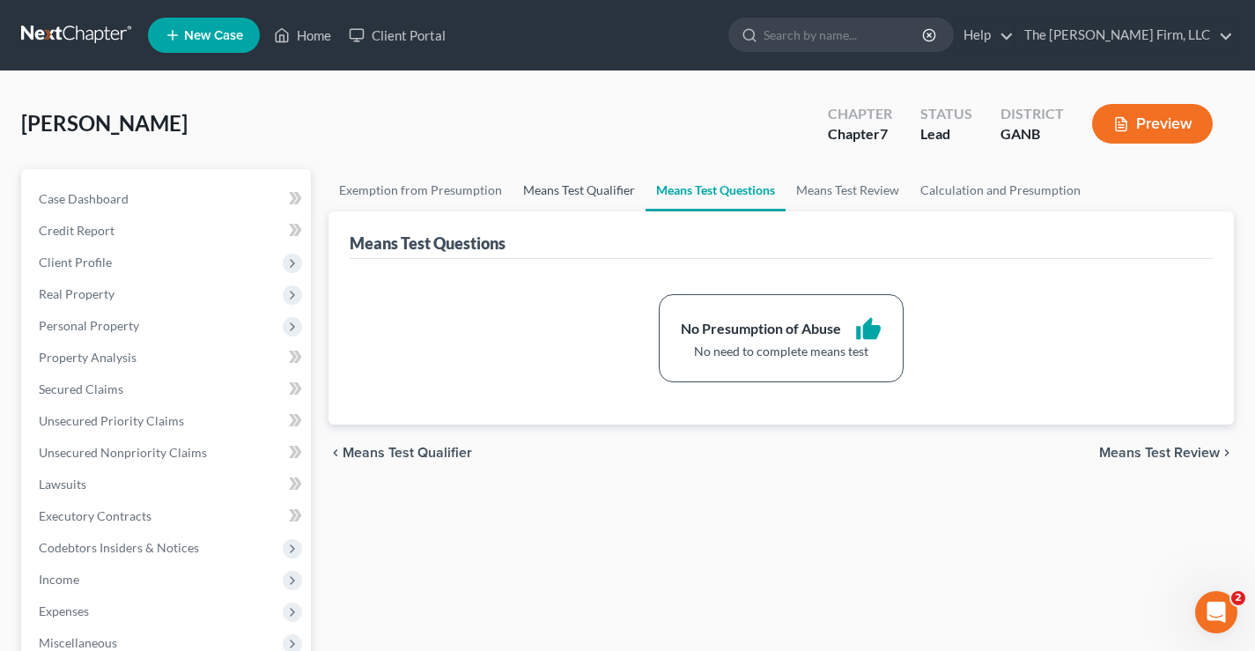
click at [577, 190] on link "Means Test Qualifier" at bounding box center [578, 190] width 133 height 42
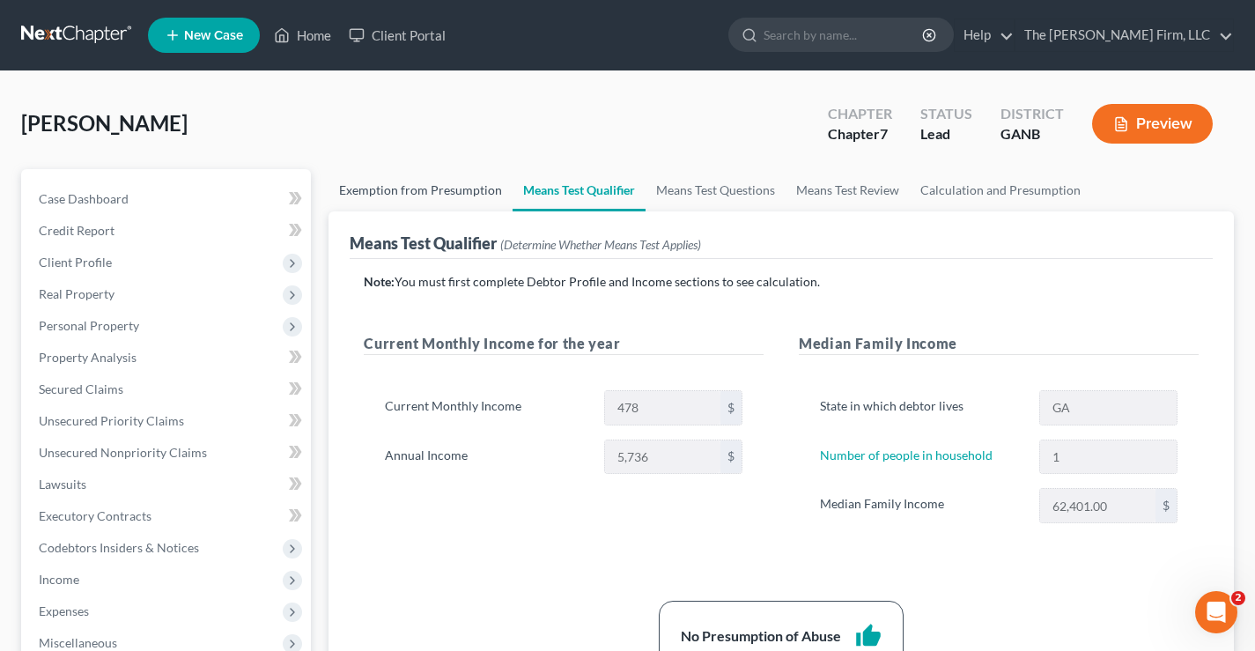
click at [416, 193] on link "Exemption from Presumption" at bounding box center [420, 190] width 184 height 42
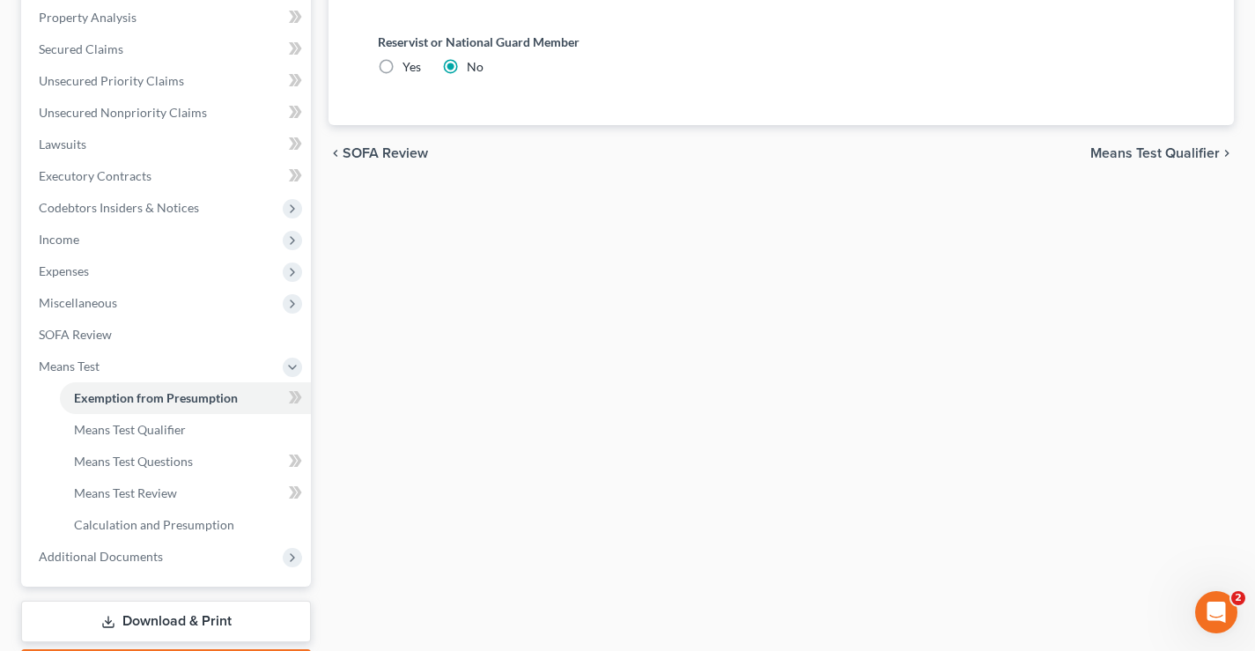
scroll to position [92, 0]
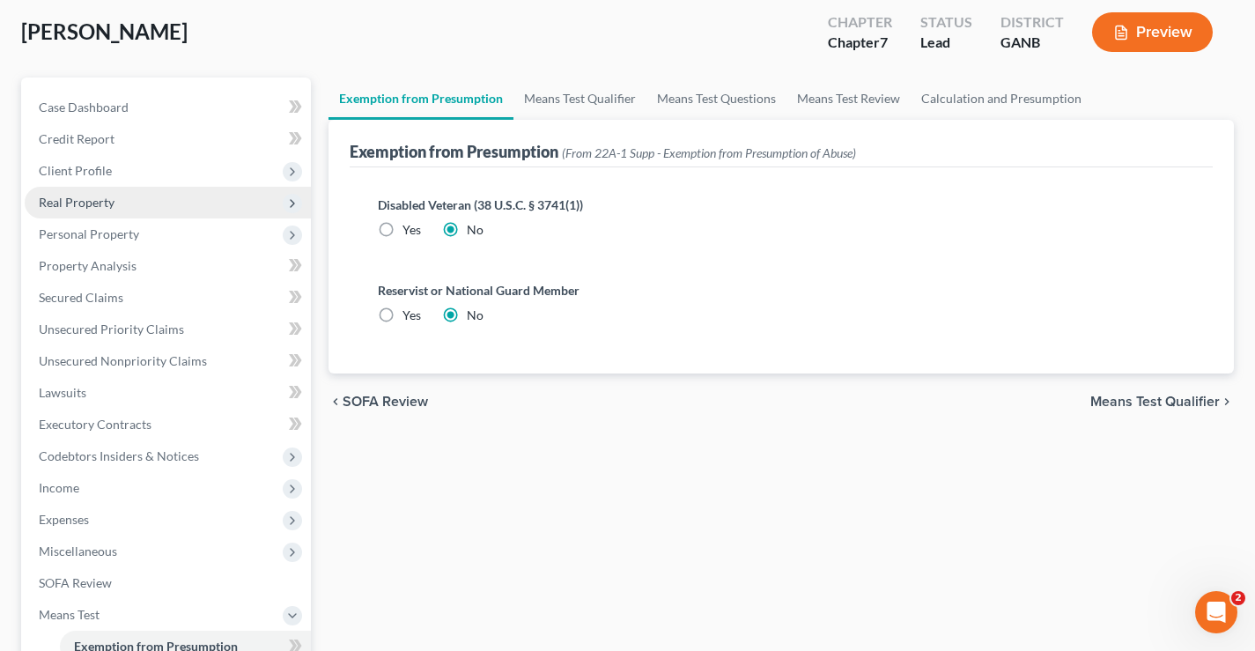
click at [91, 208] on span "Real Property" at bounding box center [77, 202] width 76 height 15
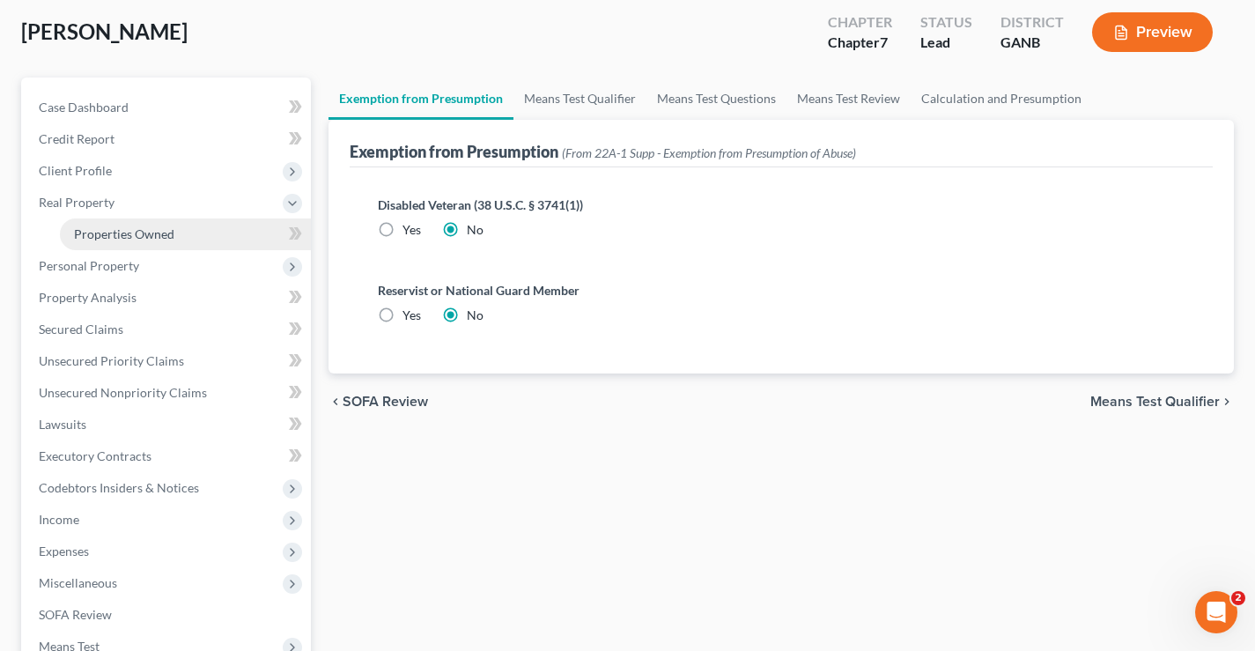
click at [114, 232] on span "Properties Owned" at bounding box center [124, 233] width 100 height 15
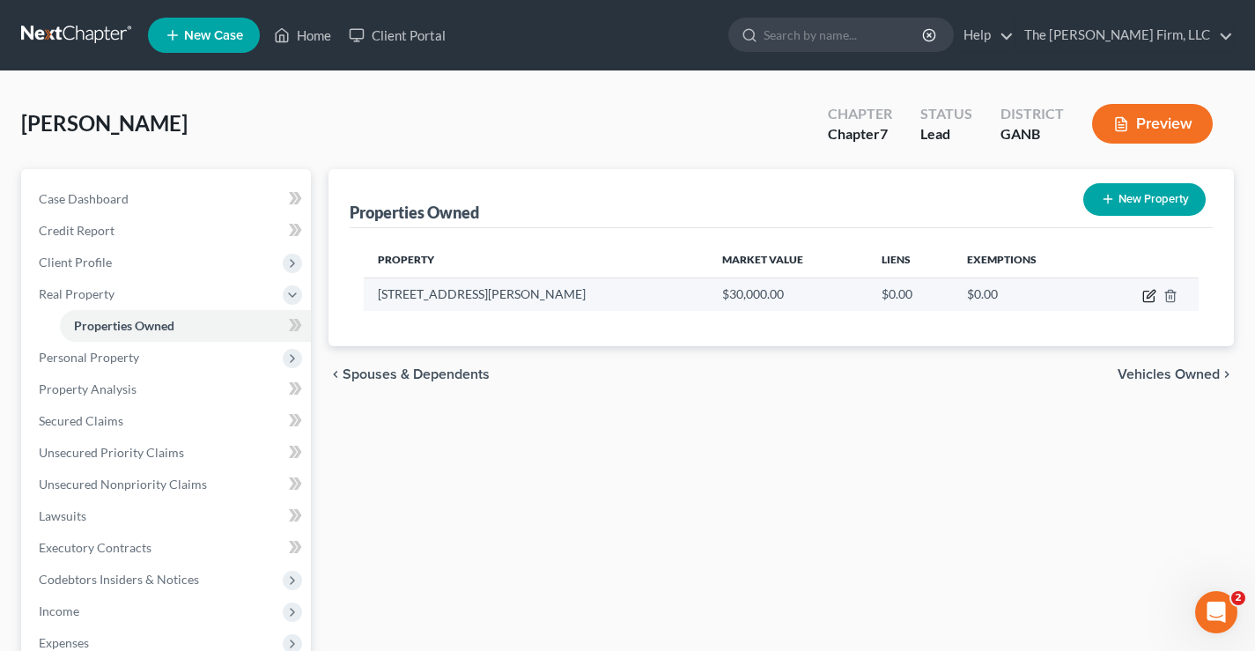
click at [1153, 299] on icon "button" at bounding box center [1149, 296] width 14 height 14
select select "10"
select select "0"
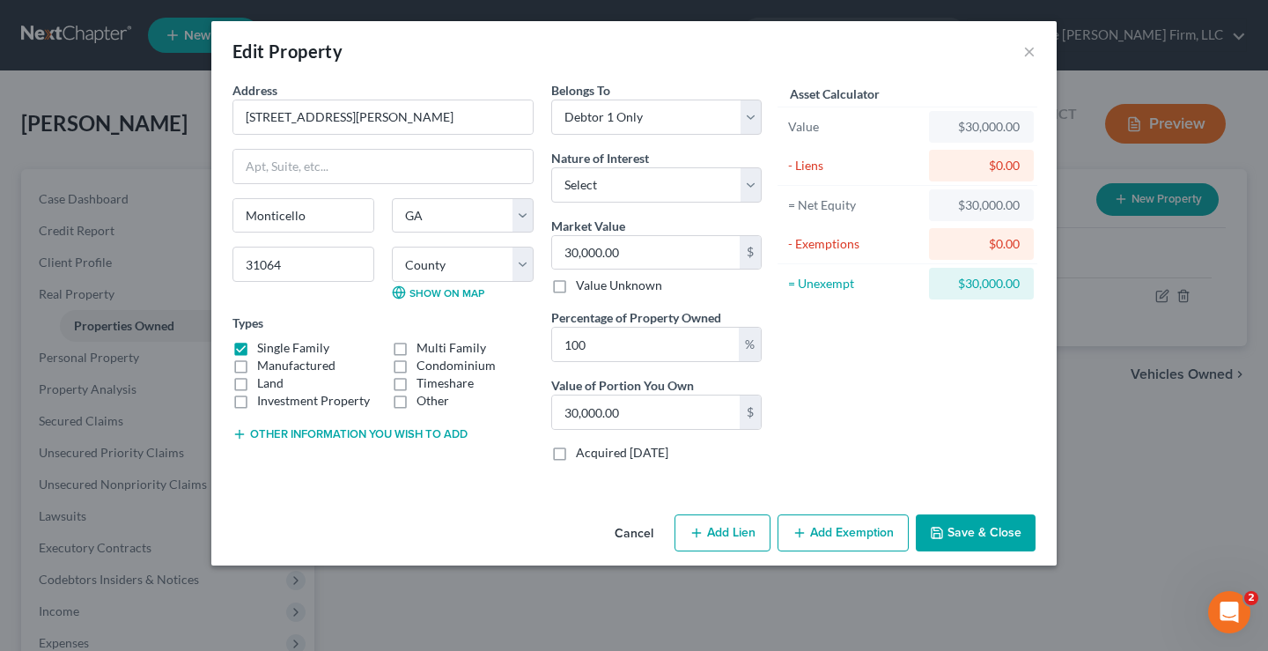
click at [860, 539] on button "Add Exemption" at bounding box center [842, 532] width 131 height 37
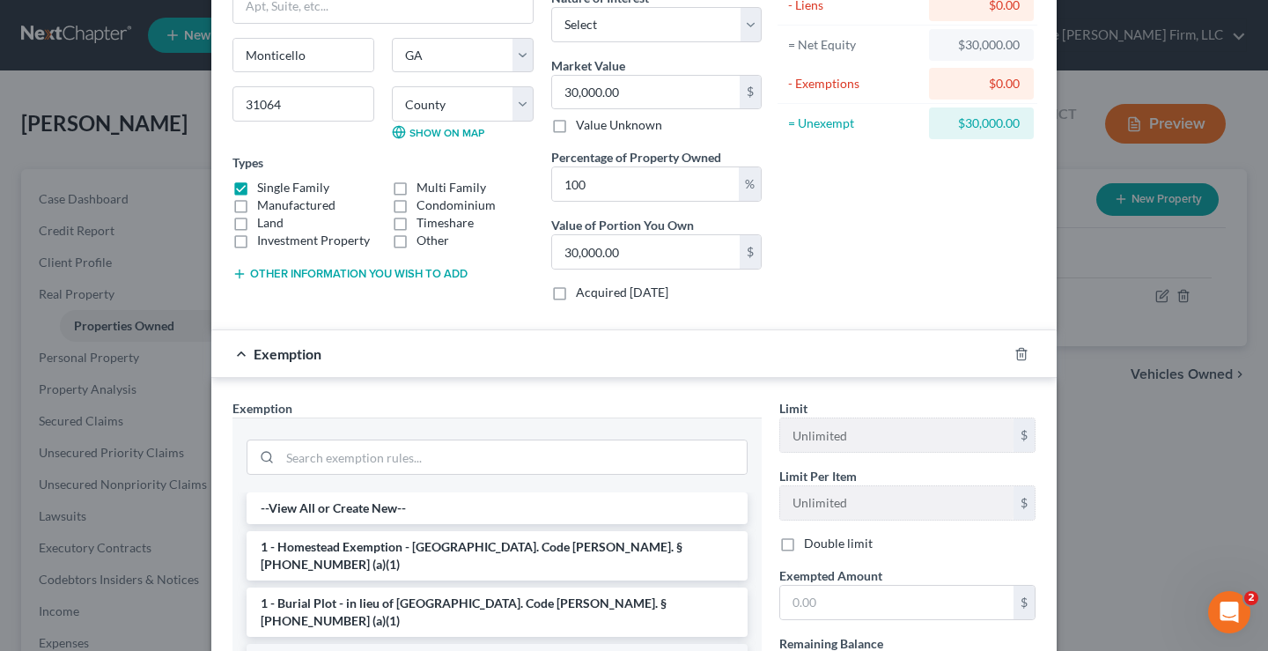
scroll to position [352, 0]
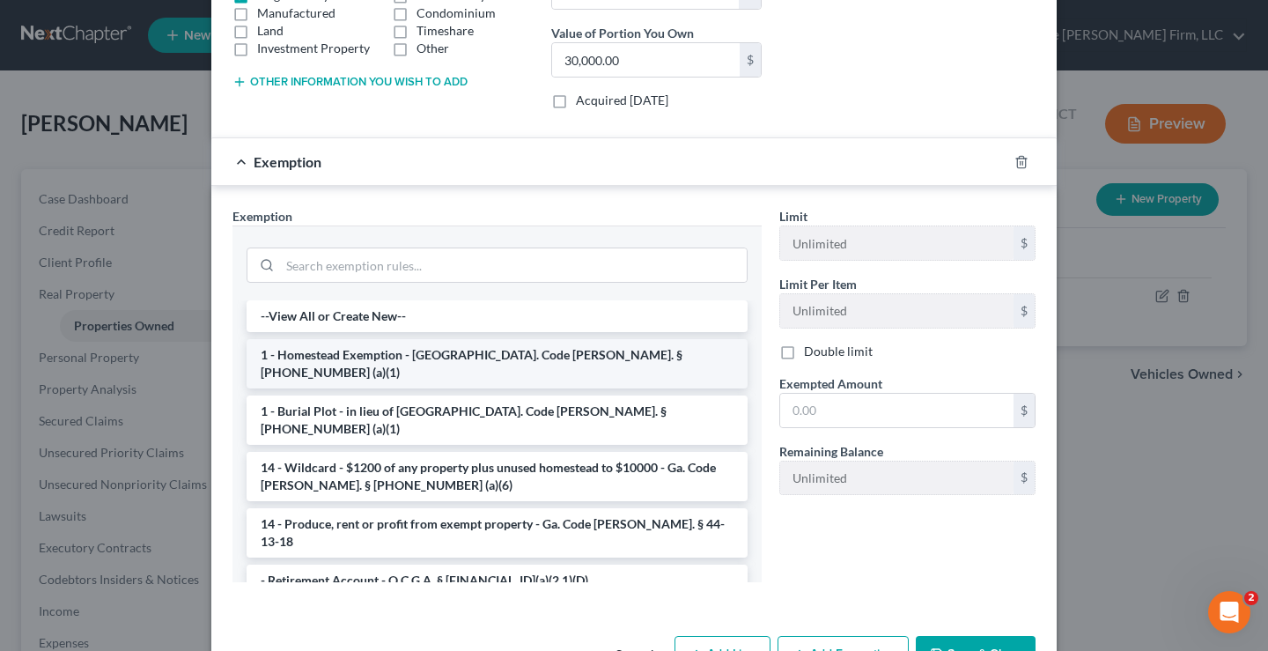
click at [366, 351] on li "1 - Homestead Exemption - [GEOGRAPHIC_DATA]. Code [PERSON_NAME]. § [PHONE_NUMBE…" at bounding box center [497, 363] width 501 height 49
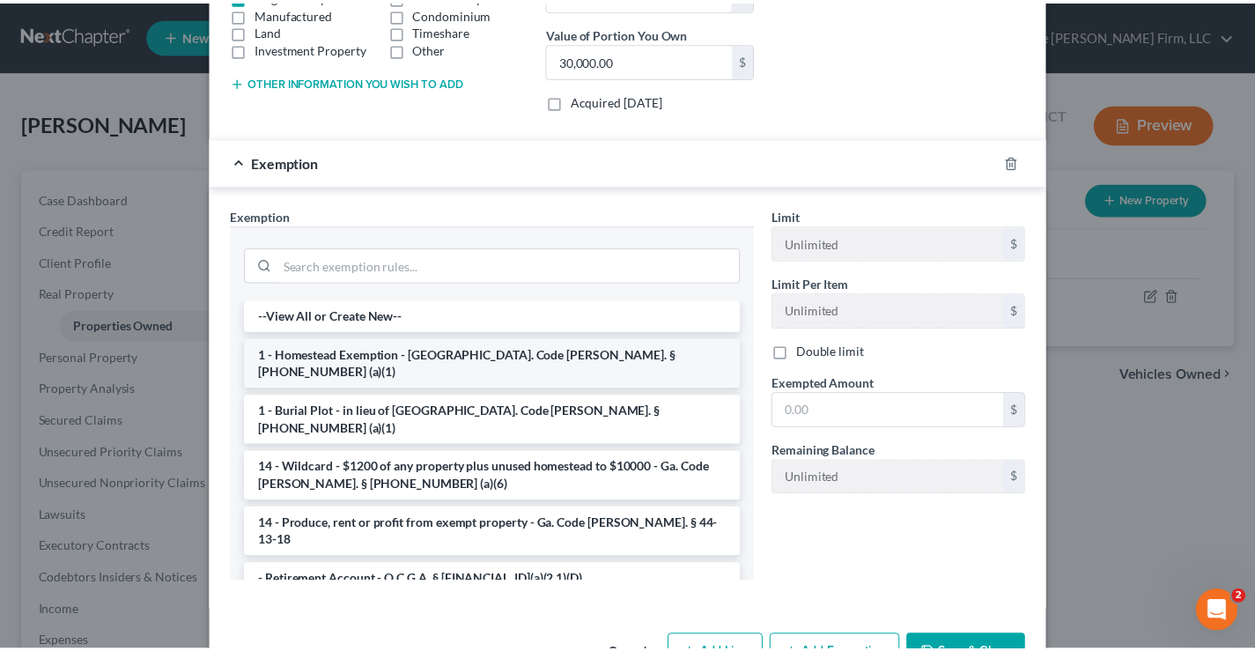
scroll to position [325, 0]
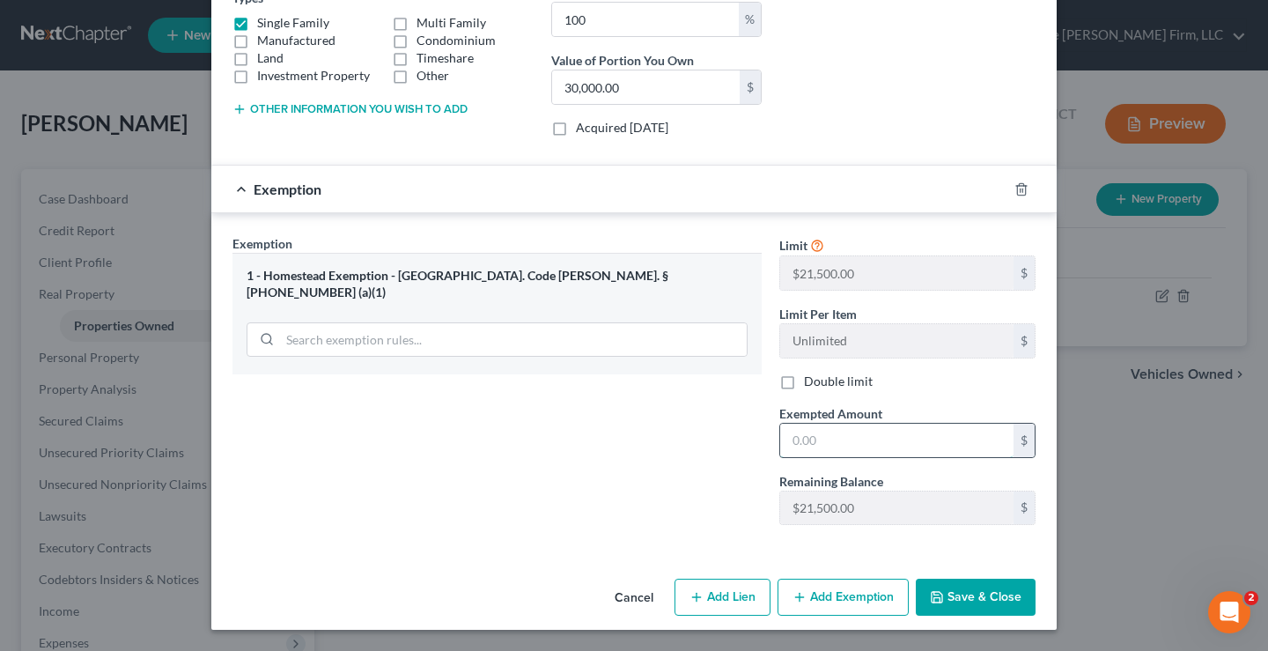
click at [799, 437] on input "text" at bounding box center [896, 440] width 233 height 33
type input "21,500"
click at [615, 458] on div "Exemption Set must be selected for CA. Exemption * 1 - Homestead Exemption - [G…" at bounding box center [497, 386] width 547 height 305
click at [971, 603] on button "Save & Close" at bounding box center [976, 596] width 120 height 37
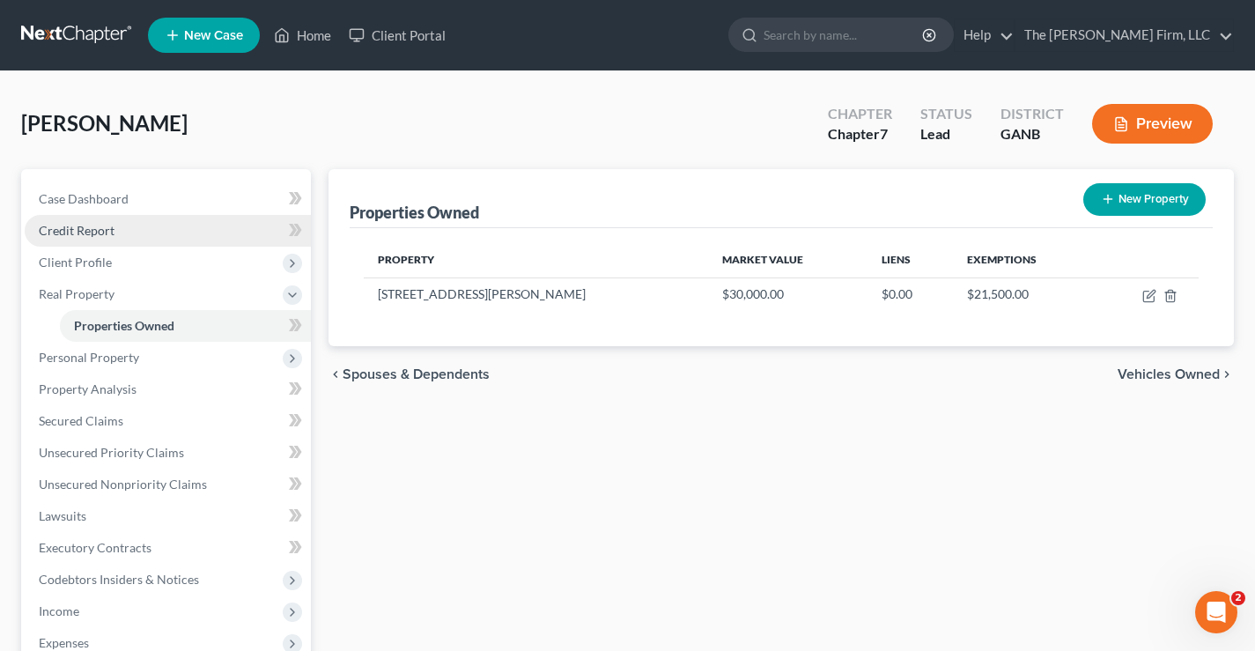
click at [71, 233] on span "Credit Report" at bounding box center [77, 230] width 76 height 15
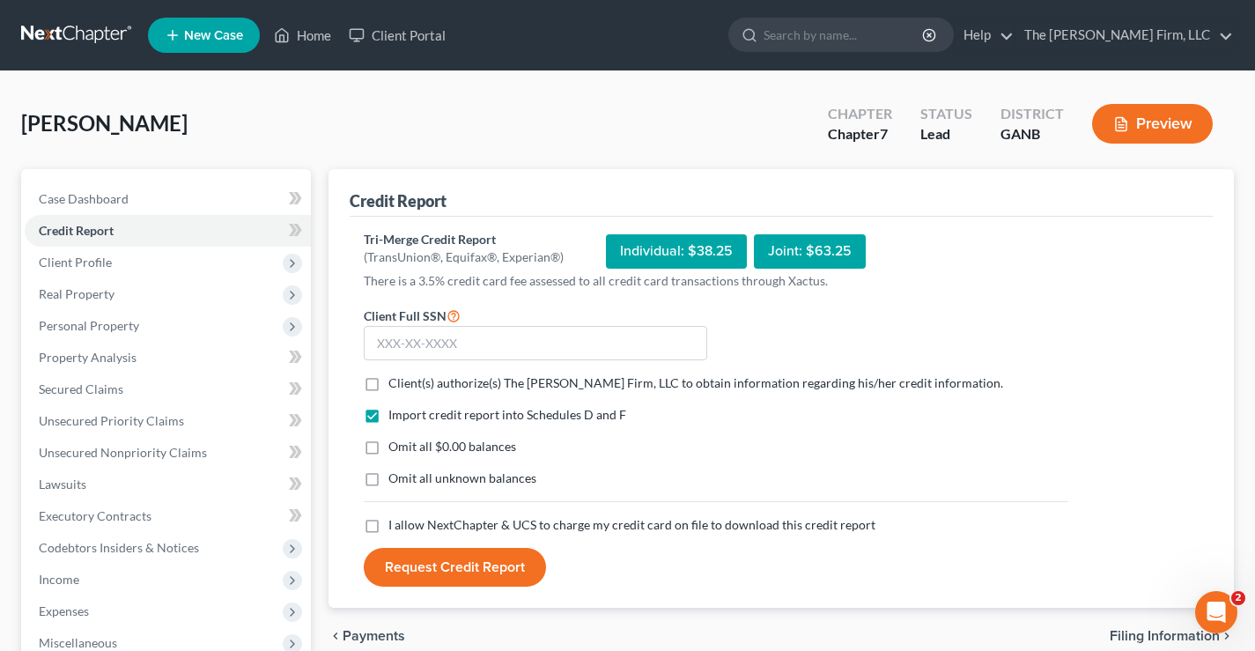
click at [388, 386] on label "Client(s) authorize(s) The [PERSON_NAME] Firm, LLC to obtain information regard…" at bounding box center [695, 383] width 615 height 18
click at [395, 386] on input "Client(s) authorize(s) The [PERSON_NAME] Firm, LLC to obtain information regard…" at bounding box center [400, 379] width 11 height 11
checkbox input "true"
drag, startPoint x: 371, startPoint y: 444, endPoint x: 374, endPoint y: 480, distance: 36.3
click at [388, 445] on label "Omit all $0.00 balances" at bounding box center [452, 447] width 128 height 18
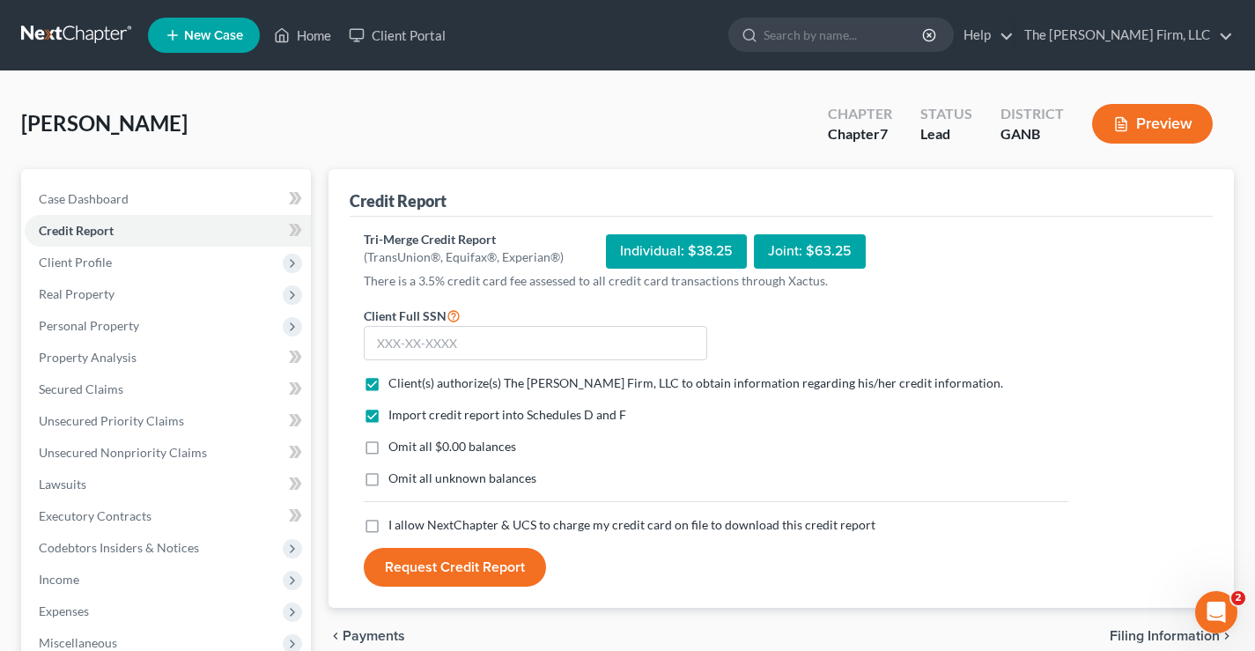
click at [395, 445] on input "Omit all $0.00 balances" at bounding box center [400, 443] width 11 height 11
checkbox input "true"
click at [388, 485] on label "Omit all unknown balances" at bounding box center [462, 478] width 148 height 18
click at [395, 481] on input "Omit all unknown balances" at bounding box center [400, 474] width 11 height 11
checkbox input "true"
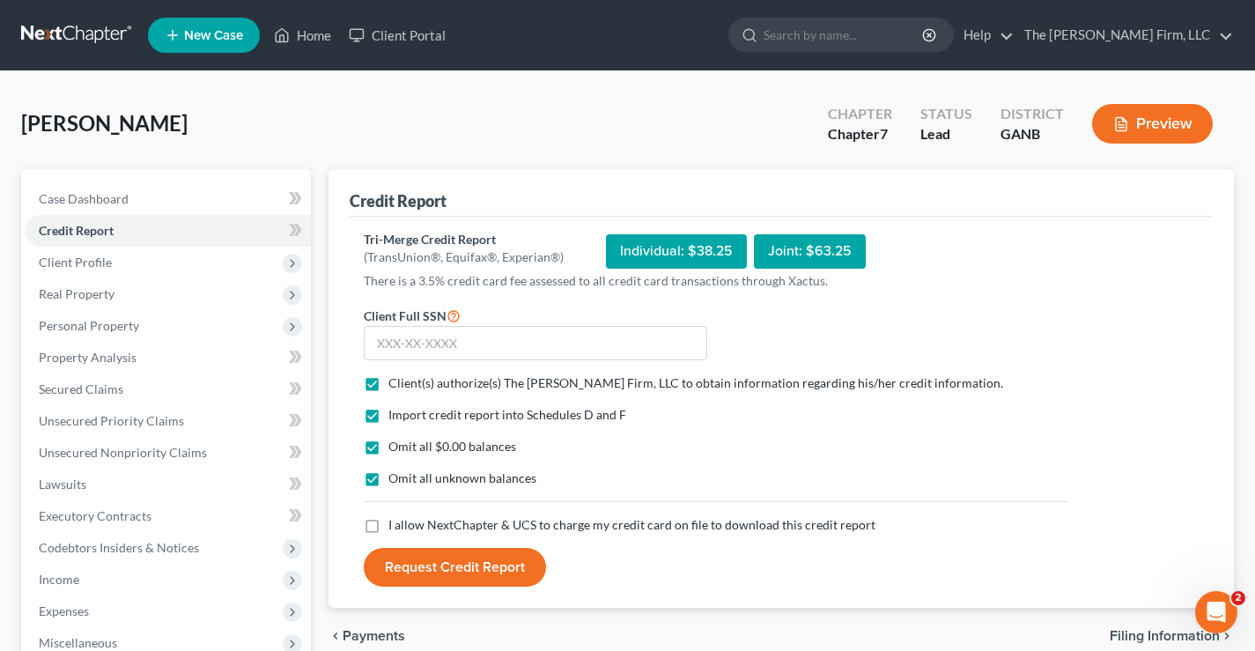
click at [388, 526] on label "I allow NextChapter & UCS to charge my credit card on file to download this cre…" at bounding box center [631, 525] width 487 height 18
click at [395, 526] on input "I allow NextChapter & UCS to charge my credit card on file to download this cre…" at bounding box center [400, 521] width 11 height 11
checkbox input "true"
click at [382, 335] on input "text" at bounding box center [535, 343] width 343 height 35
click at [377, 340] on input "text" at bounding box center [535, 343] width 343 height 35
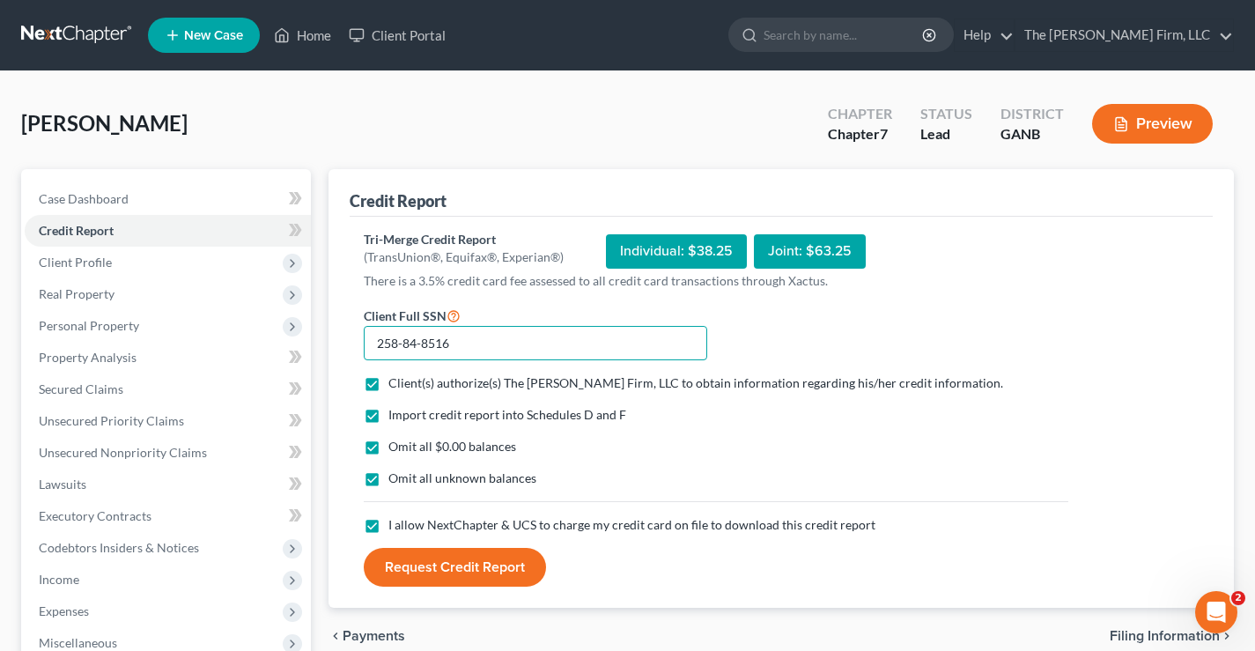
type input "258-84-8516"
click at [478, 564] on button "Request Credit Report" at bounding box center [455, 567] width 182 height 39
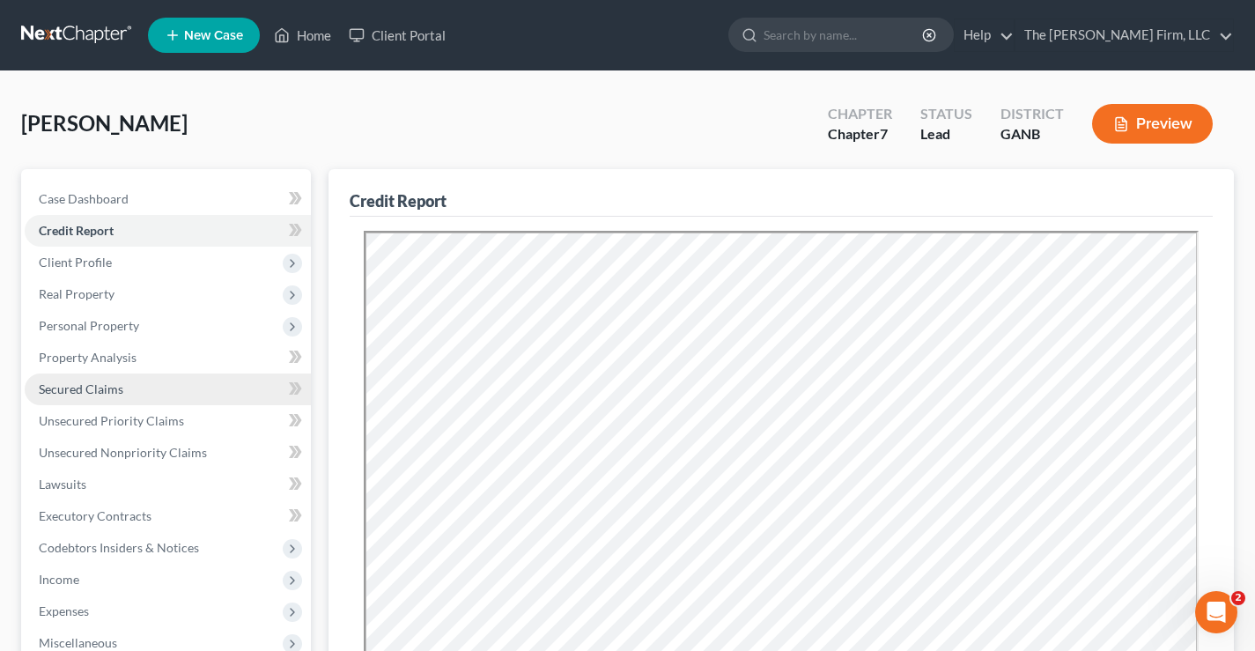
click at [55, 389] on span "Secured Claims" at bounding box center [81, 388] width 85 height 15
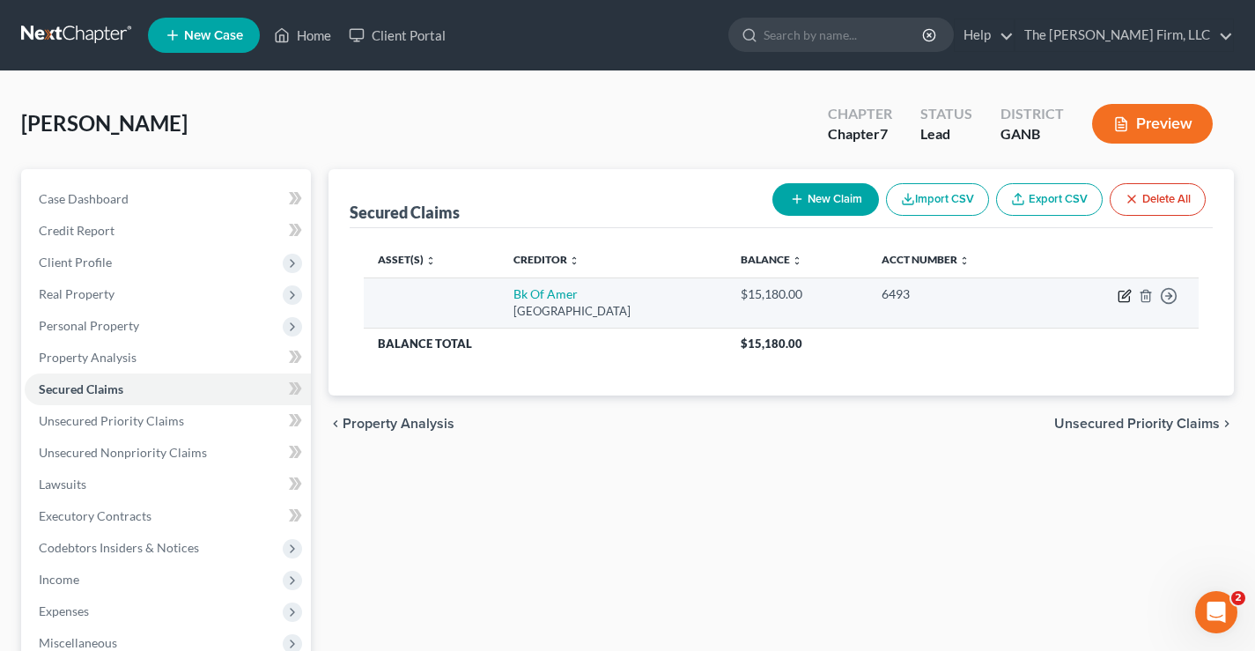
click at [1126, 300] on icon "button" at bounding box center [1124, 296] width 14 height 14
select select "9"
select select "0"
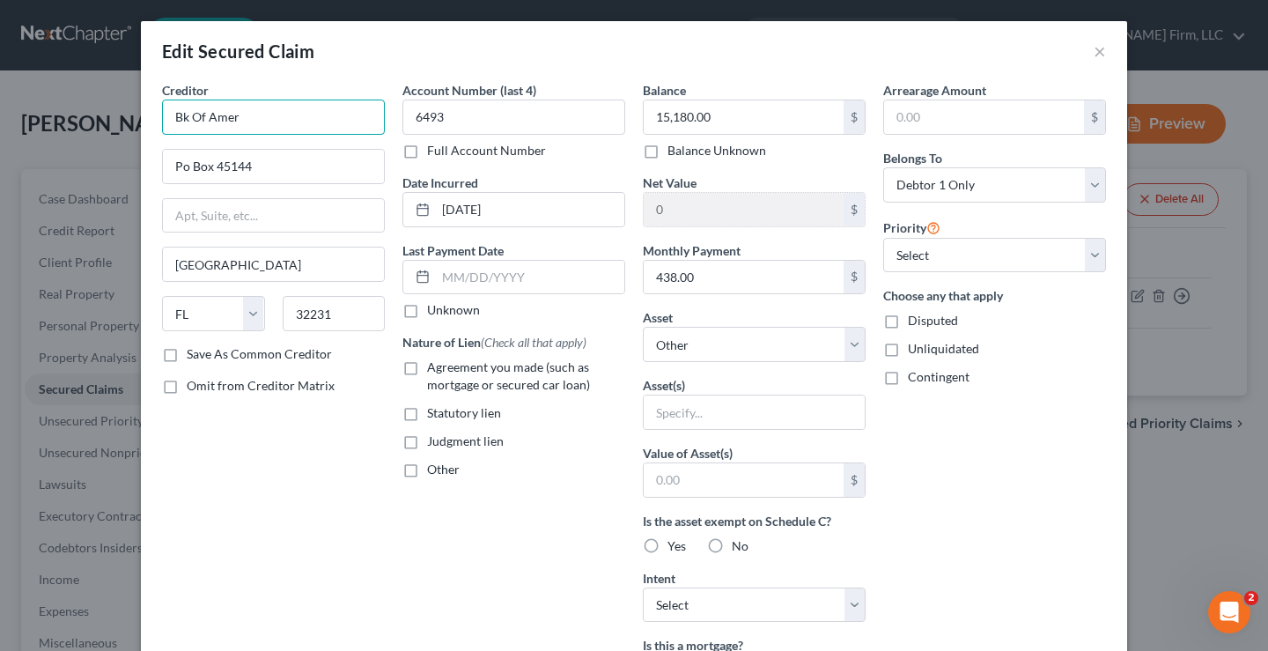
click at [179, 119] on input "Bk Of Amer" at bounding box center [273, 116] width 223 height 35
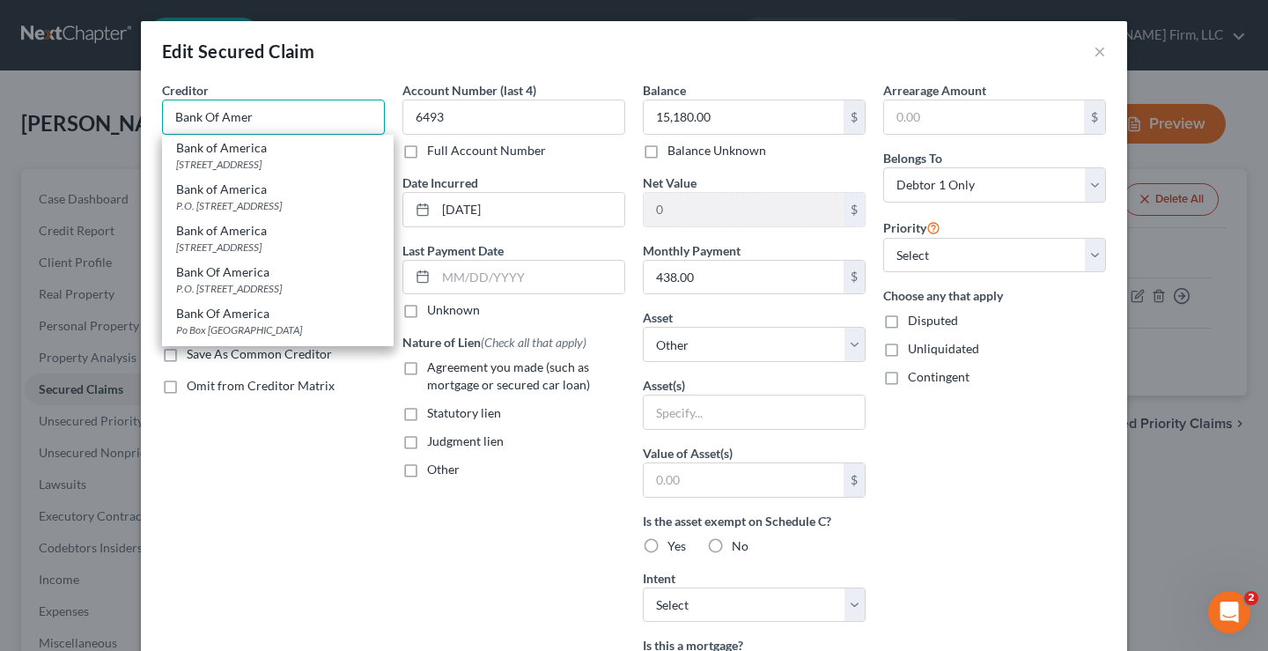
click at [257, 120] on input "Bank Of Amer" at bounding box center [273, 116] width 223 height 35
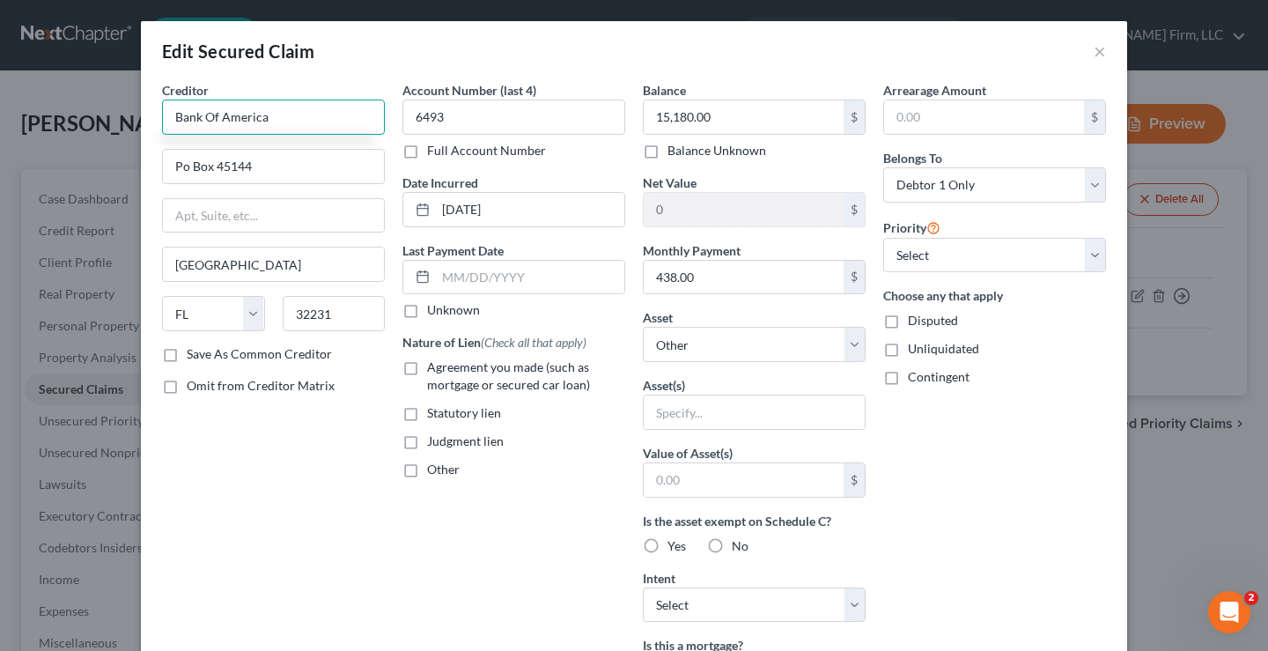
type input "Bank Of America"
click at [268, 467] on div "Creditor * Bank Of America Po Box 45144 [GEOGRAPHIC_DATA] [US_STATE][GEOGRAPHIC…" at bounding box center [273, 473] width 240 height 785
click at [427, 368] on label "Agreement you made (such as mortgage or secured car loan)" at bounding box center [526, 375] width 198 height 35
click at [434, 368] on input "Agreement you made (such as mortgage or secured car loan)" at bounding box center [439, 363] width 11 height 11
checkbox input "true"
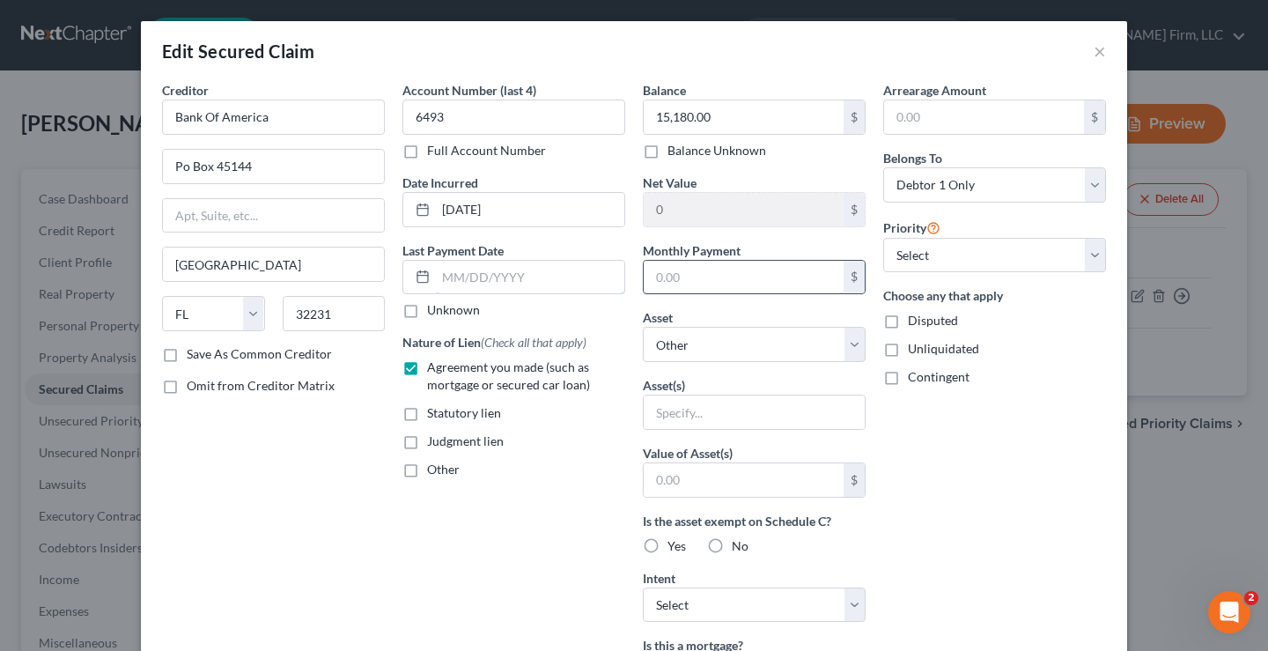
type input "438.00"
click at [720, 348] on select "Select Other Multiple Assets Clothing - Clothing - $500.0 [STREET_ADDRESS][PERS…" at bounding box center [754, 344] width 223 height 35
select select "5"
click at [643, 327] on select "Select Other Multiple Assets Clothing - Clothing - $500.0 [STREET_ADDRESS][PERS…" at bounding box center [754, 344] width 223 height 35
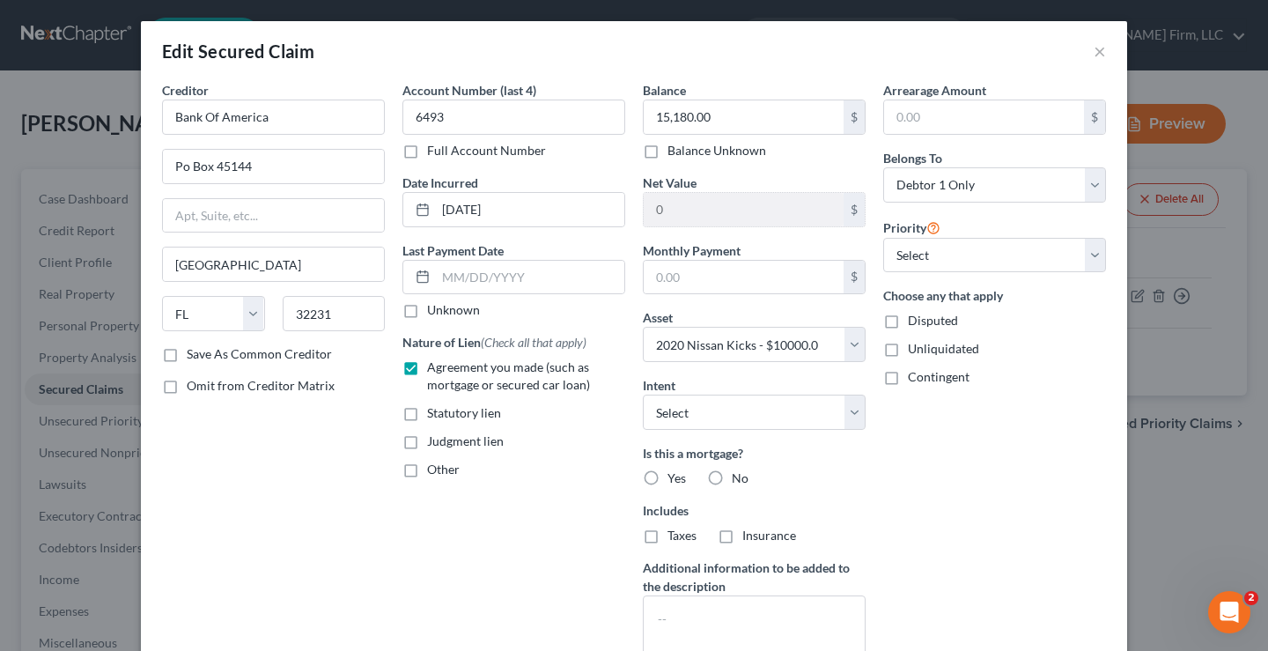
drag, startPoint x: 574, startPoint y: 541, endPoint x: 651, endPoint y: 514, distance: 81.0
click at [574, 540] on div "Account Number (last 4) 6493 Full Account Number Date Incurred [DATE] Last Paym…" at bounding box center [514, 377] width 240 height 593
click at [732, 477] on label "No" at bounding box center [740, 478] width 17 height 18
click at [739, 477] on input "No" at bounding box center [744, 474] width 11 height 11
radio input "true"
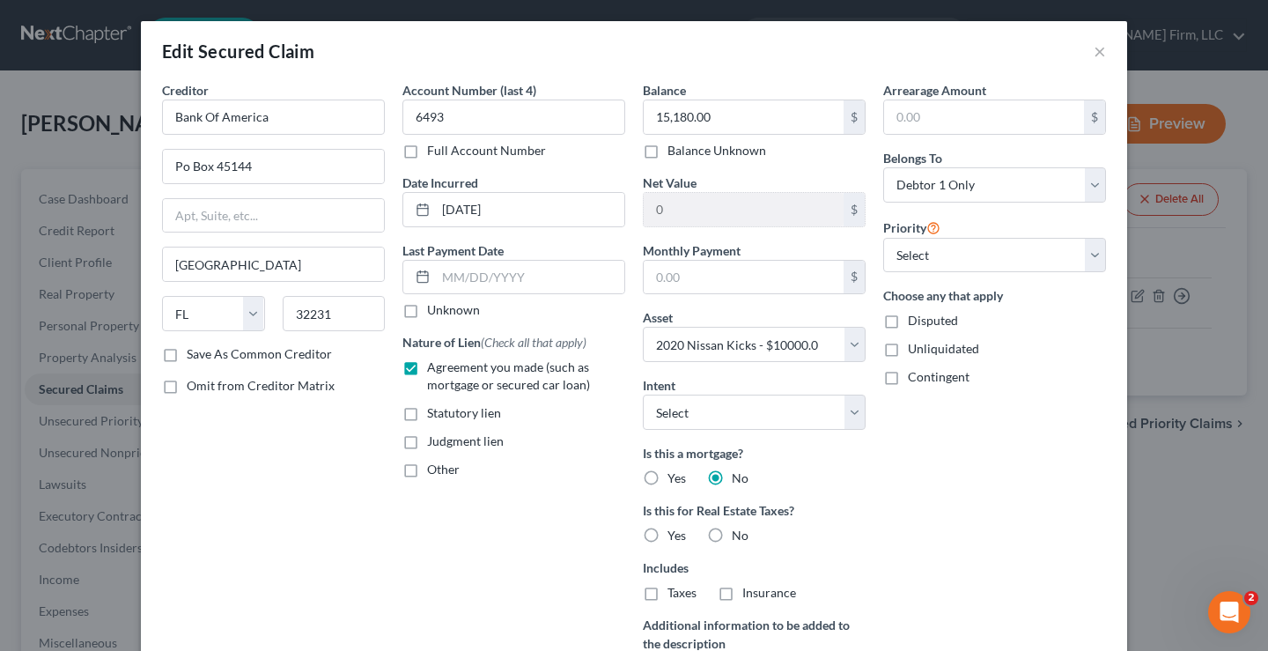
click at [571, 543] on div "Account Number (last 4) 6493 Full Account Number Date Incurred [DATE] Last Paym…" at bounding box center [514, 406] width 240 height 651
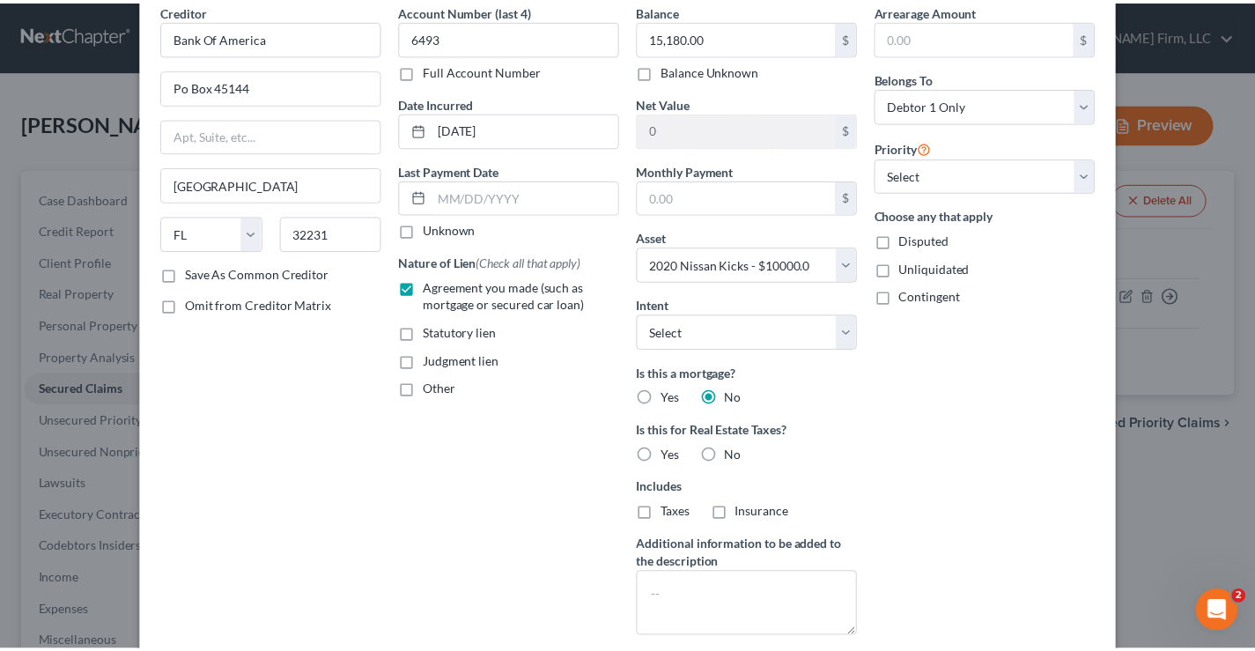
scroll to position [206, 0]
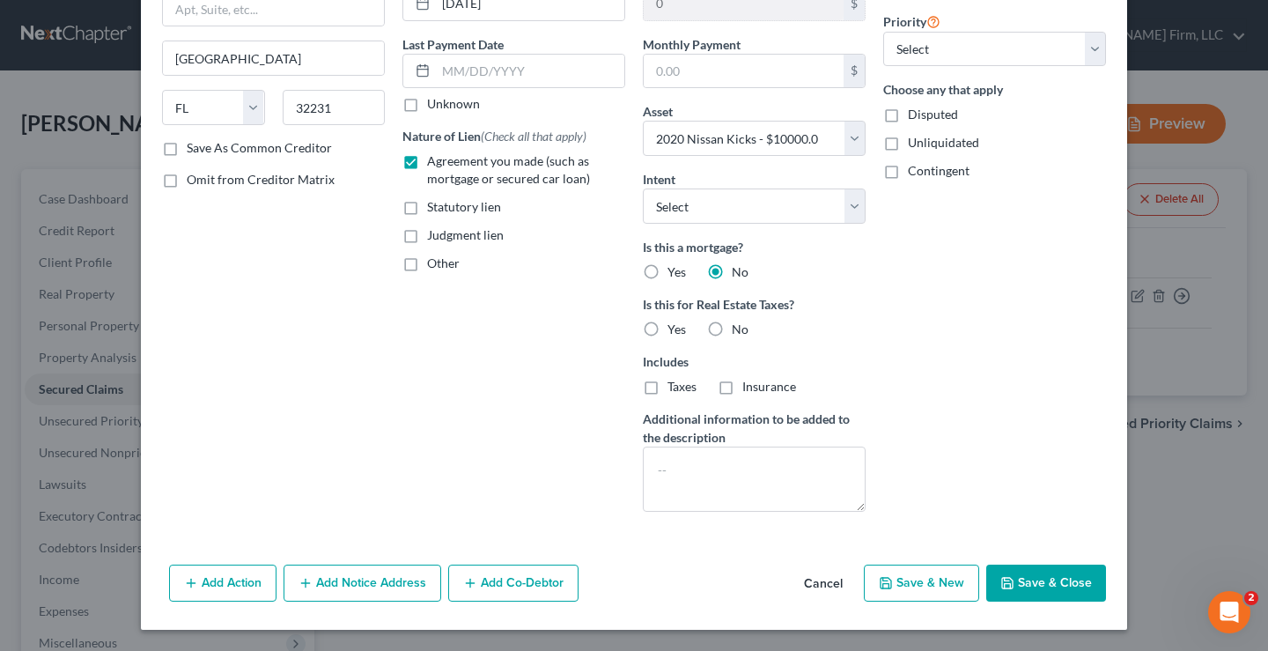
click at [1070, 588] on button "Save & Close" at bounding box center [1046, 582] width 120 height 37
select select
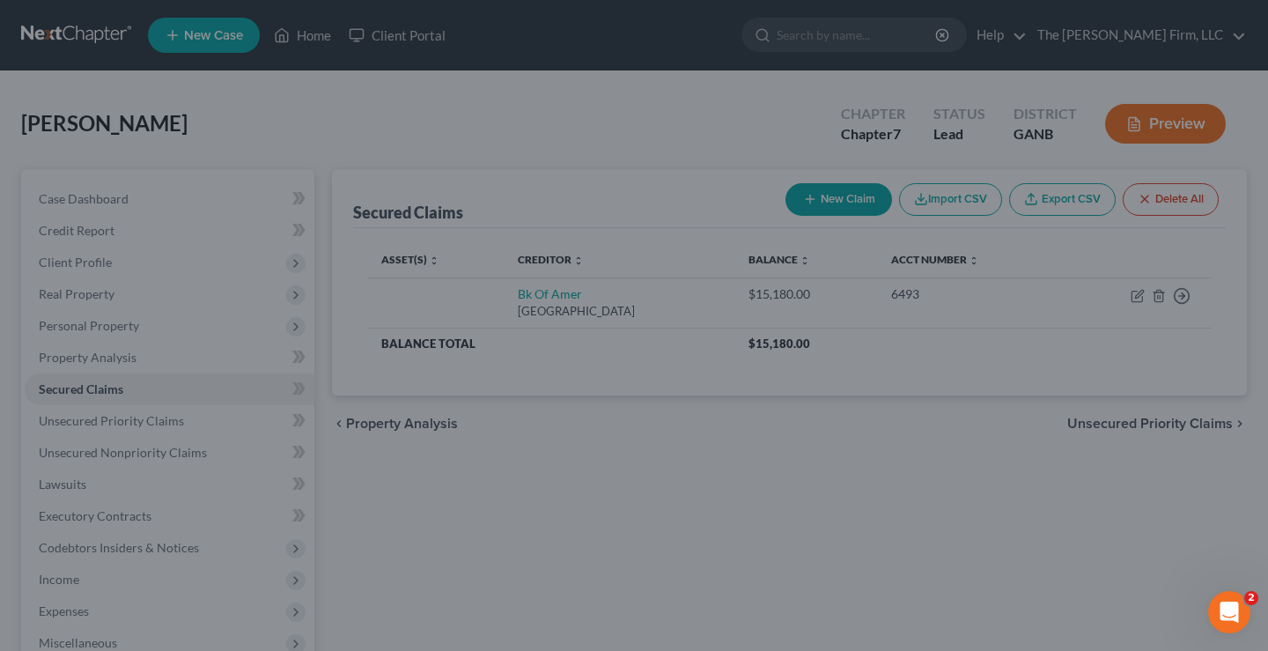
type input "-5,180.00"
select select "5"
type input "0"
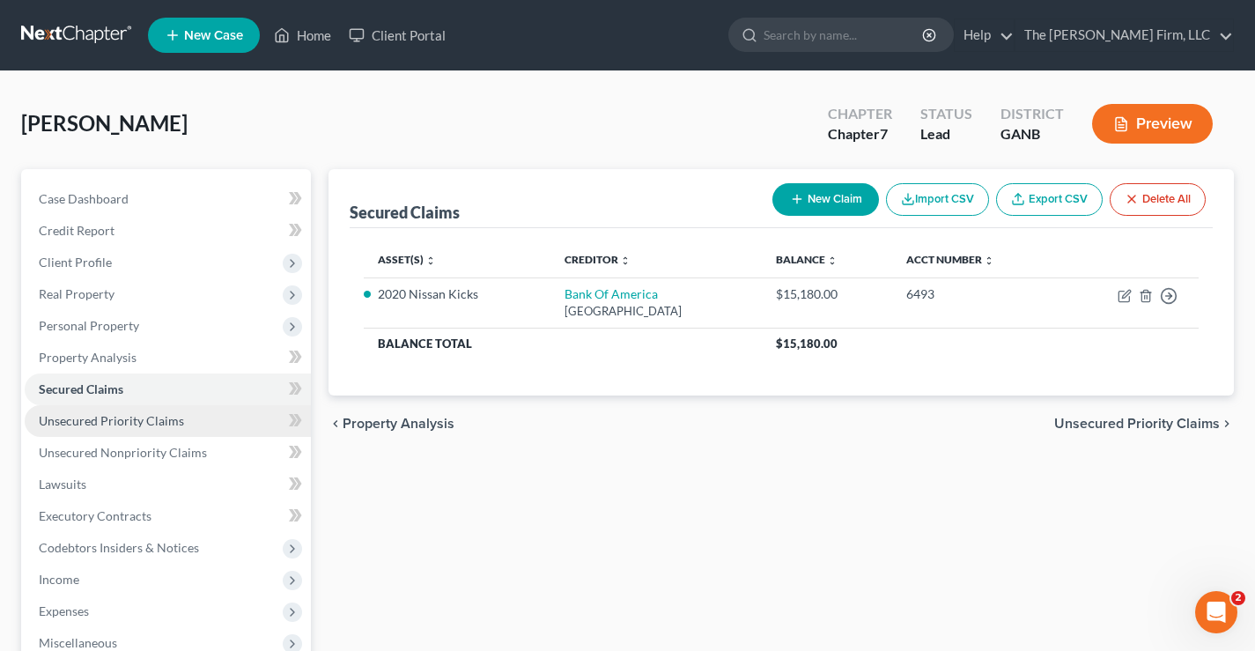
click at [79, 424] on span "Unsecured Priority Claims" at bounding box center [111, 420] width 145 height 15
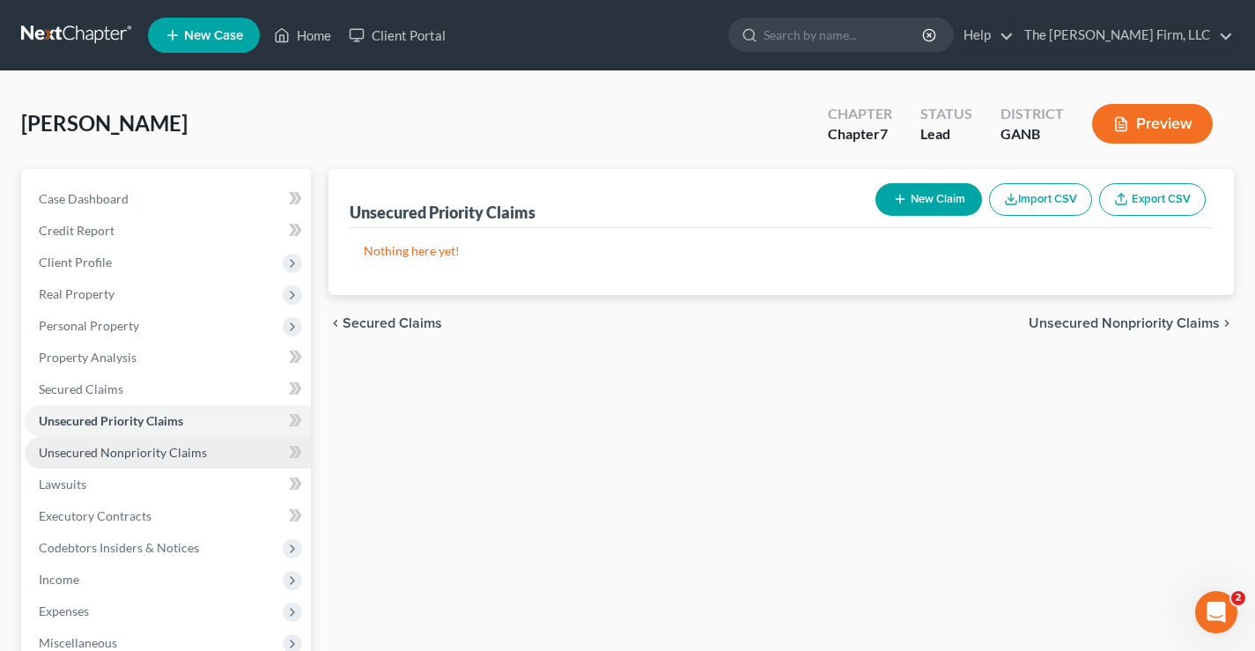
click at [124, 449] on span "Unsecured Nonpriority Claims" at bounding box center [123, 452] width 168 height 15
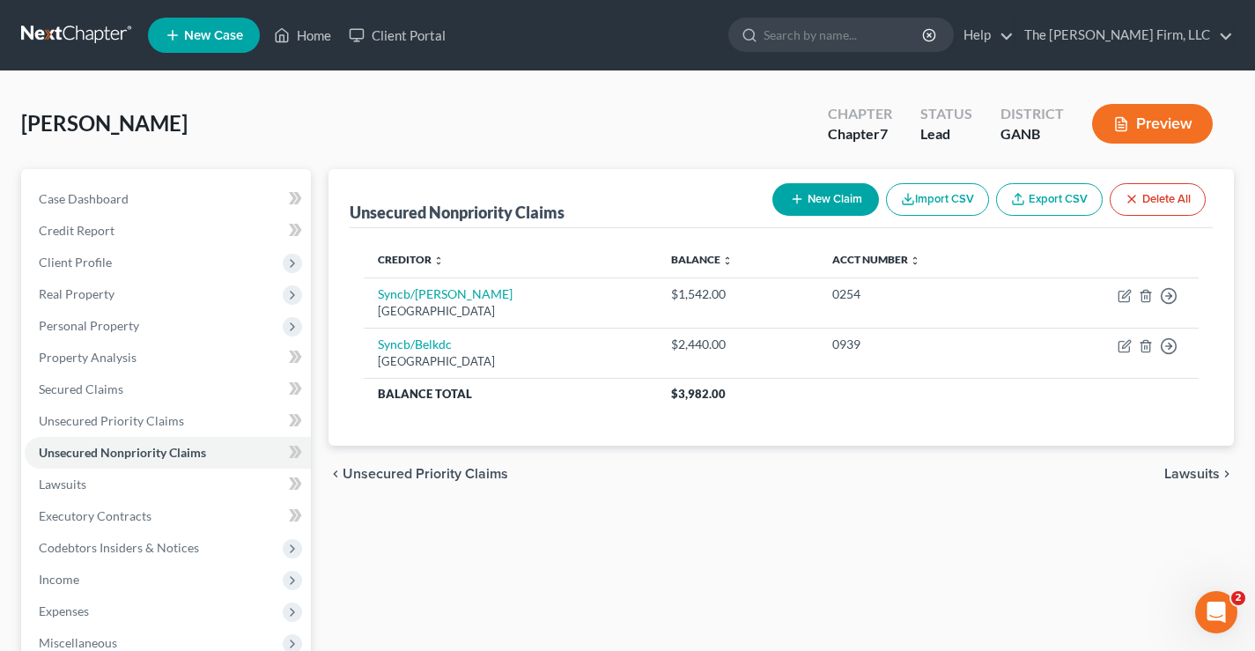
click at [829, 193] on button "New Claim" at bounding box center [825, 199] width 107 height 33
select select "0"
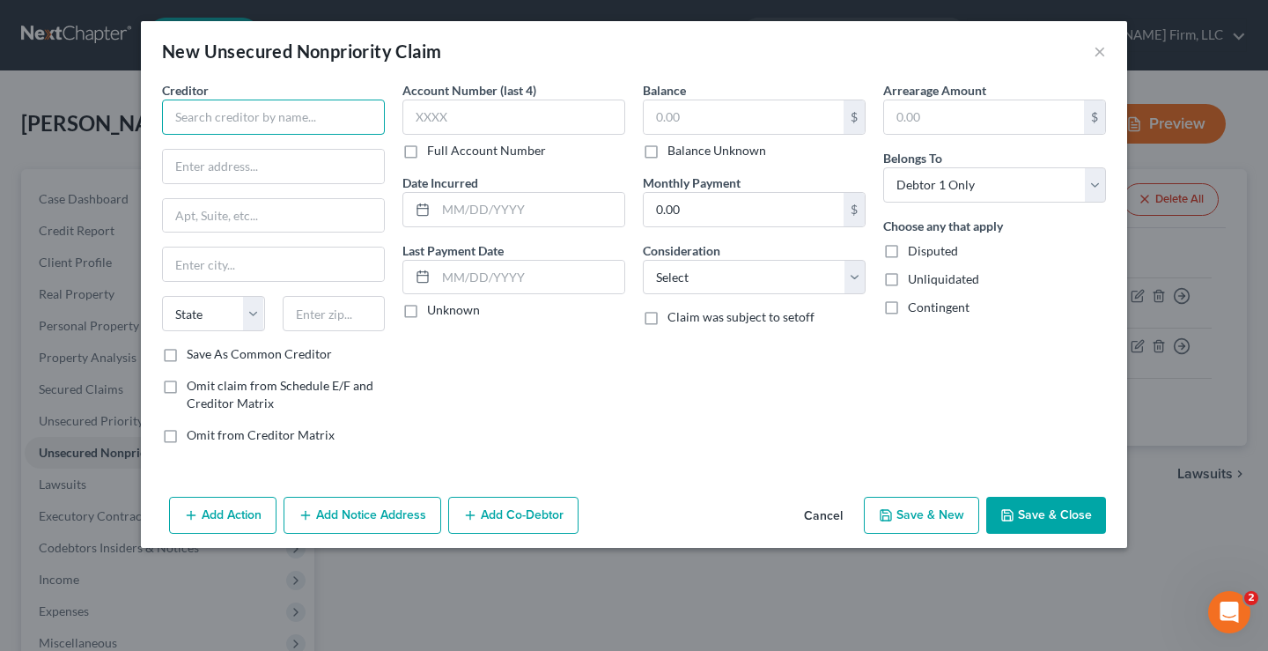
click at [170, 110] on input "text" at bounding box center [273, 116] width 223 height 35
type input "BSC CDx Services, LLC"
type input "P.O. Box 734343"
type input "75303"
type input "[GEOGRAPHIC_DATA]"
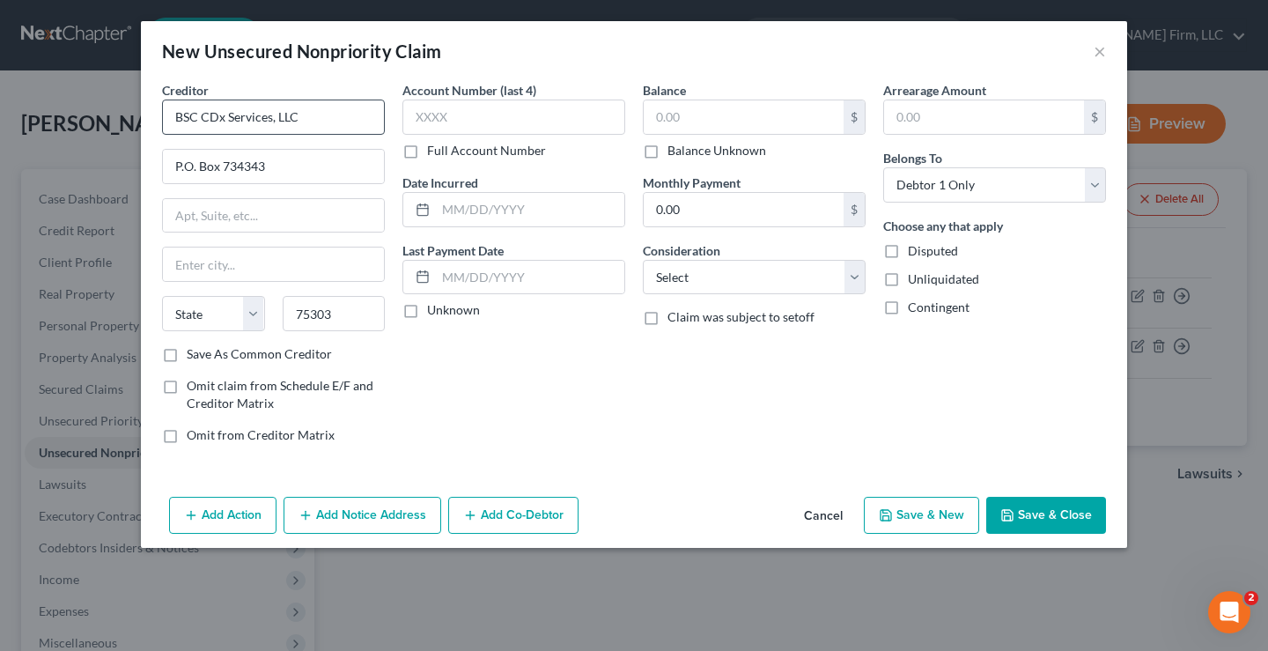
select select "45"
click at [712, 106] on input "text" at bounding box center [744, 116] width 200 height 33
click at [706, 124] on input "text" at bounding box center [744, 116] width 200 height 33
click at [619, 358] on div "Account Number (last 4) Full Account Number Date Incurred Last Payment Date Unk…" at bounding box center [514, 269] width 240 height 377
click at [1065, 520] on button "Save & Close" at bounding box center [1046, 515] width 120 height 37
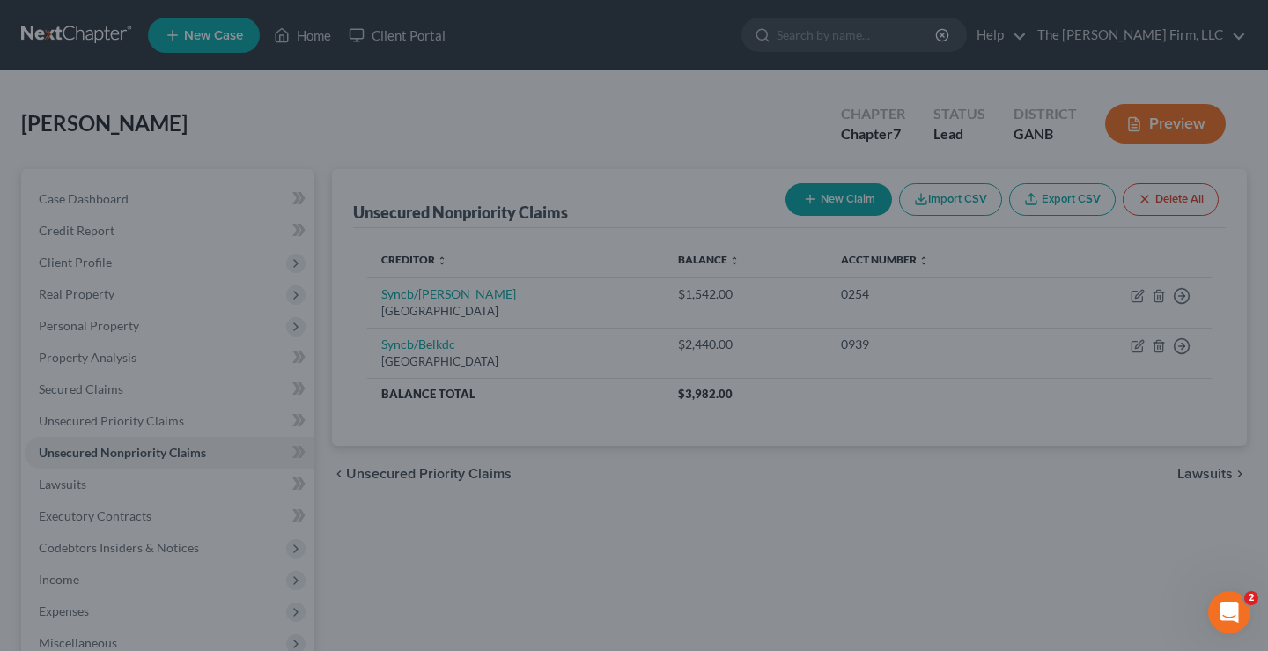
type input "64.00"
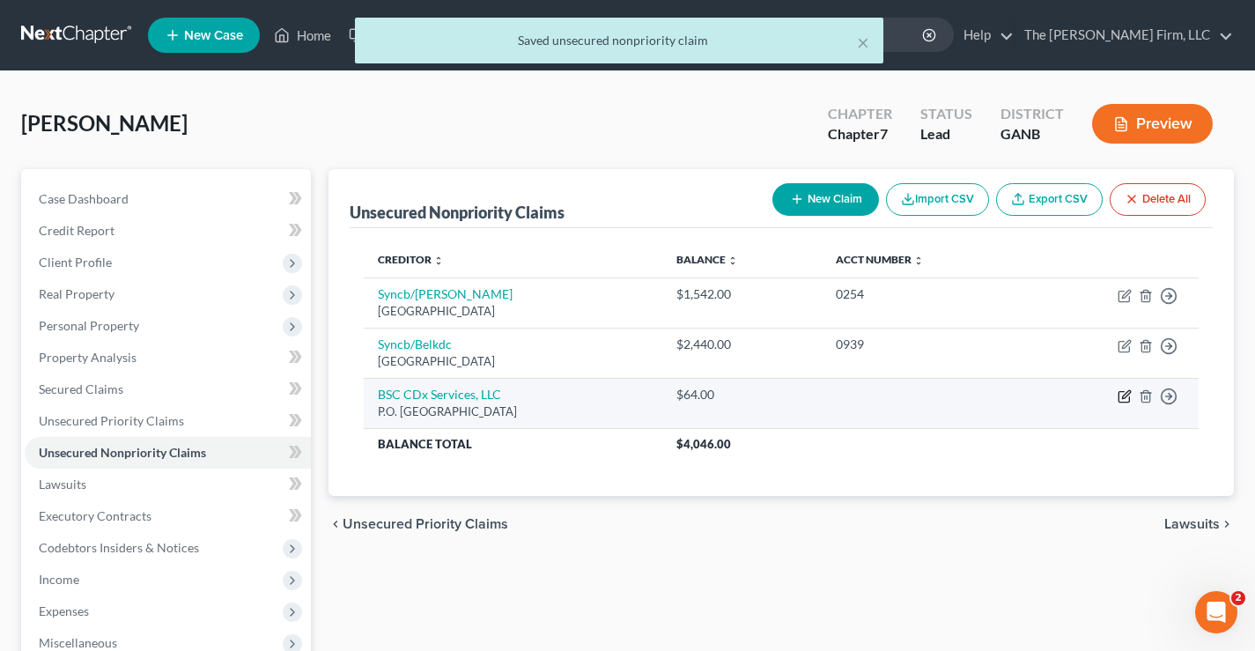
click at [1125, 400] on icon "button" at bounding box center [1124, 396] width 14 height 14
select select "45"
select select "0"
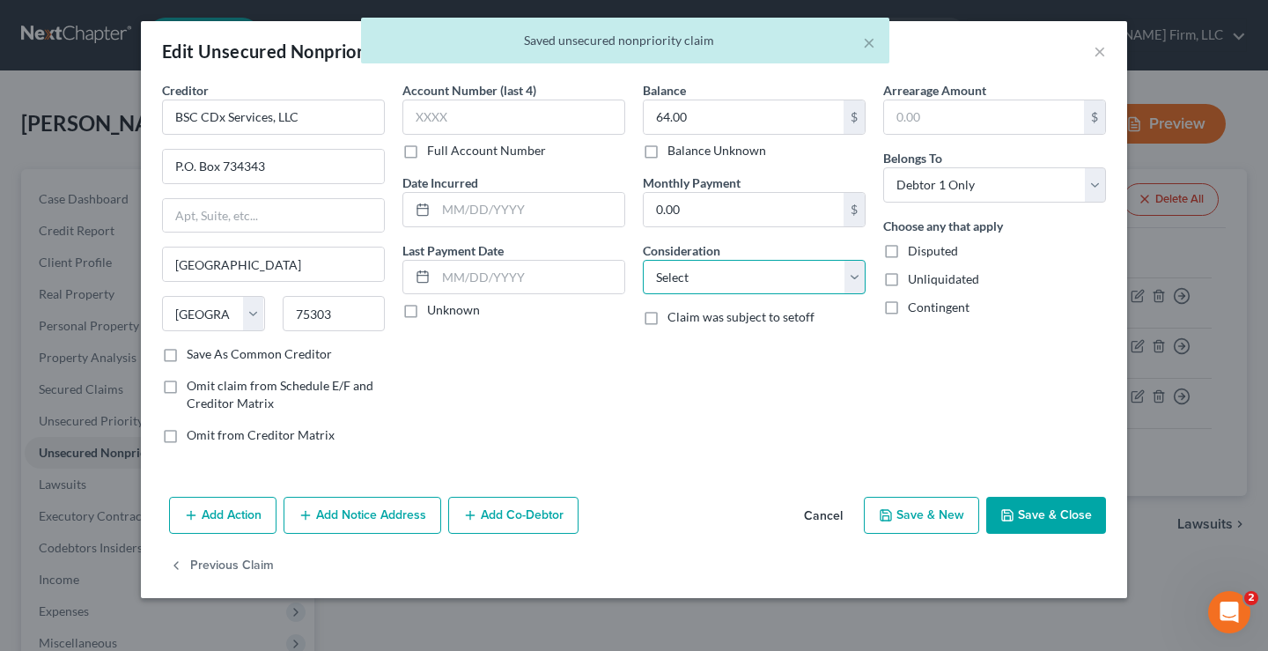
click at [734, 281] on select "Select Cable / Satellite Services Collection Agency Credit Card Debt Debt Couns…" at bounding box center [754, 277] width 223 height 35
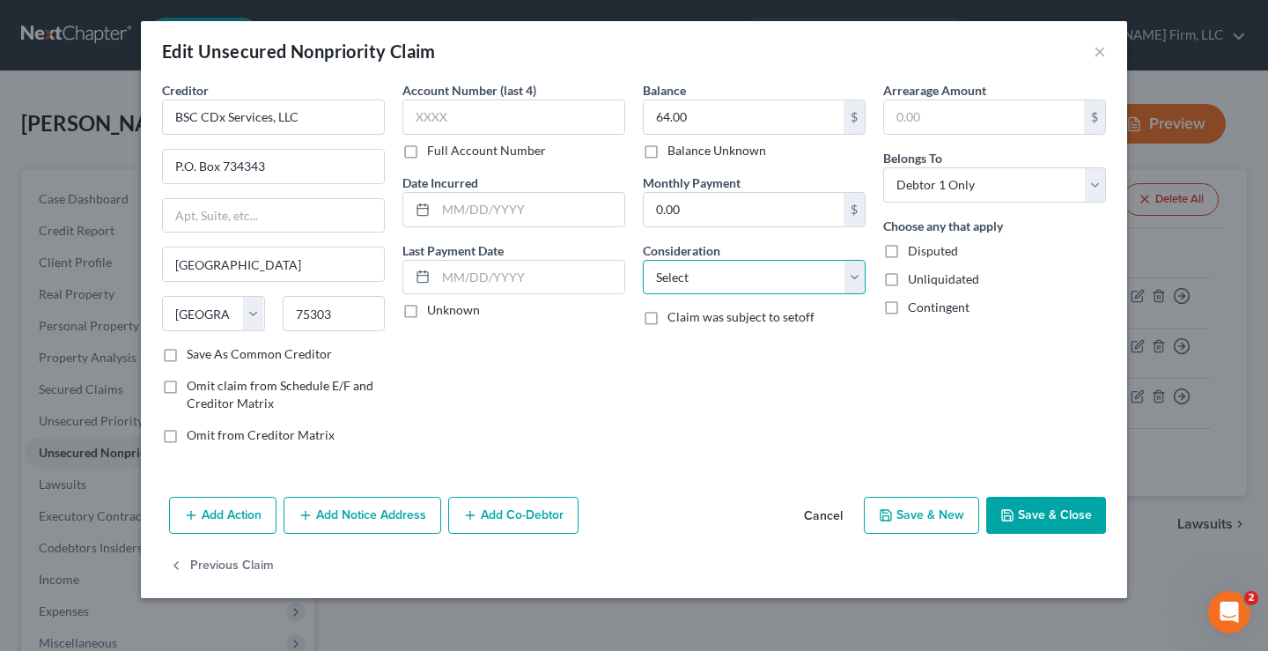
select select "9"
click at [643, 260] on select "Select Cable / Satellite Services Collection Agency Credit Card Debt Debt Couns…" at bounding box center [754, 277] width 223 height 35
click at [769, 274] on select "Select Cable / Satellite Services Collection Agency Credit Card Debt Debt Couns…" at bounding box center [754, 277] width 223 height 35
click at [706, 367] on div "Balance 64.00 $ Balance Unknown Balance Undetermined 64.00 $ Balance Unknown Mo…" at bounding box center [754, 269] width 240 height 377
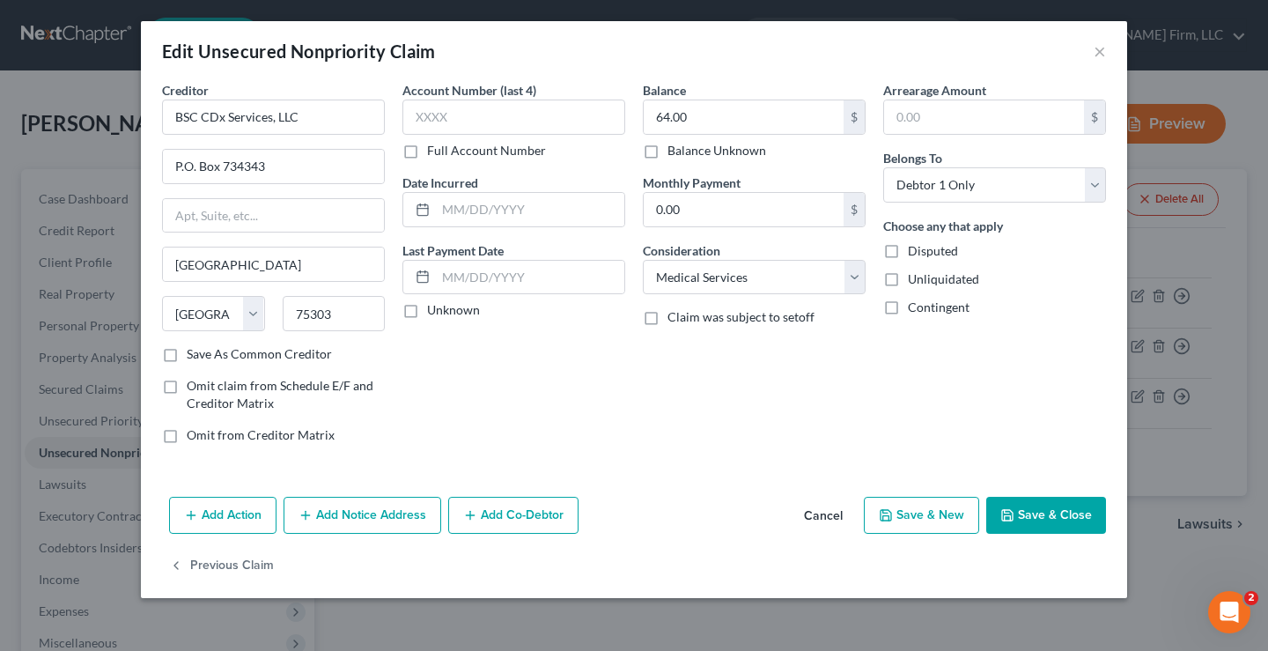
click at [1062, 521] on button "Save & Close" at bounding box center [1046, 515] width 120 height 37
type input "0"
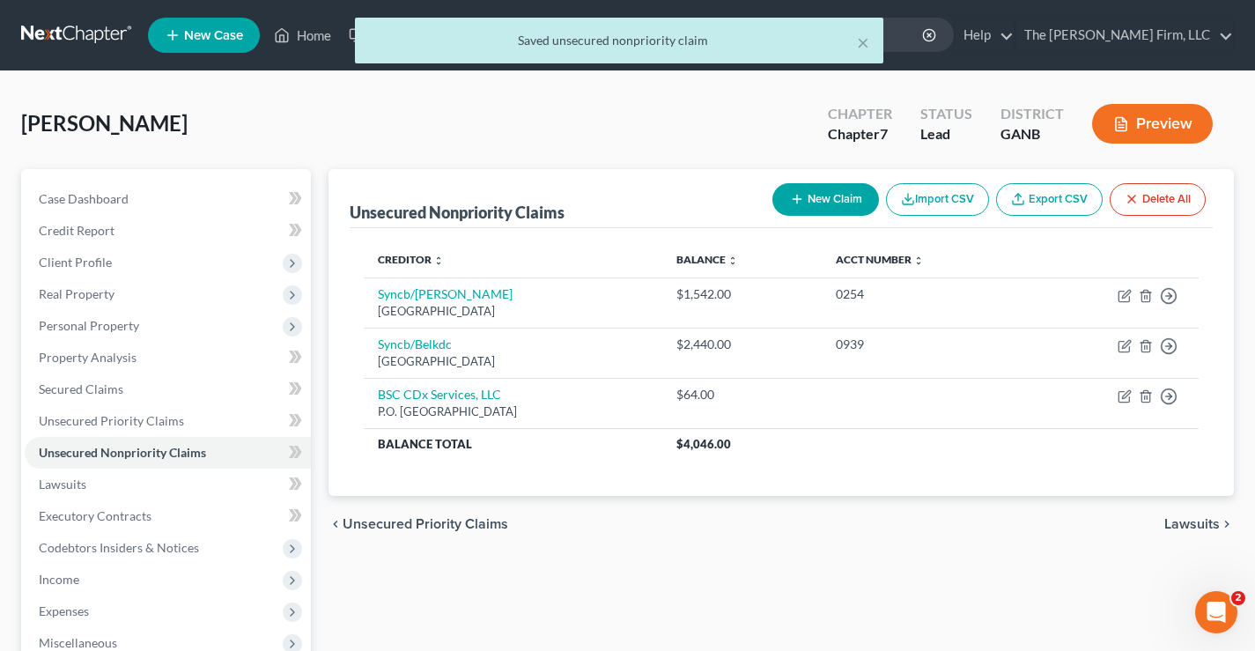
click at [832, 205] on button "New Claim" at bounding box center [825, 199] width 107 height 33
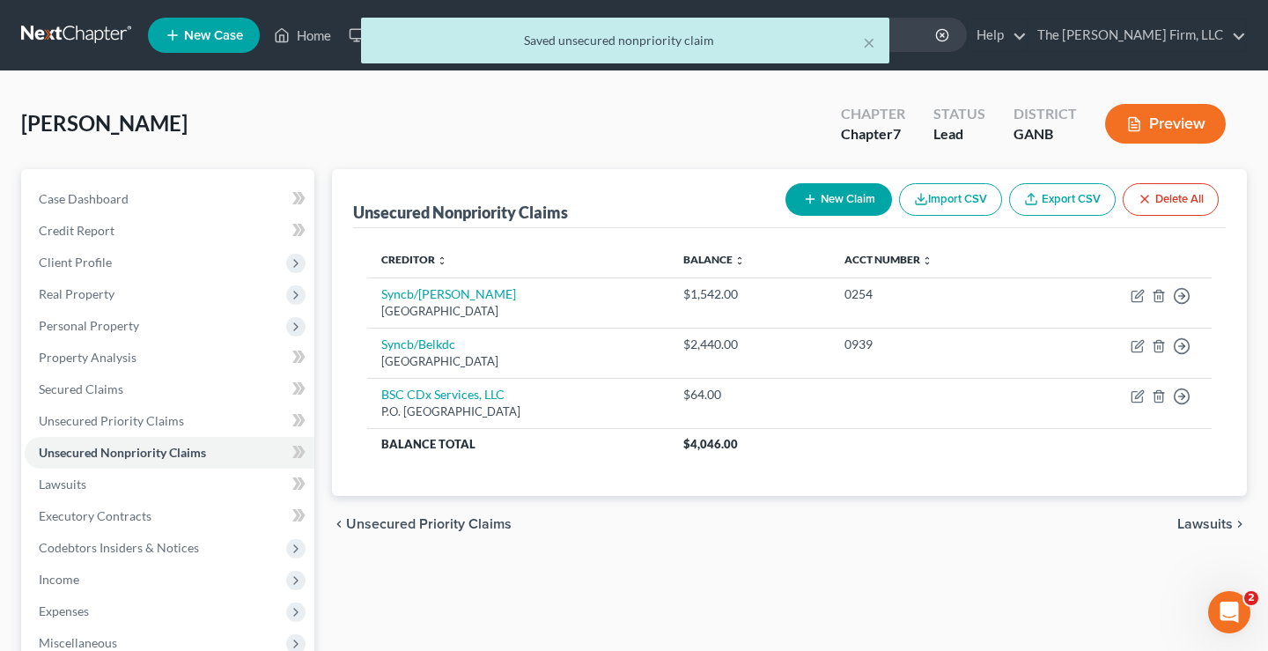
select select "0"
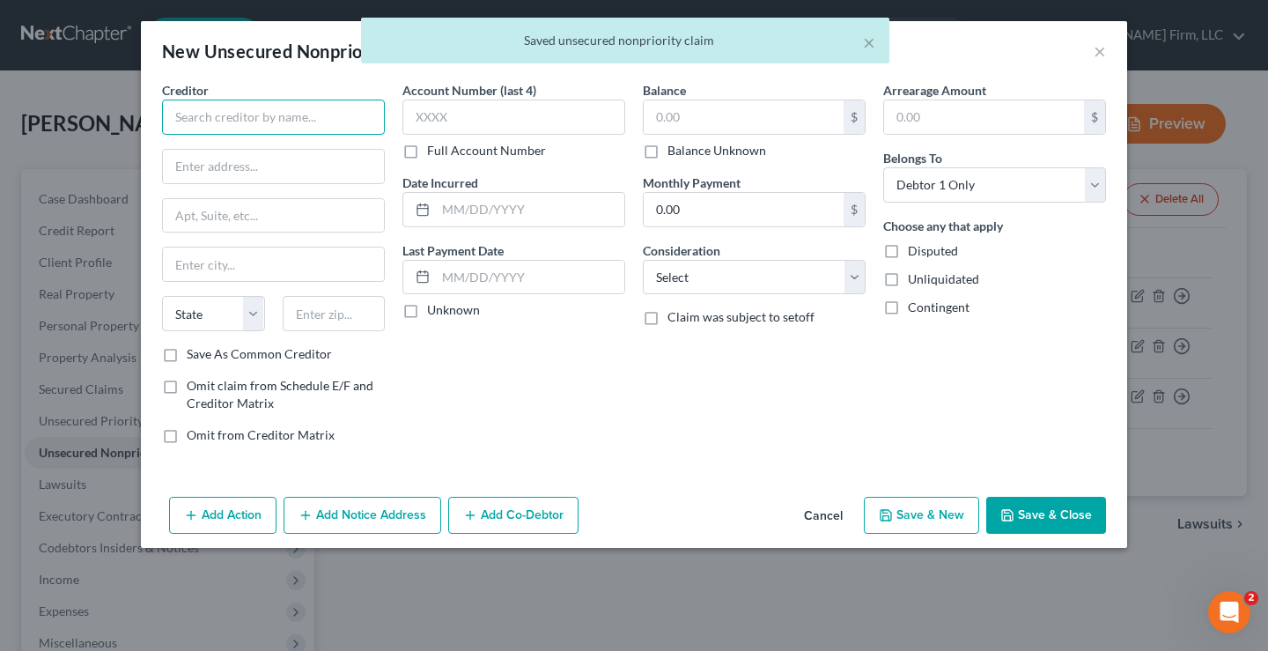
click at [259, 118] on input "text" at bounding box center [273, 116] width 223 height 35
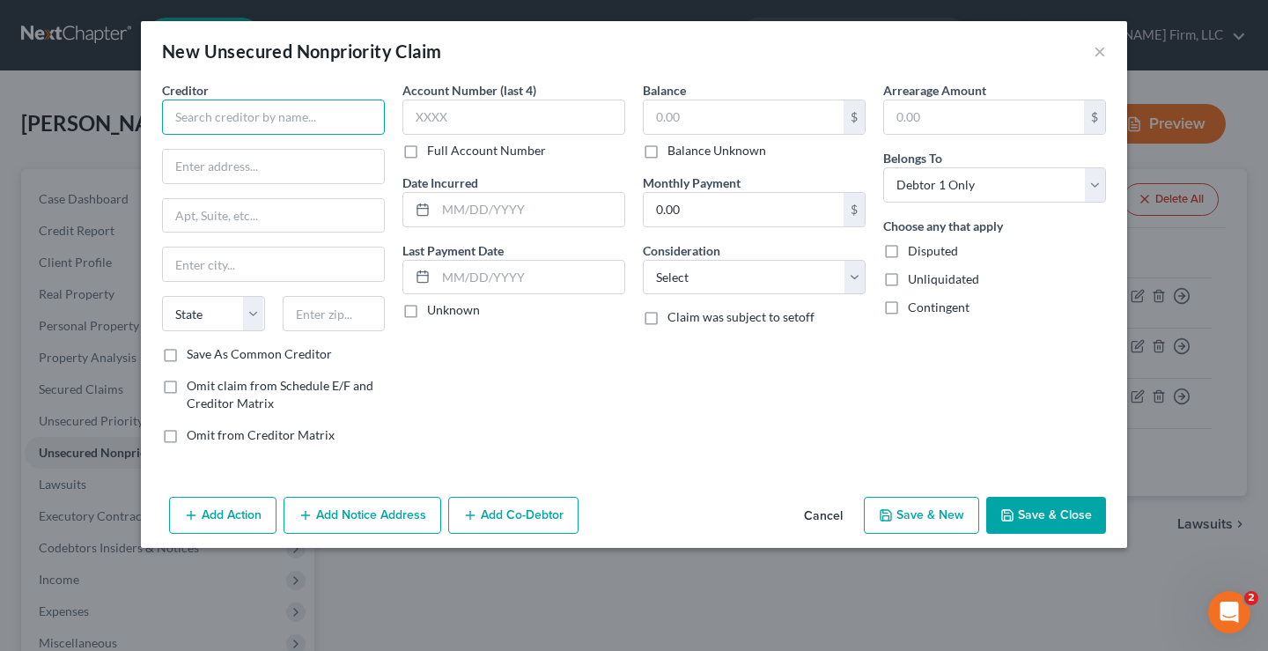
click at [198, 114] on input "text" at bounding box center [273, 116] width 223 height 35
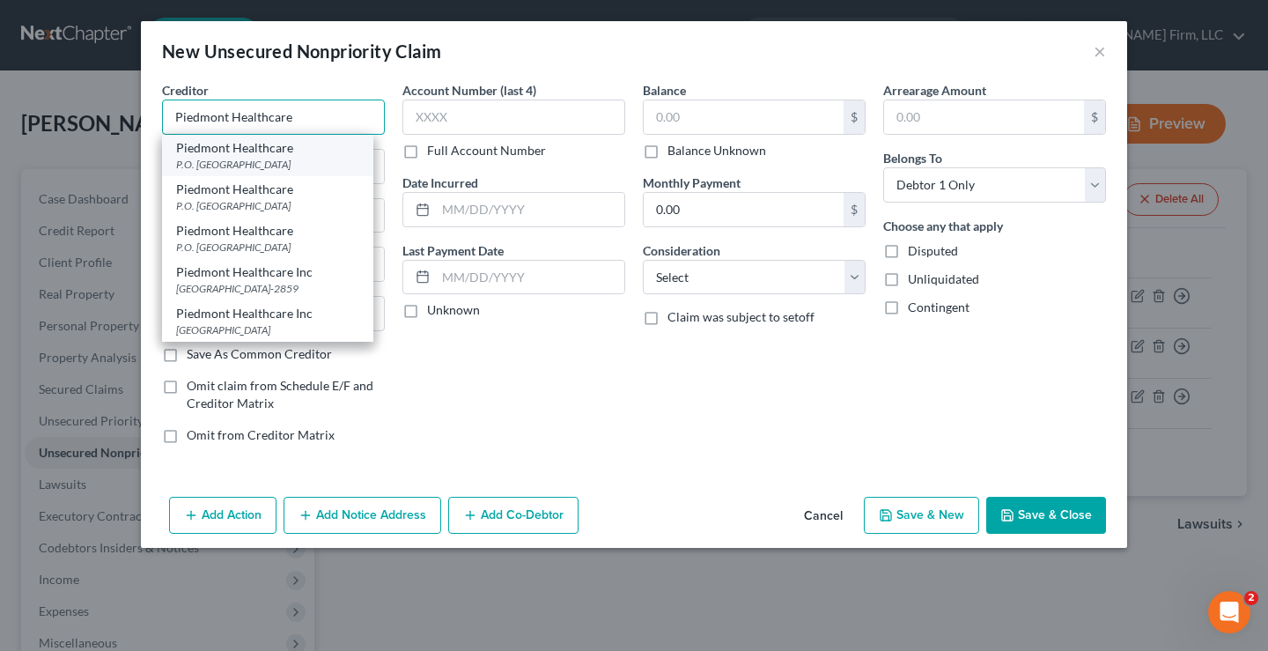
type input "Piedmont Healthcare"
click at [229, 168] on div "P.O. [GEOGRAPHIC_DATA]" at bounding box center [267, 164] width 183 height 15
type input "P.O. Box 100066"
type input "[GEOGRAPHIC_DATA]"
select select "10"
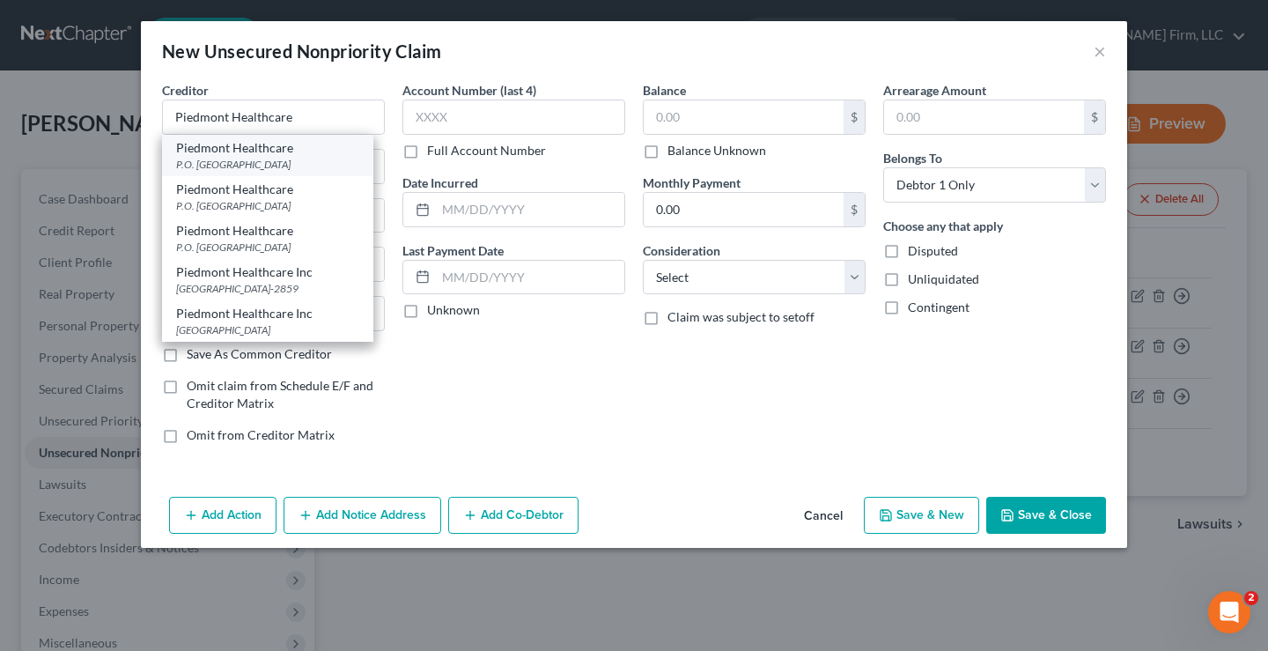
type input "30348"
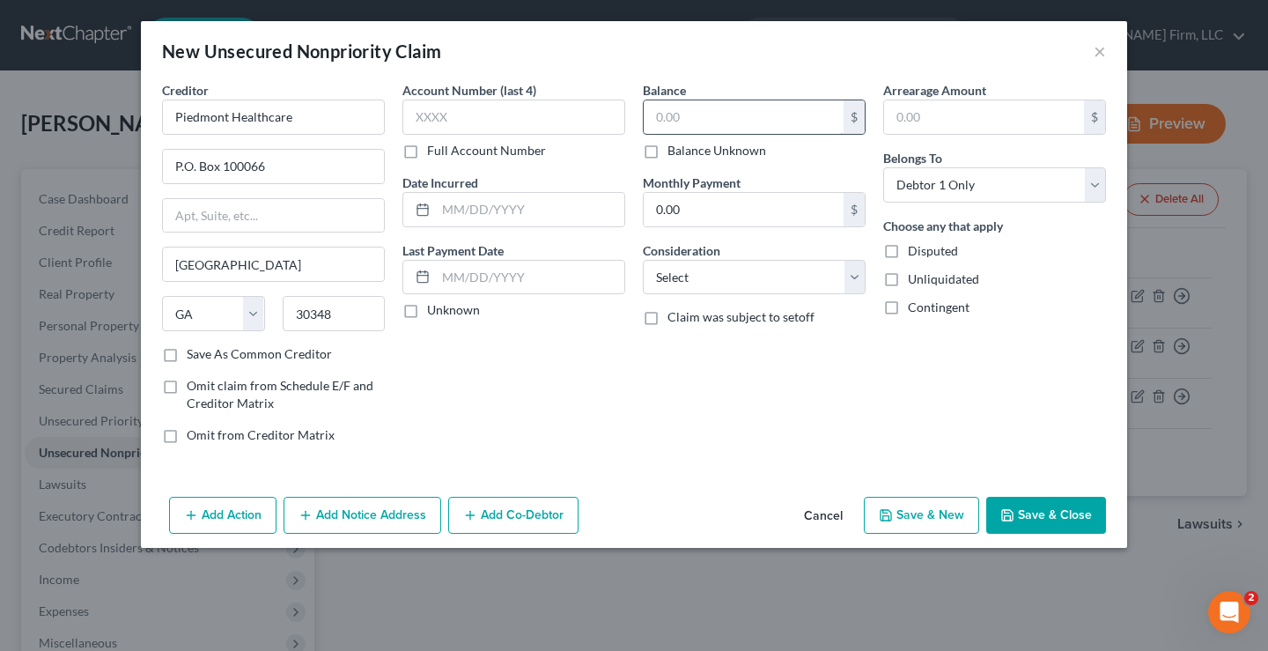
click at [726, 116] on input "text" at bounding box center [744, 116] width 200 height 33
type input "5,847.05"
click at [605, 408] on div "Account Number (last 4) Full Account Number Date Incurred Last Payment Date Unk…" at bounding box center [514, 269] width 240 height 377
click at [1062, 523] on button "Save & Close" at bounding box center [1046, 515] width 120 height 37
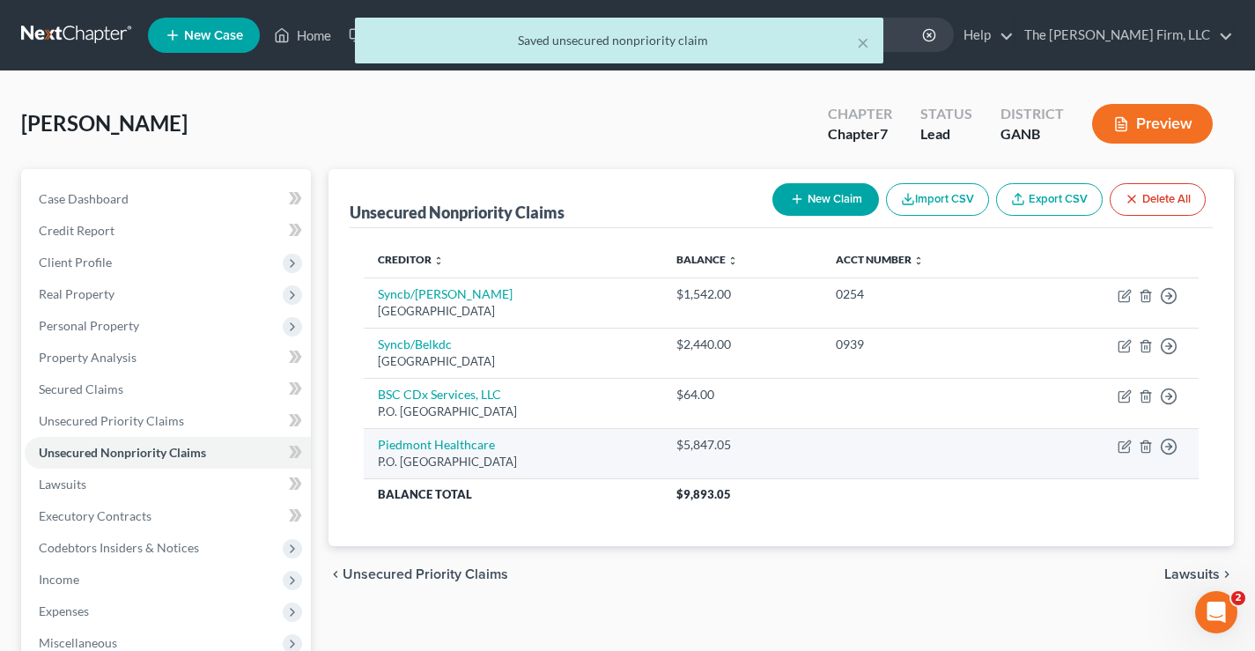
click at [1126, 454] on td "Move to D Move to E Move to G Move to Notice Only" at bounding box center [1113, 453] width 169 height 50
click at [1121, 449] on icon "button" at bounding box center [1124, 446] width 14 height 14
select select "10"
select select "0"
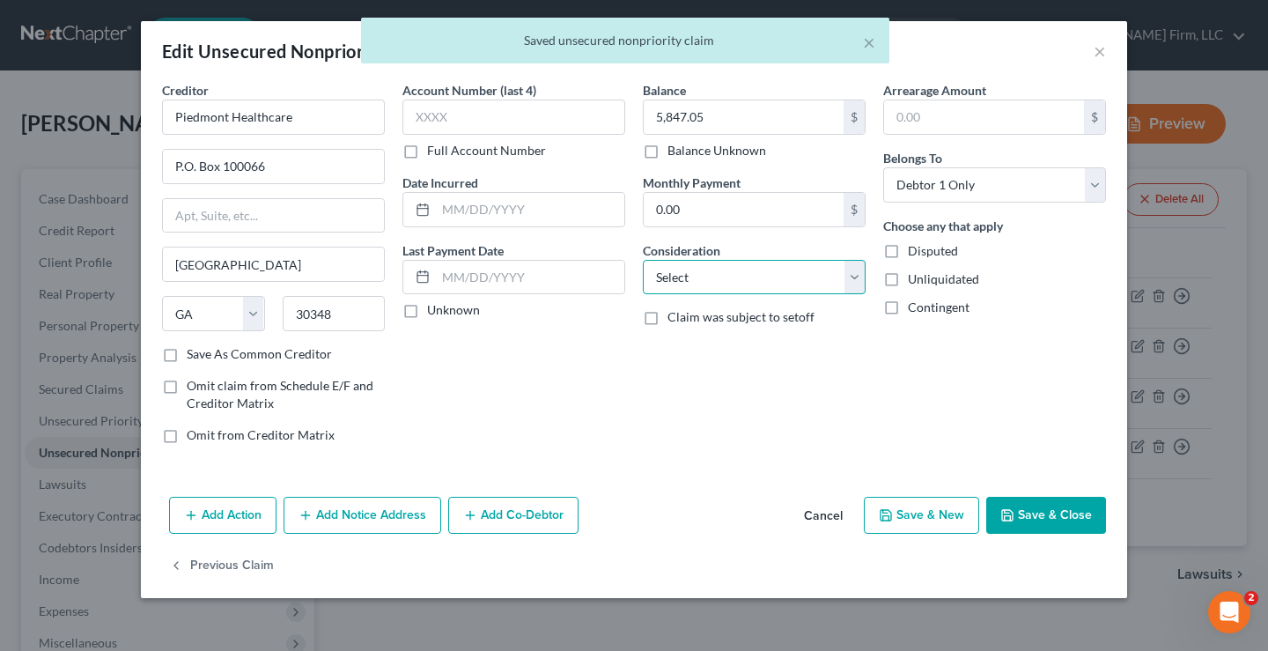
click at [747, 290] on select "Select Cable / Satellite Services Collection Agency Credit Card Debt Debt Couns…" at bounding box center [754, 277] width 223 height 35
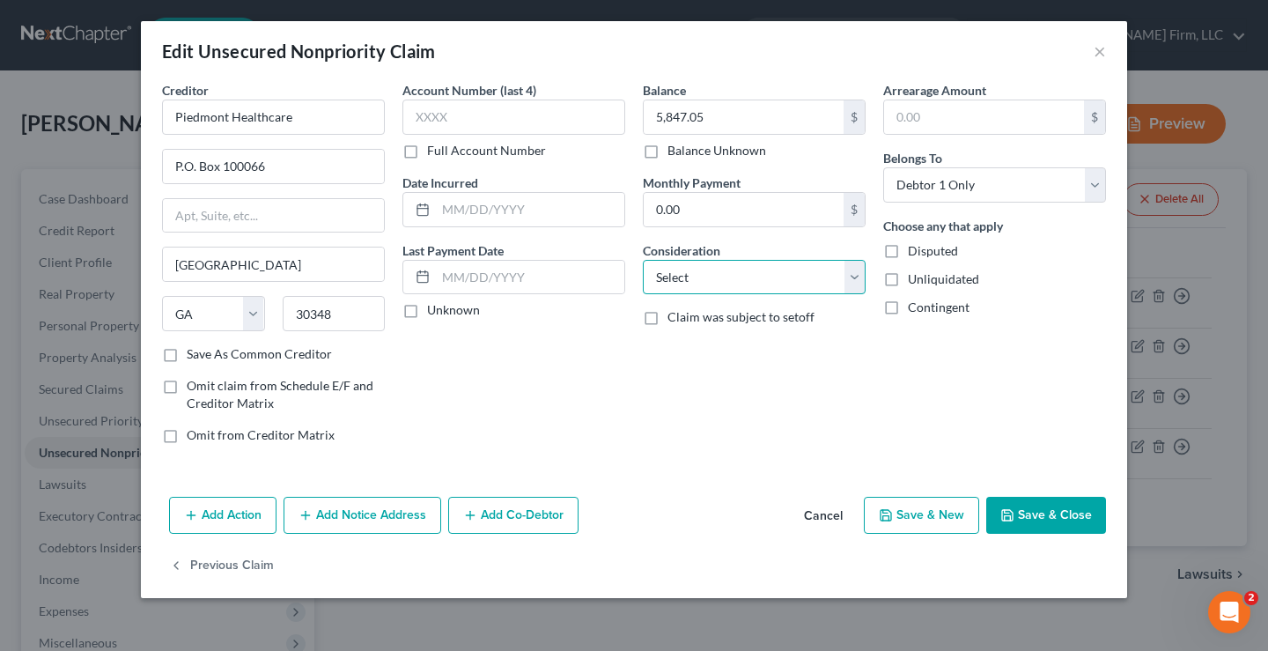
select select "9"
click at [643, 260] on select "Select Cable / Satellite Services Collection Agency Credit Card Debt Debt Couns…" at bounding box center [754, 277] width 223 height 35
click at [725, 395] on div "Balance 5,847.05 $ Balance Unknown Balance Undetermined 5,847.05 $ Balance Unkn…" at bounding box center [754, 269] width 240 height 377
click at [1073, 515] on button "Save & Close" at bounding box center [1046, 515] width 120 height 37
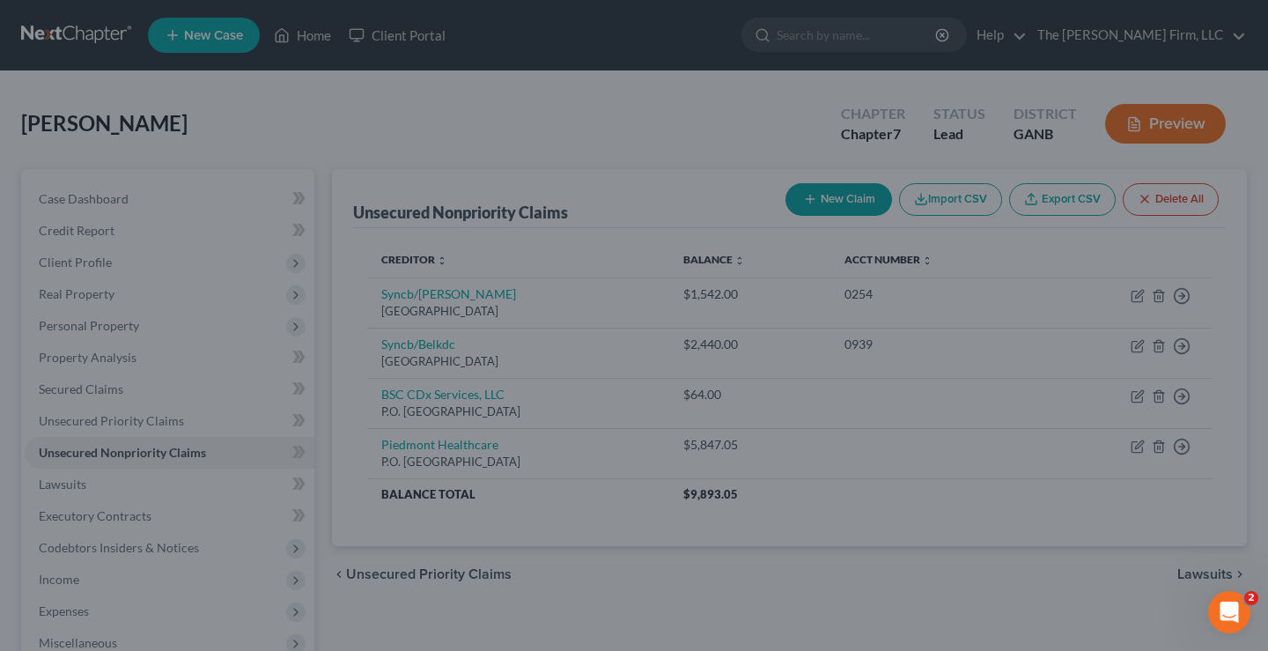
type input "0"
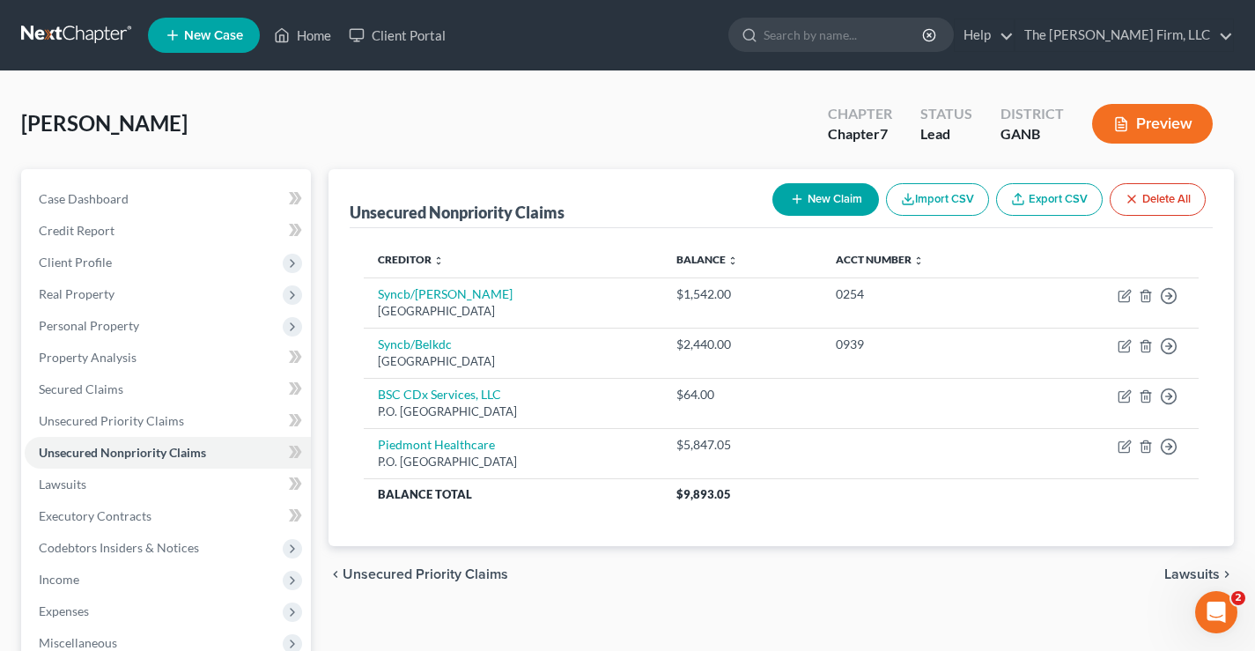
click at [817, 196] on button "New Claim" at bounding box center [825, 199] width 107 height 33
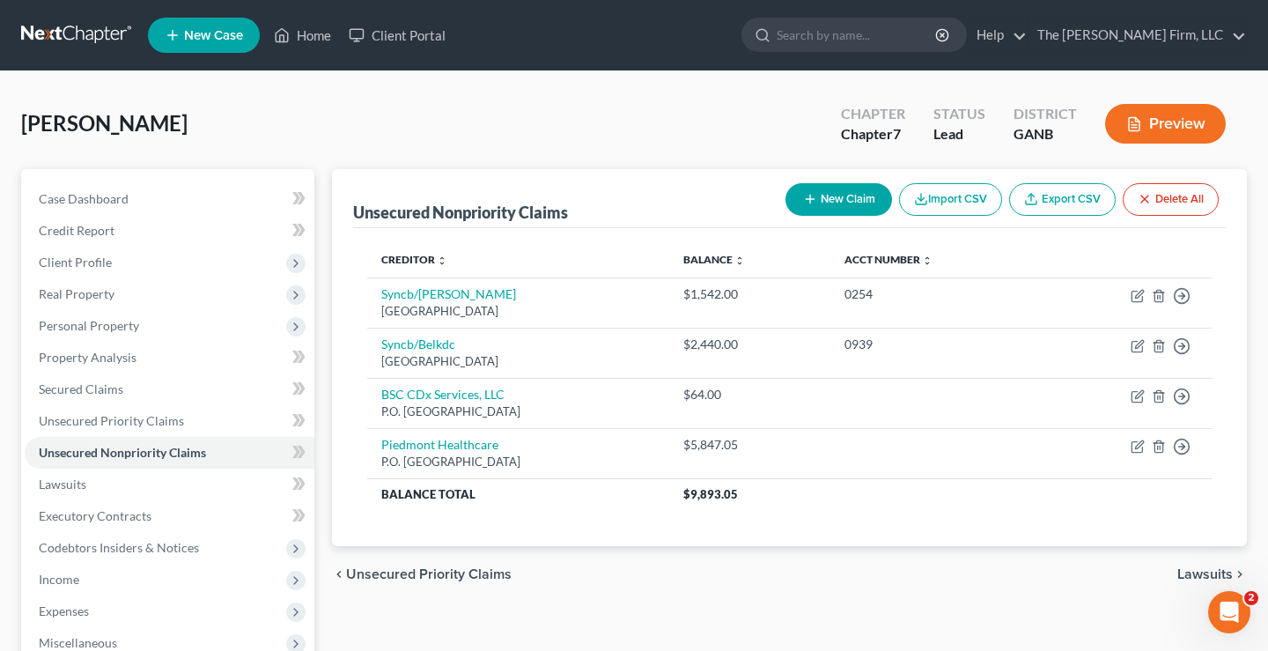
select select "0"
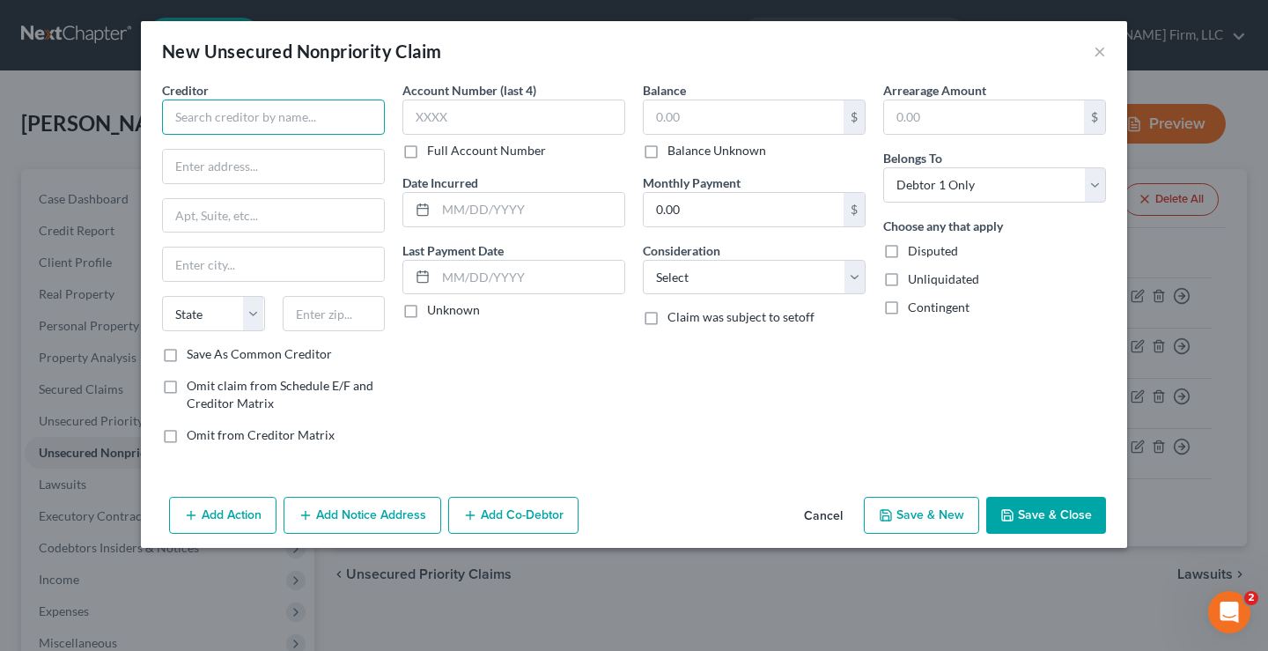
click at [204, 115] on input "text" at bounding box center [273, 116] width 223 height 35
click at [247, 118] on input "Jasper Healtch Services, Inc" at bounding box center [273, 116] width 223 height 35
type input "Jasper Health Services, Inc"
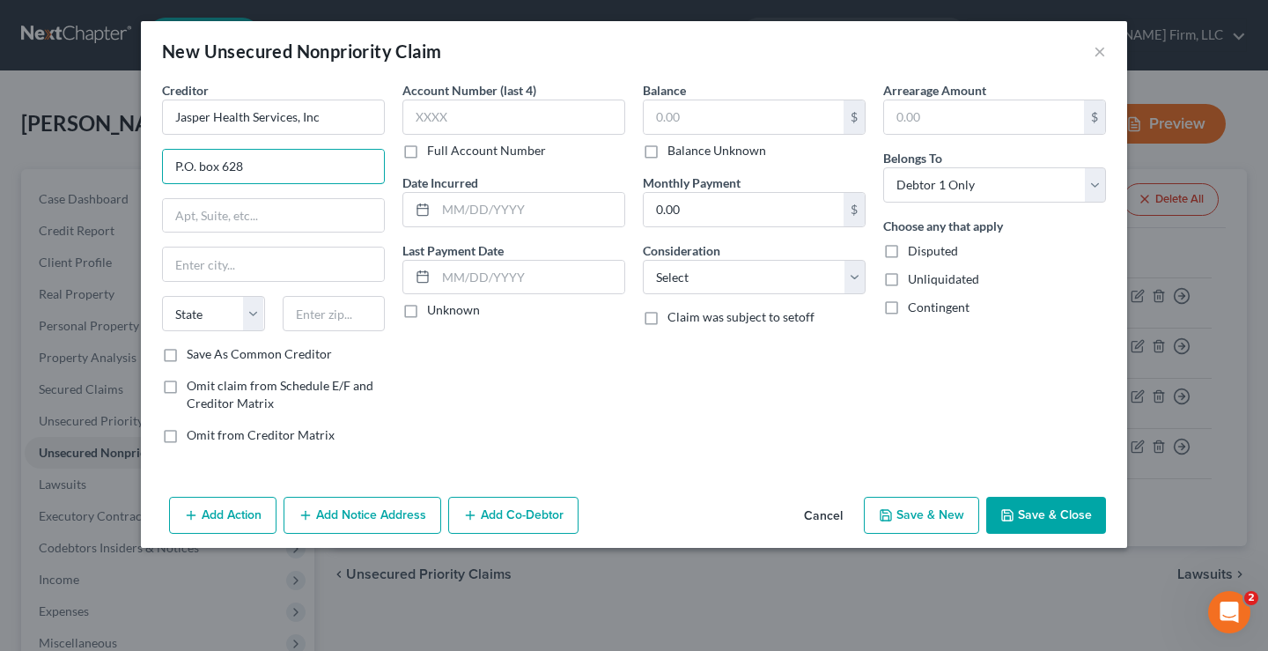
type input "P.O. box 628"
type input "31064"
type input "Monticello"
select select "10"
click at [637, 411] on div "Balance $ Balance Unknown Balance Undetermined $ Balance Unknown Monthly Paymen…" at bounding box center [754, 269] width 240 height 377
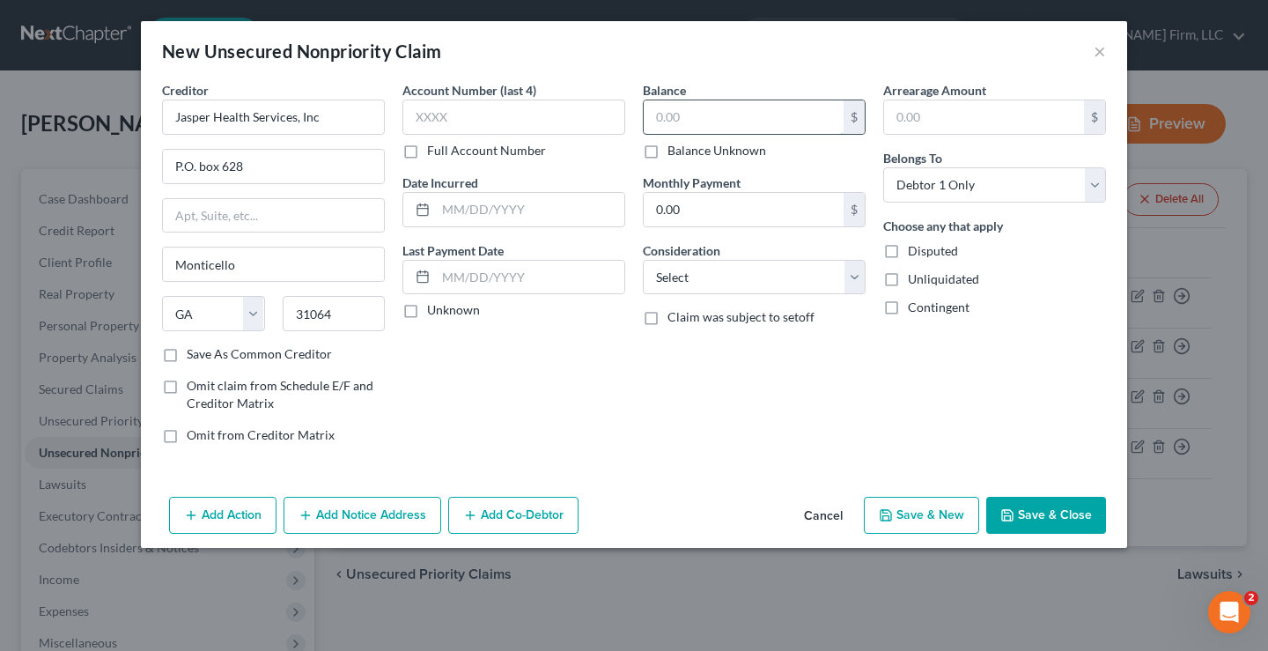
click at [682, 114] on input "text" at bounding box center [744, 116] width 200 height 33
type input "110.00"
click at [777, 280] on select "Select Cable / Satellite Services Collection Agency Credit Card Debt Debt Couns…" at bounding box center [754, 277] width 223 height 35
select select "9"
click at [643, 260] on select "Select Cable / Satellite Services Collection Agency Credit Card Debt Debt Couns…" at bounding box center [754, 277] width 223 height 35
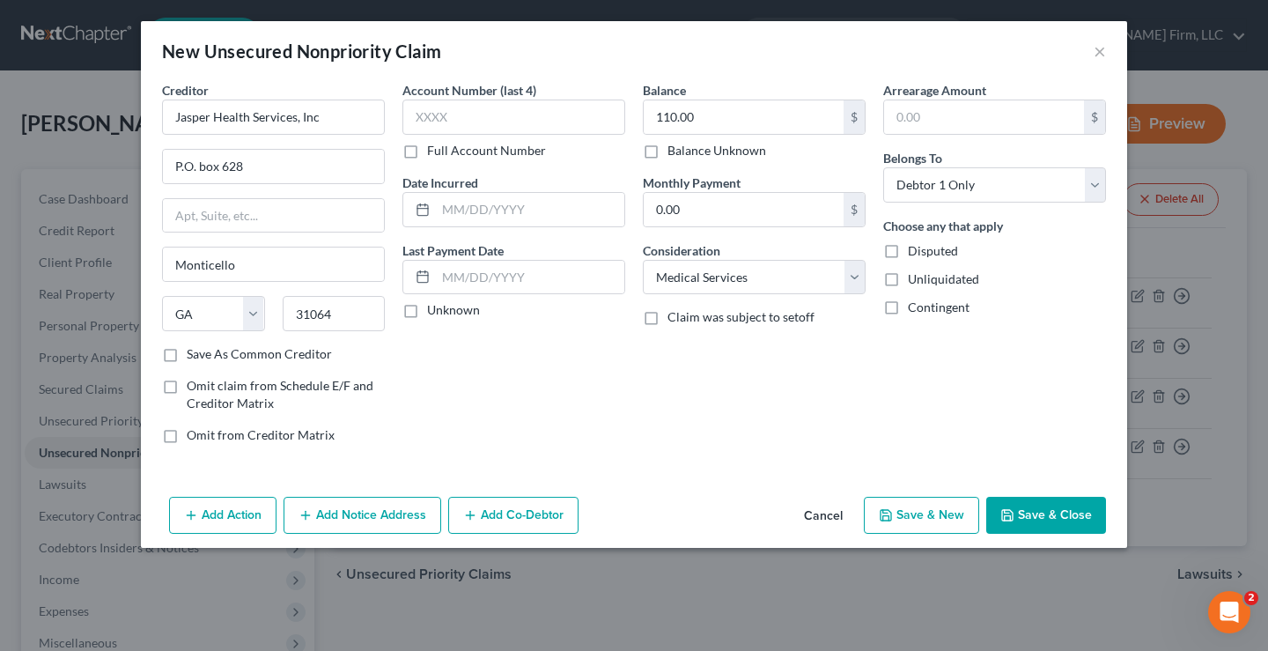
click at [674, 382] on div "Balance 110.00 $ Balance Unknown Balance Undetermined 110.00 $ Balance Unknown …" at bounding box center [754, 269] width 240 height 377
click at [1057, 517] on button "Save & Close" at bounding box center [1046, 515] width 120 height 37
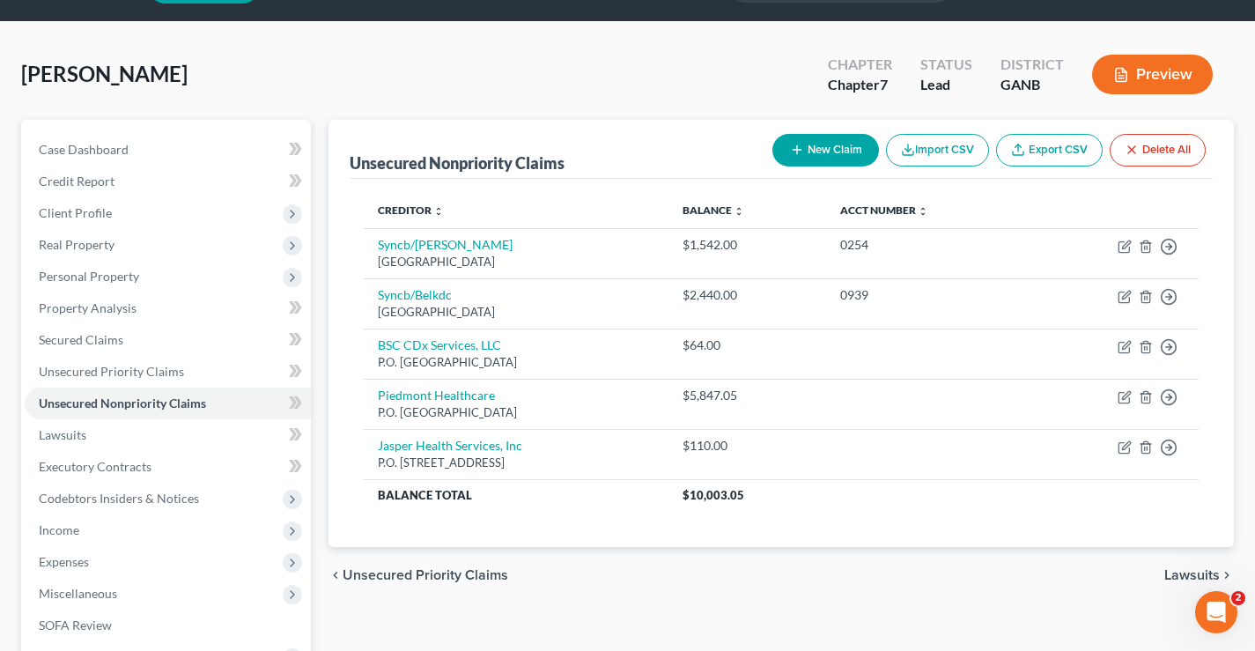
scroll to position [47, 0]
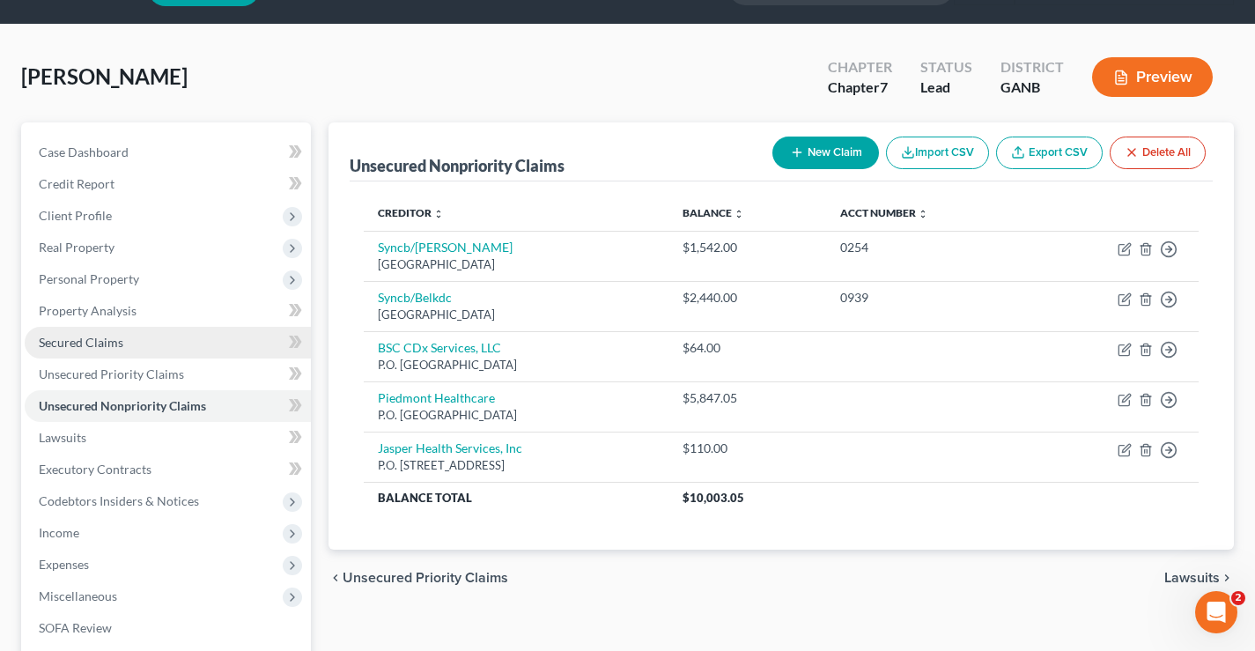
click at [58, 343] on span "Secured Claims" at bounding box center [81, 342] width 85 height 15
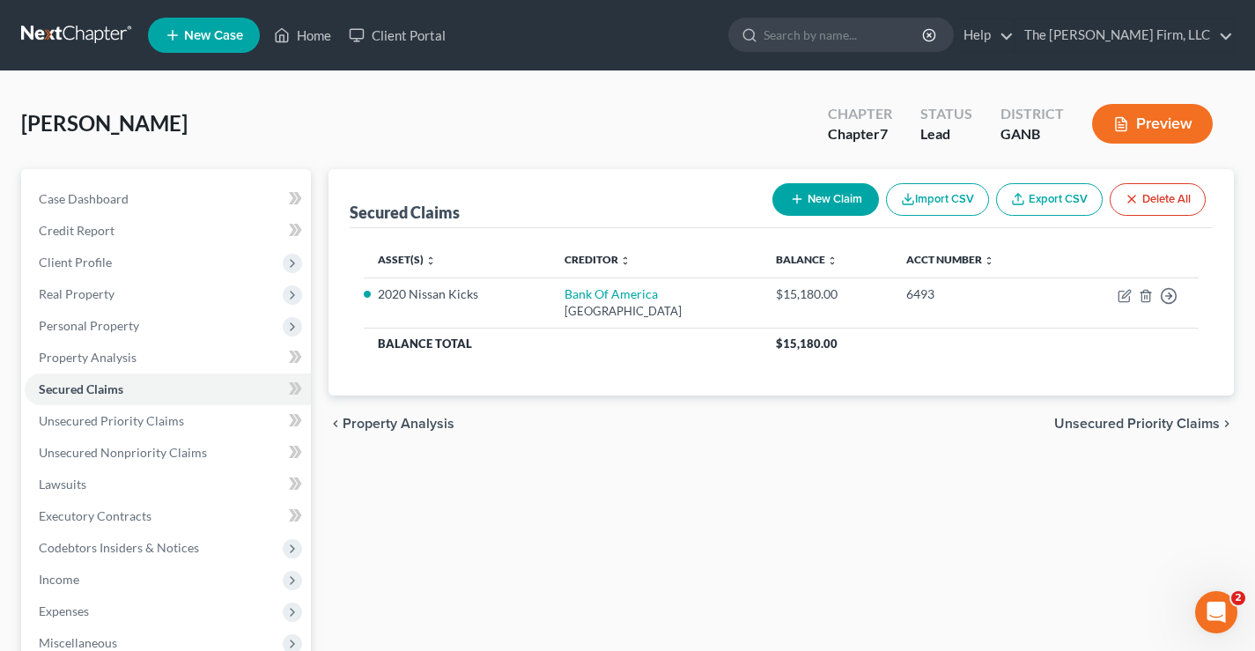
click at [828, 200] on button "New Claim" at bounding box center [825, 199] width 107 height 33
select select "0"
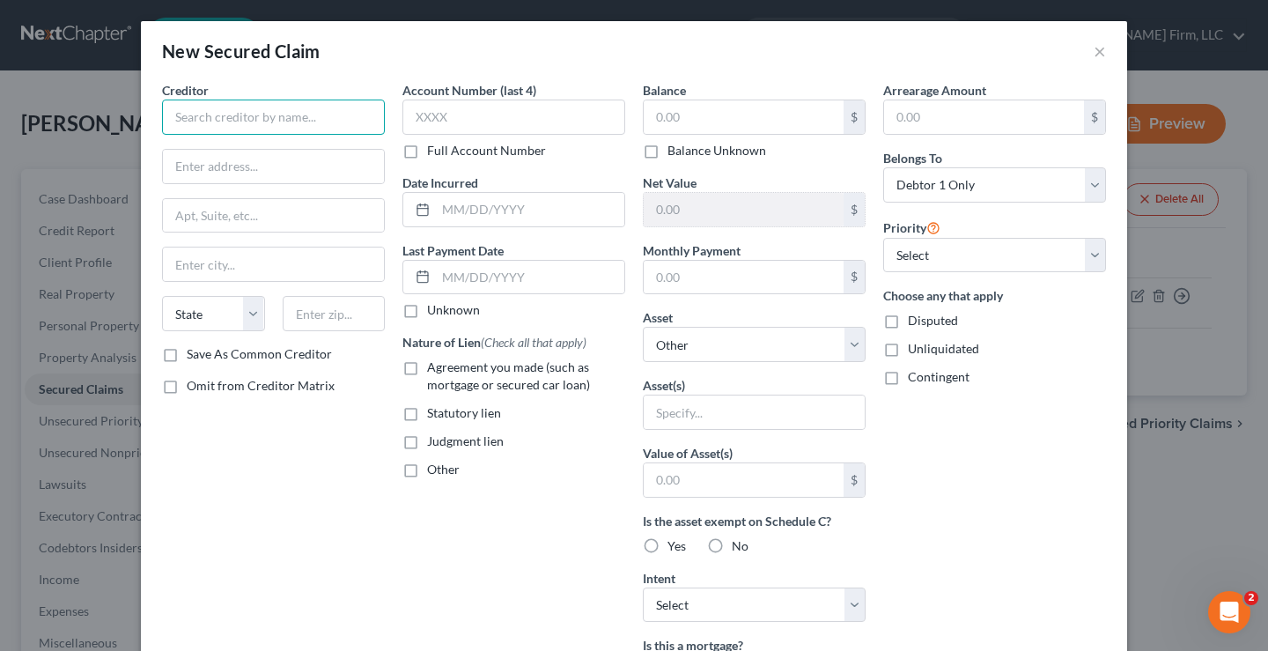
click at [162, 111] on input "text" at bounding box center [273, 116] width 223 height 35
type input "Unifund CCR Partners"
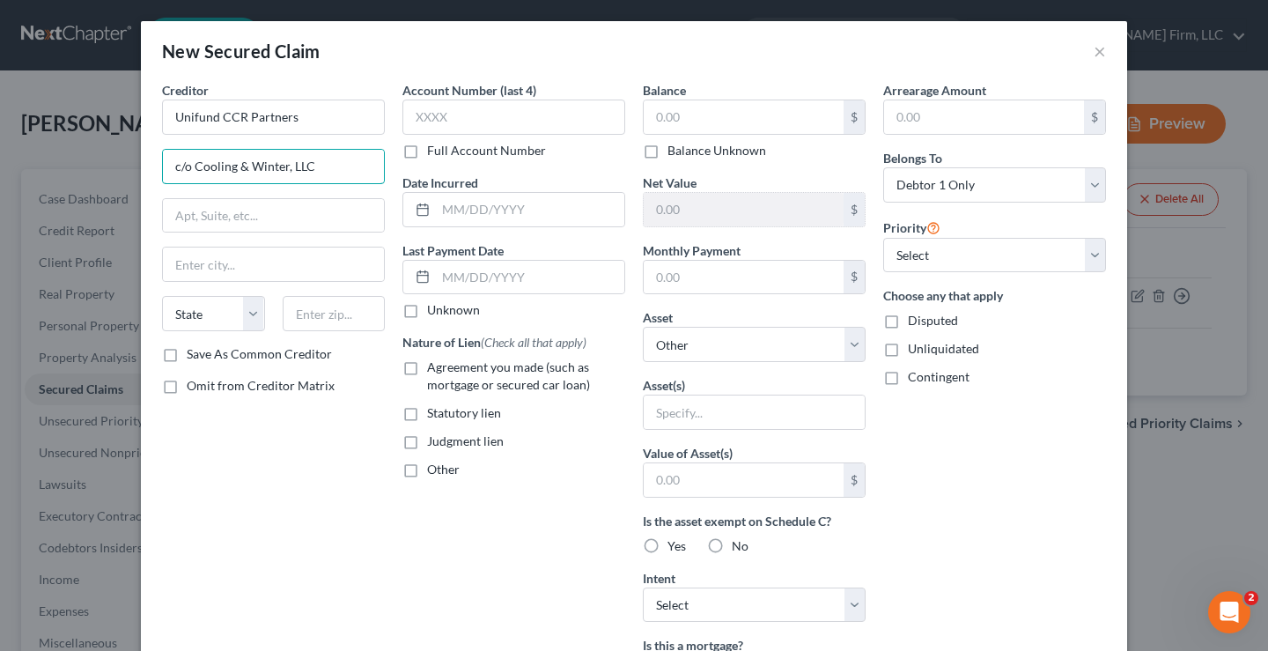
type input "c/o Cooling & Winter, LLC"
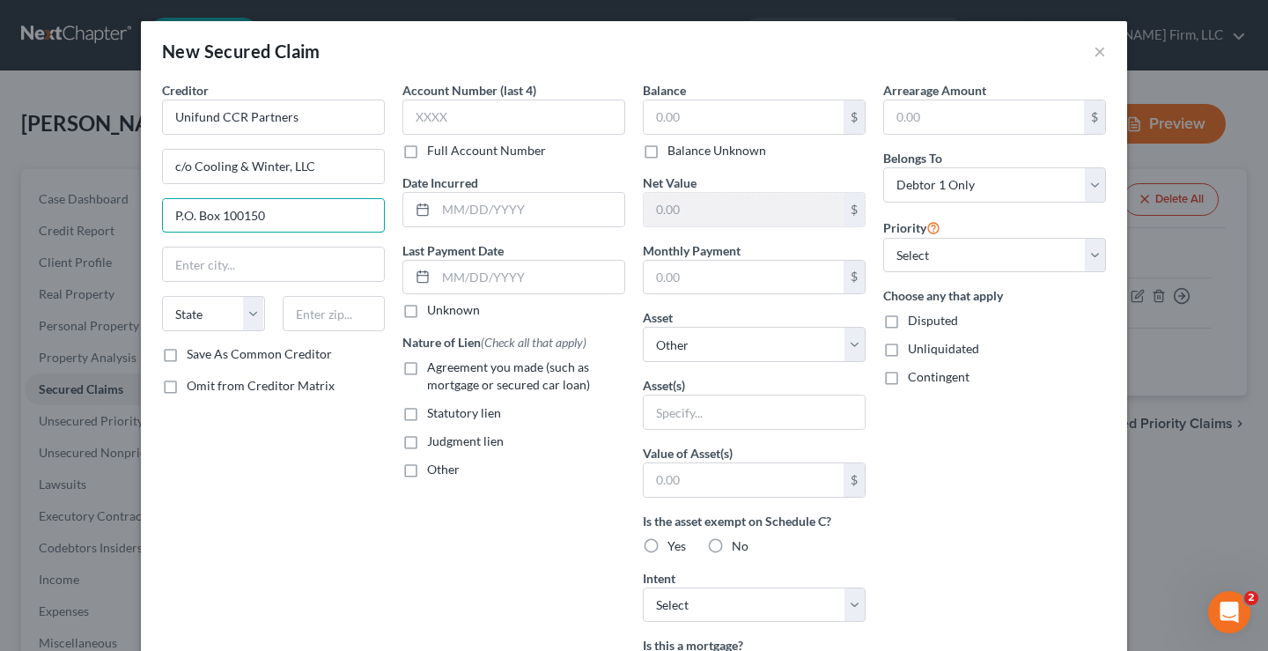
type input "P.O. Box 100150"
click at [319, 314] on input "300061" at bounding box center [334, 313] width 103 height 35
type input "30061"
type input "Marietta"
select select "10"
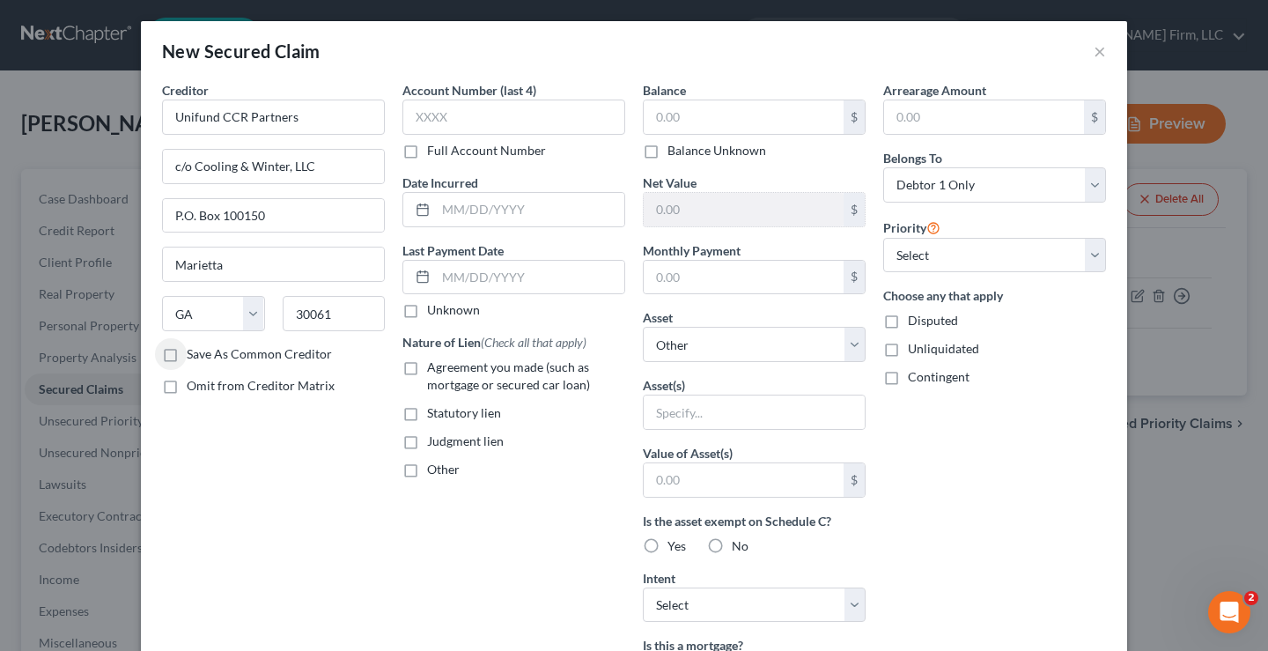
click at [187, 355] on label "Save As Common Creditor" at bounding box center [259, 354] width 145 height 18
click at [194, 355] on input "Save As Common Creditor" at bounding box center [199, 350] width 11 height 11
checkbox input "true"
click at [679, 121] on input "text" at bounding box center [744, 116] width 200 height 33
type input "32,000"
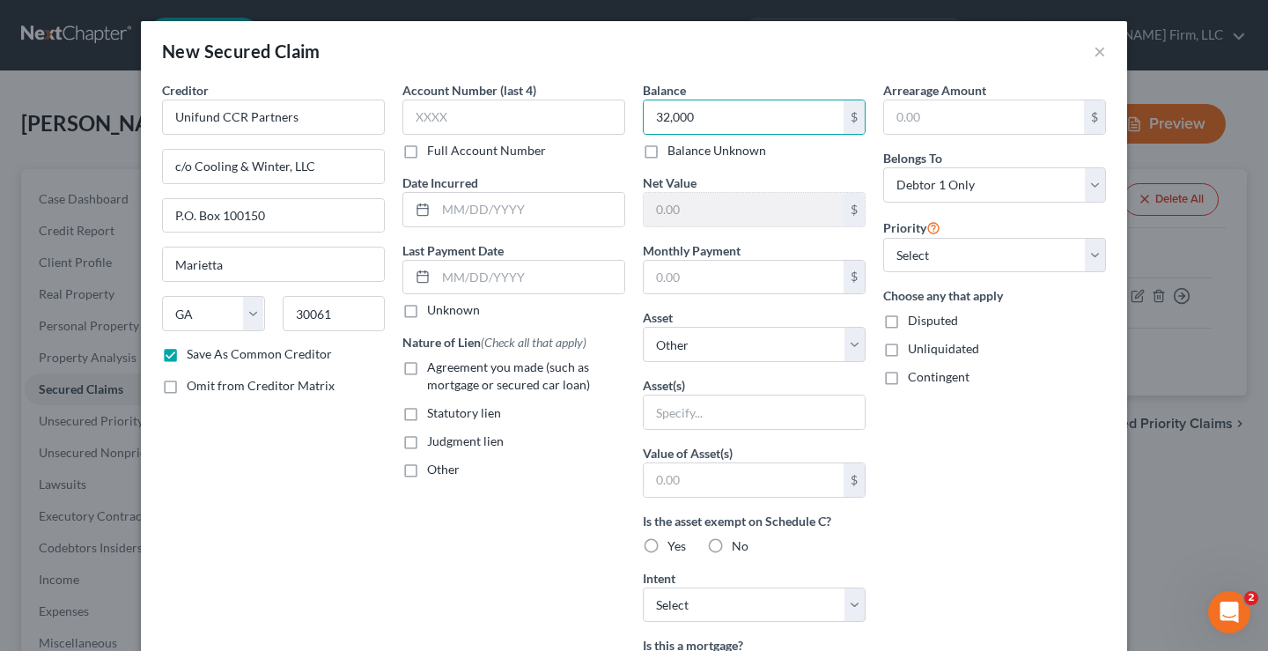
click at [427, 441] on label "Judgment lien" at bounding box center [465, 441] width 77 height 18
click at [434, 441] on input "Judgment lien" at bounding box center [439, 437] width 11 height 11
checkbox input "true"
click at [704, 346] on select "Select Other Multiple Assets Clothing - Clothing - $500.0 [STREET_ADDRESS][PERS…" at bounding box center [754, 344] width 223 height 35
click at [620, 311] on div "Account Number (last 4) Full Account Number Date Incurred Last Payment Date Unk…" at bounding box center [514, 473] width 240 height 785
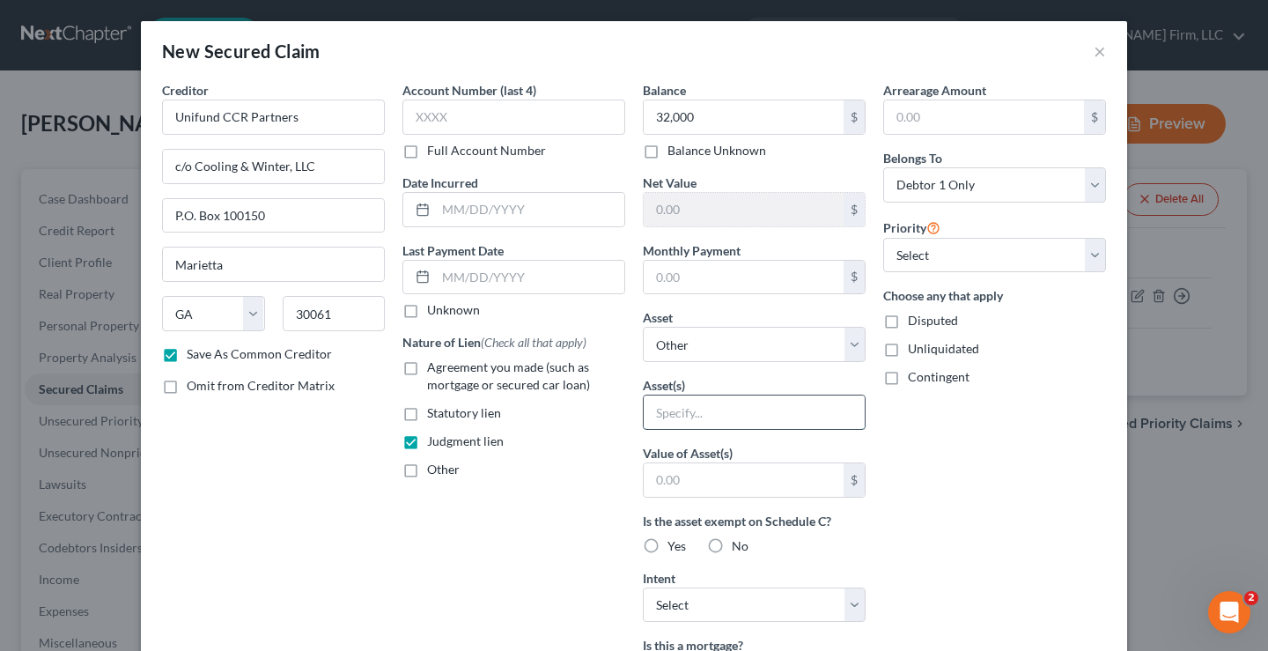
click at [649, 411] on input "text" at bounding box center [754, 411] width 221 height 33
type input "FIFA"
click at [682, 479] on input "text" at bounding box center [744, 479] width 200 height 33
type input "30,000"
click at [317, 503] on div "Creditor * Unifund CCR Partners c/o Cooling & Winter, LLC P.O. [GEOGRAPHIC_DATA…" at bounding box center [273, 473] width 240 height 785
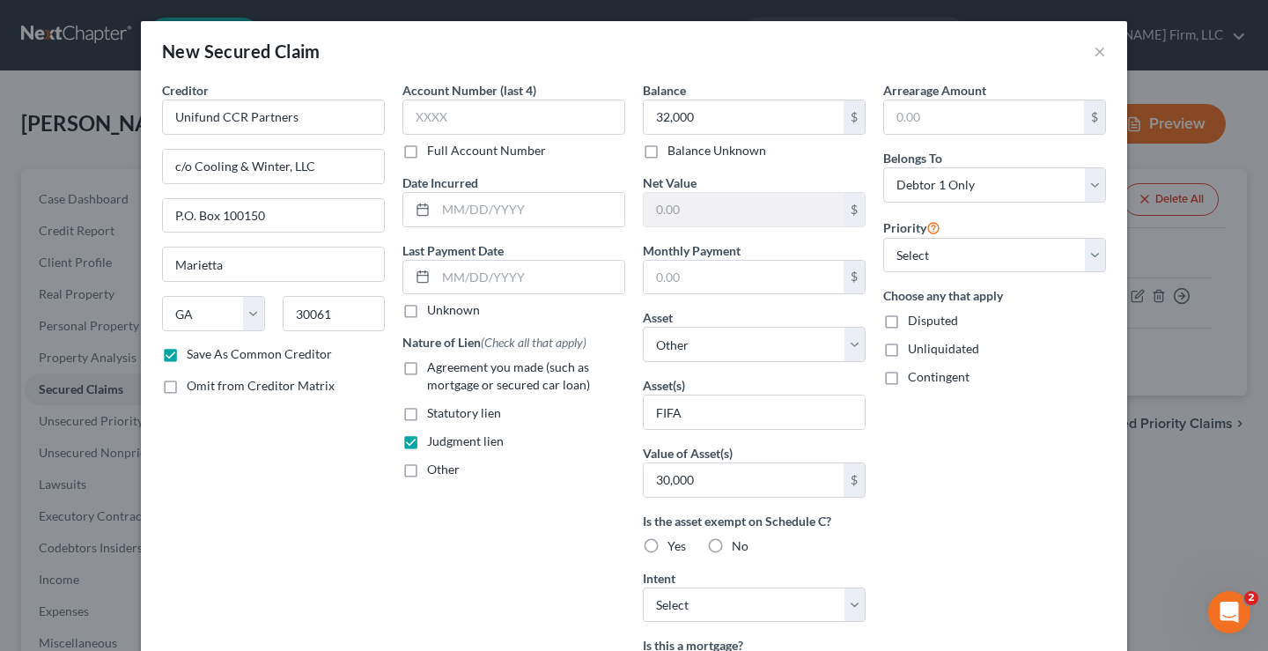
click at [343, 529] on div "Creditor * Unifund CCR Partners c/o Cooling & Winter, LLC P.O. [GEOGRAPHIC_DATA…" at bounding box center [273, 473] width 240 height 785
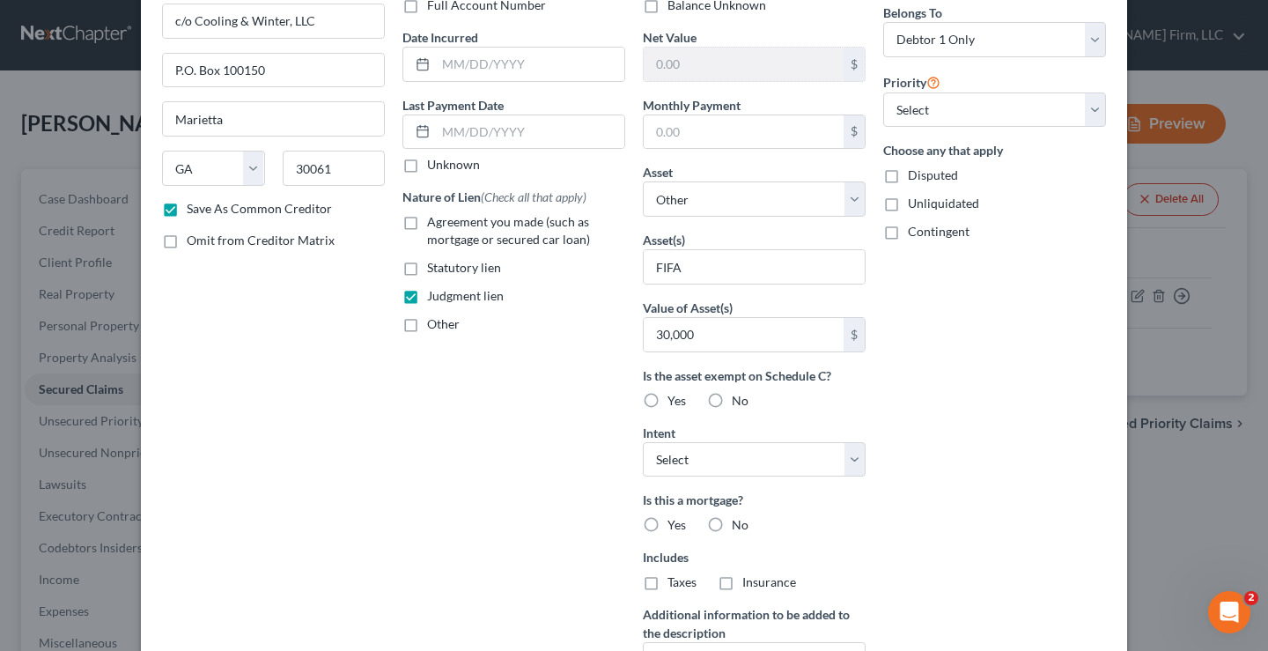
scroll to position [176, 0]
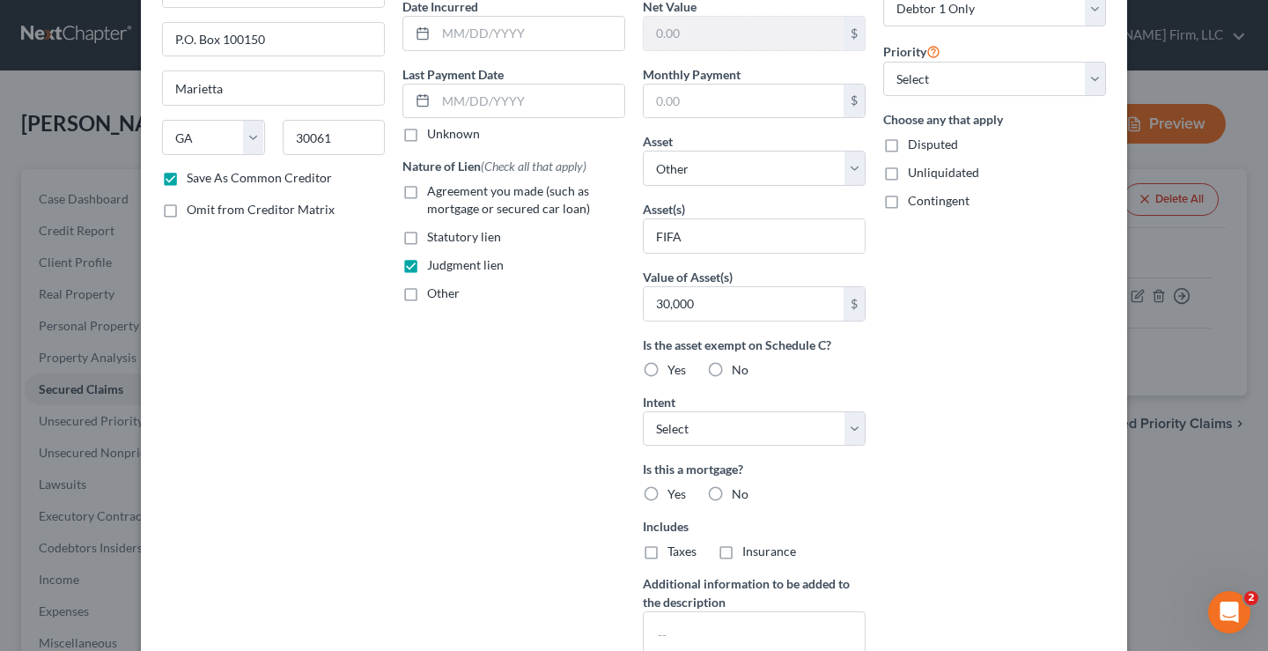
click at [732, 495] on label "No" at bounding box center [740, 494] width 17 height 18
click at [739, 495] on input "No" at bounding box center [744, 490] width 11 height 11
radio input "true"
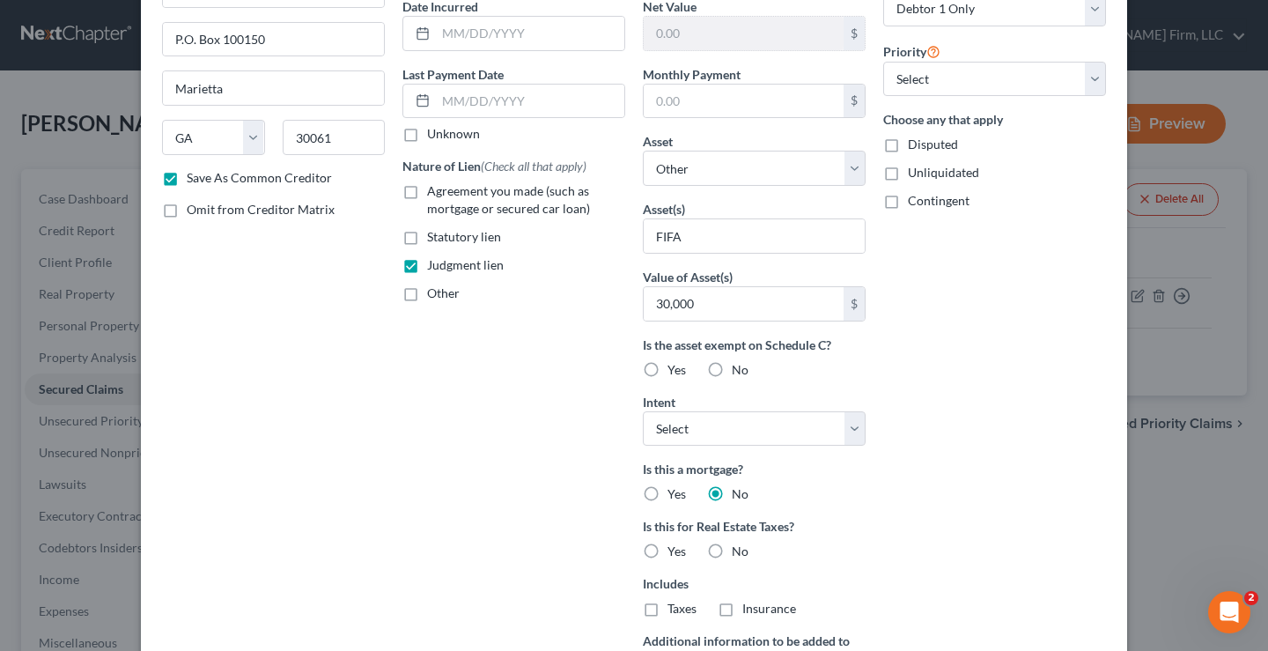
click at [537, 465] on div "Account Number (last 4) Full Account Number Date Incurred Last Payment Date Unk…" at bounding box center [514, 326] width 240 height 843
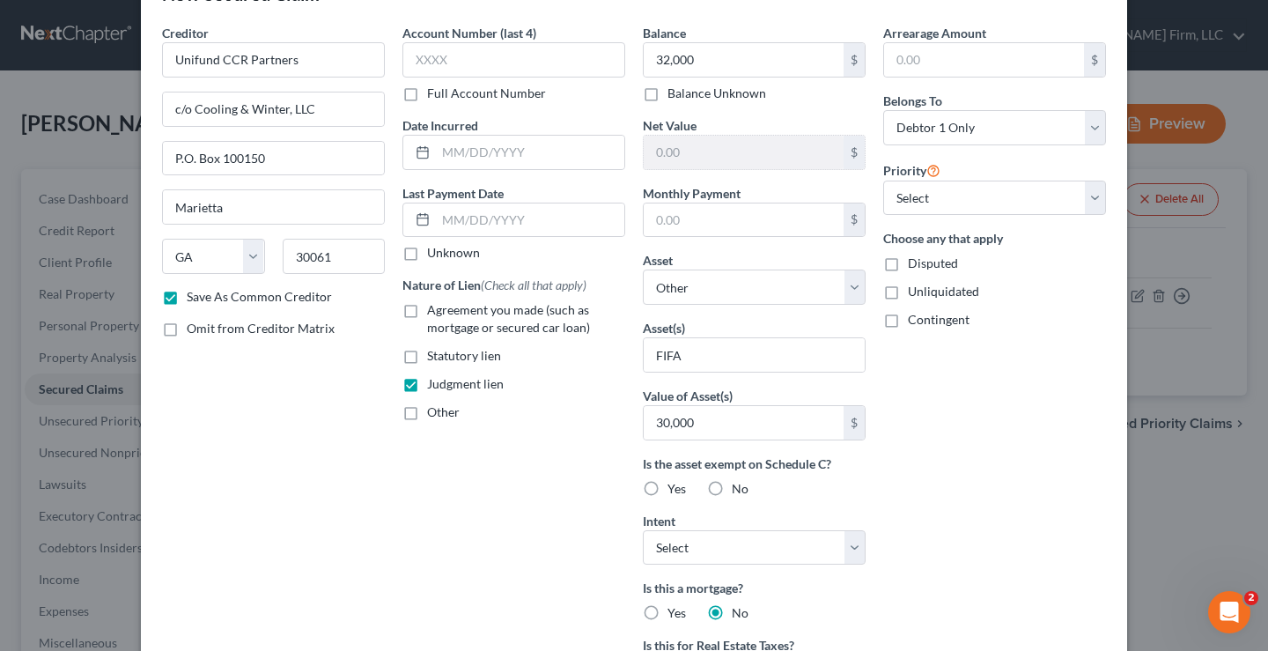
scroll to position [88, 0]
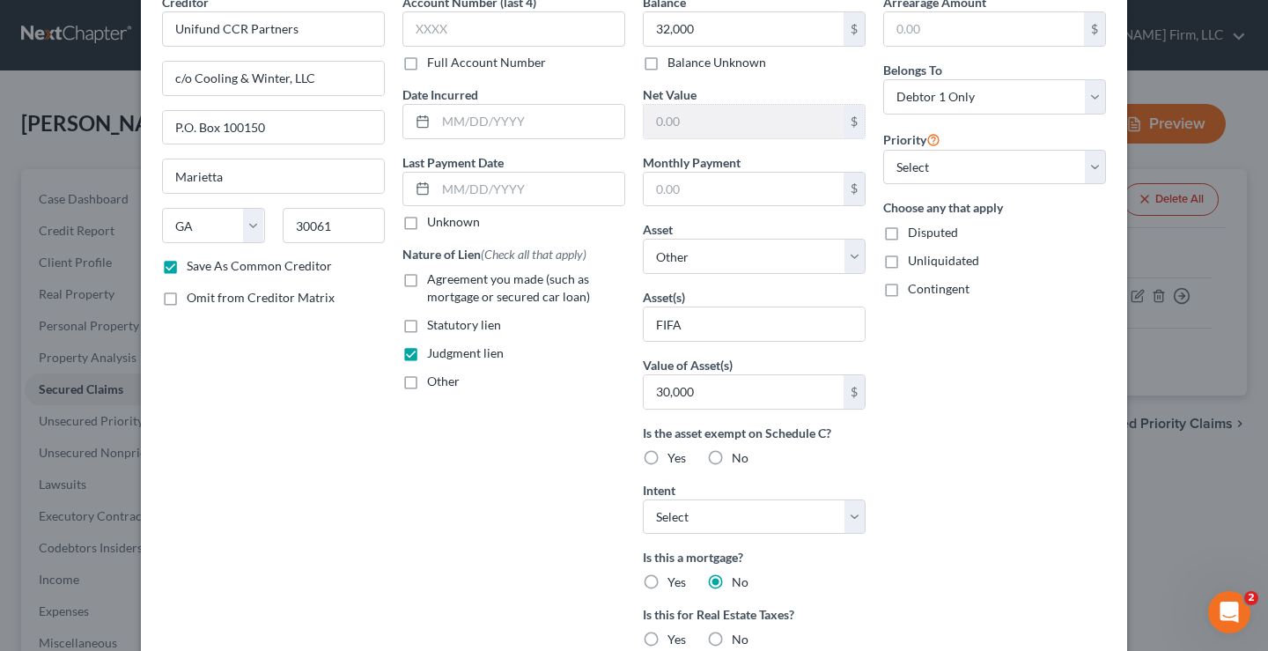
click at [667, 457] on label "Yes" at bounding box center [676, 458] width 18 height 18
click at [674, 457] on input "Yes" at bounding box center [679, 454] width 11 height 11
radio input "true"
click at [476, 465] on div "Account Number (last 4) Full Account Number Date Incurred Last Payment Date Unk…" at bounding box center [514, 414] width 240 height 843
click at [575, 458] on div "Account Number (last 4) Full Account Number Date Incurred Last Payment Date Unk…" at bounding box center [514, 414] width 240 height 843
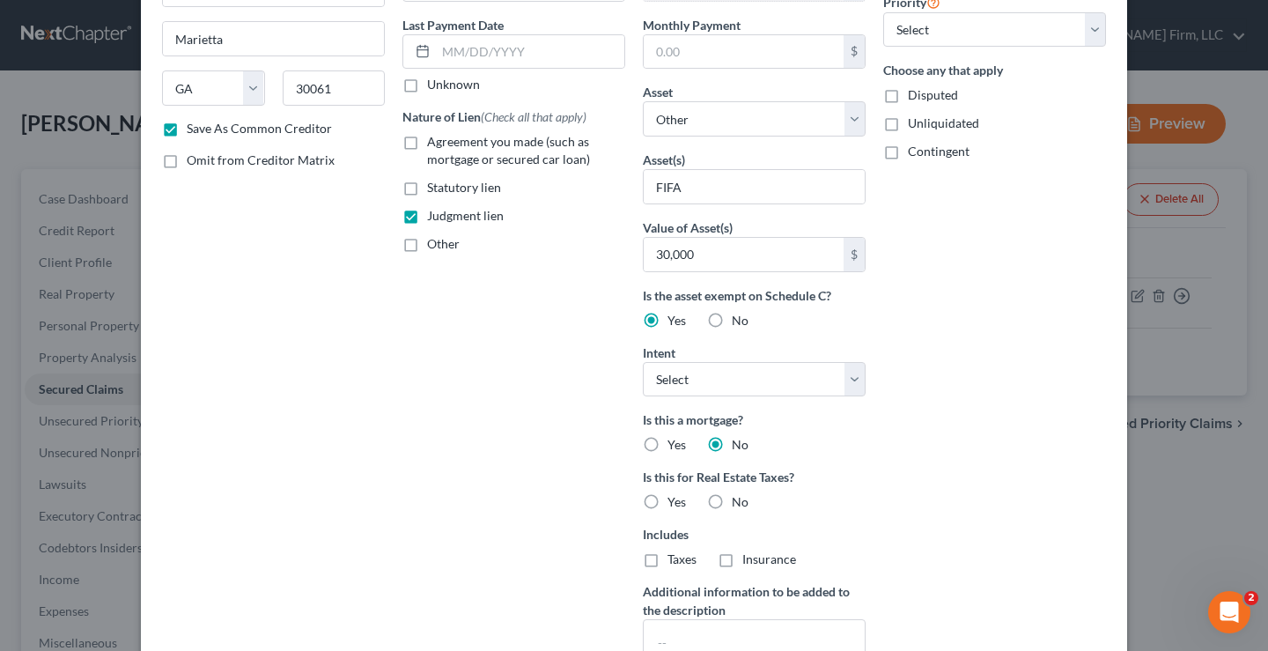
scroll to position [384, 0]
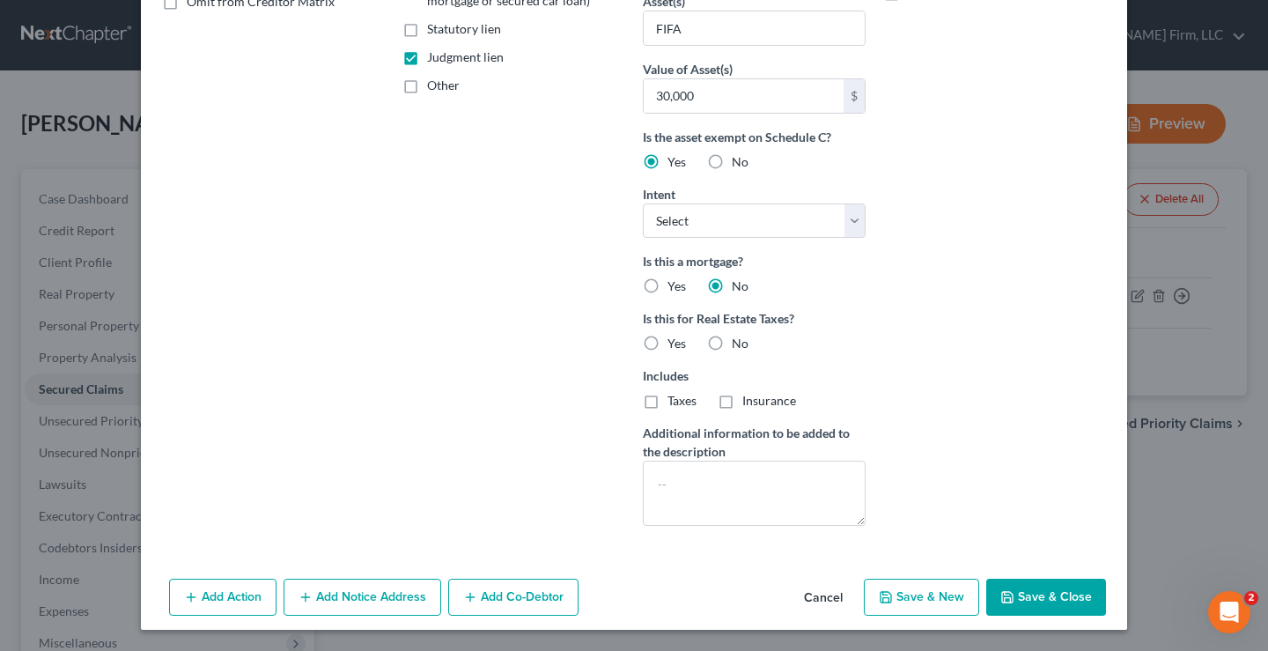
click at [1060, 595] on button "Save & Close" at bounding box center [1046, 596] width 120 height 37
checkbox input "false"
select select
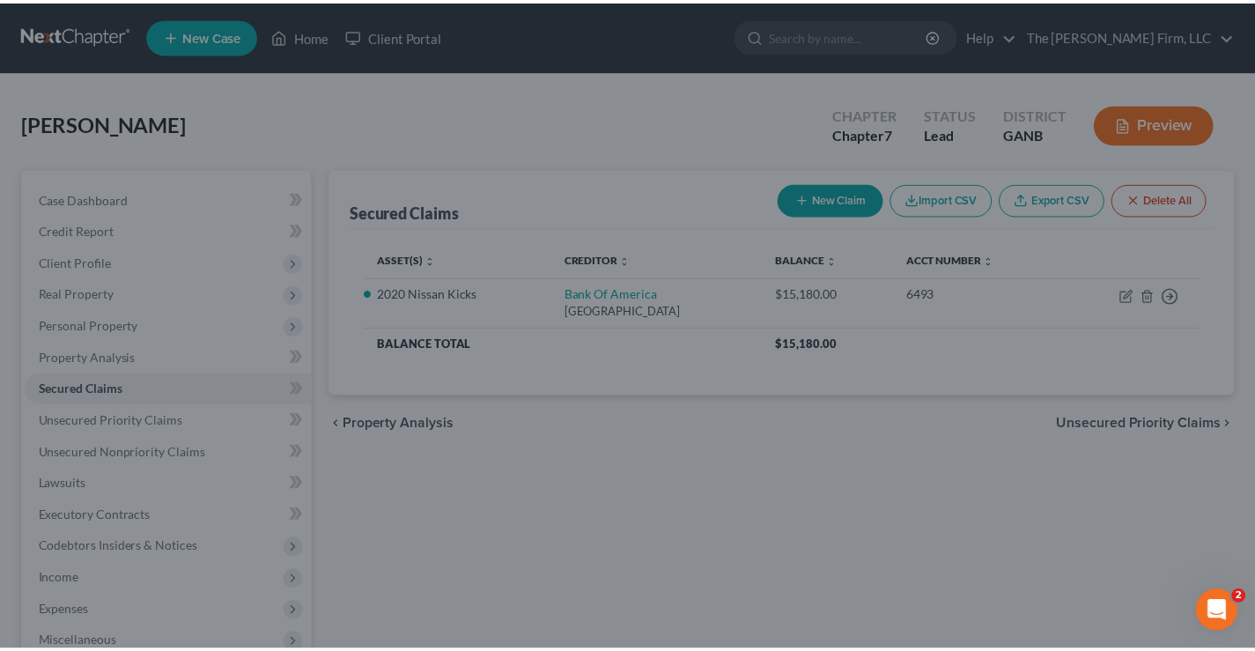
scroll to position [192, 0]
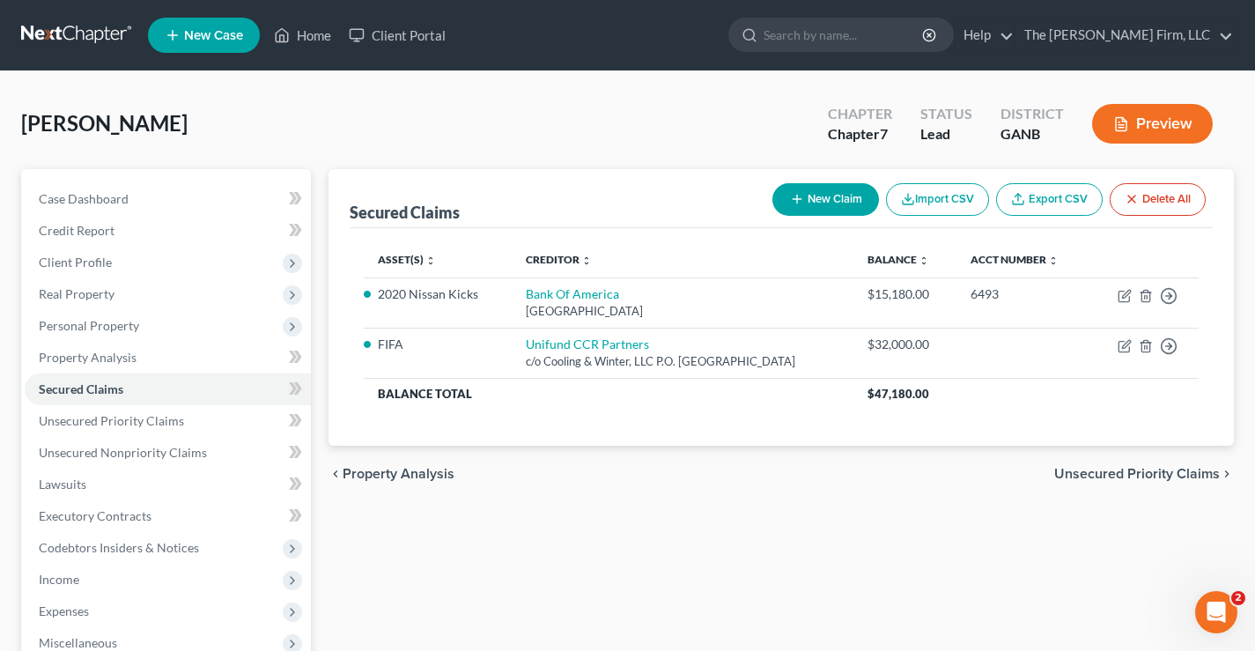
click at [403, 92] on div "[PERSON_NAME] Upgraded Chapter Chapter 7 Status Lead District GANB Preview" at bounding box center [627, 130] width 1212 height 77
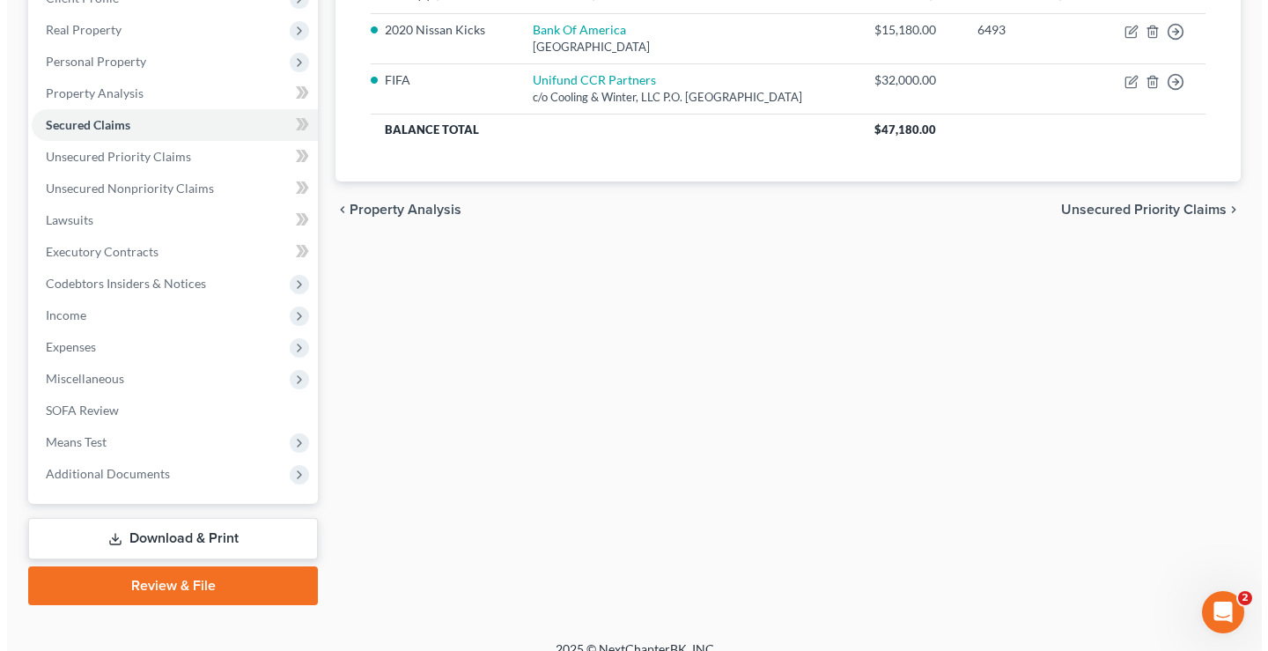
scroll to position [88, 0]
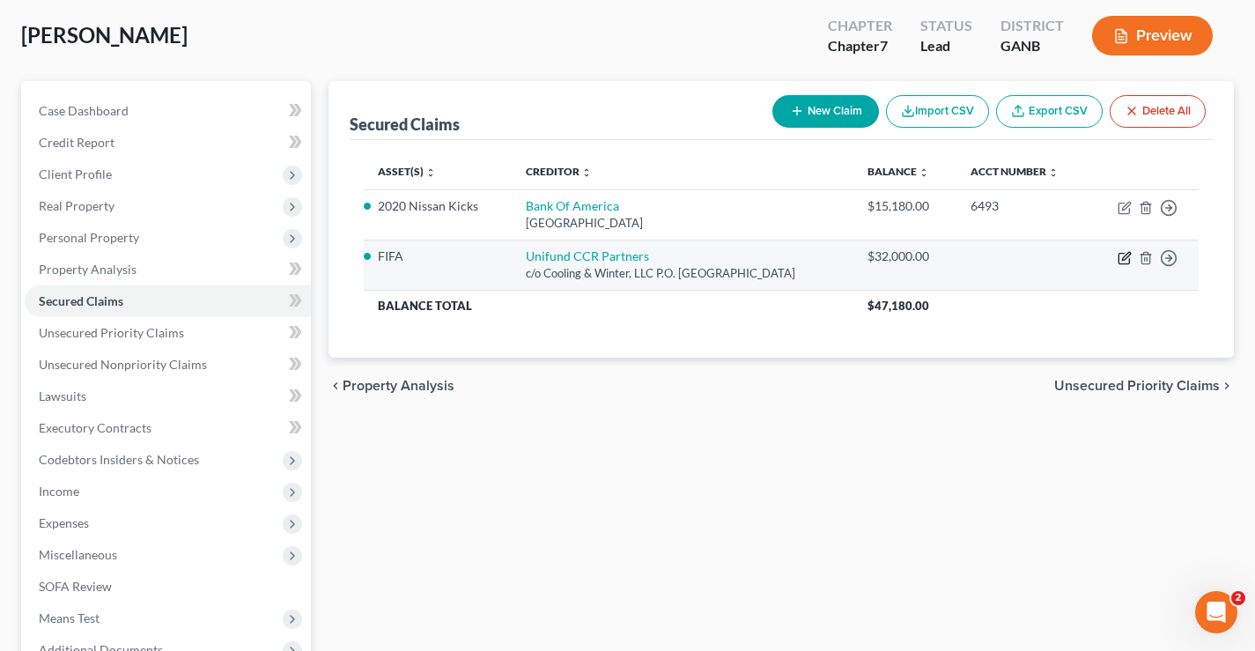
click at [1120, 255] on icon "button" at bounding box center [1124, 258] width 14 height 14
select select "10"
select select "0"
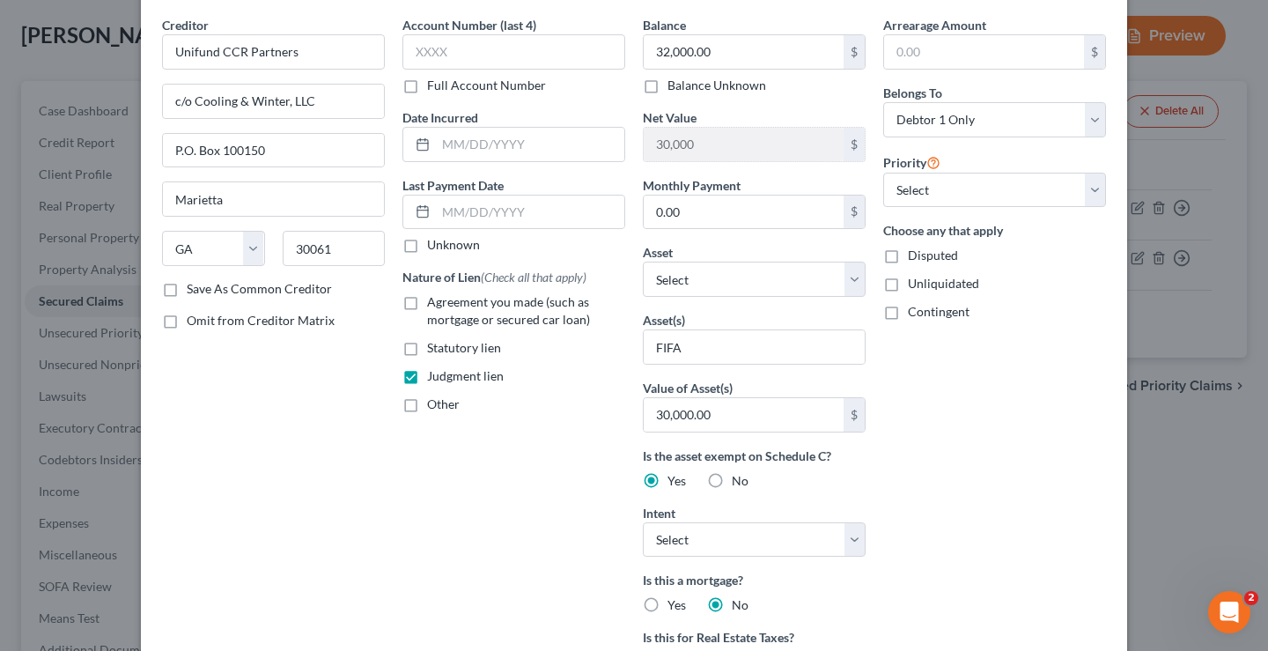
scroll to position [176, 0]
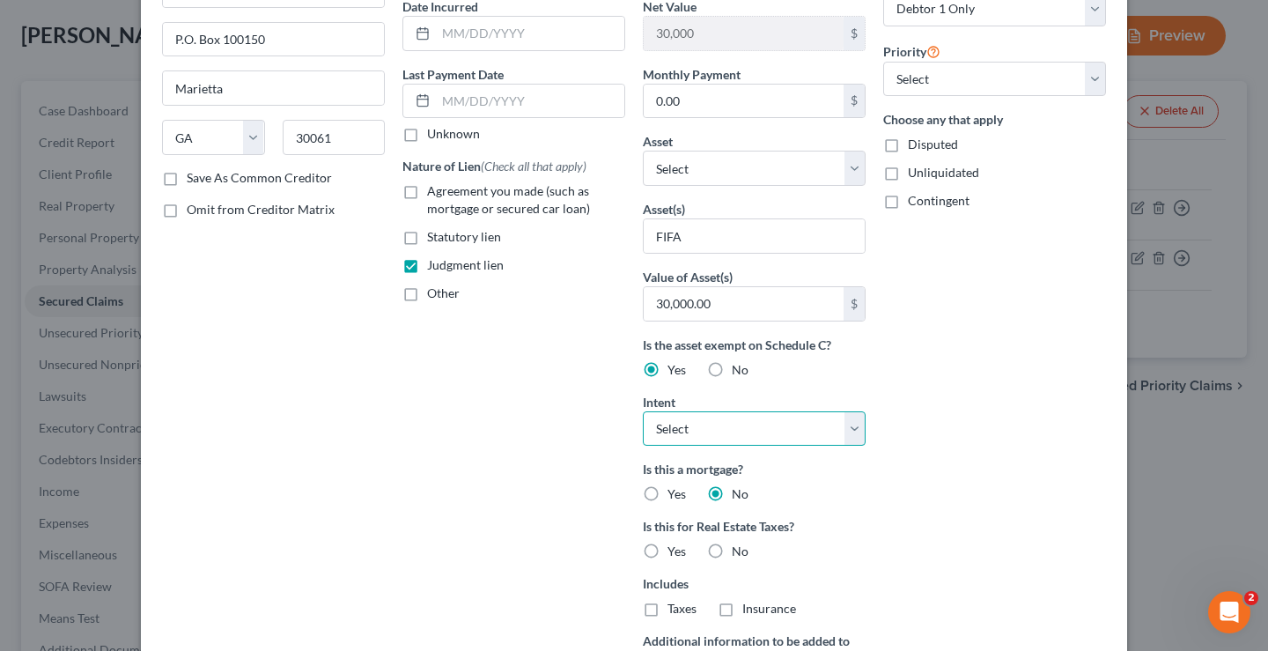
click at [854, 428] on select "Select Surrender Redeem Reaffirm Avoid Other" at bounding box center [754, 428] width 223 height 35
select select "3"
click at [643, 411] on select "Select Surrender Redeem Reaffirm Avoid Other" at bounding box center [754, 428] width 223 height 35
click at [434, 485] on div "Account Number (last 4) Full Account Number Date Incurred Last Payment Date Unk…" at bounding box center [514, 326] width 240 height 843
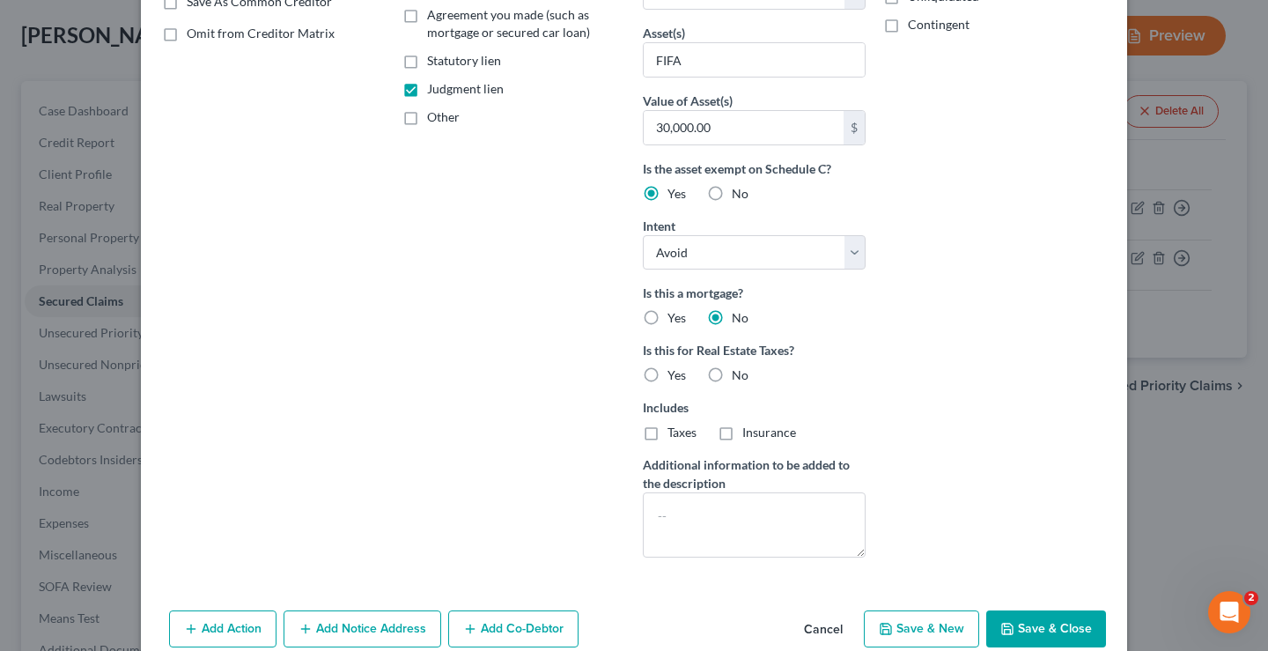
scroll to position [435, 0]
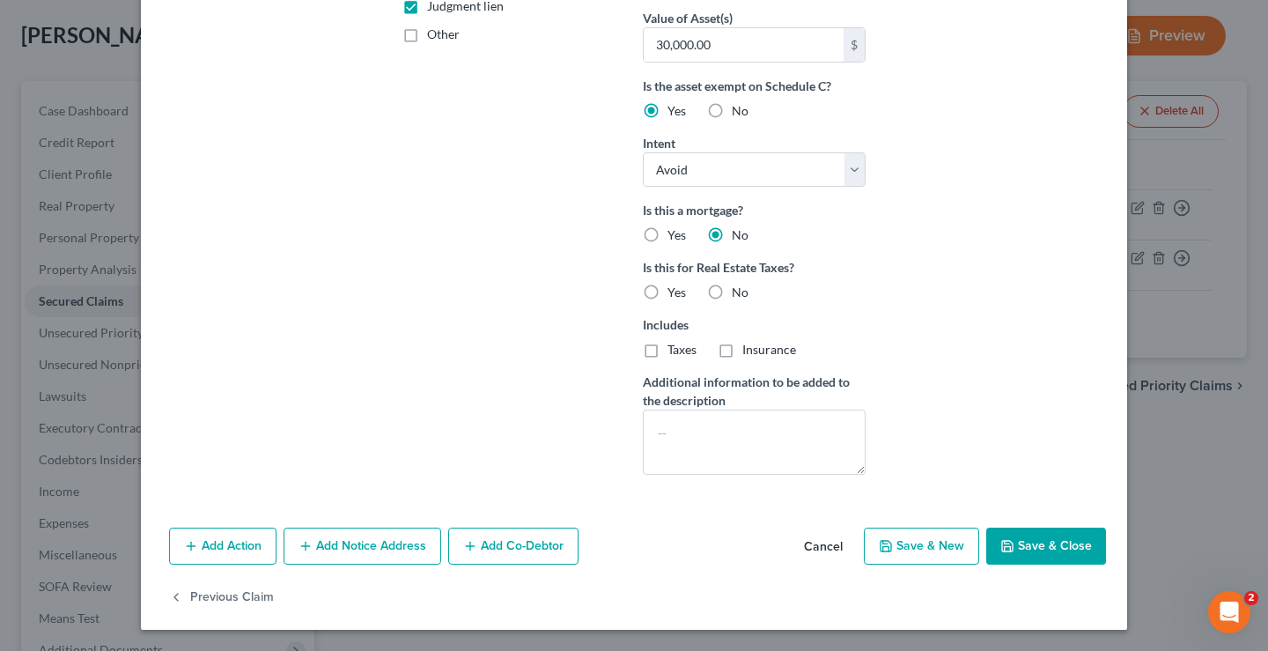
click at [1027, 547] on button "Save & Close" at bounding box center [1046, 545] width 120 height 37
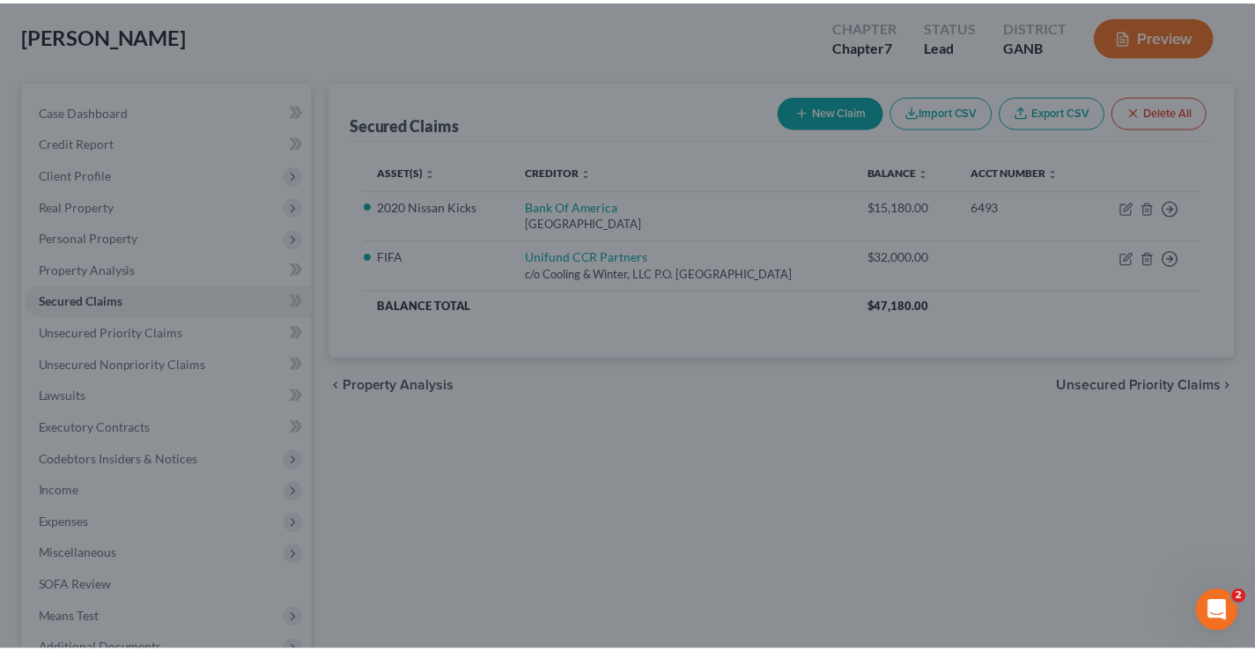
scroll to position [242, 0]
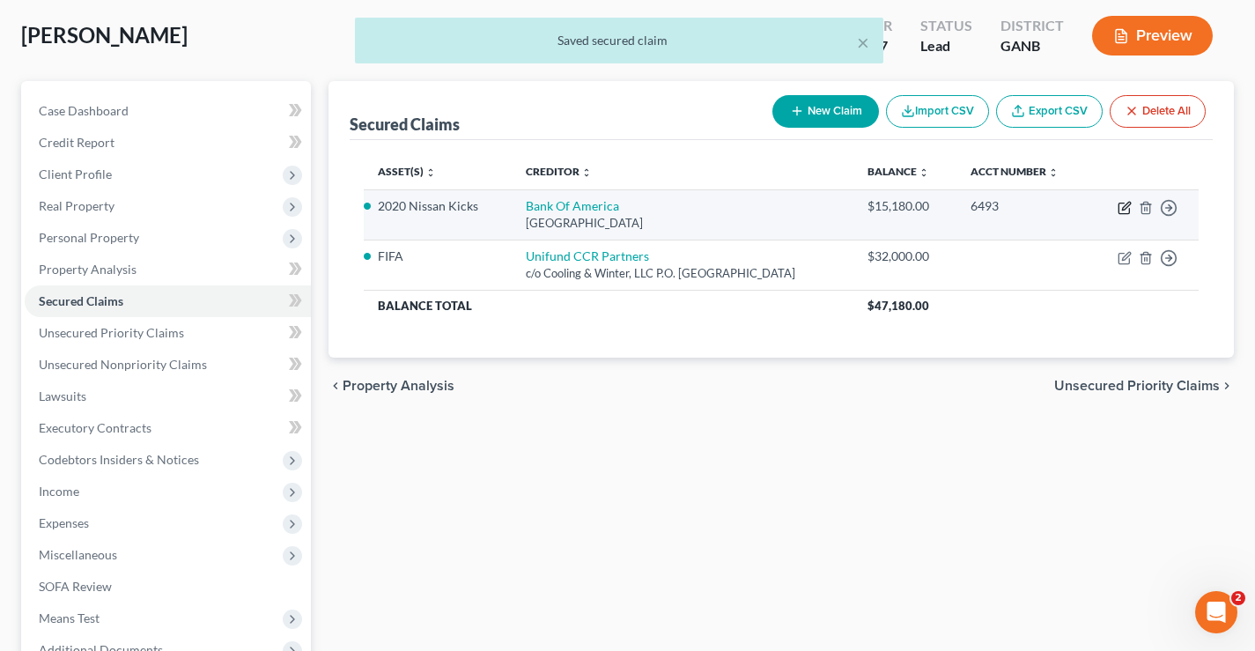
click at [1122, 208] on icon "button" at bounding box center [1124, 208] width 14 height 14
select select "9"
select select "5"
select select "0"
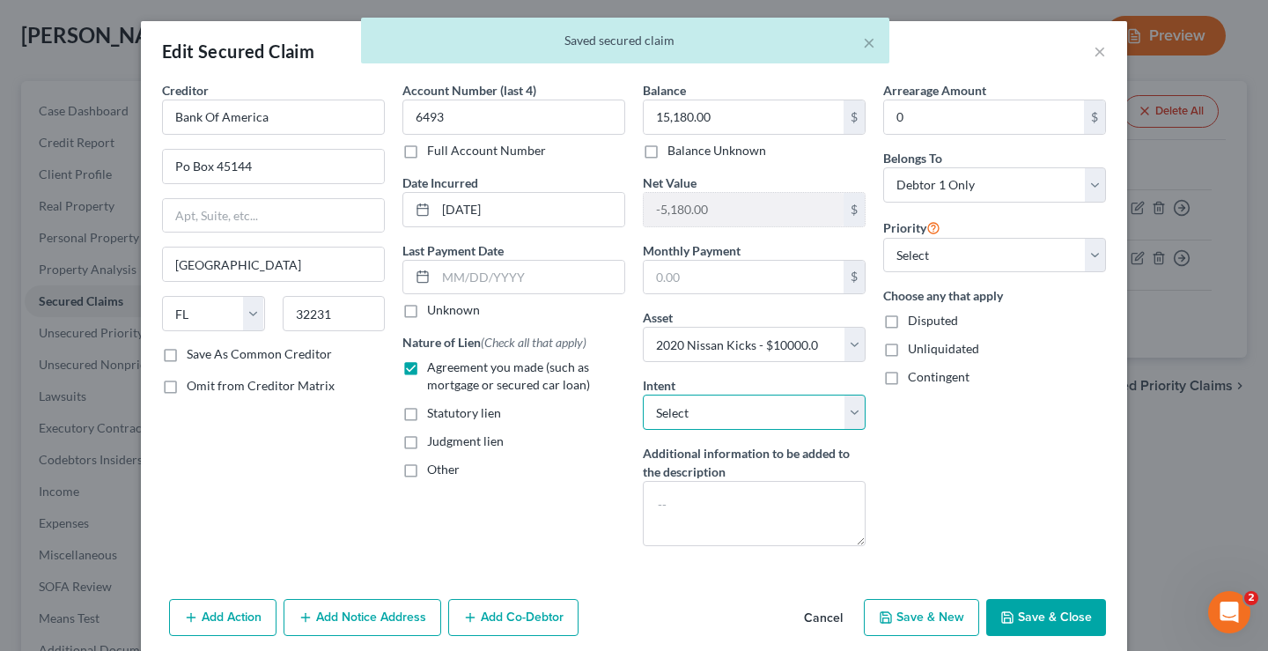
click at [777, 421] on select "Select Surrender Redeem Reaffirm Avoid Other" at bounding box center [754, 411] width 223 height 35
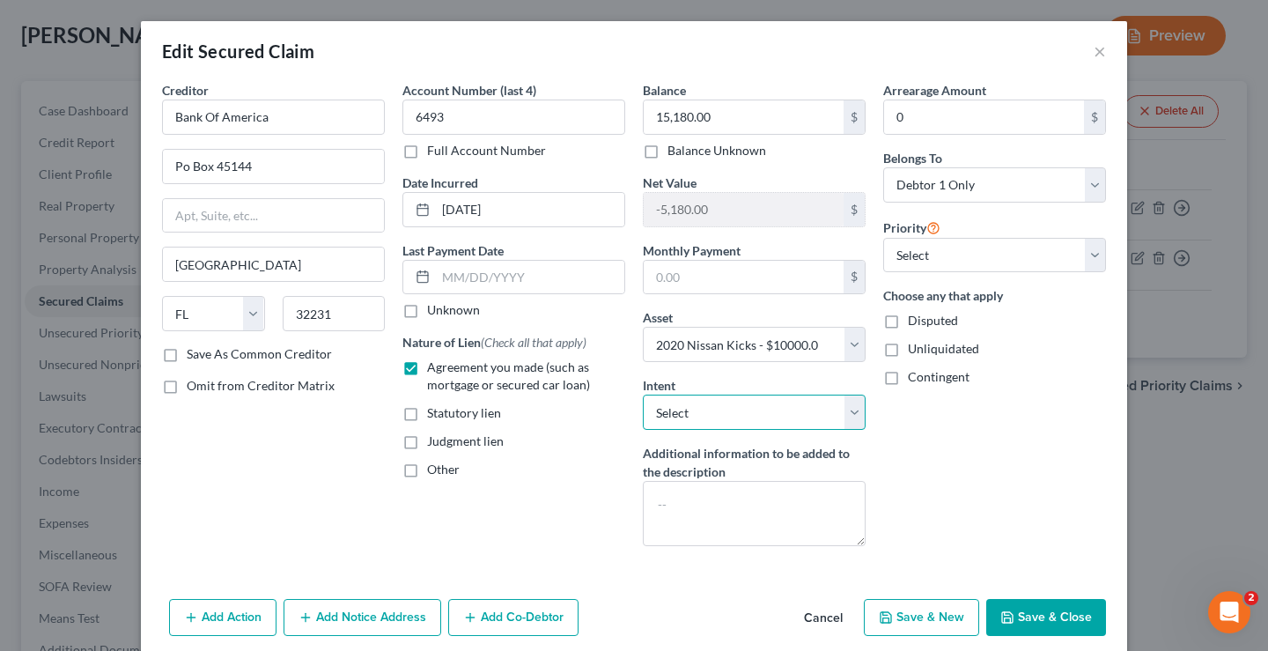
select select "2"
click at [643, 394] on select "Select Surrender Redeem Reaffirm Avoid Other" at bounding box center [754, 411] width 223 height 35
click at [937, 508] on div "Arrearage Amount 0 $ Belongs To * Select Debtor 1 Only Debtor 2 Only Debtor 1 A…" at bounding box center [994, 320] width 240 height 479
click at [1048, 618] on button "Save & Close" at bounding box center [1046, 617] width 120 height 37
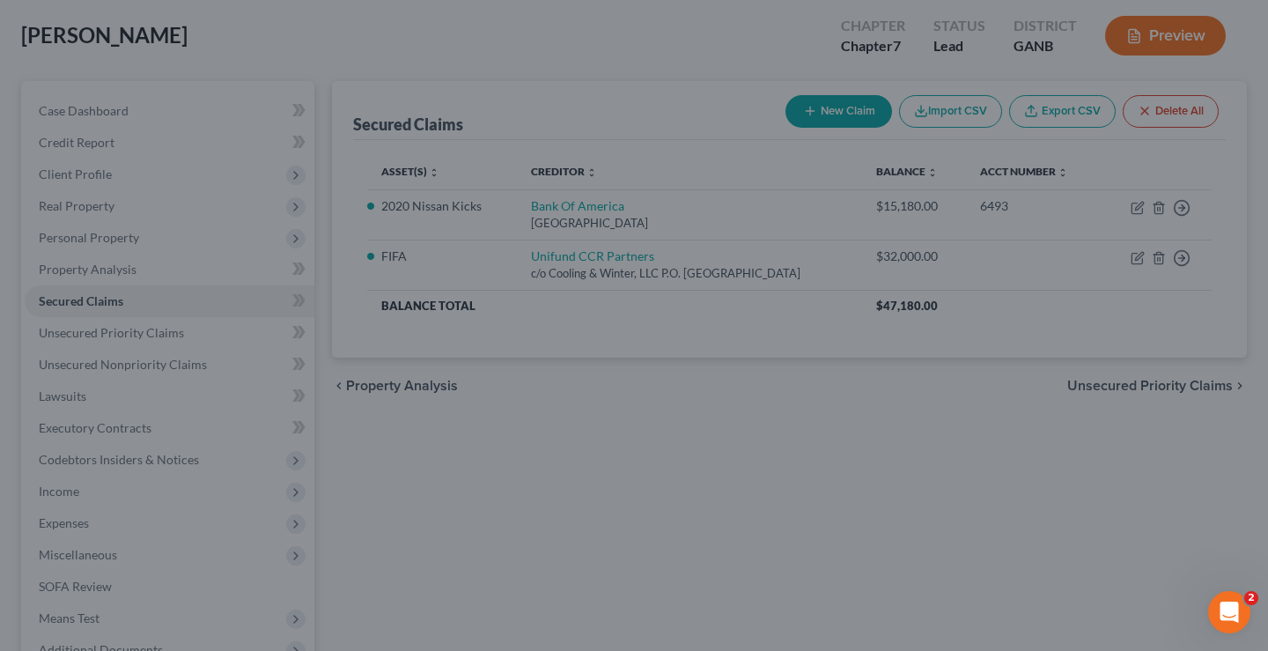
select select "5"
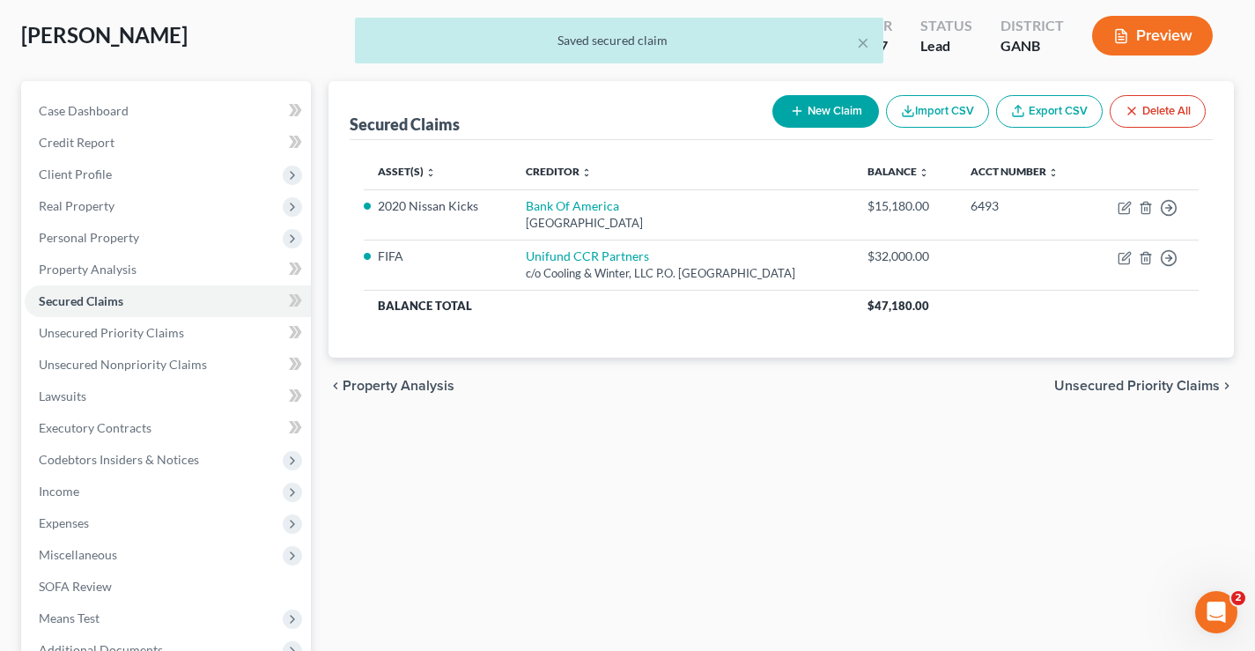
click at [632, 505] on div "Secured Claims New Claim Import CSV Export CSV Delete All Asset(s) expand_more …" at bounding box center [781, 431] width 923 height 700
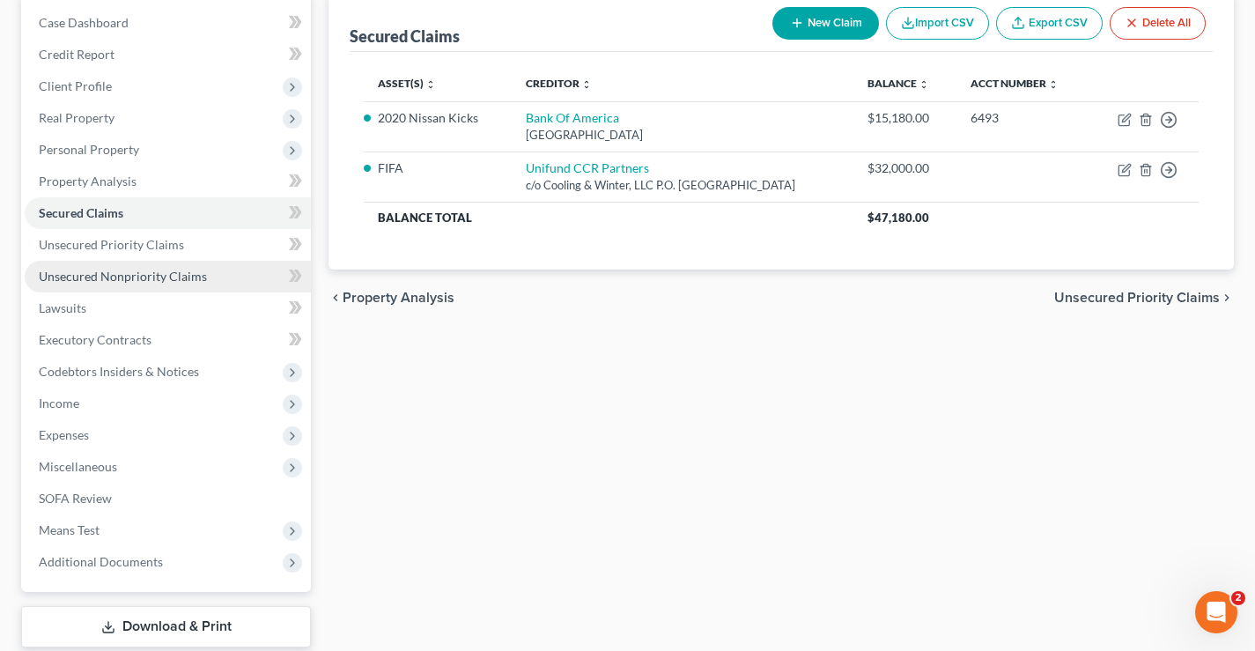
scroll to position [285, 0]
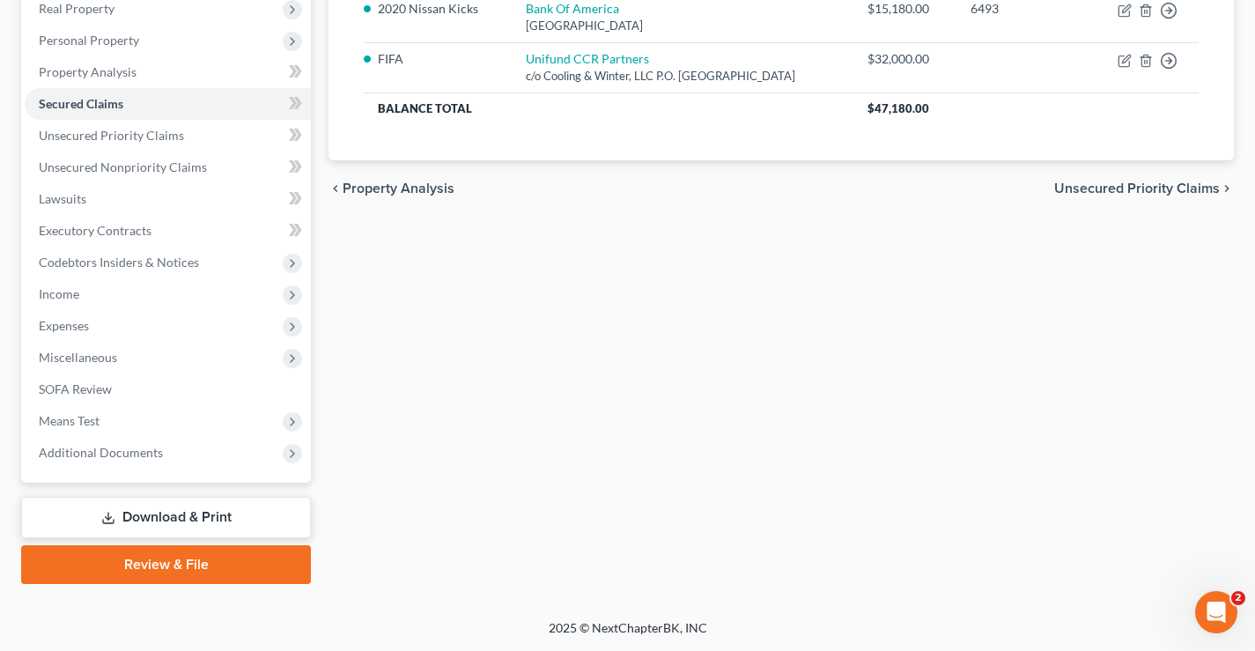
click at [239, 517] on link "Download & Print" at bounding box center [166, 517] width 290 height 41
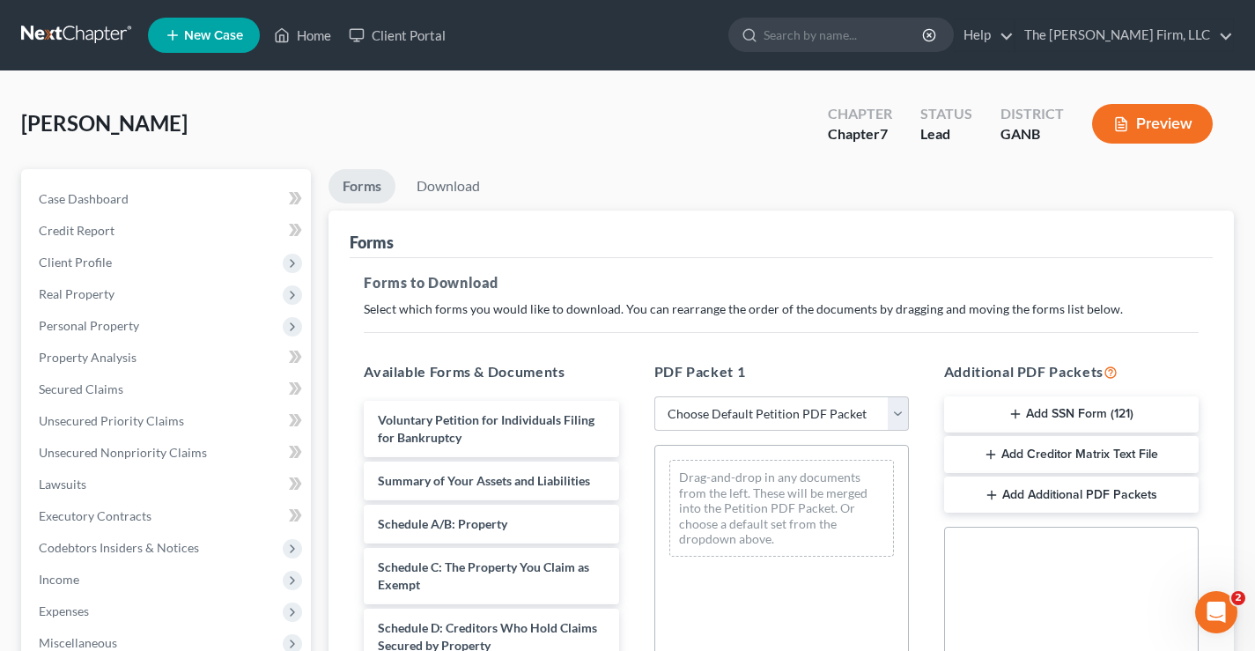
scroll to position [176, 0]
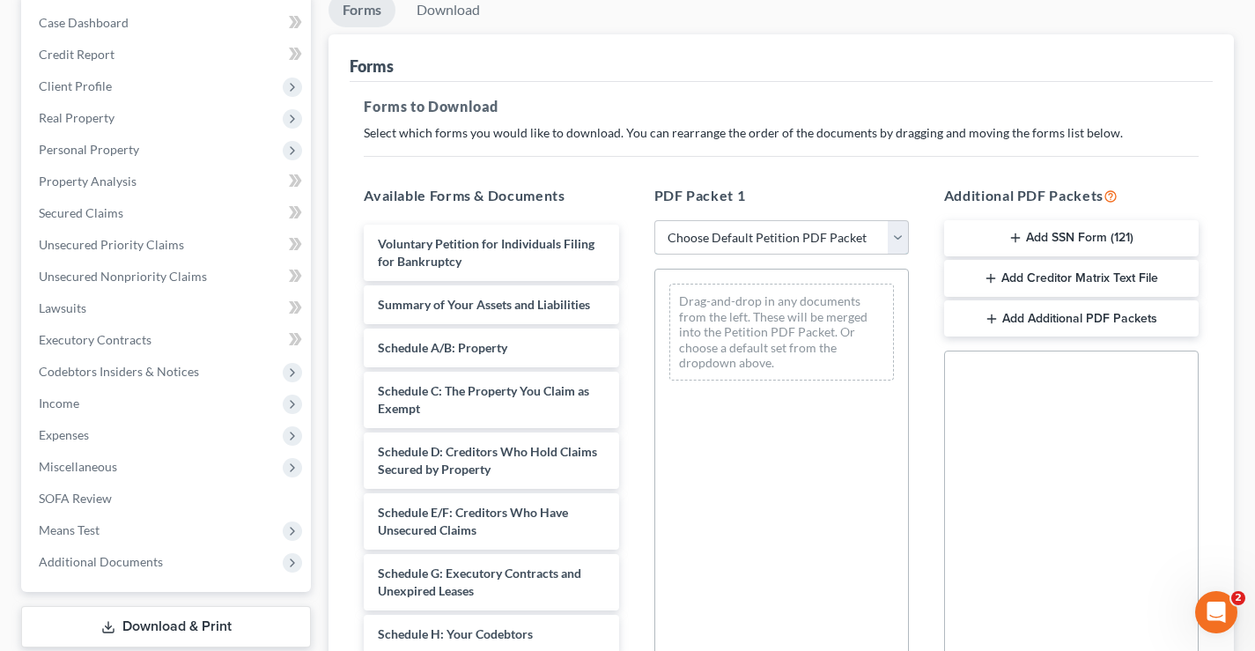
click at [898, 241] on select "Choose Default Petition PDF Packet Complete Bankruptcy Petition (all forms and …" at bounding box center [781, 237] width 254 height 35
select select "0"
click at [654, 220] on select "Choose Default Petition PDF Packet Complete Bankruptcy Petition (all forms and …" at bounding box center [781, 237] width 254 height 35
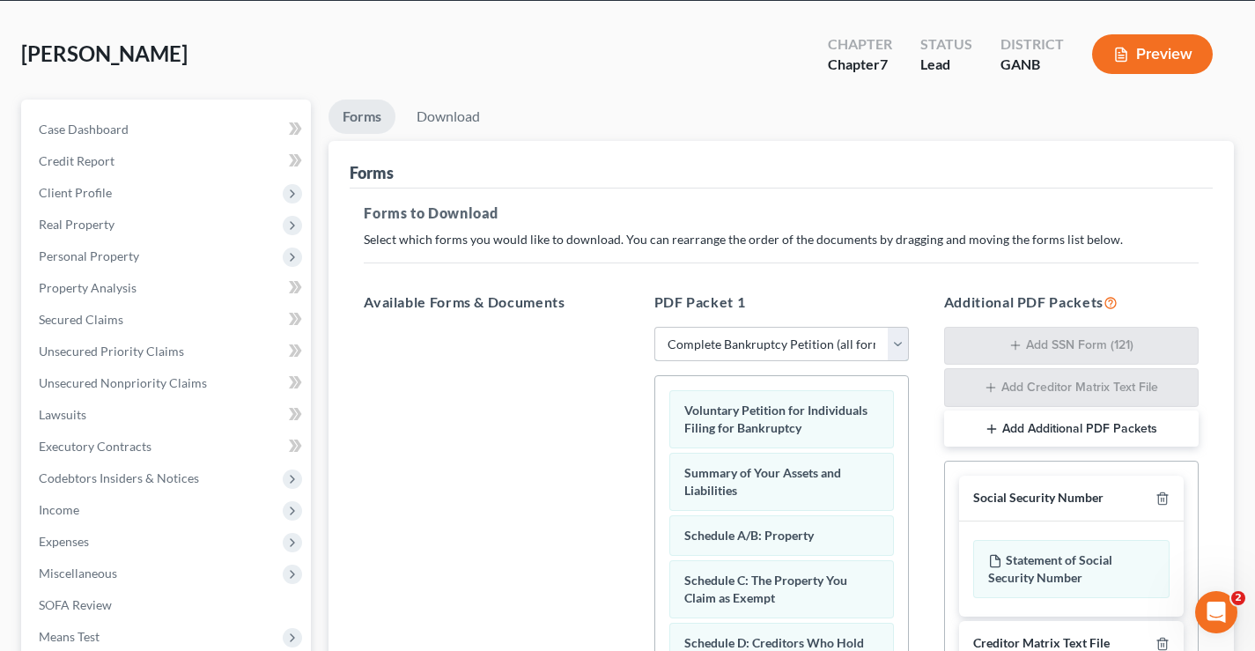
scroll to position [0, 0]
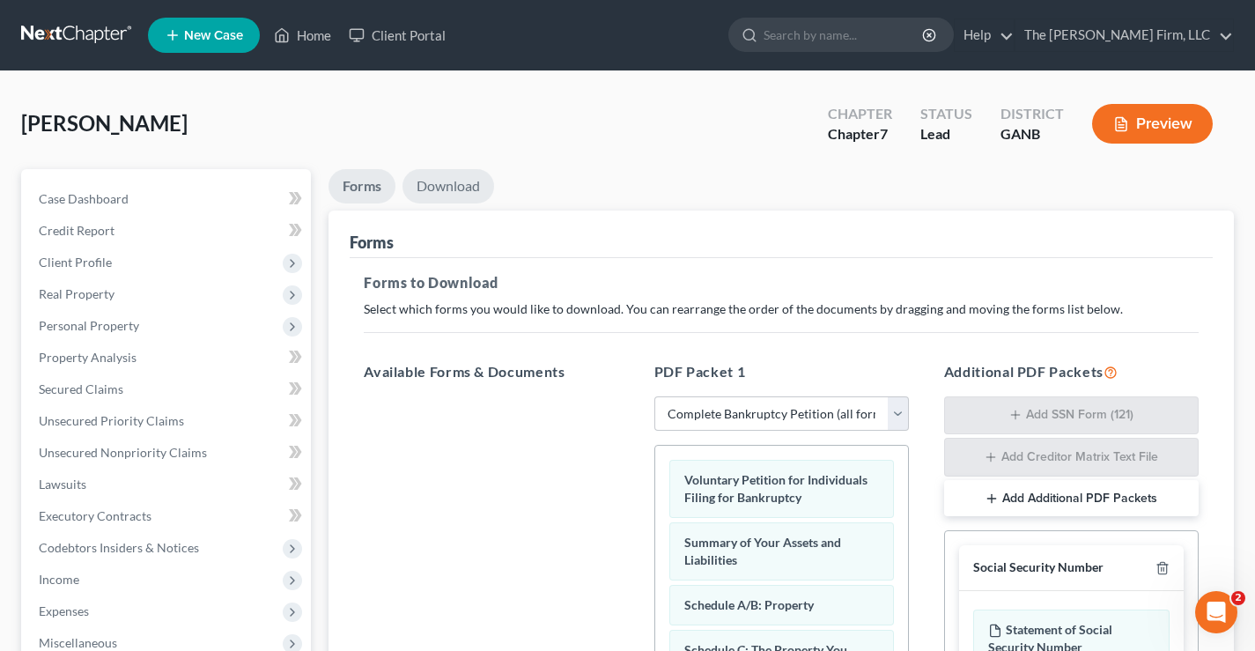
click at [466, 183] on link "Download" at bounding box center [448, 186] width 92 height 34
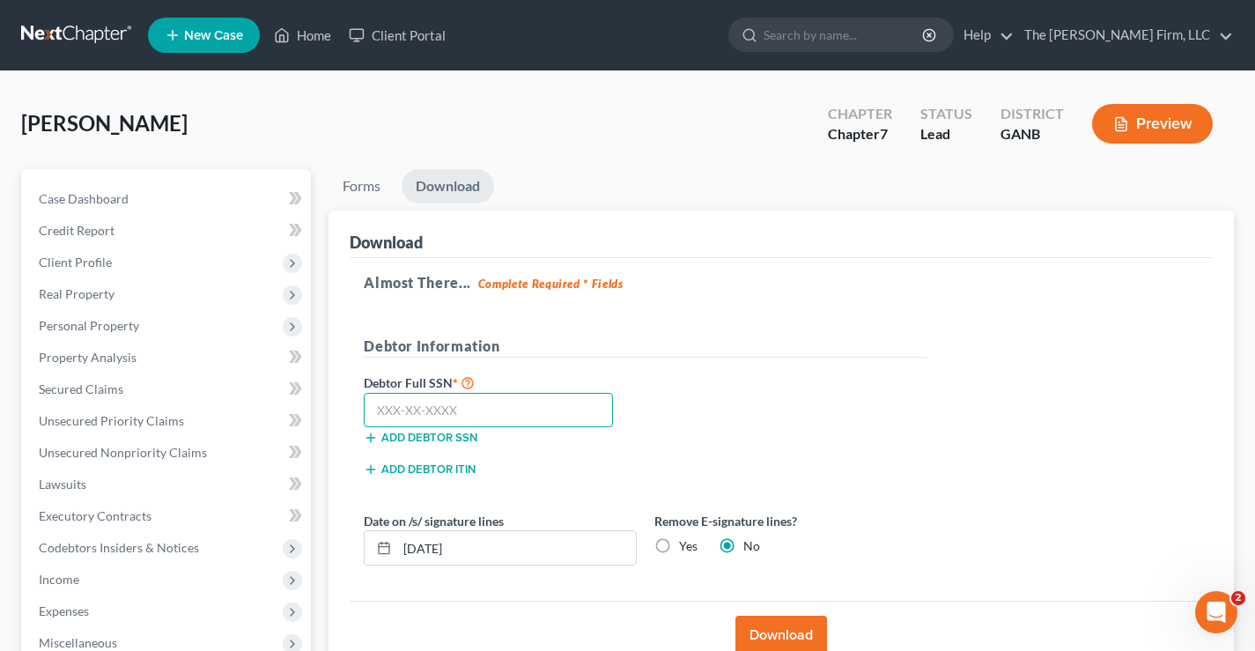
drag, startPoint x: 394, startPoint y: 410, endPoint x: 387, endPoint y: 400, distance: 12.7
click at [394, 410] on input "text" at bounding box center [488, 410] width 249 height 35
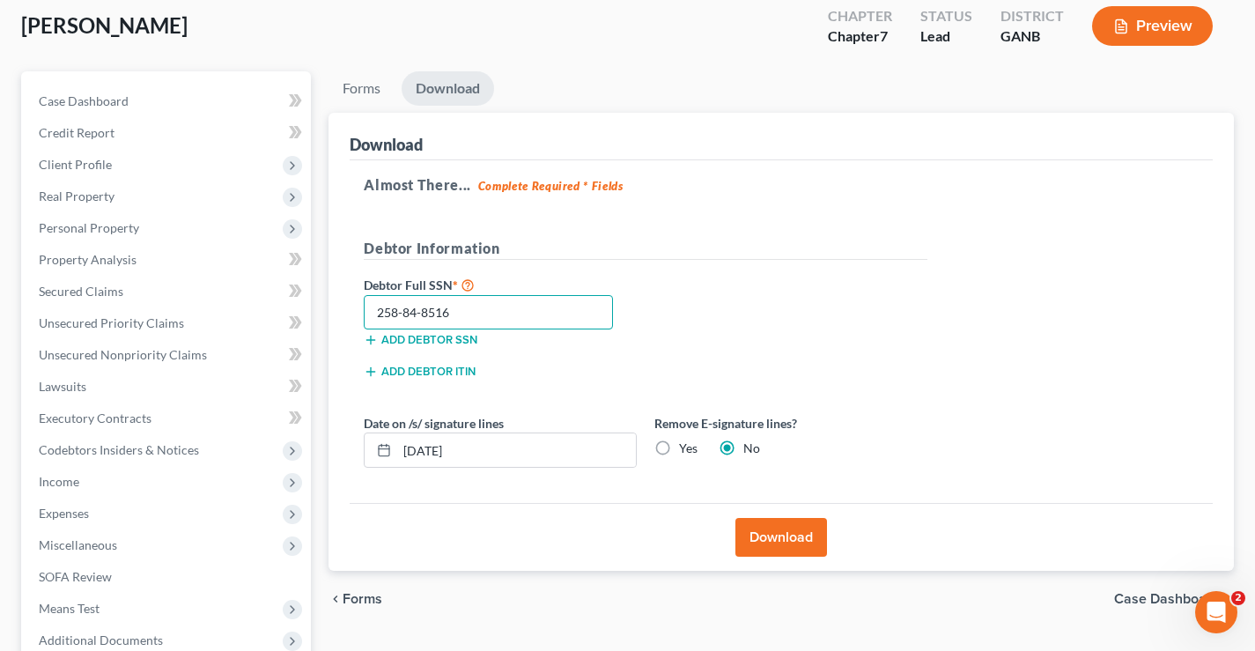
scroll to position [264, 0]
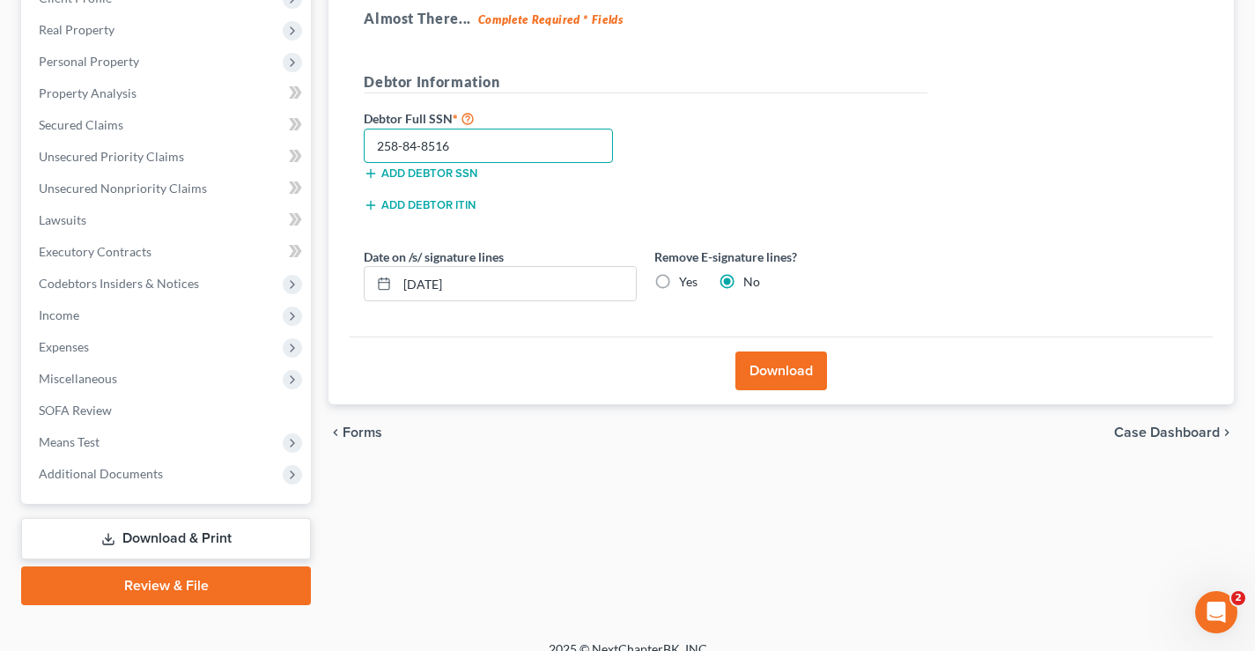
type input "258-84-8516"
click at [779, 374] on button "Download" at bounding box center [781, 370] width 92 height 39
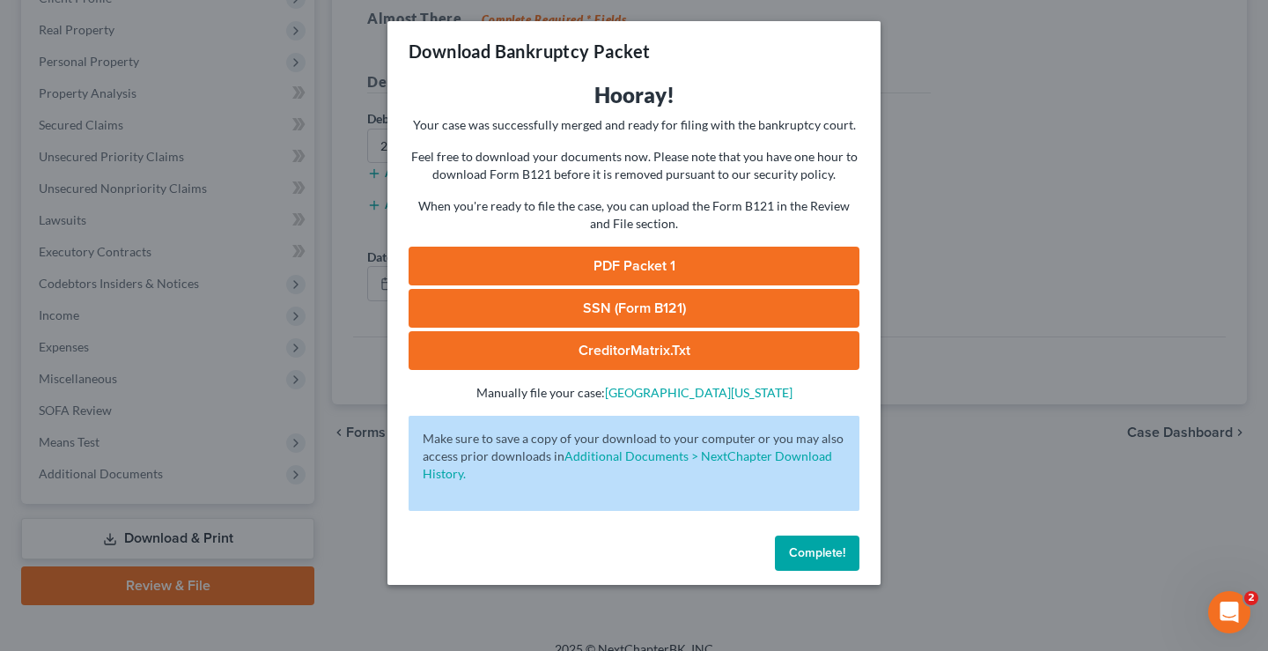
click at [663, 299] on link "SSN (Form B121)" at bounding box center [634, 308] width 451 height 39
click at [687, 267] on link "PDF Packet 1" at bounding box center [634, 266] width 451 height 39
click at [816, 556] on span "Complete!" at bounding box center [817, 552] width 56 height 15
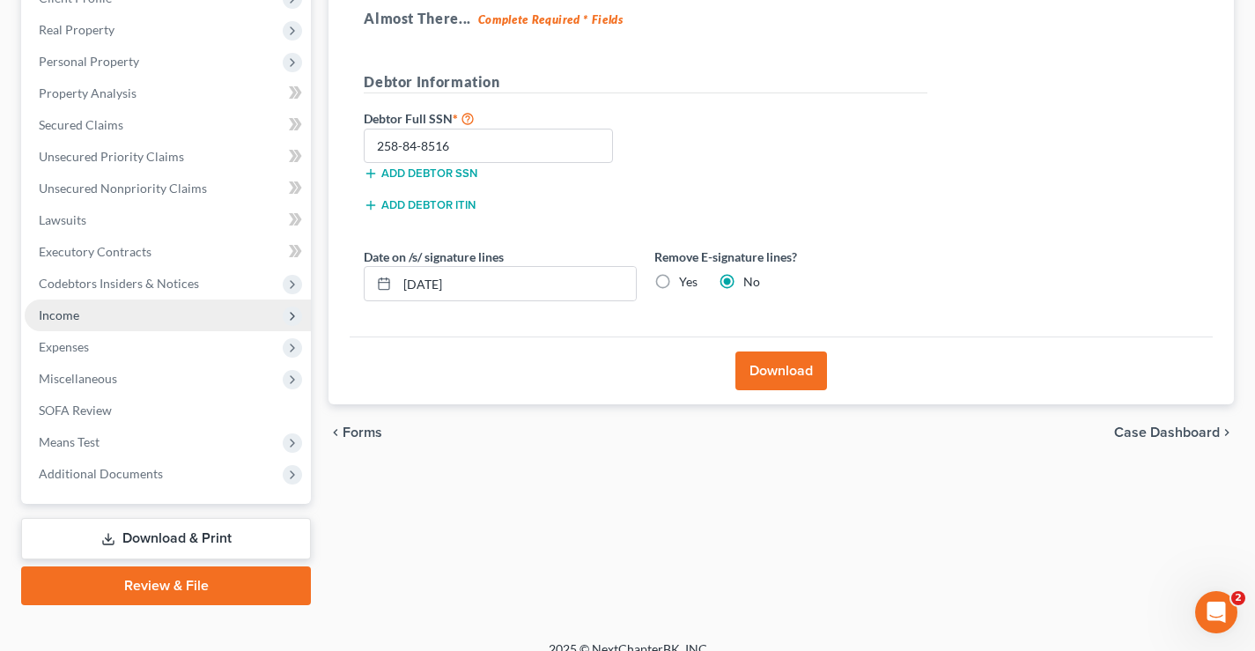
click at [45, 318] on span "Income" at bounding box center [59, 314] width 41 height 15
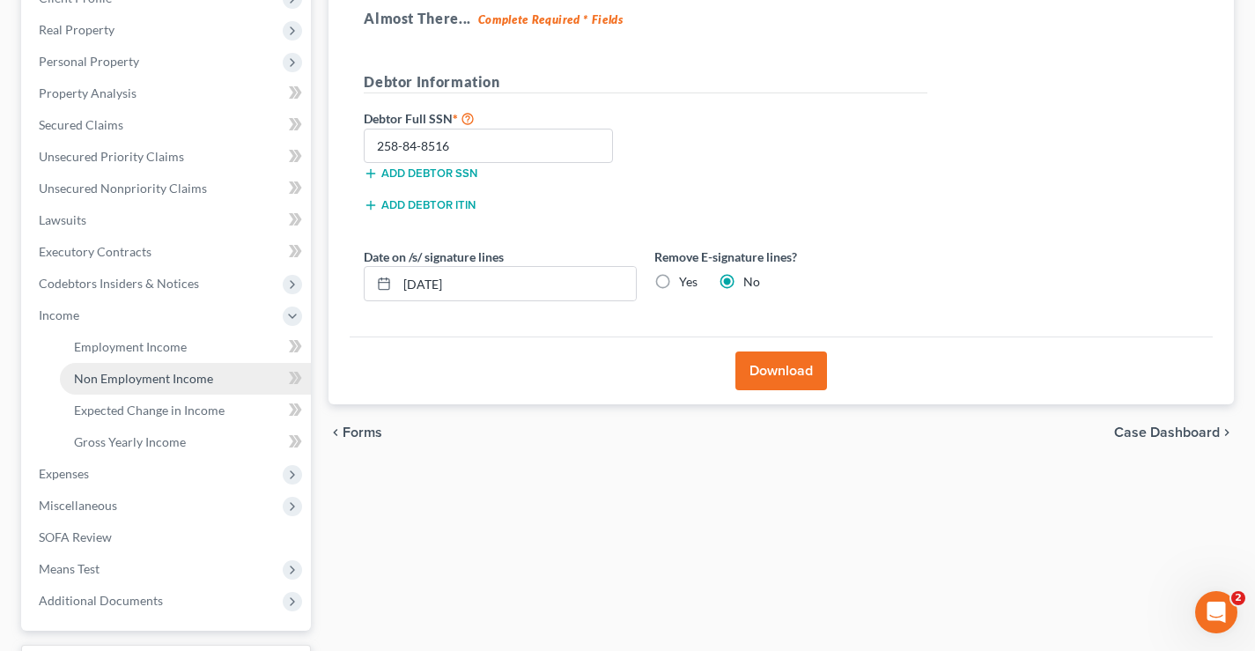
click at [129, 373] on span "Non Employment Income" at bounding box center [143, 378] width 139 height 15
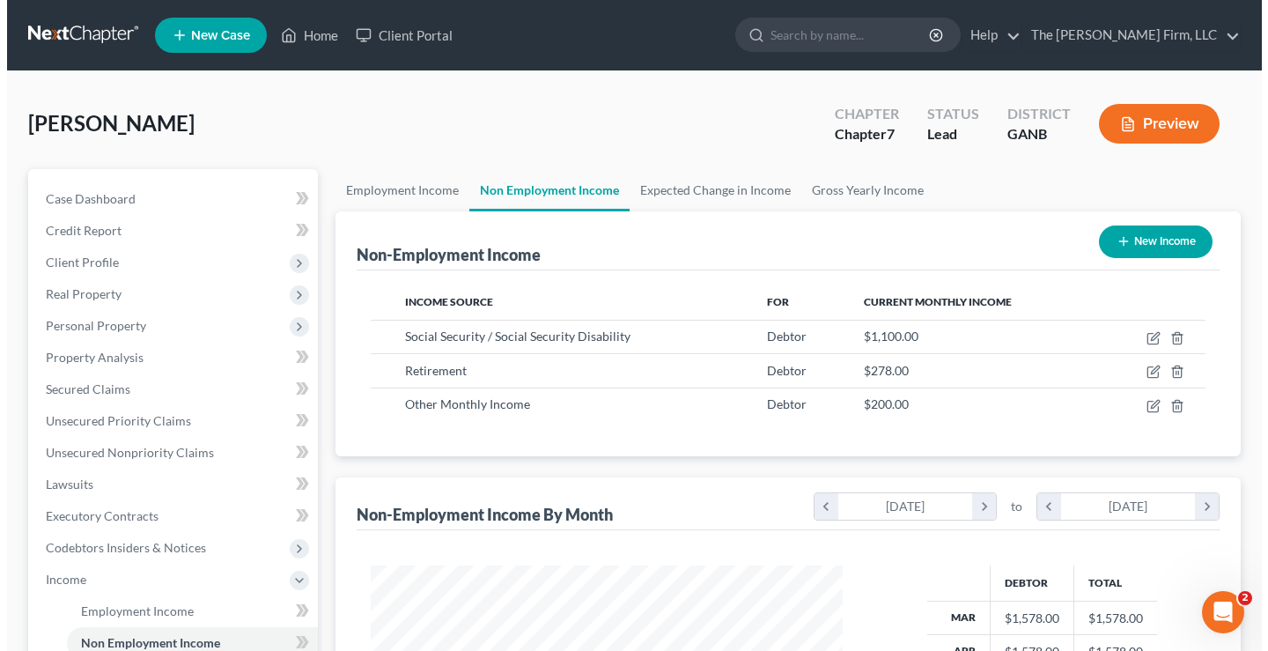
scroll to position [316, 507]
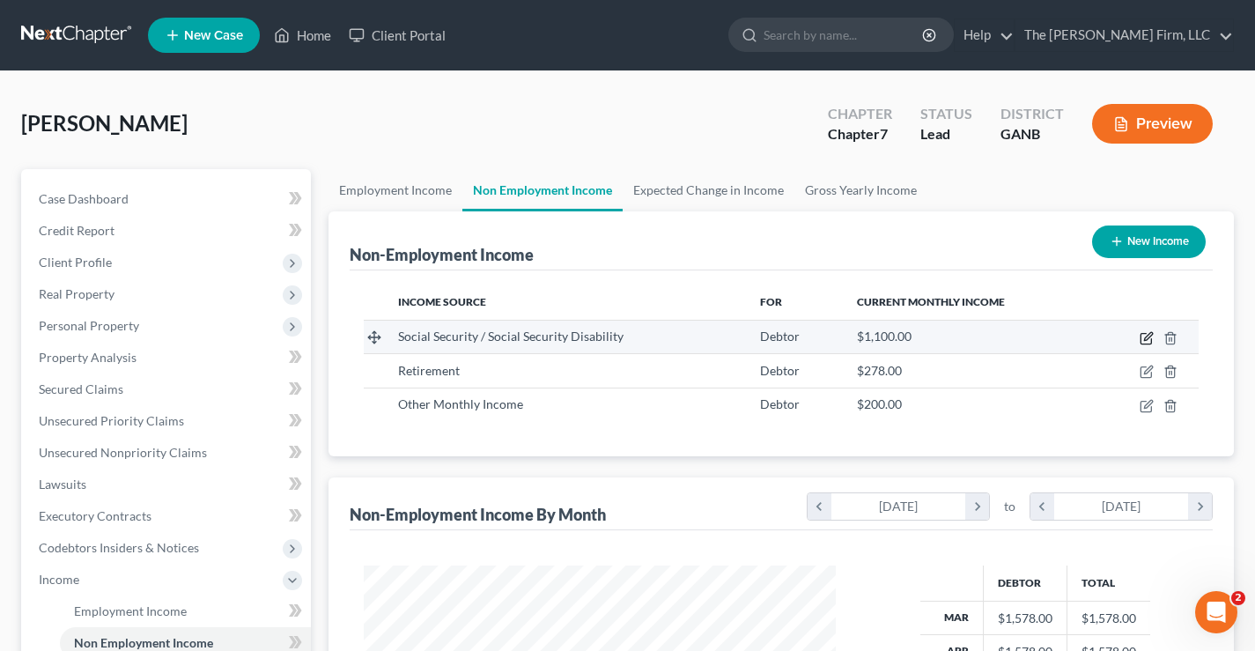
click at [1147, 335] on icon "button" at bounding box center [1148, 336] width 8 height 8
select select "4"
select select "0"
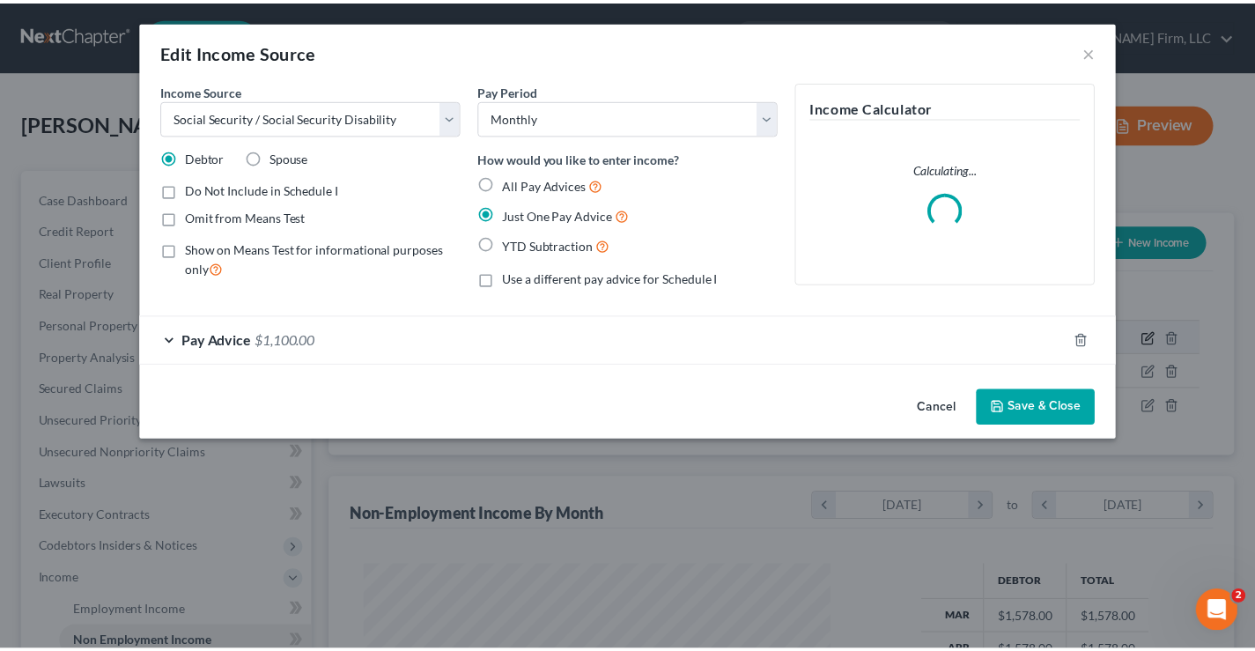
scroll to position [316, 513]
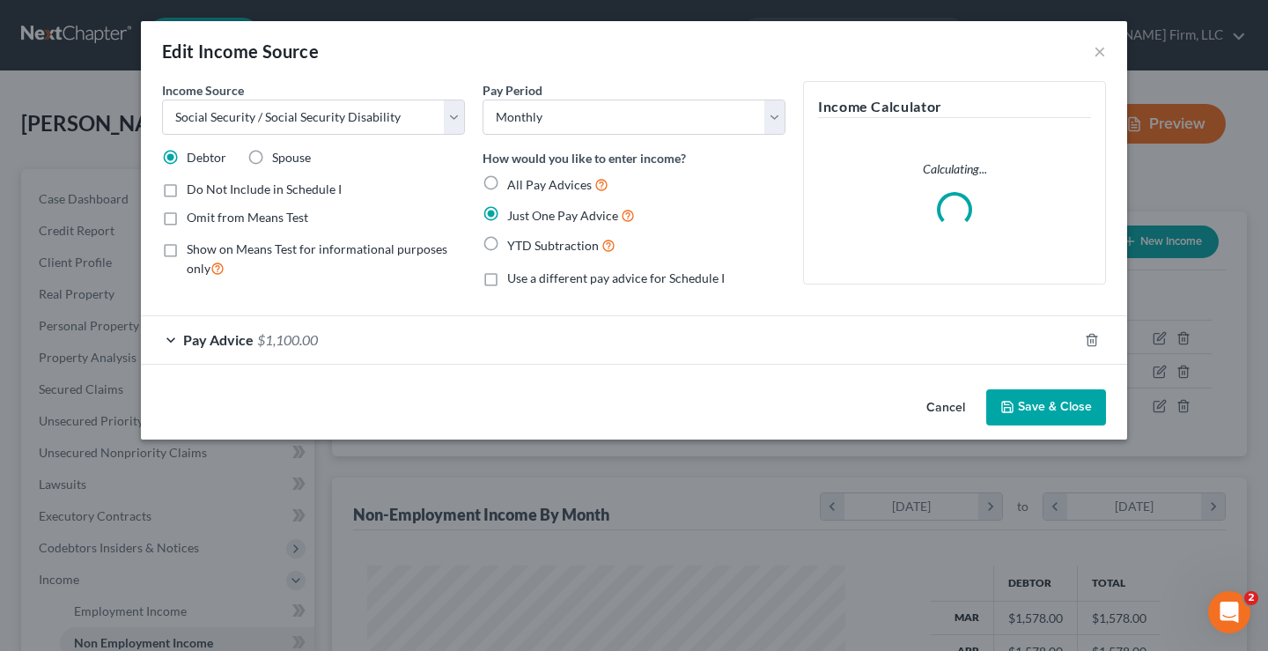
click at [272, 341] on span "$1,100.00" at bounding box center [287, 339] width 61 height 17
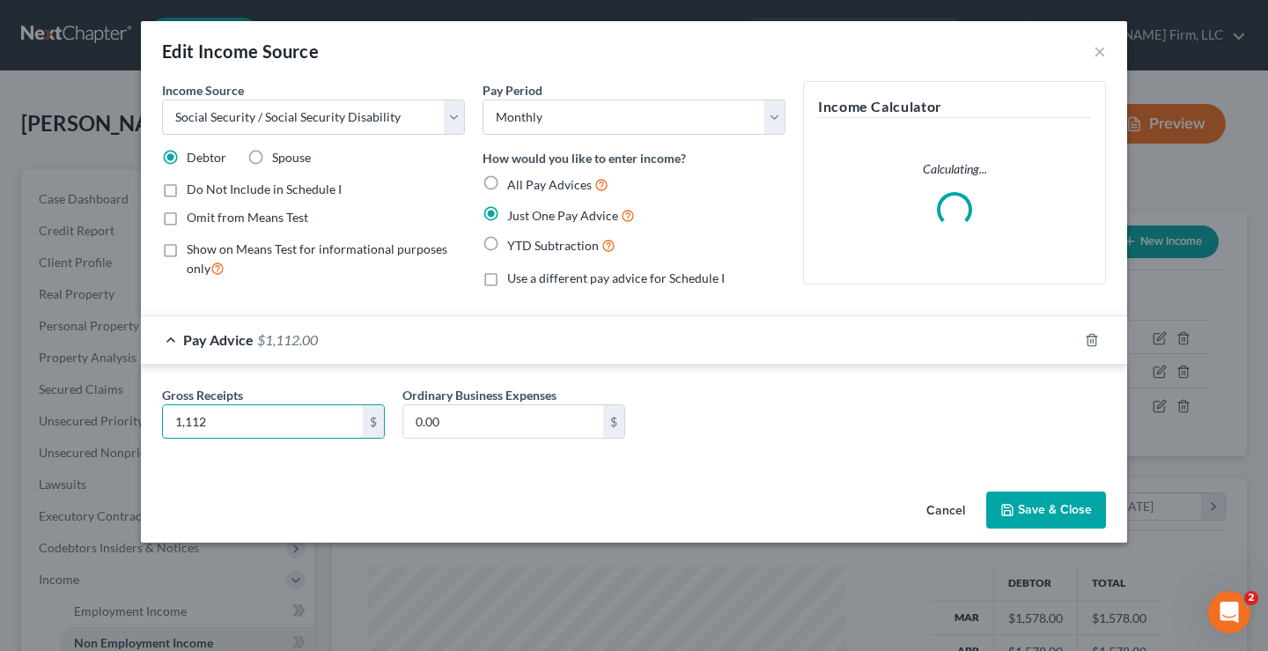
type input "1,112"
click at [1037, 507] on button "Save & Close" at bounding box center [1046, 509] width 120 height 37
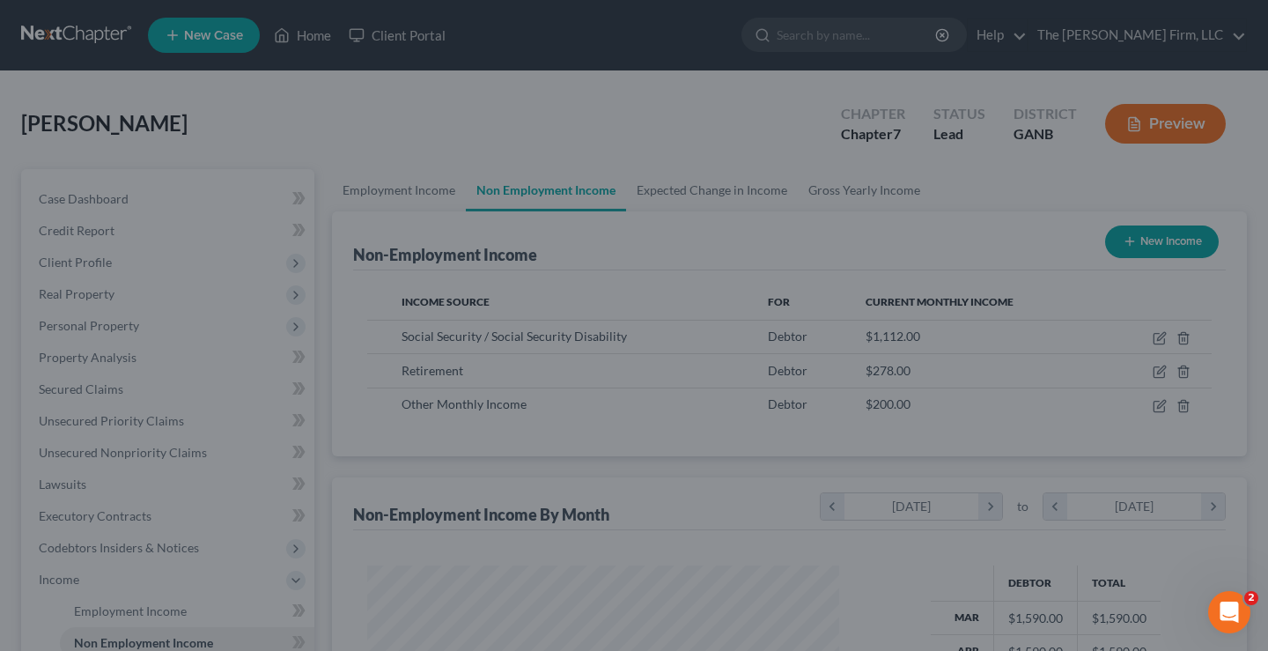
scroll to position [880197, 880005]
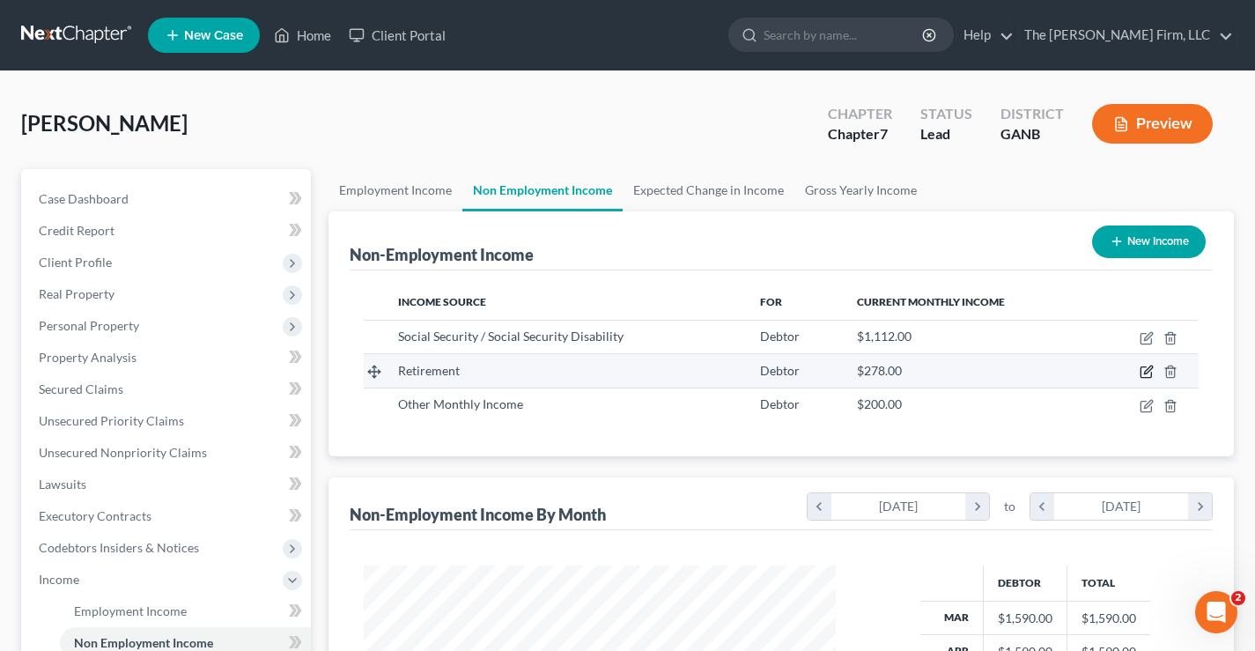
click at [1145, 369] on icon "button" at bounding box center [1146, 372] width 14 height 14
select select "3"
select select "0"
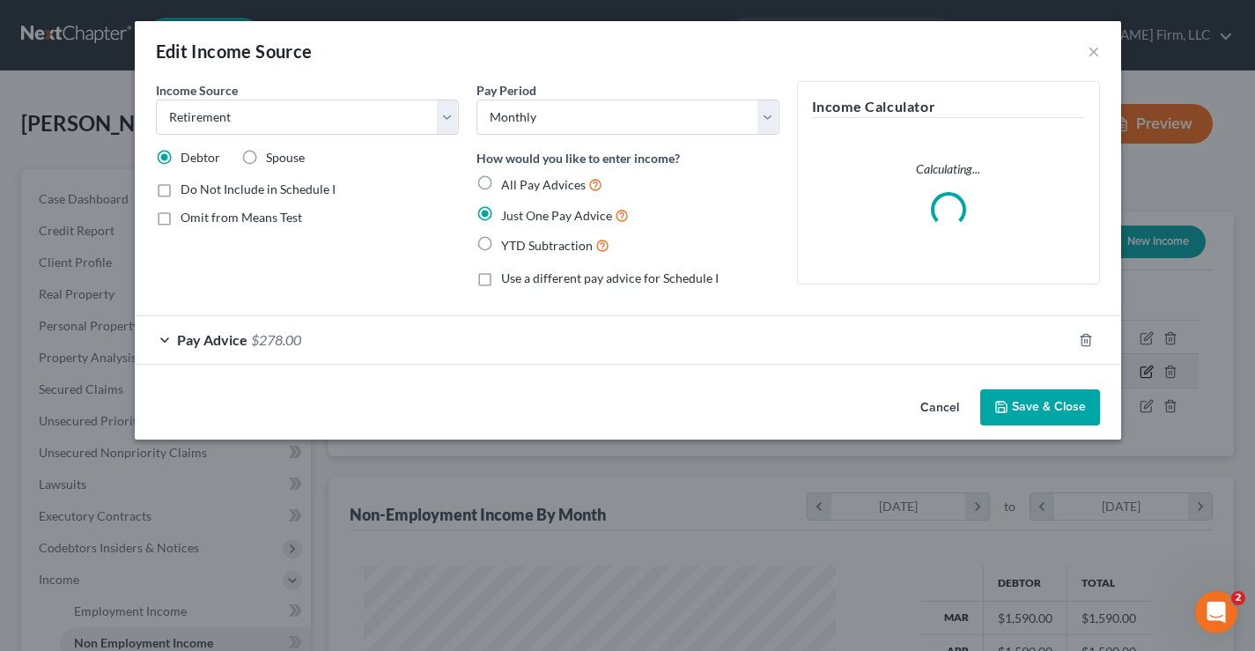
scroll to position [316, 513]
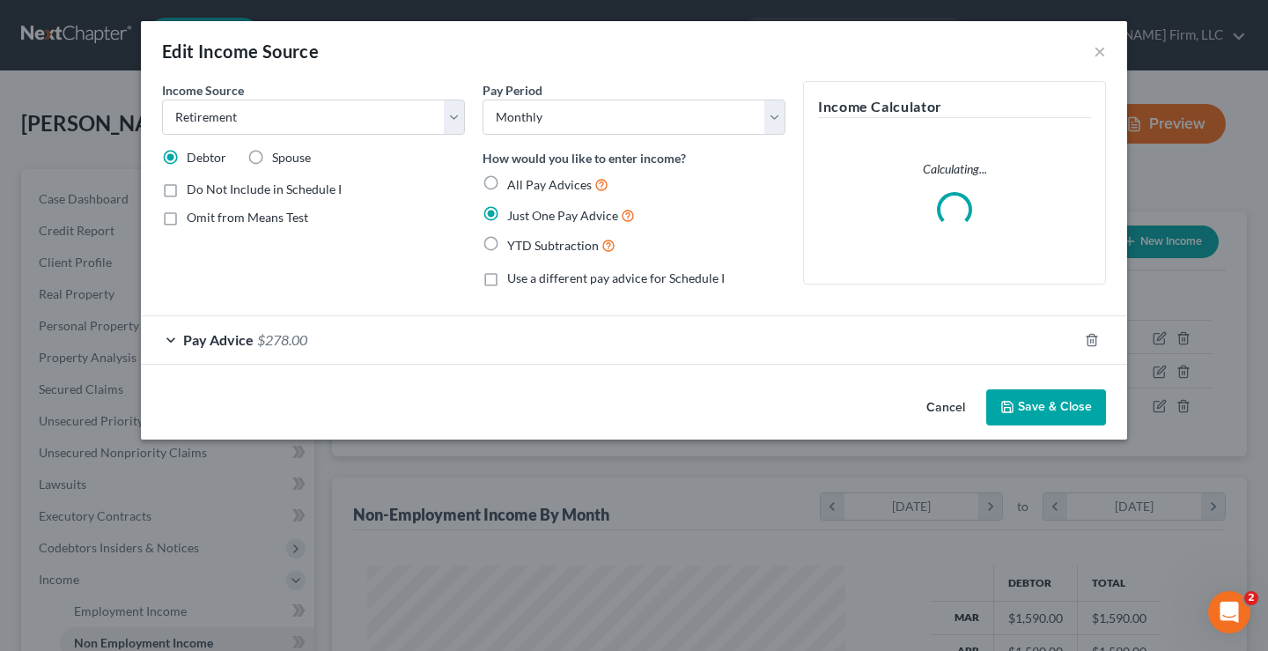
click at [276, 336] on span "$278.00" at bounding box center [282, 339] width 50 height 17
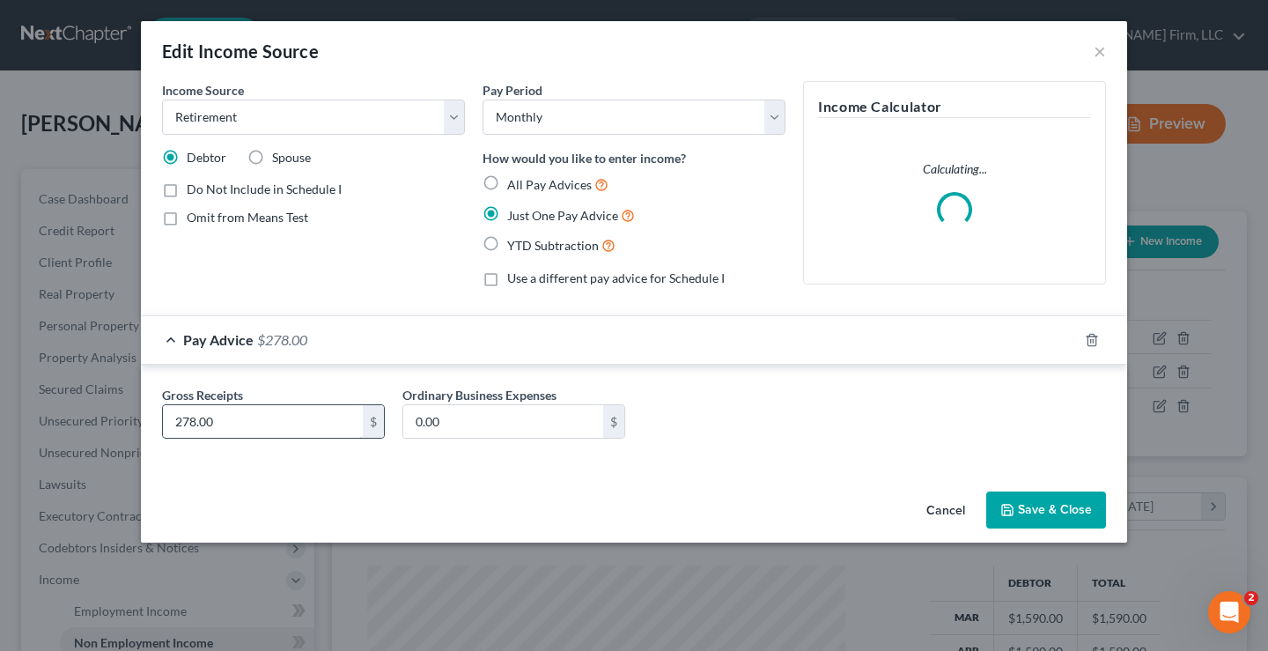
click at [210, 421] on input "278.00" at bounding box center [263, 421] width 200 height 33
type input "273"
click at [1066, 509] on button "Save & Close" at bounding box center [1046, 509] width 120 height 37
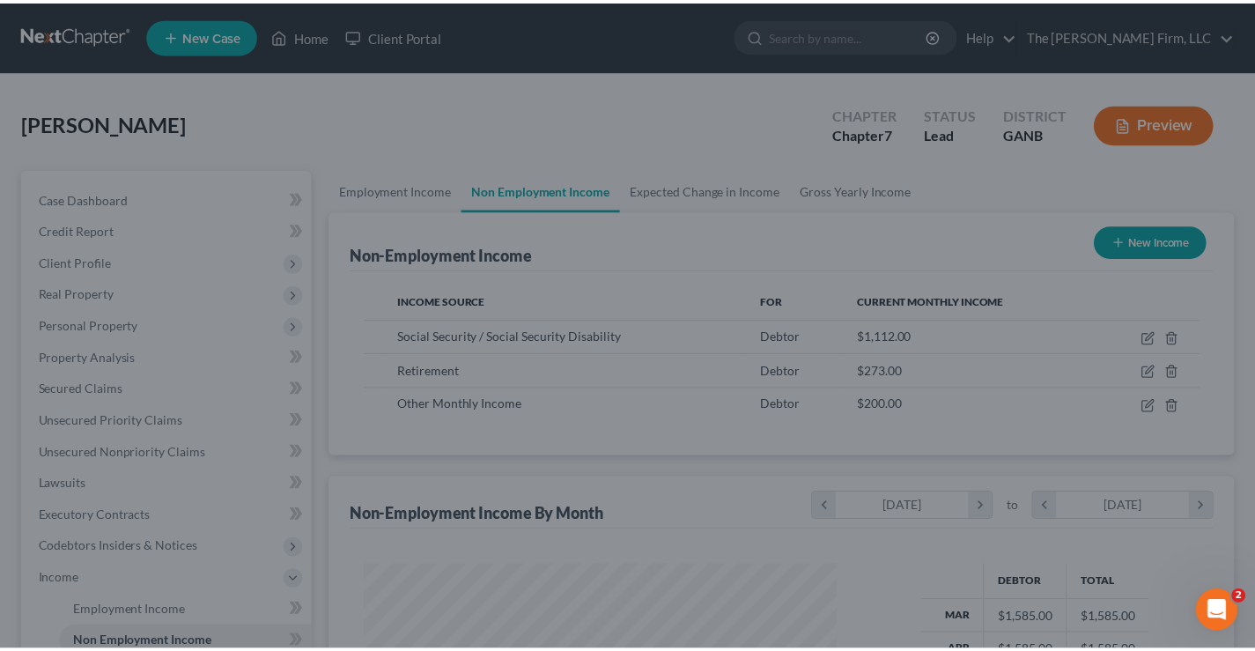
scroll to position [880197, 880005]
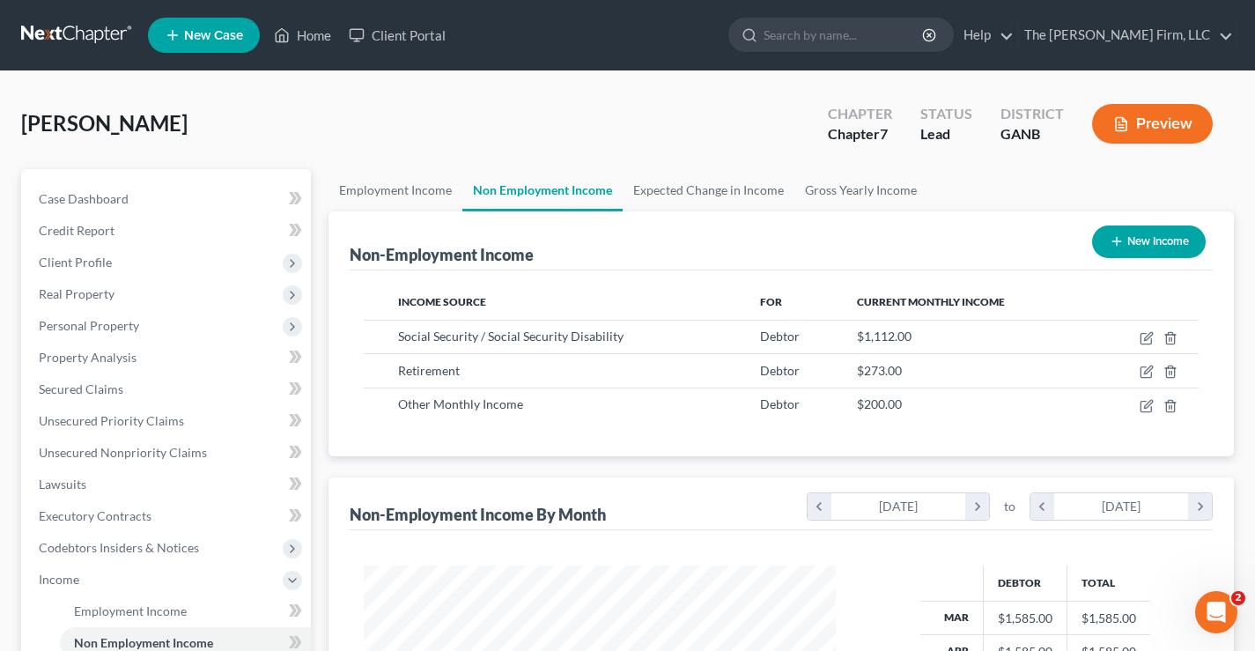
drag, startPoint x: 671, startPoint y: 136, endPoint x: 679, endPoint y: 129, distance: 10.6
click at [671, 136] on div "[PERSON_NAME] Upgraded Chapter Chapter 7 Status Lead District GANB Preview" at bounding box center [627, 130] width 1212 height 77
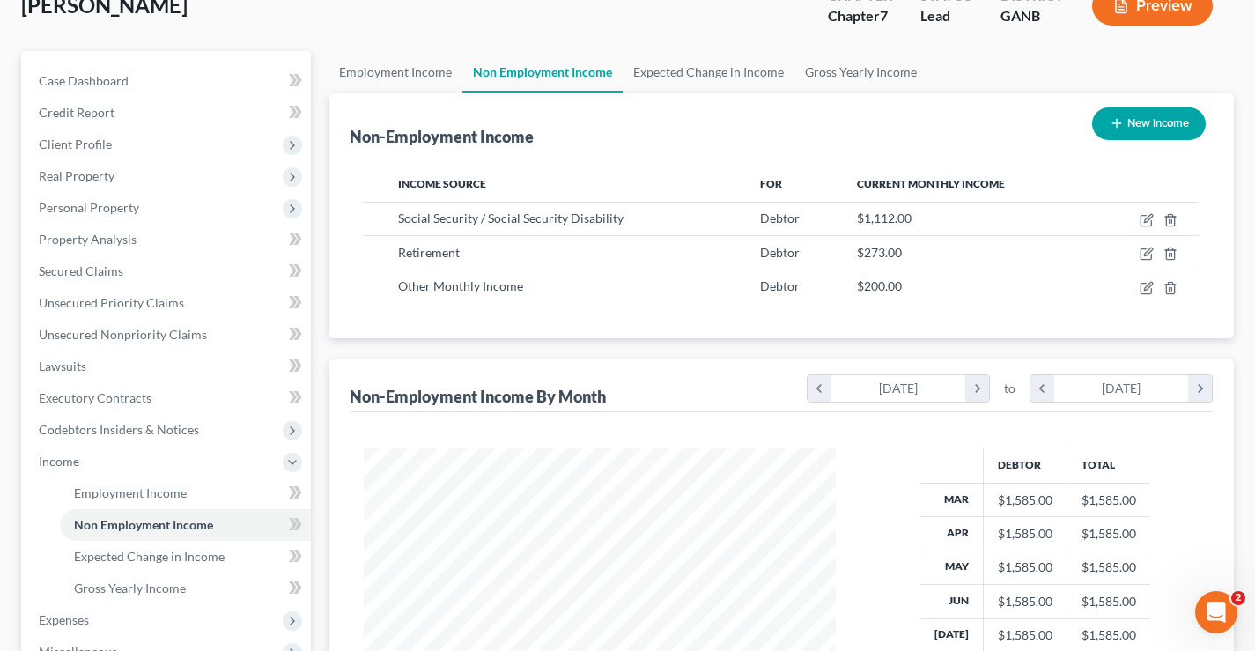
scroll to position [352, 0]
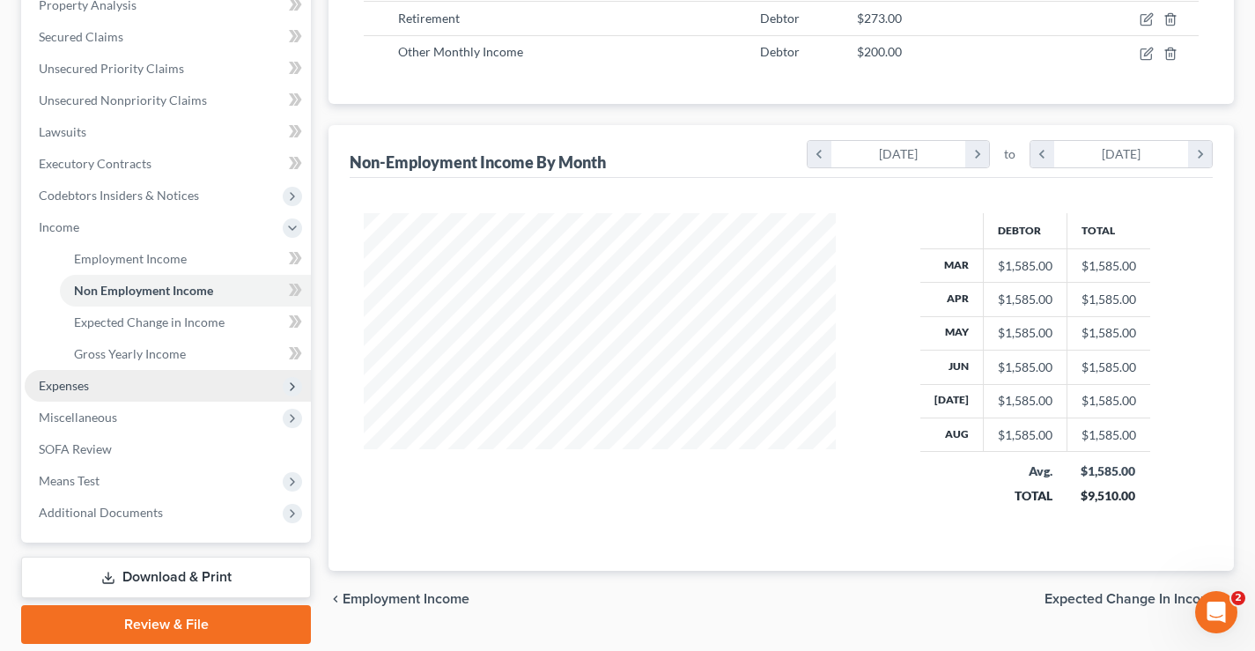
click at [68, 385] on span "Expenses" at bounding box center [64, 385] width 50 height 15
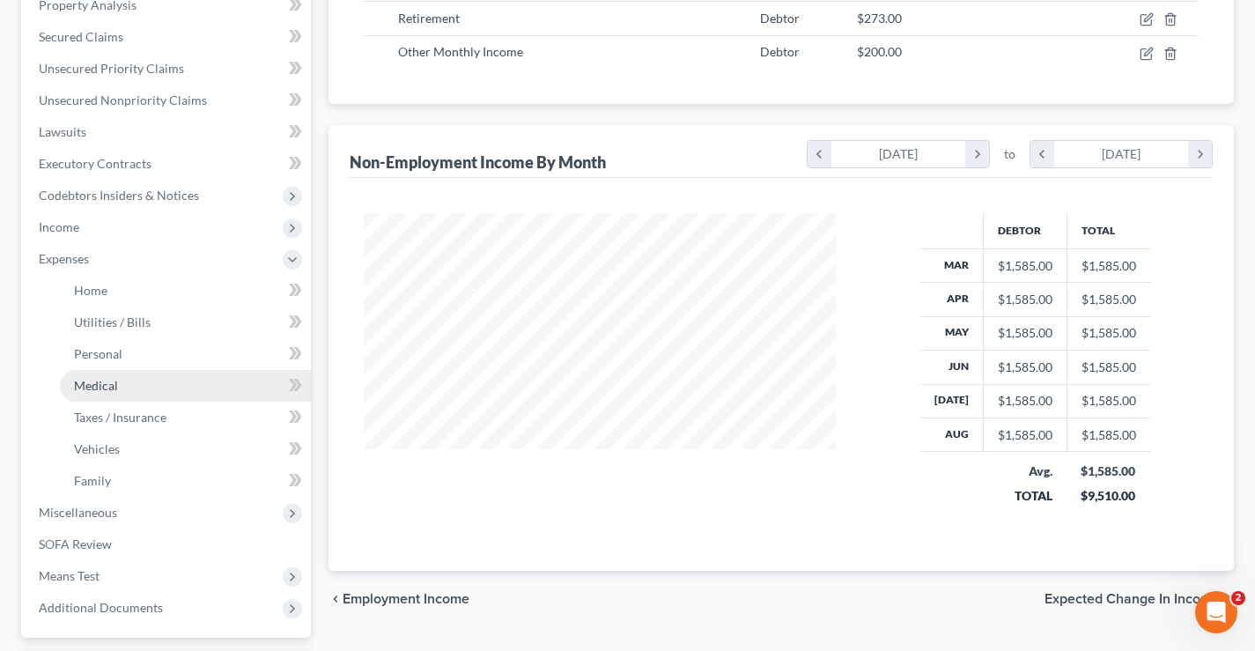
click at [92, 395] on link "Medical" at bounding box center [185, 386] width 251 height 32
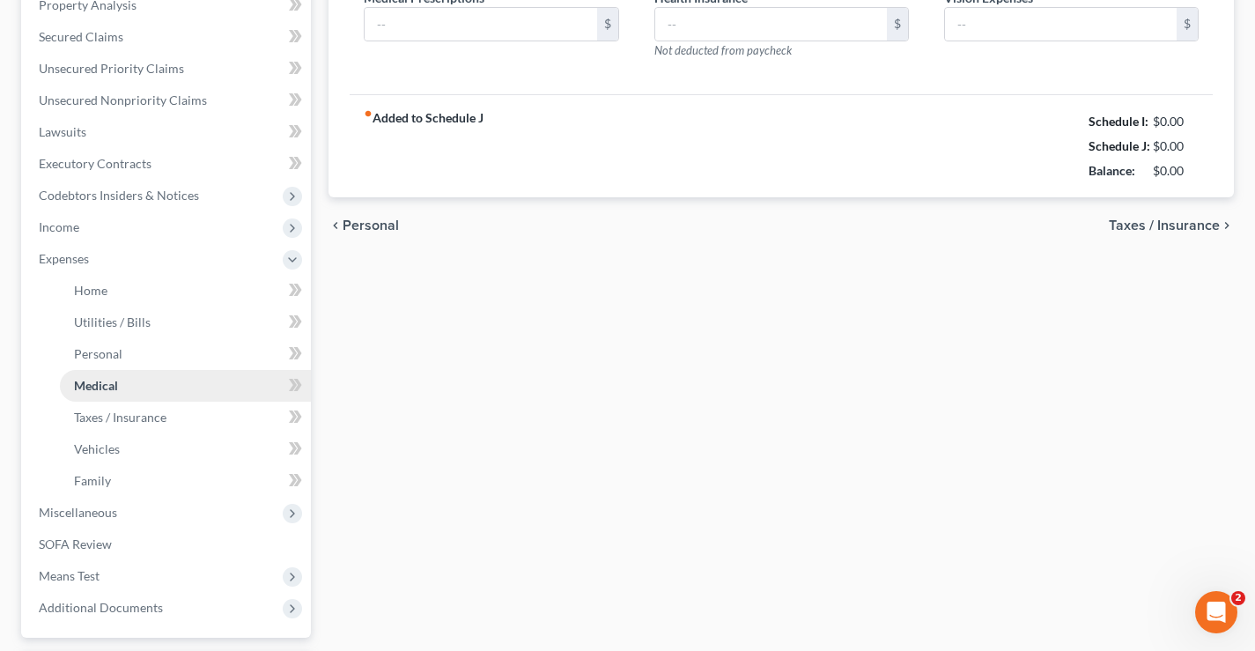
type input "50.00"
type input "0.00"
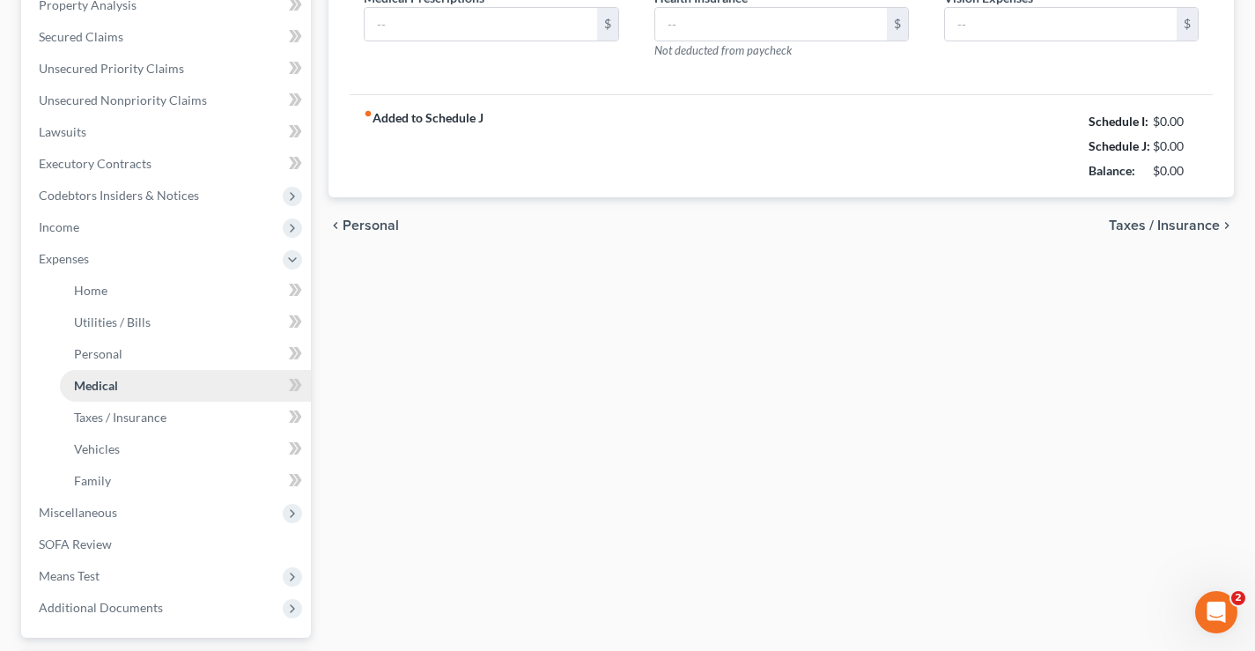
type input "0.00"
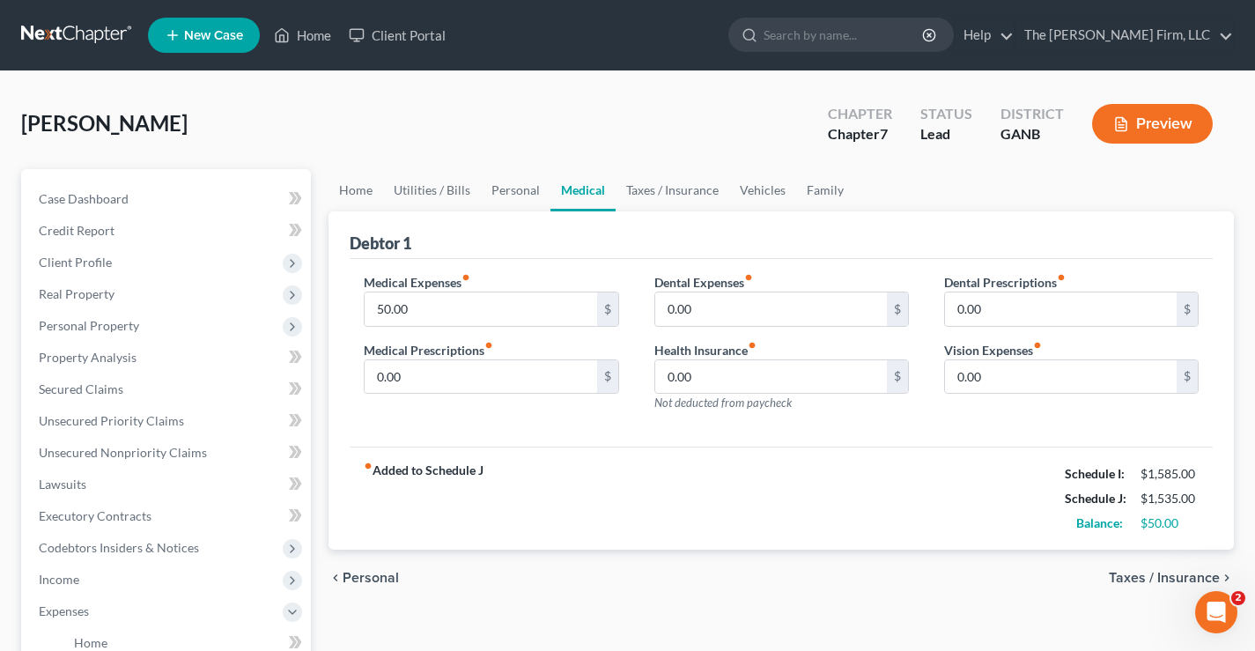
click at [473, 87] on div "[PERSON_NAME] Upgraded Chapter Chapter 7 Status Lead District GANB Preview Peti…" at bounding box center [627, 598] width 1255 height 1055
